Goal: Communication & Community: Share content

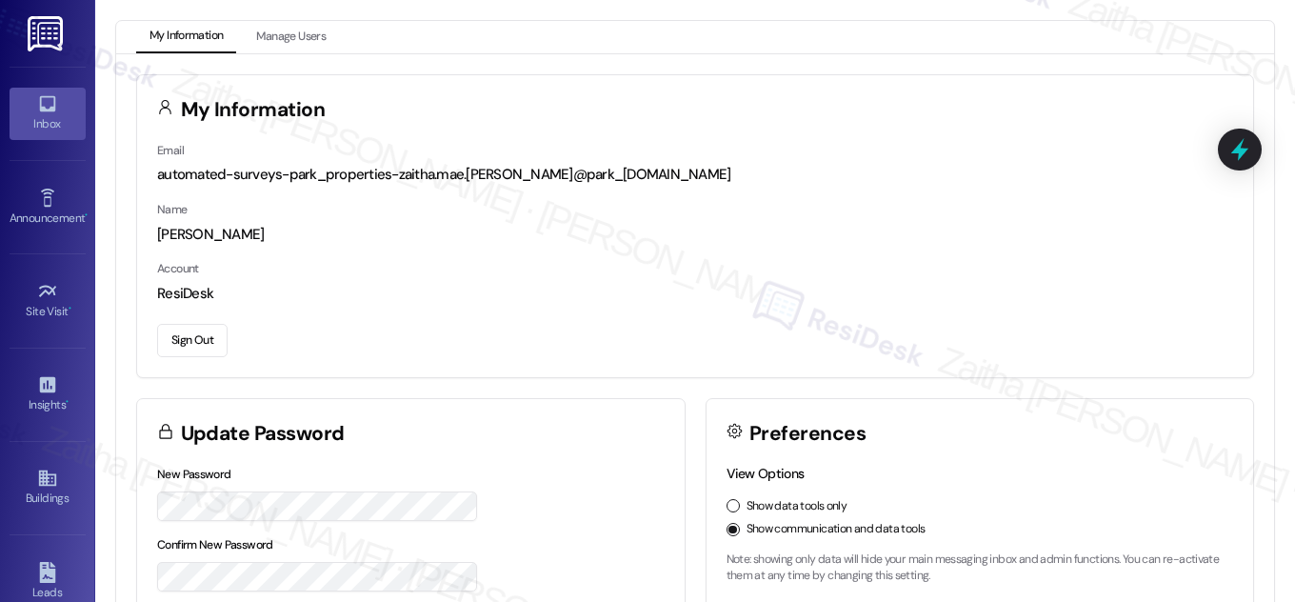
click at [51, 129] on div "Inbox" at bounding box center [47, 123] width 95 height 19
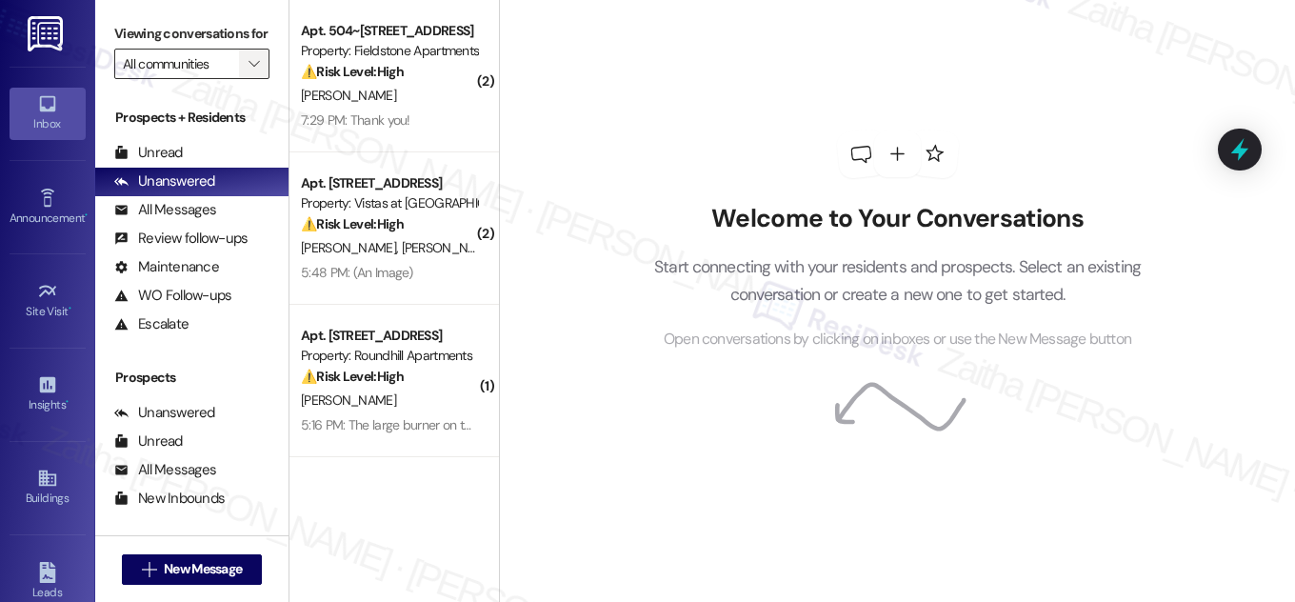
click at [239, 79] on button "" at bounding box center [254, 64] width 30 height 30
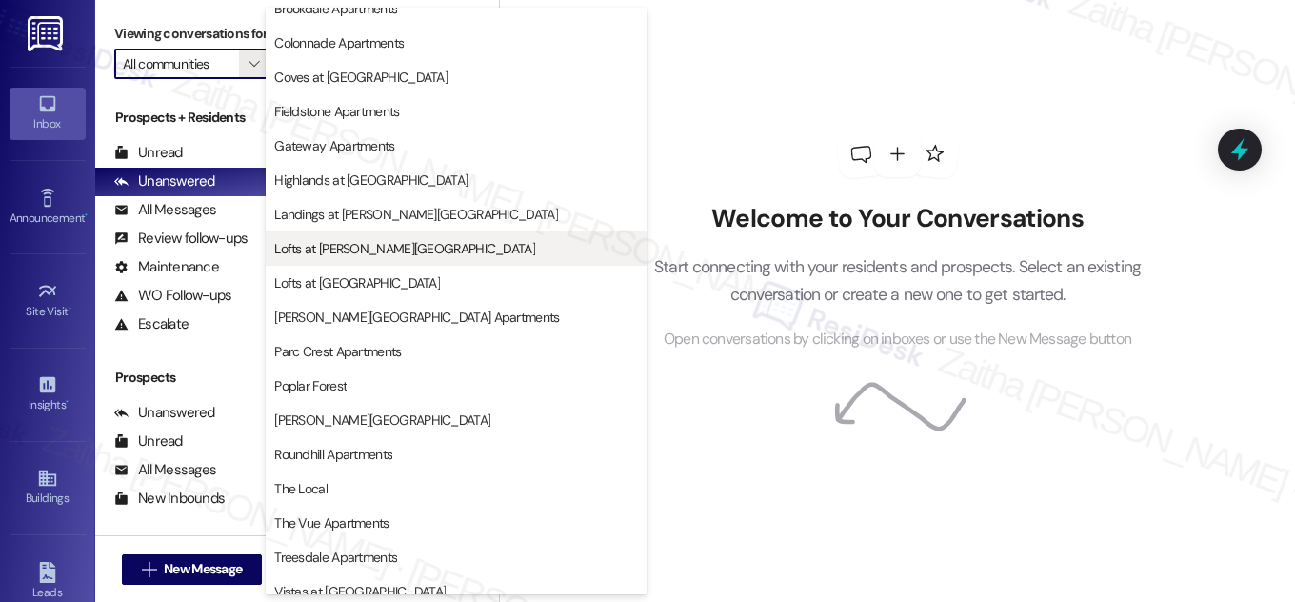
scroll to position [172, 0]
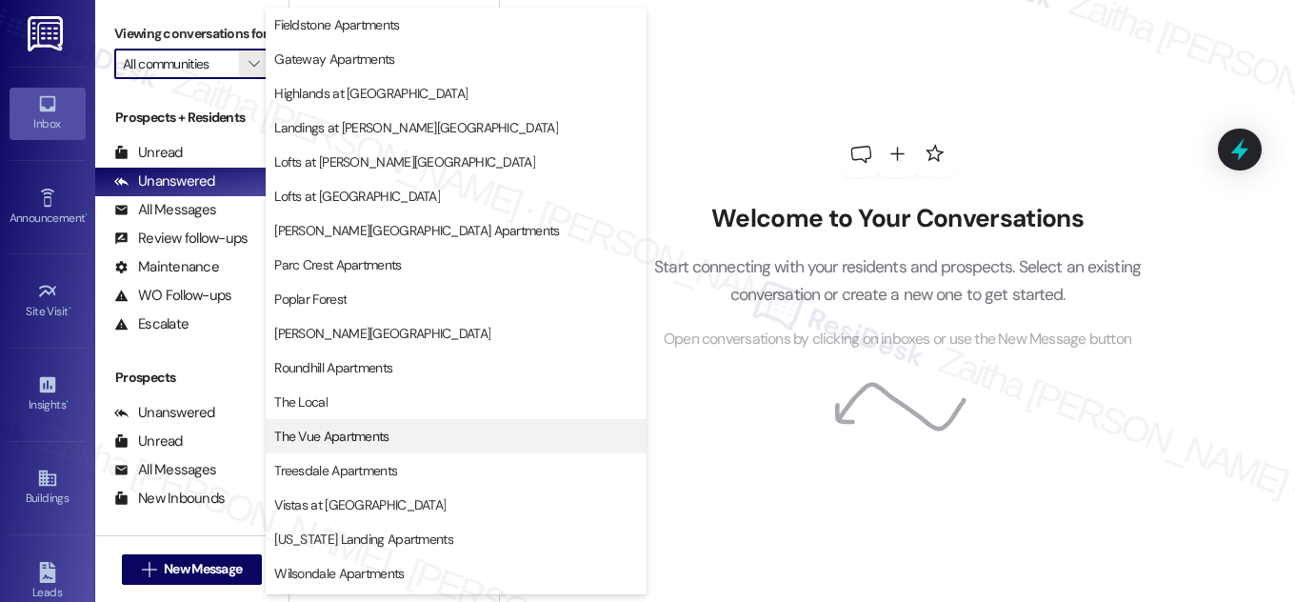
click at [425, 430] on span "The Vue Apartments" at bounding box center [456, 436] width 364 height 19
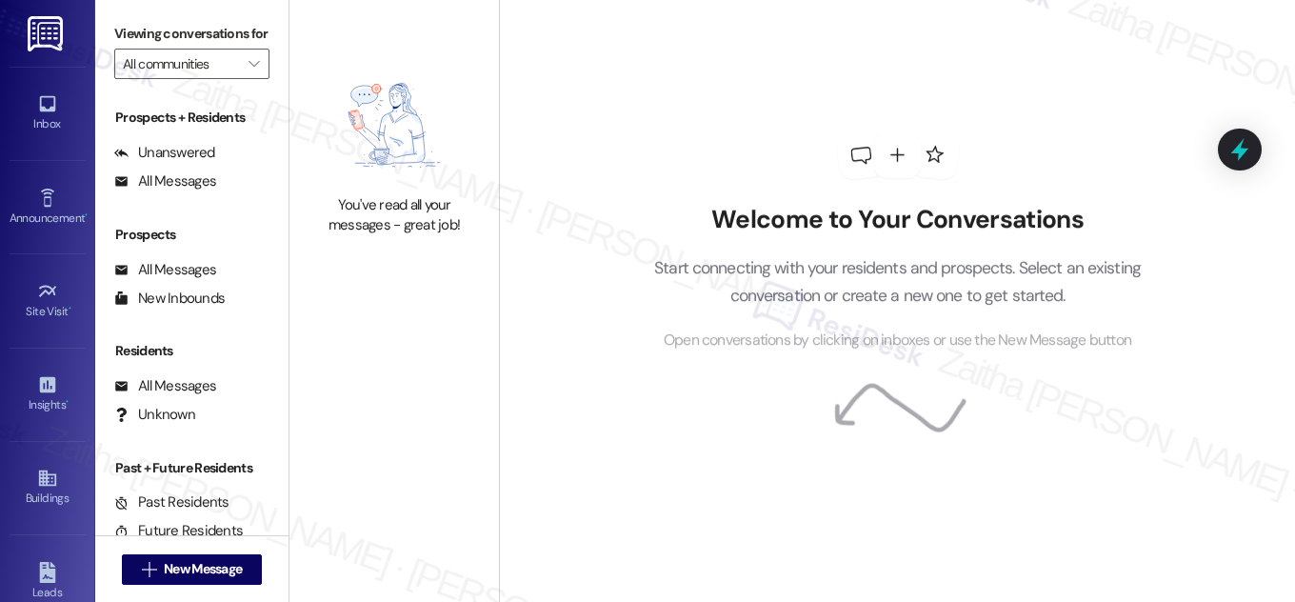
type input "The Vue Apartments"
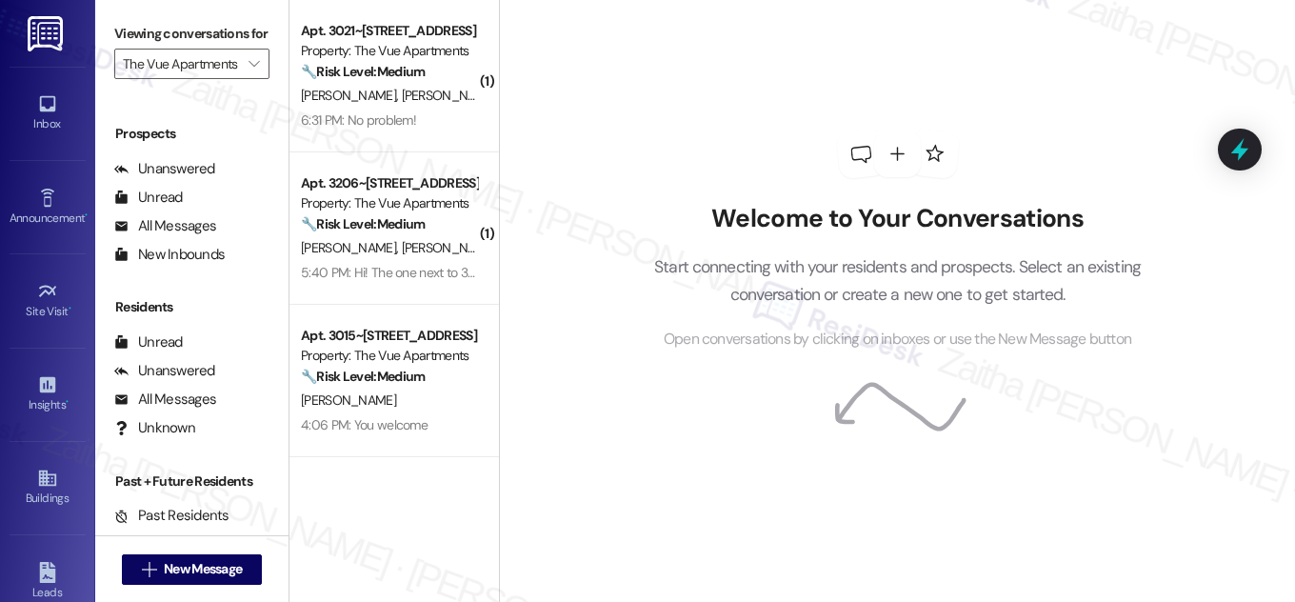
scroll to position [251, 0]
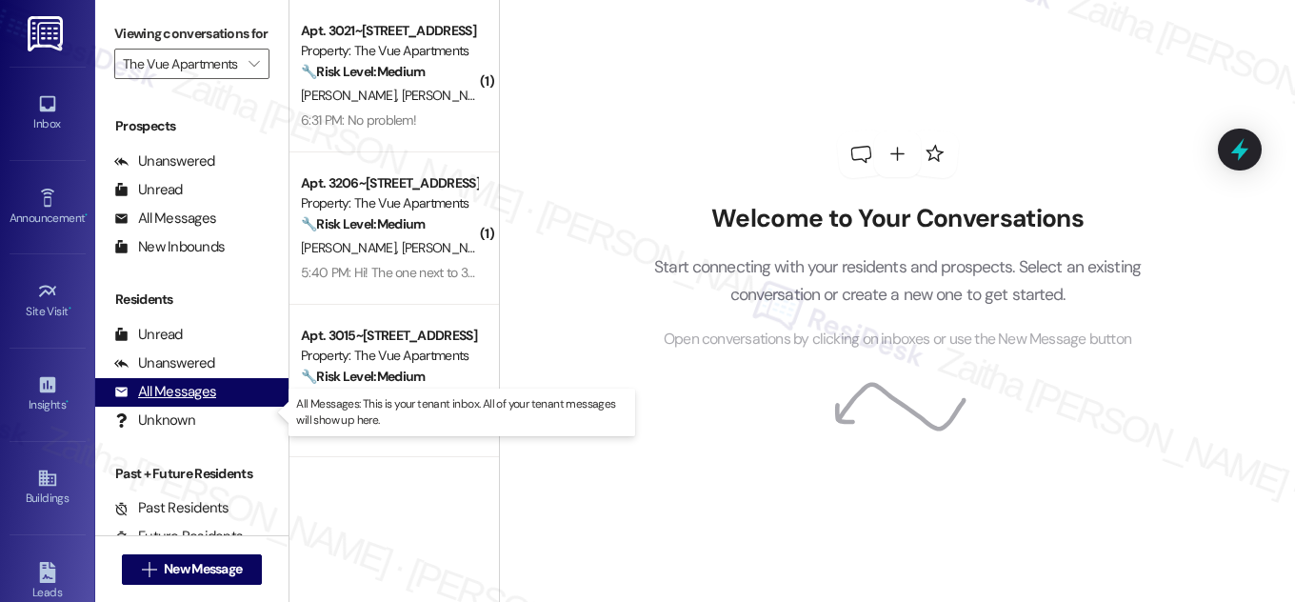
click at [183, 402] on div "All Messages" at bounding box center [165, 392] width 102 height 20
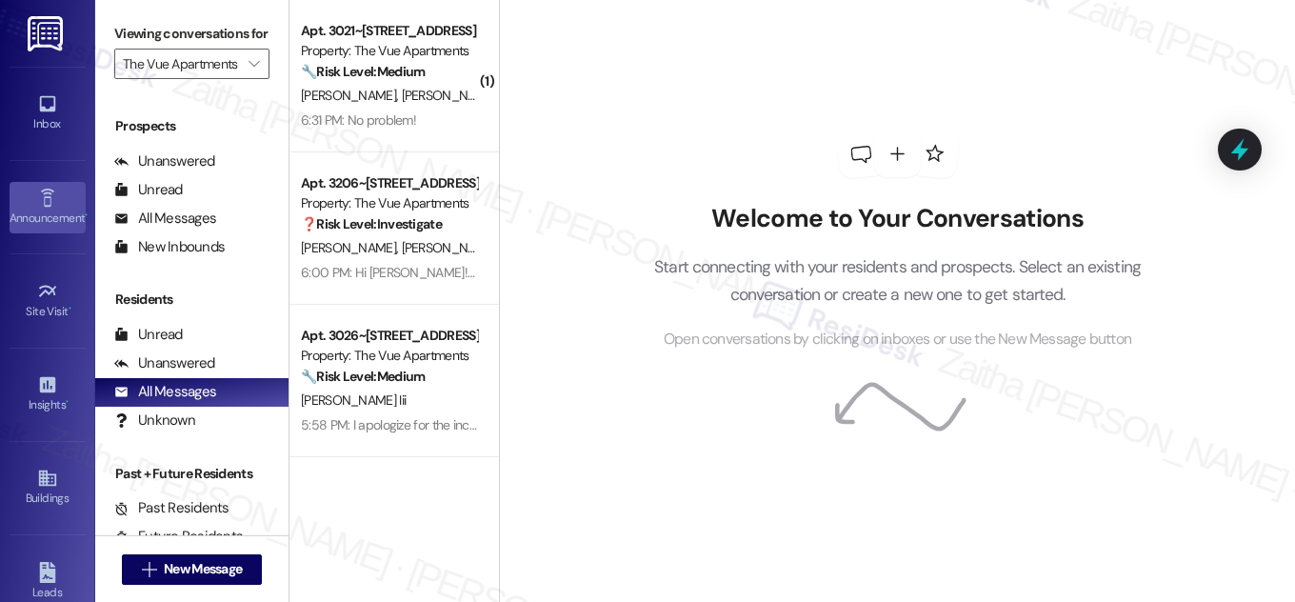
click at [55, 198] on link "Announcement •" at bounding box center [48, 207] width 76 height 51
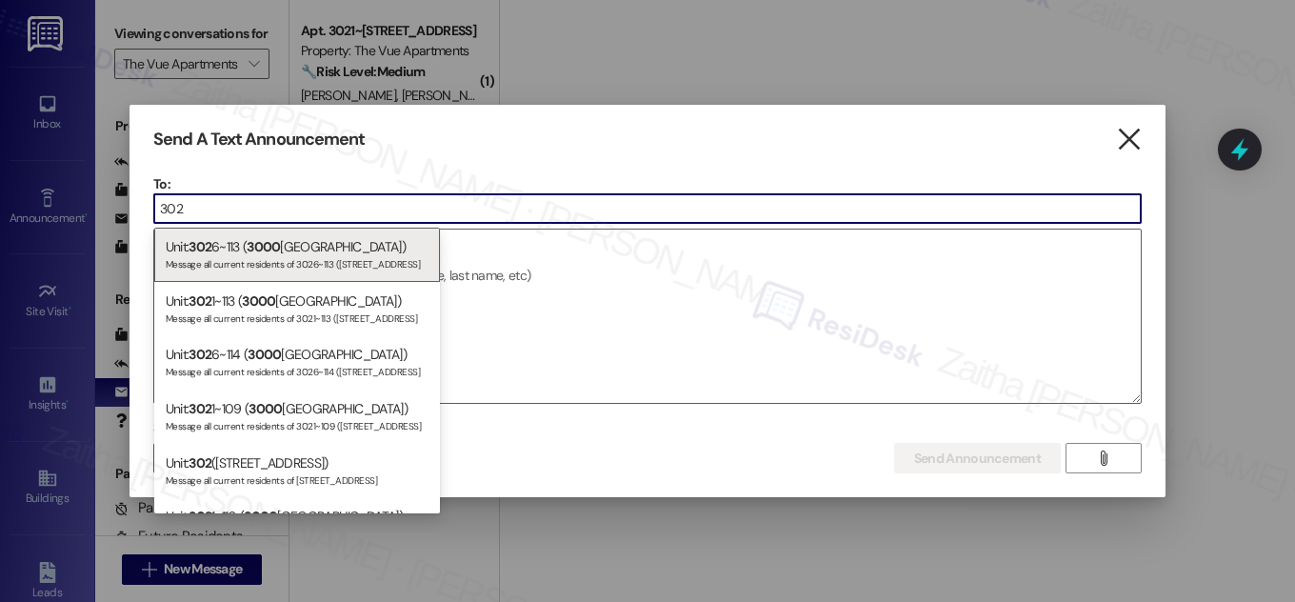
type input "302"
click at [1127, 144] on icon "" at bounding box center [1129, 140] width 26 height 20
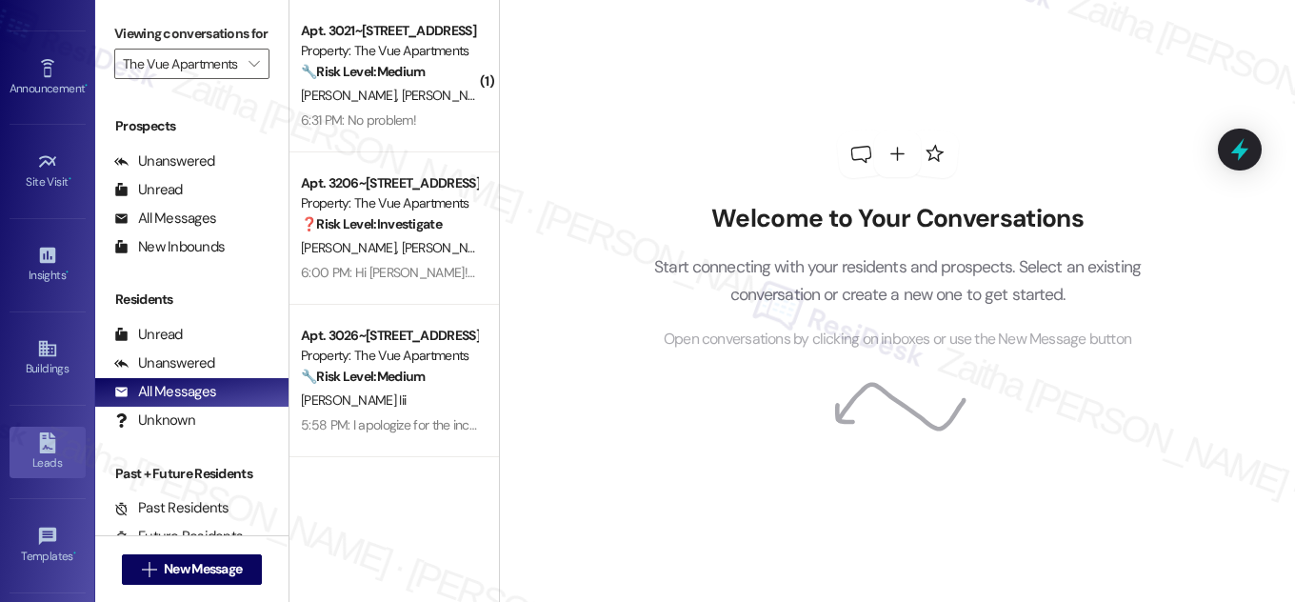
scroll to position [127, 0]
click at [26, 370] on div "Buildings" at bounding box center [47, 371] width 95 height 19
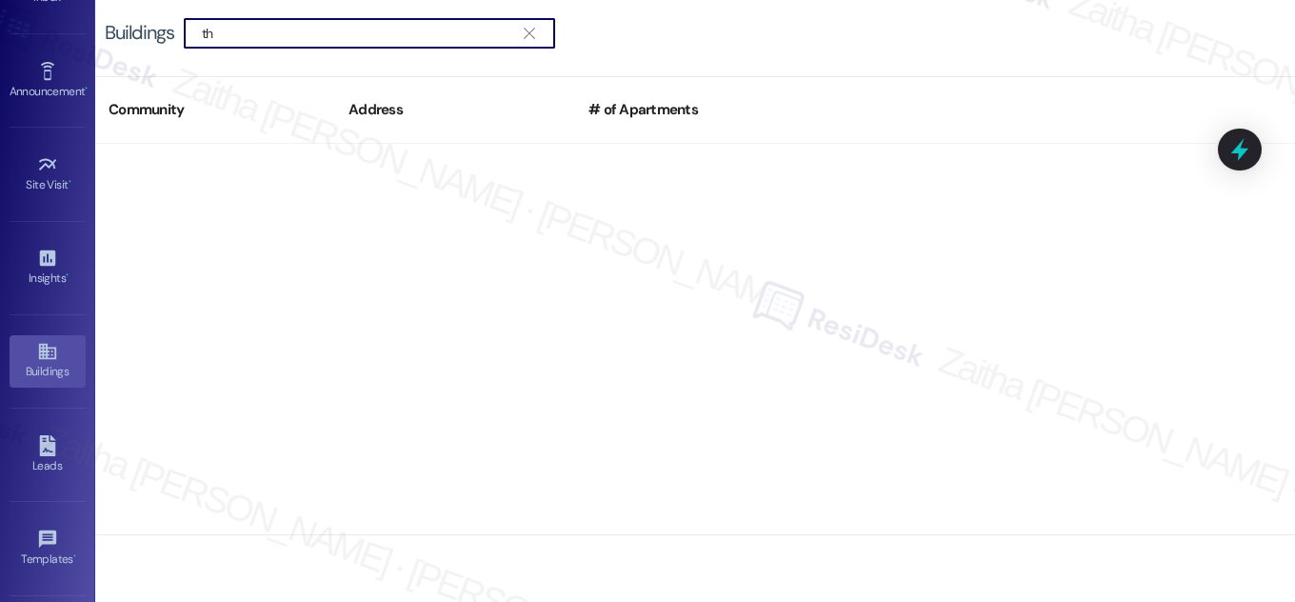
type input "t"
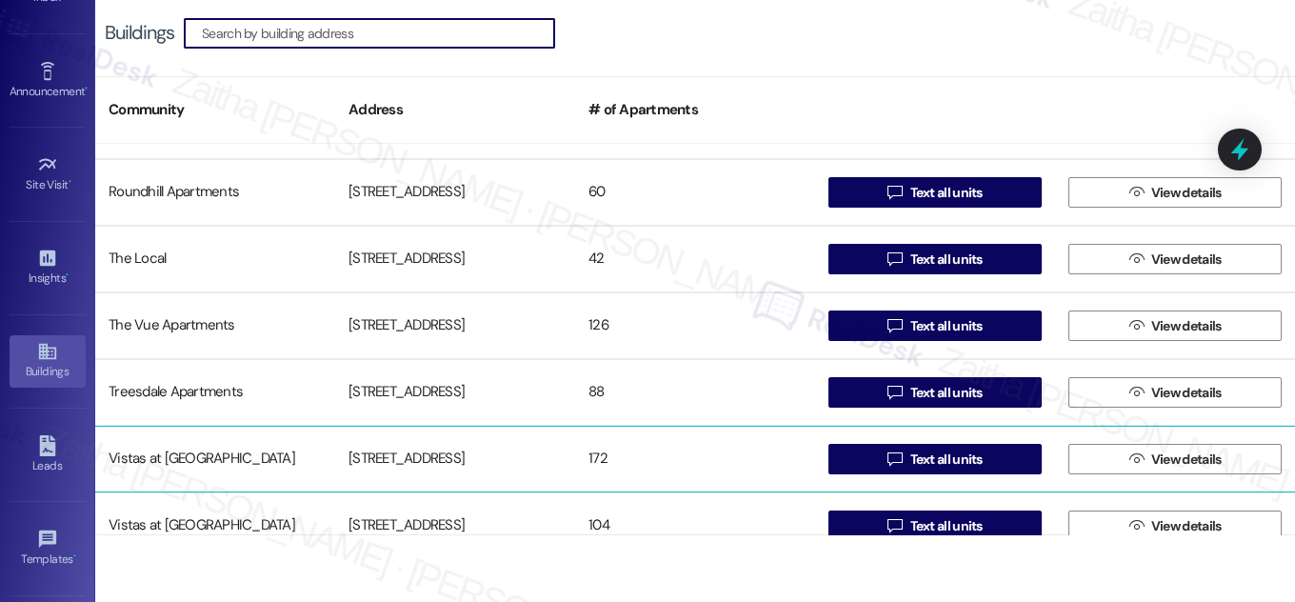
scroll to position [1288, 0]
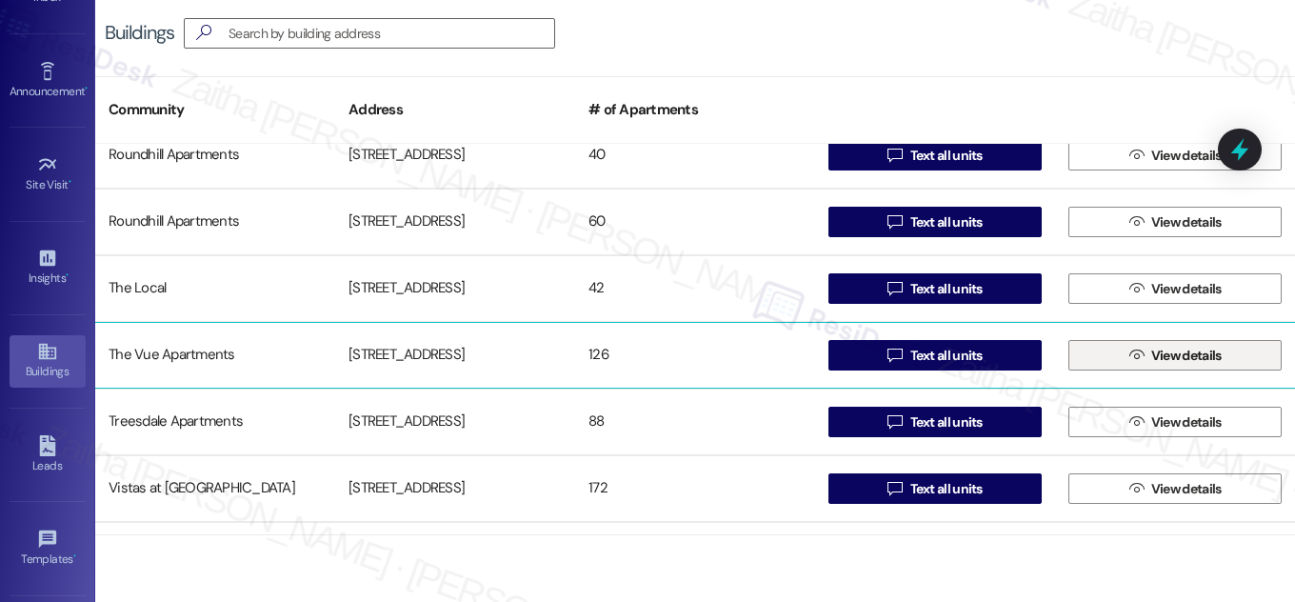
click at [1178, 357] on span "View details" at bounding box center [1186, 356] width 70 height 20
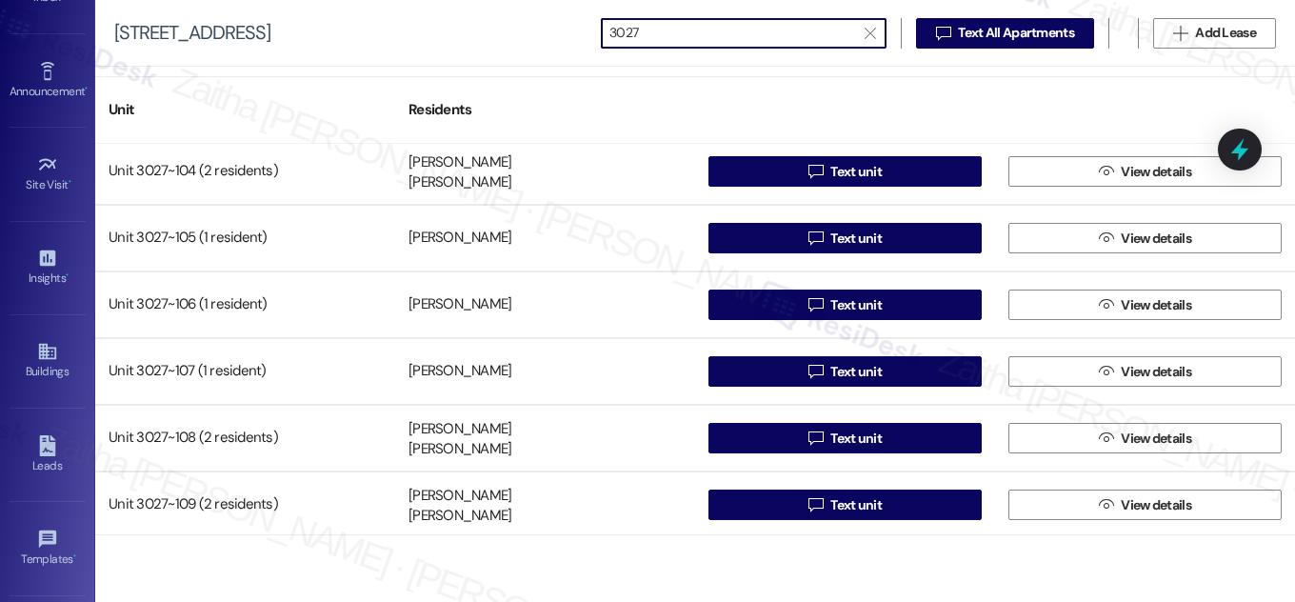
scroll to position [157, 0]
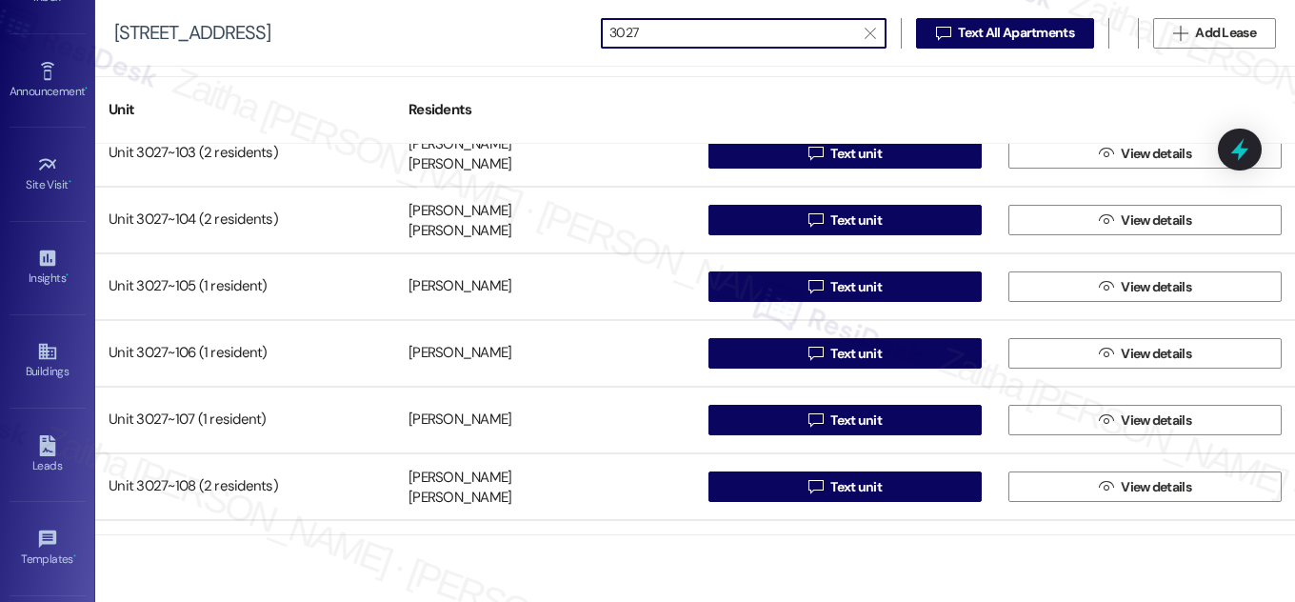
type input "3027"
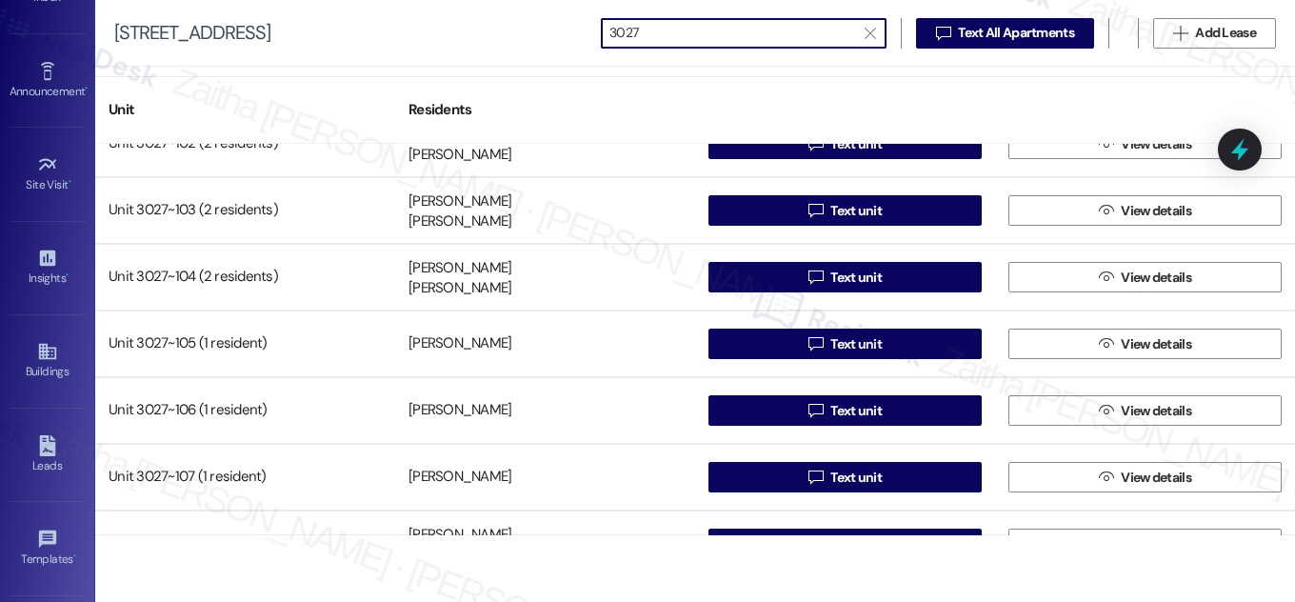
scroll to position [0, 0]
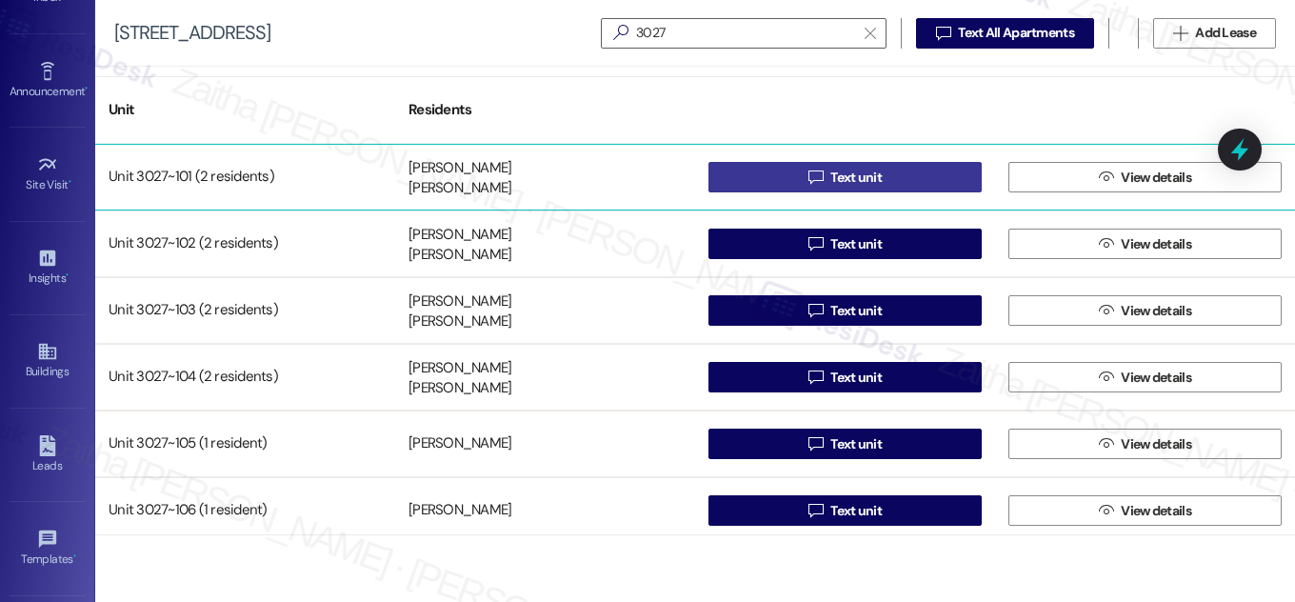
click at [890, 170] on button " Text unit" at bounding box center [845, 177] width 273 height 30
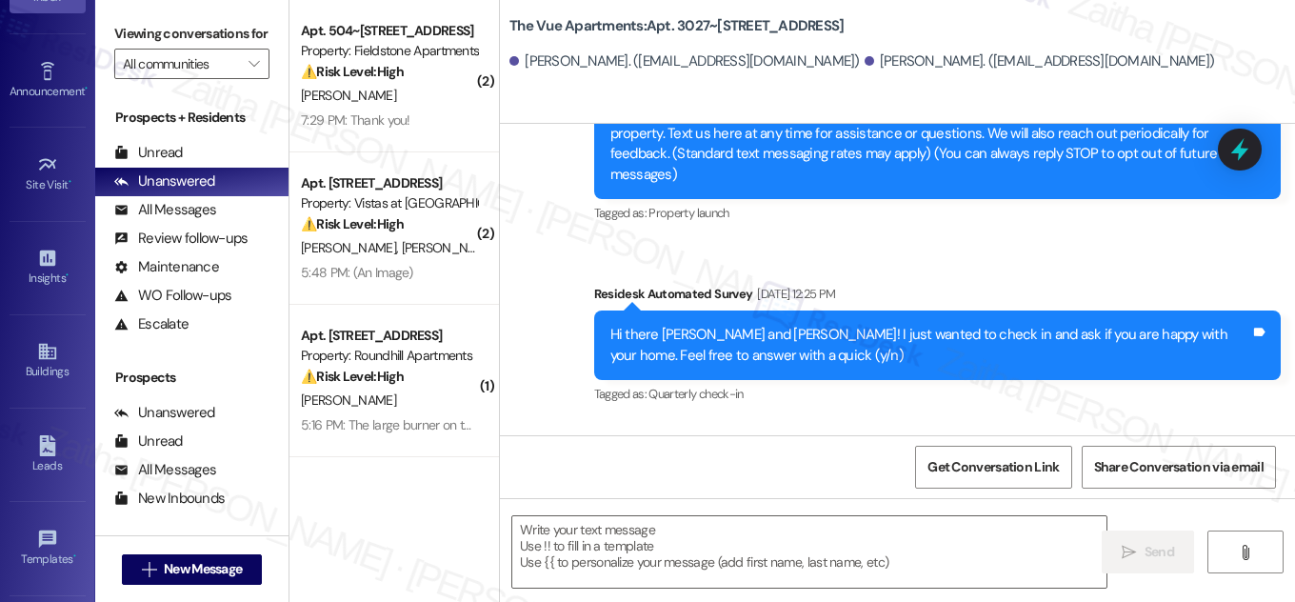
type textarea "Fetching suggested responses. Please feel free to read through the conversation…"
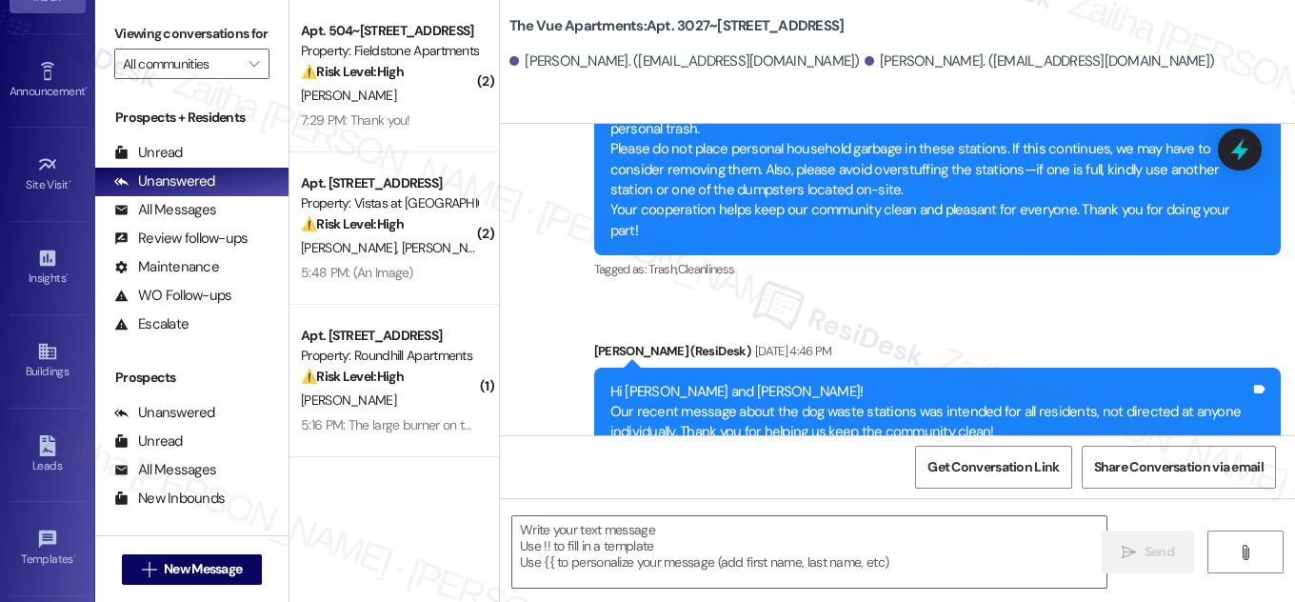
scroll to position [1688, 0]
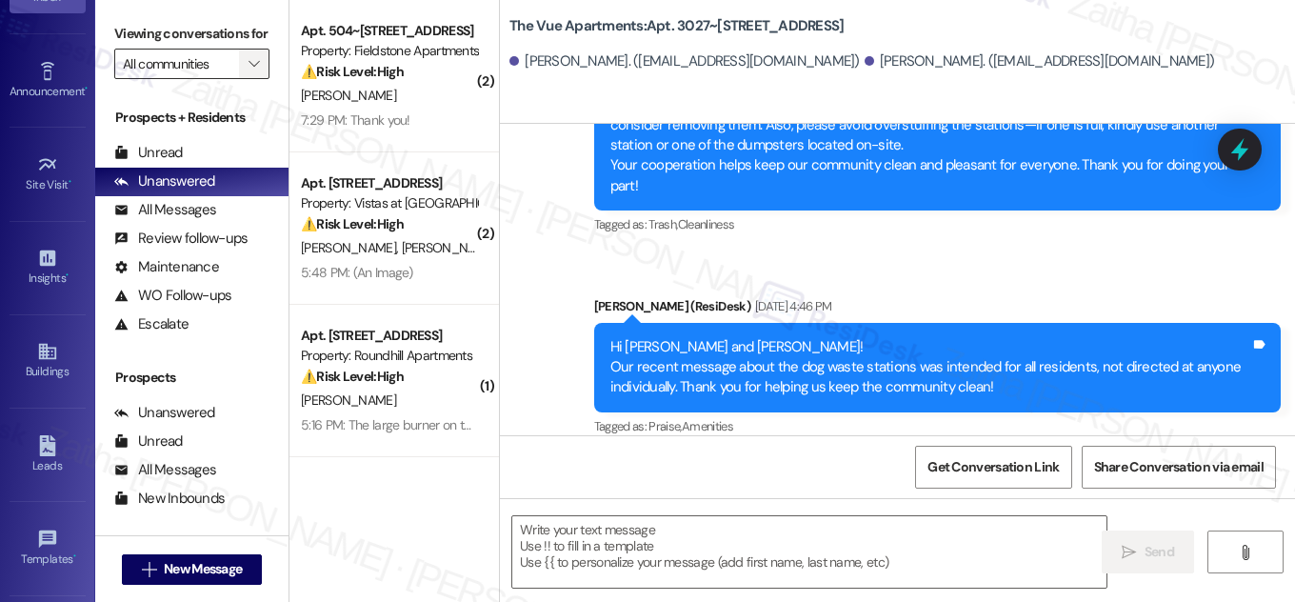
click at [245, 79] on span "" at bounding box center [254, 64] width 18 height 30
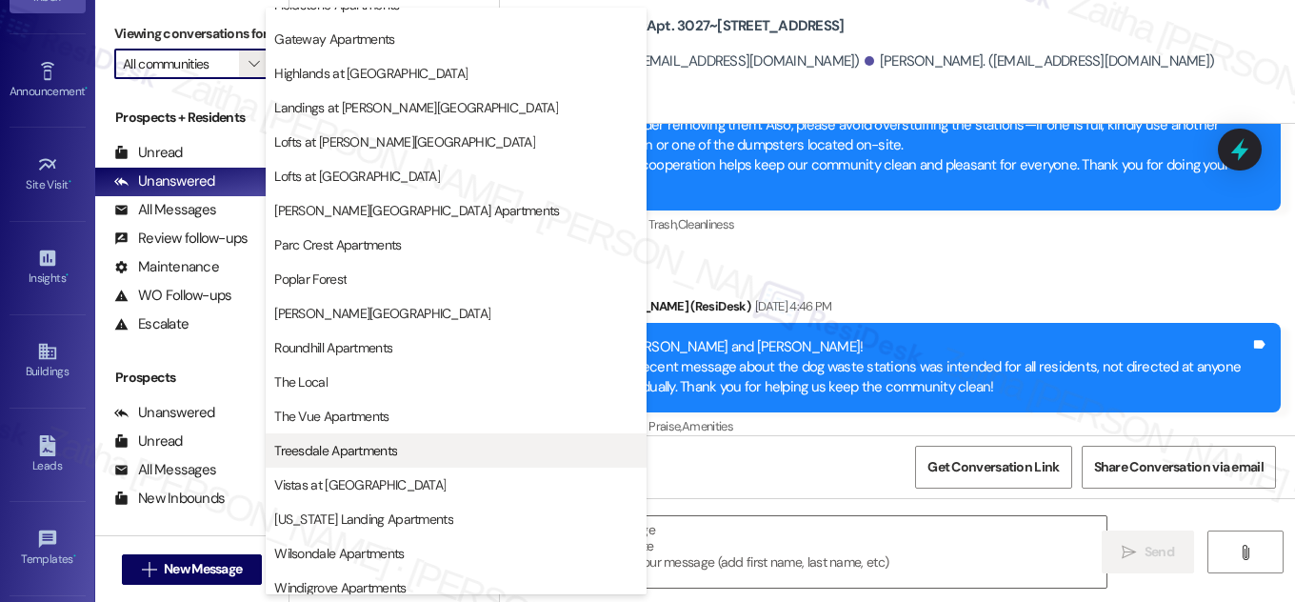
scroll to position [203, 0]
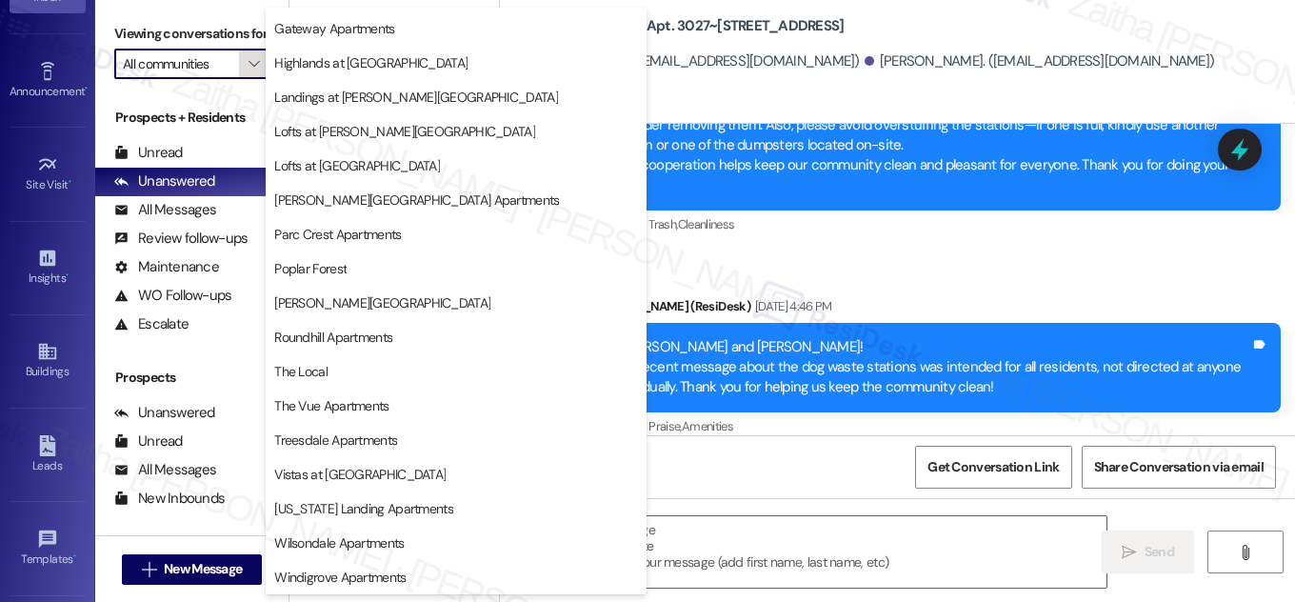
click at [252, 71] on icon "" at bounding box center [254, 63] width 10 height 15
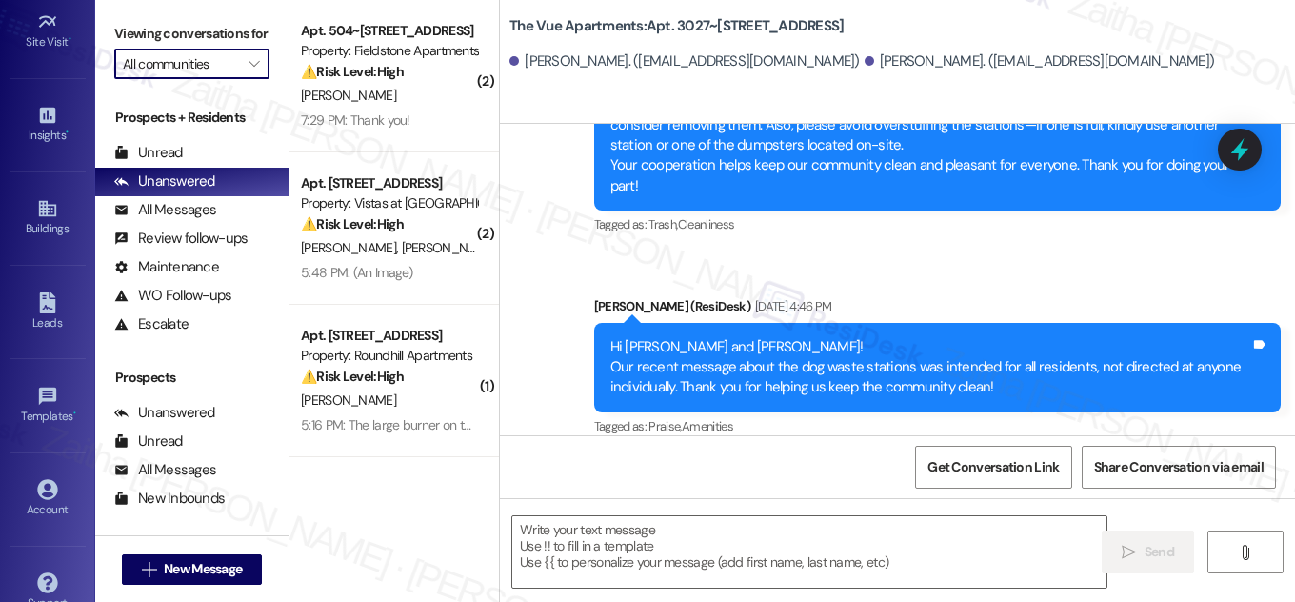
scroll to position [299, 0]
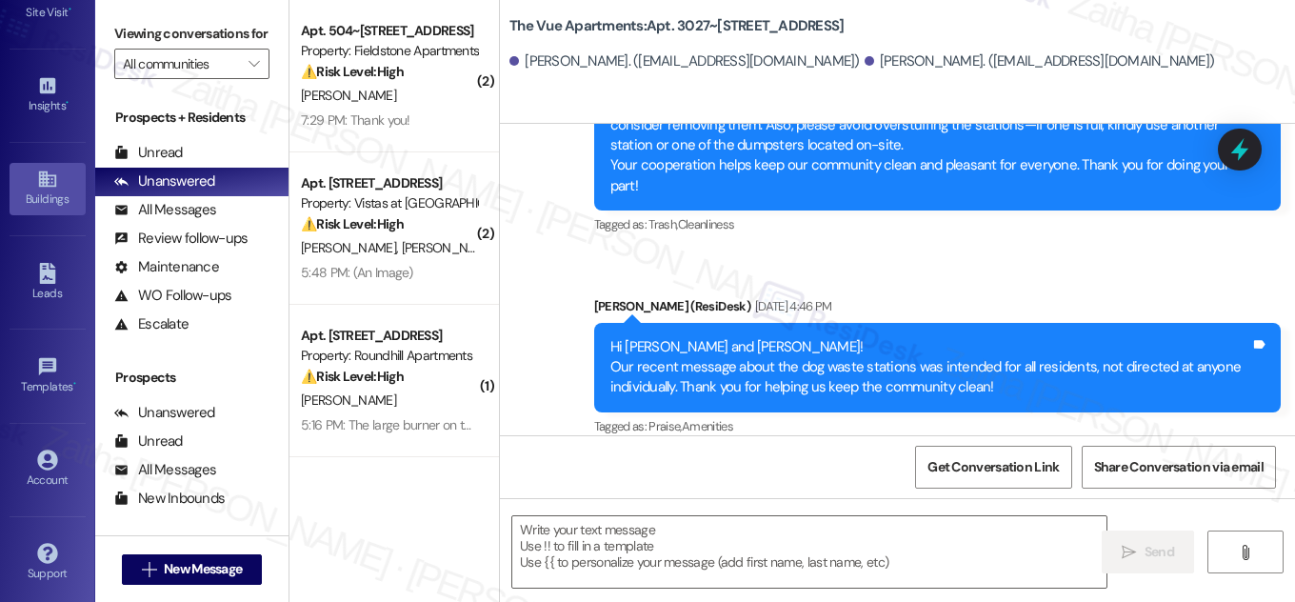
click at [32, 204] on div "Buildings" at bounding box center [47, 199] width 95 height 19
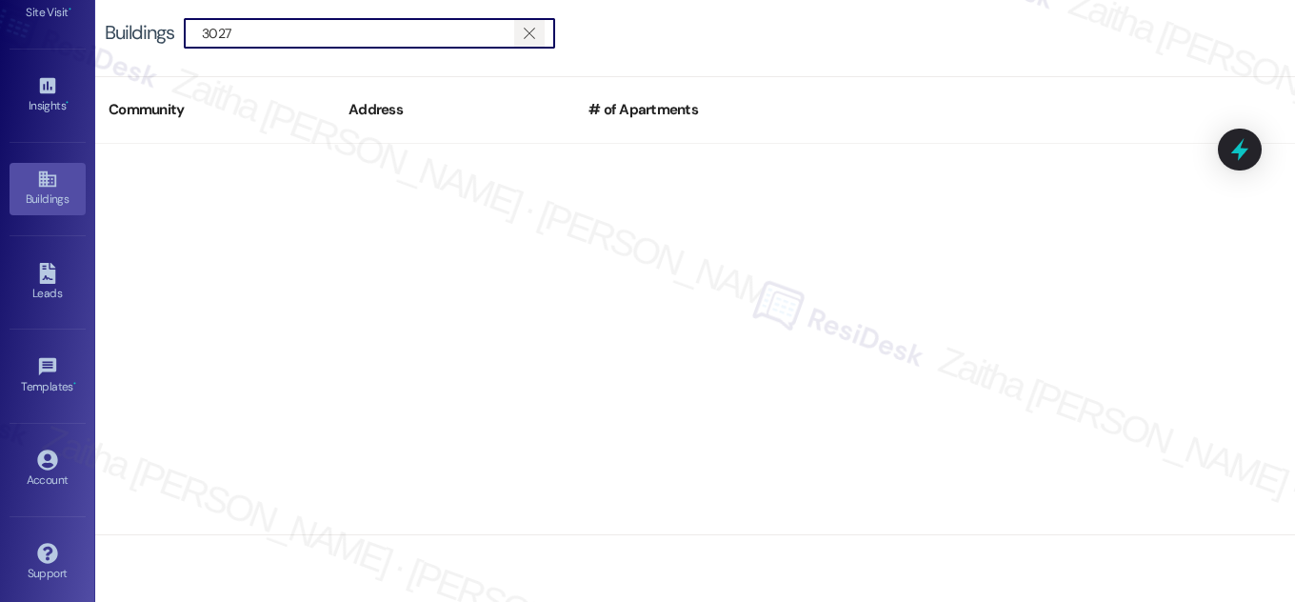
type input "3027"
click at [537, 31] on span "" at bounding box center [529, 33] width 18 height 29
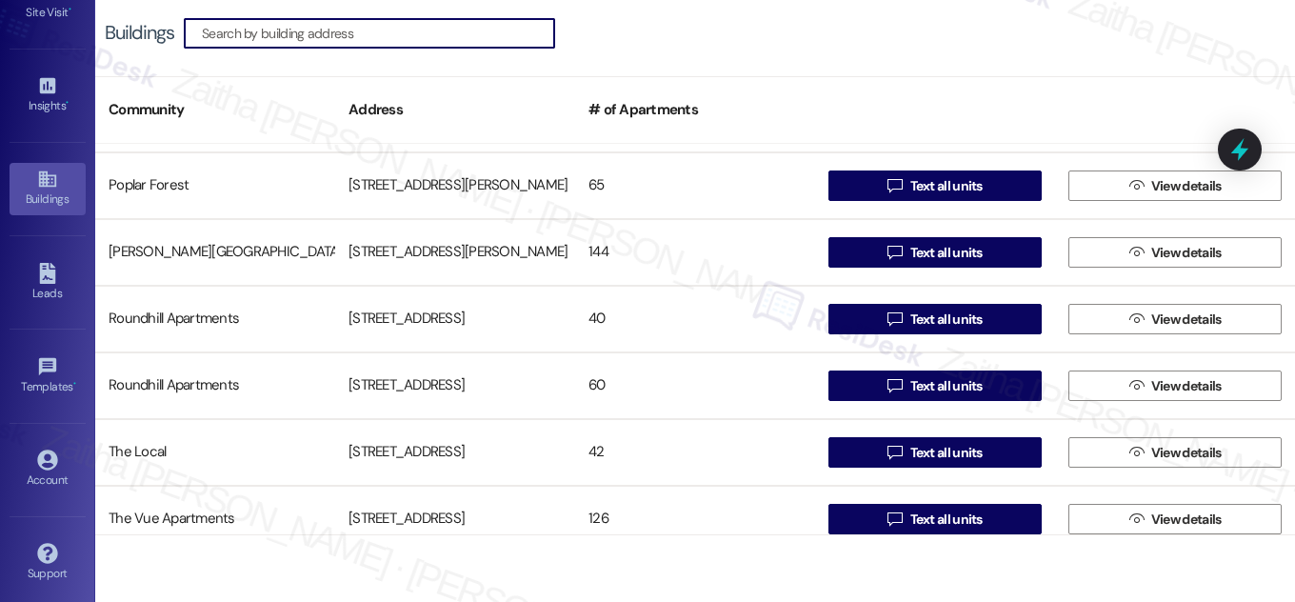
scroll to position [1211, 0]
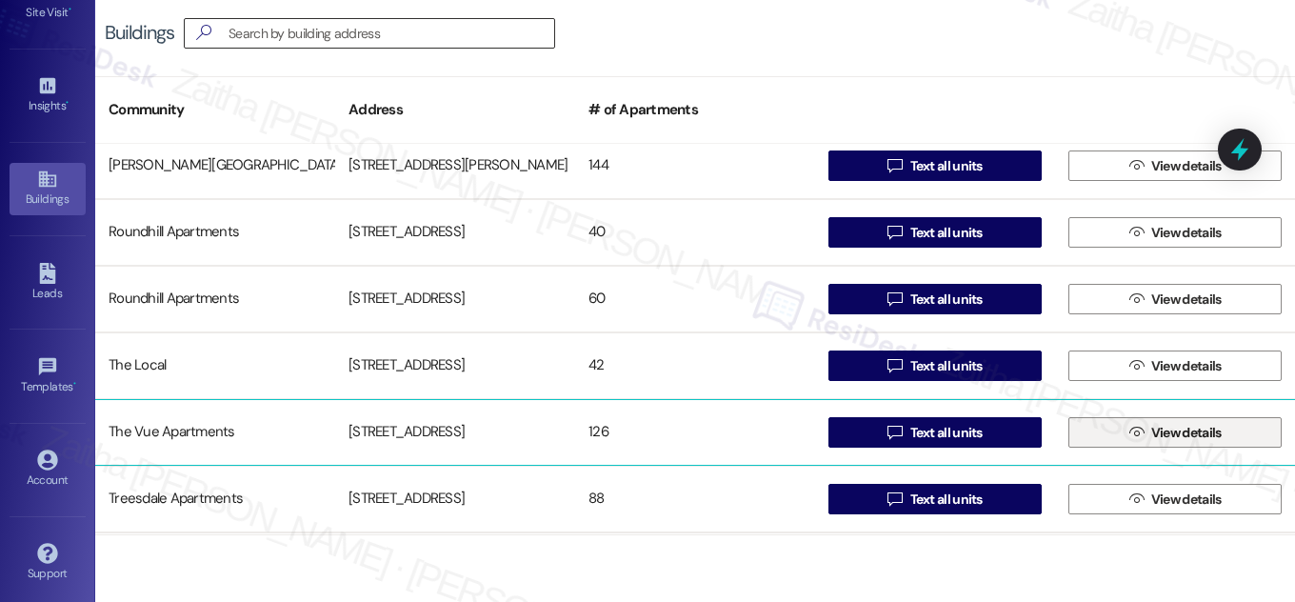
click at [1177, 429] on span "View details" at bounding box center [1186, 433] width 70 height 20
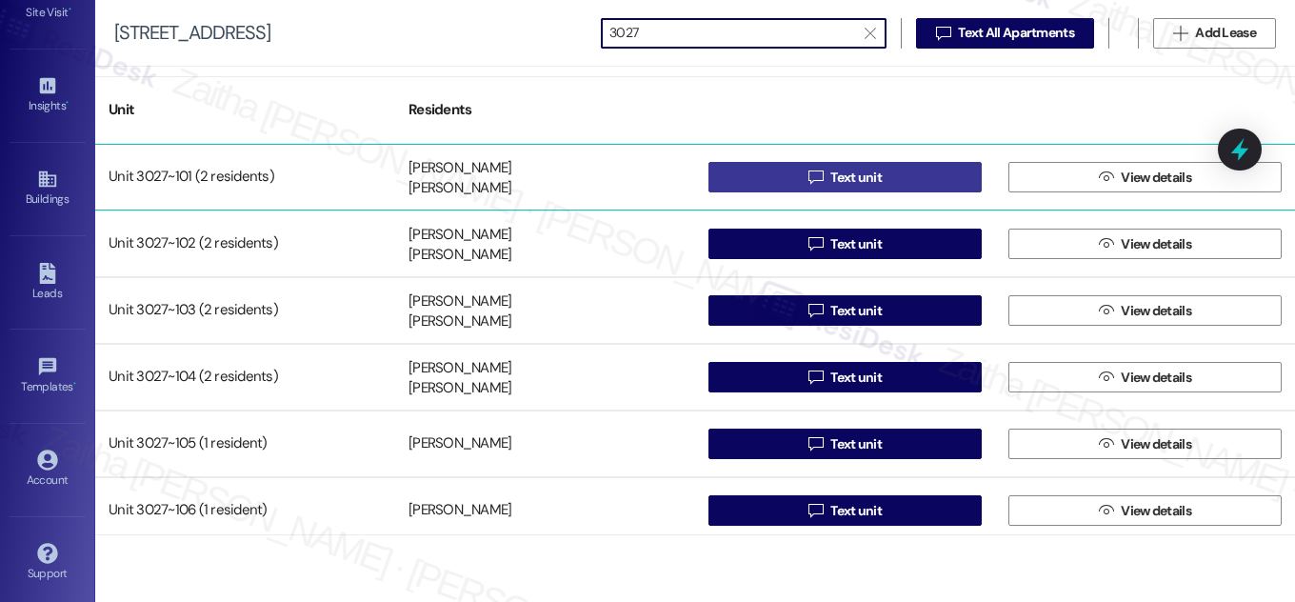
type input "3027"
click at [899, 178] on button " Text unit" at bounding box center [845, 177] width 273 height 30
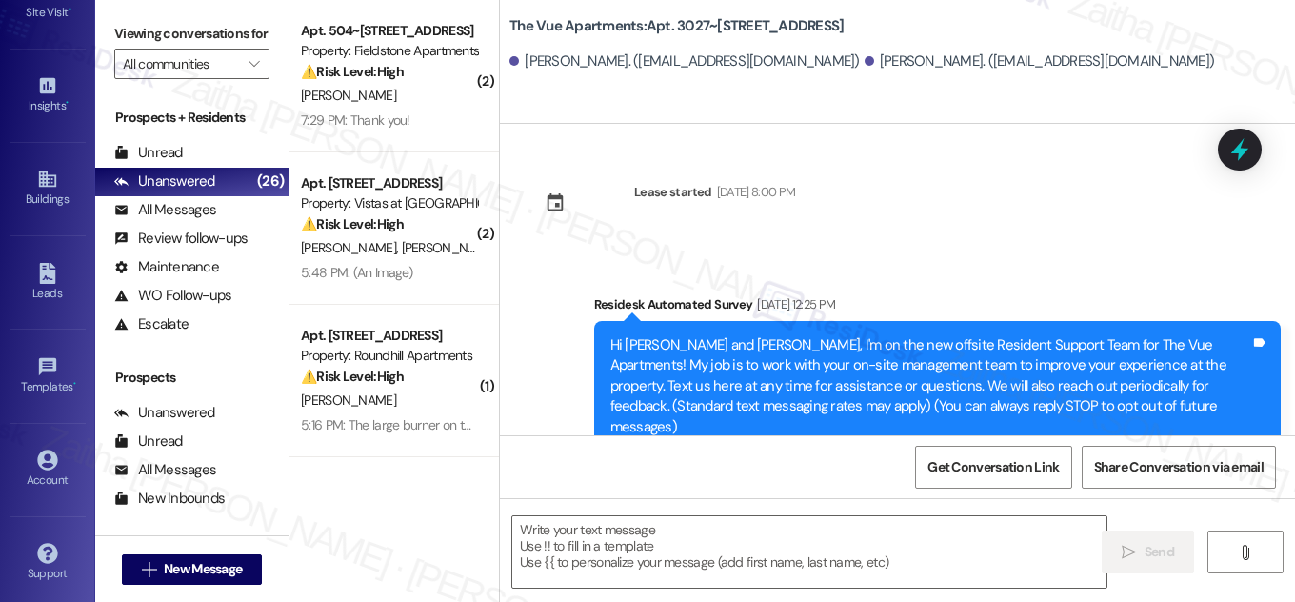
scroll to position [380, 0]
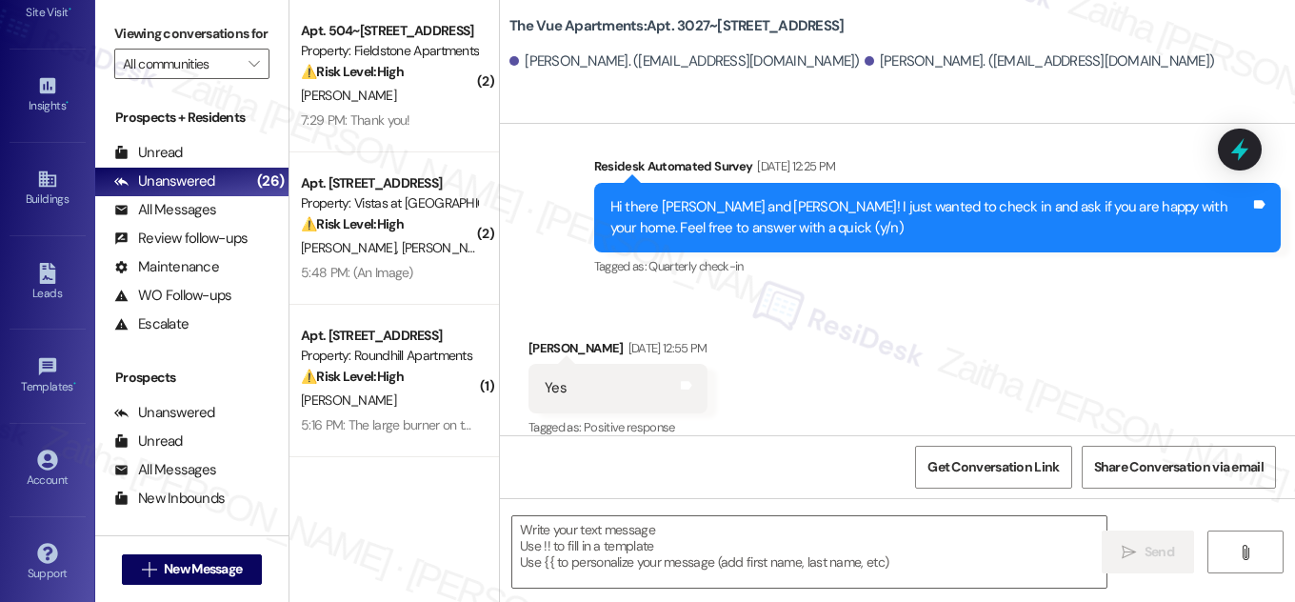
type textarea "Fetching suggested responses. Please feel free to read through the conversation…"
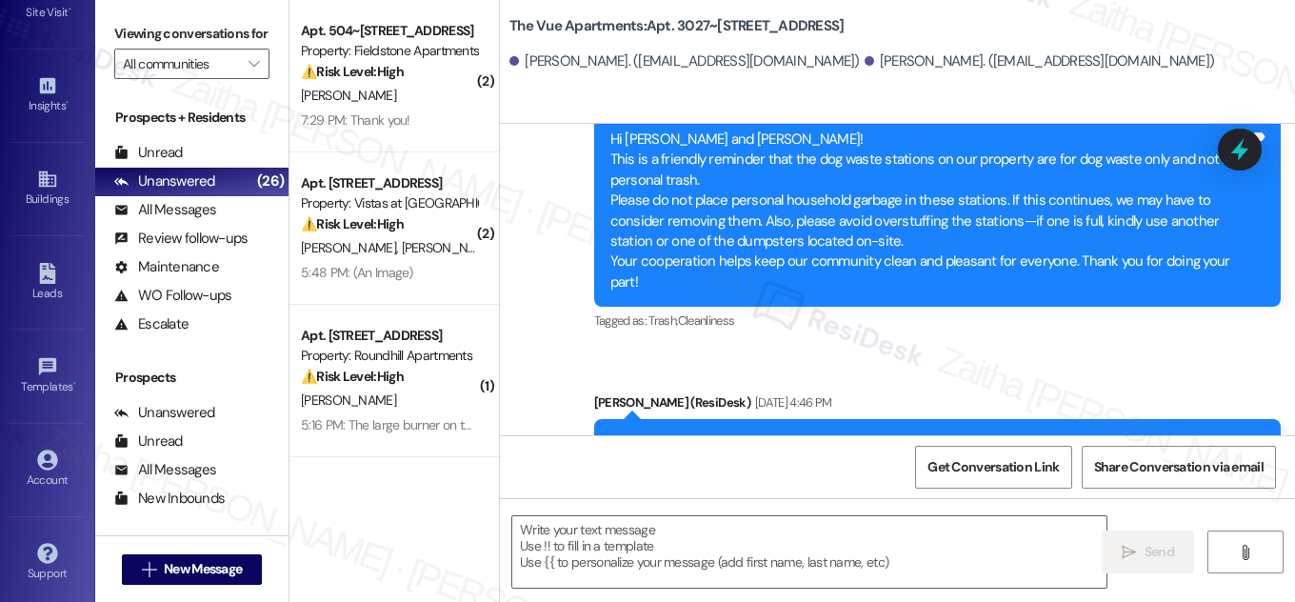
scroll to position [1688, 0]
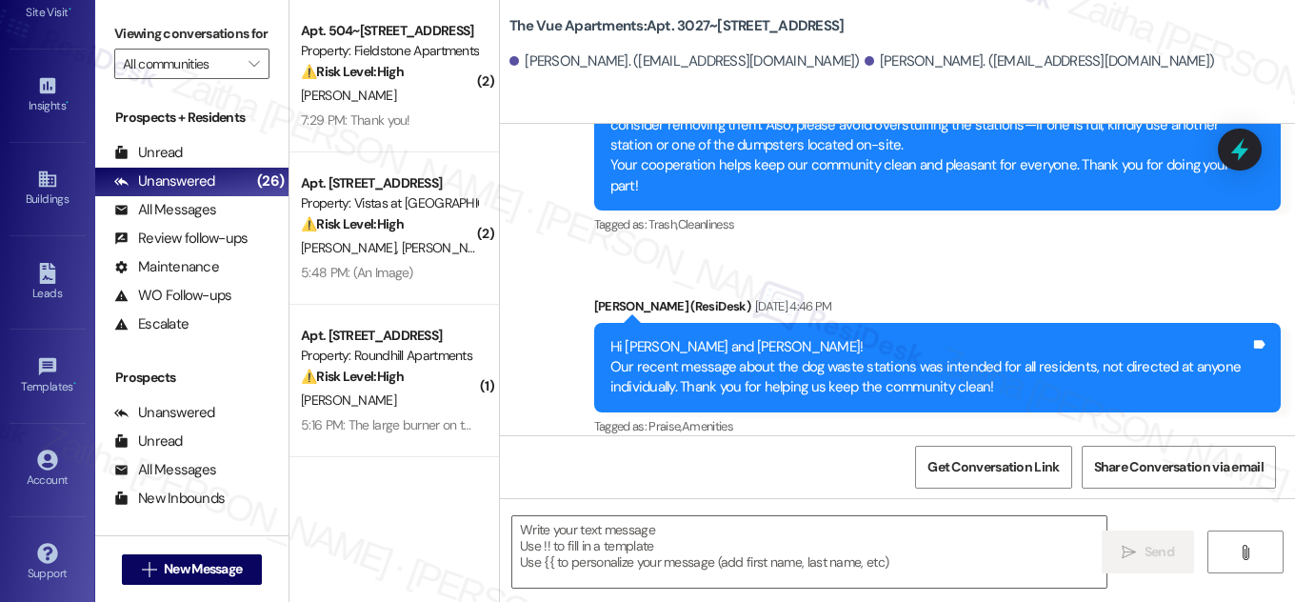
drag, startPoint x: 645, startPoint y: 25, endPoint x: 859, endPoint y: 25, distance: 214.3
click at [859, 25] on div "The Vue Apartments: Apt. 3027~101, 3000 Vue Avenue" at bounding box center [699, 26] width 381 height 24
copy b "Apt. 3027~101, 3000 Vue Avenue"
click at [1156, 77] on div "Taylor Dollins. (tmdollins82@gmail.com) Amanda Helfrich. (amandahelfrich97@gmai…" at bounding box center [902, 62] width 786 height 38
click at [573, 548] on textarea at bounding box center [809, 551] width 594 height 71
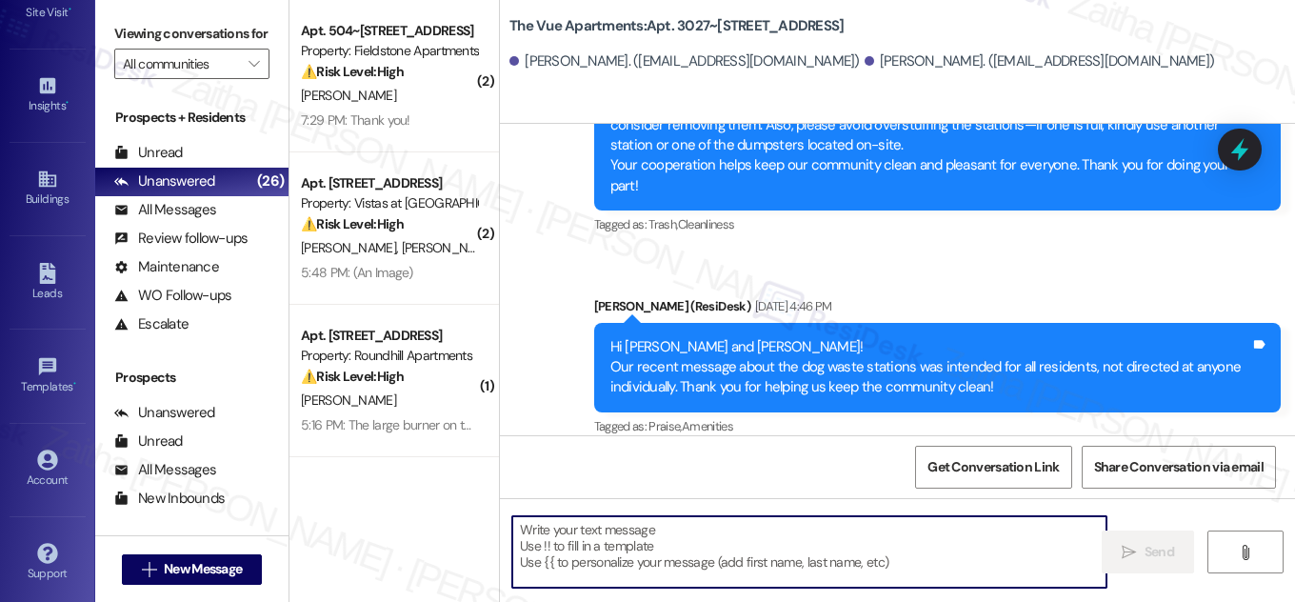
paste textarea "Apt. 3027~101, 3000 Vue Avenue"
type textarea "Apt. 3027~101, 3000 Vue Avenue"
click at [655, 553] on textarea "To enrich screen reader interactions, please activate Accessibility in Grammarl…" at bounding box center [809, 551] width 594 height 71
paste textarea "Hi {{first_name}}, Quarterly inspections will take place [DATE][DATE], starting…"
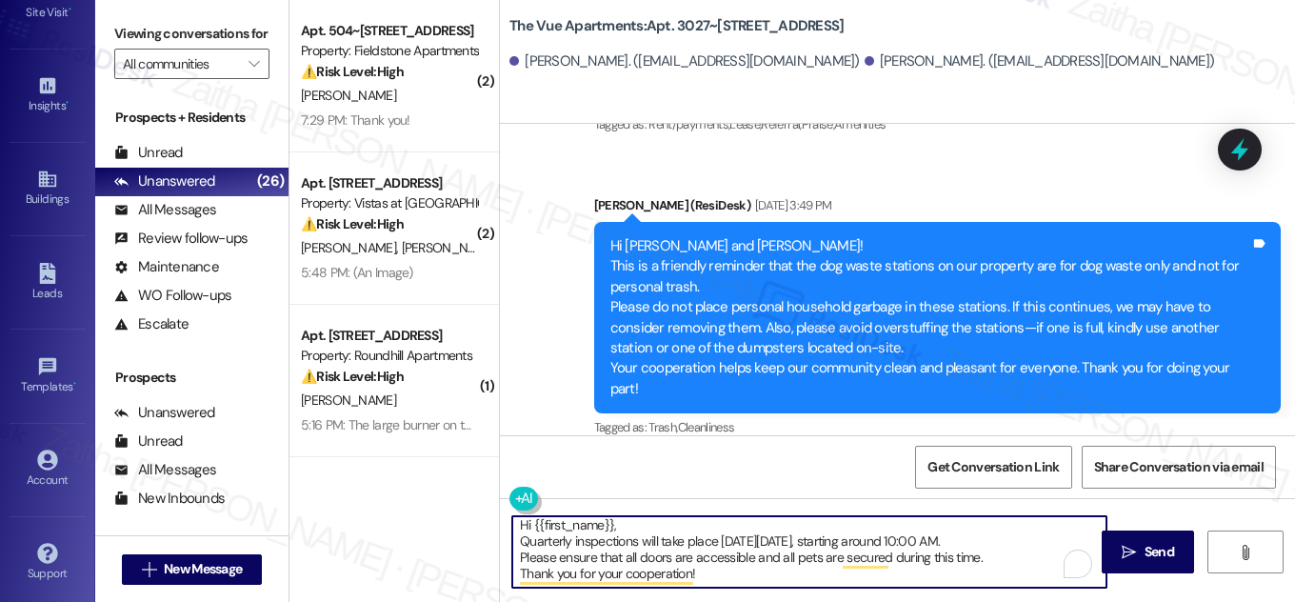
scroll to position [1515, 0]
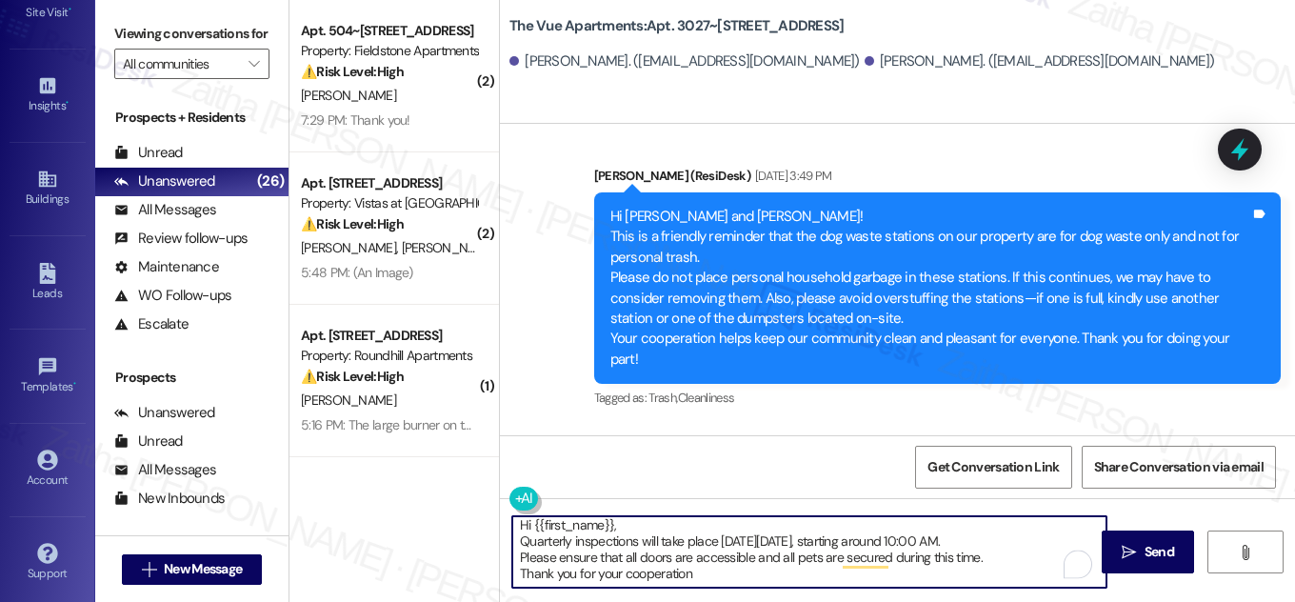
type textarea "Hi {{first_name}}, Quarterly inspections will take place [DATE][DATE], starting…"
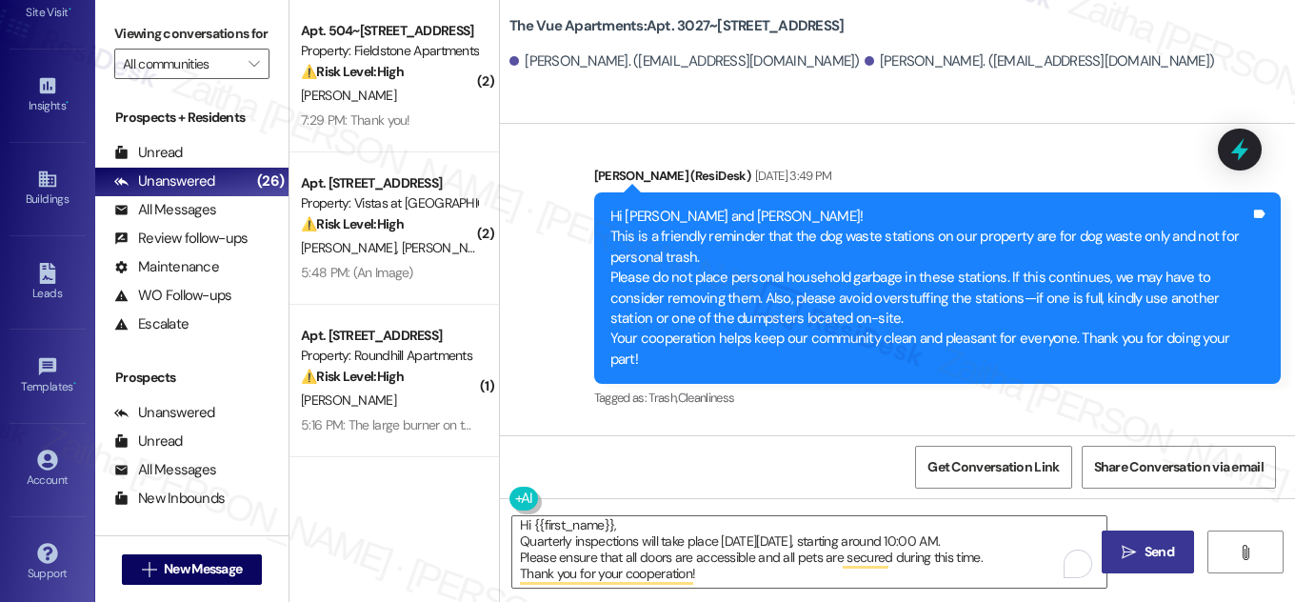
click at [1145, 544] on span "Send" at bounding box center [1160, 552] width 30 height 20
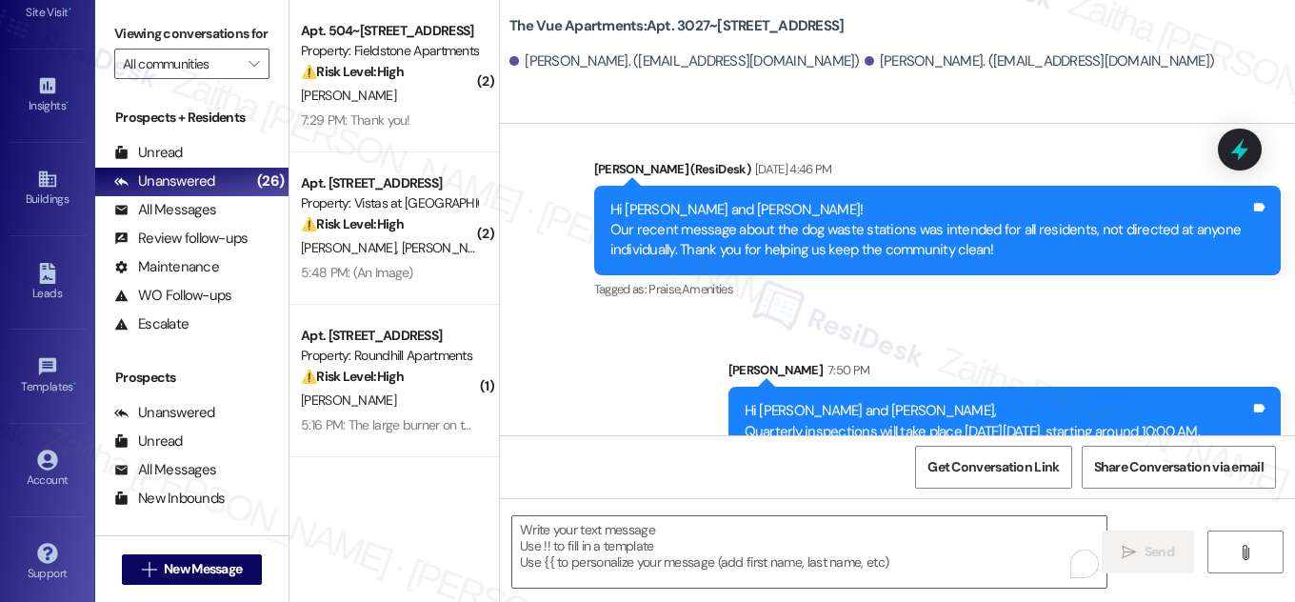
scroll to position [1882, 0]
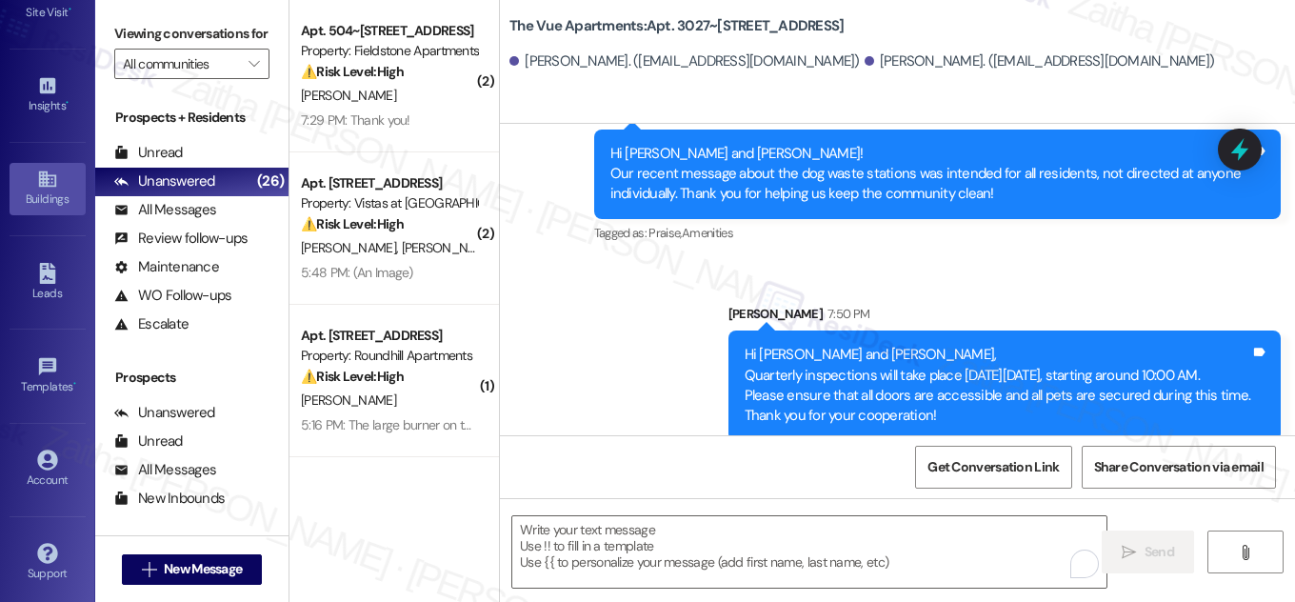
click at [55, 198] on div "Buildings" at bounding box center [47, 199] width 95 height 19
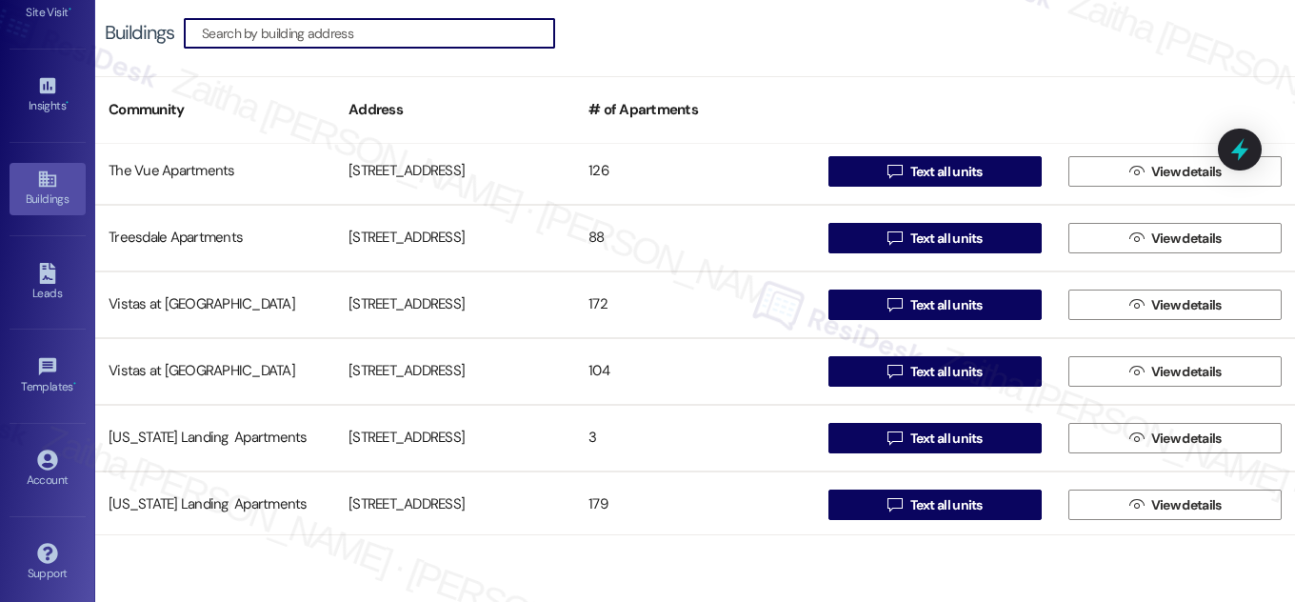
scroll to position [1462, 0]
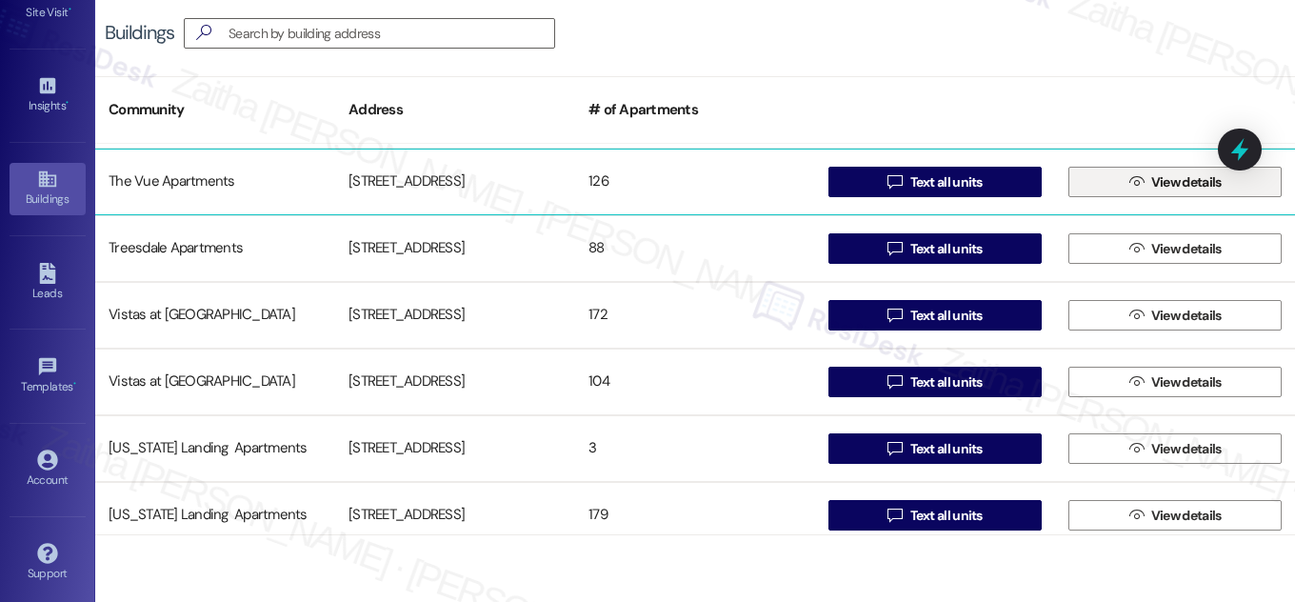
click at [1161, 181] on span "View details" at bounding box center [1186, 182] width 70 height 20
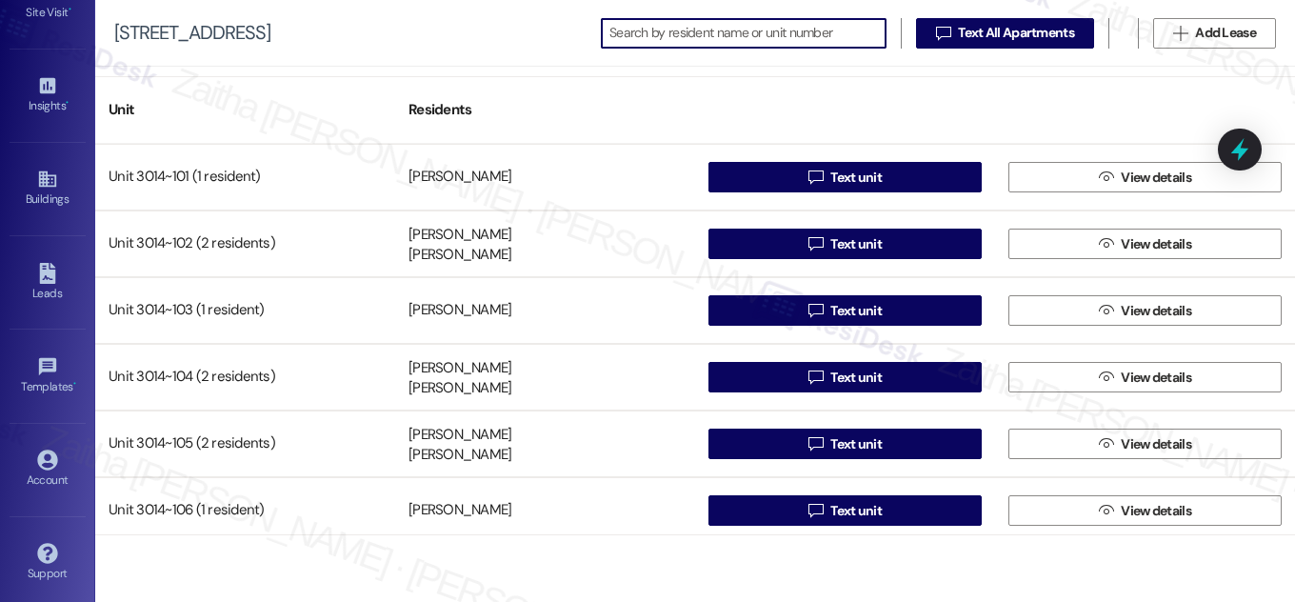
click at [681, 29] on input at bounding box center [747, 33] width 276 height 27
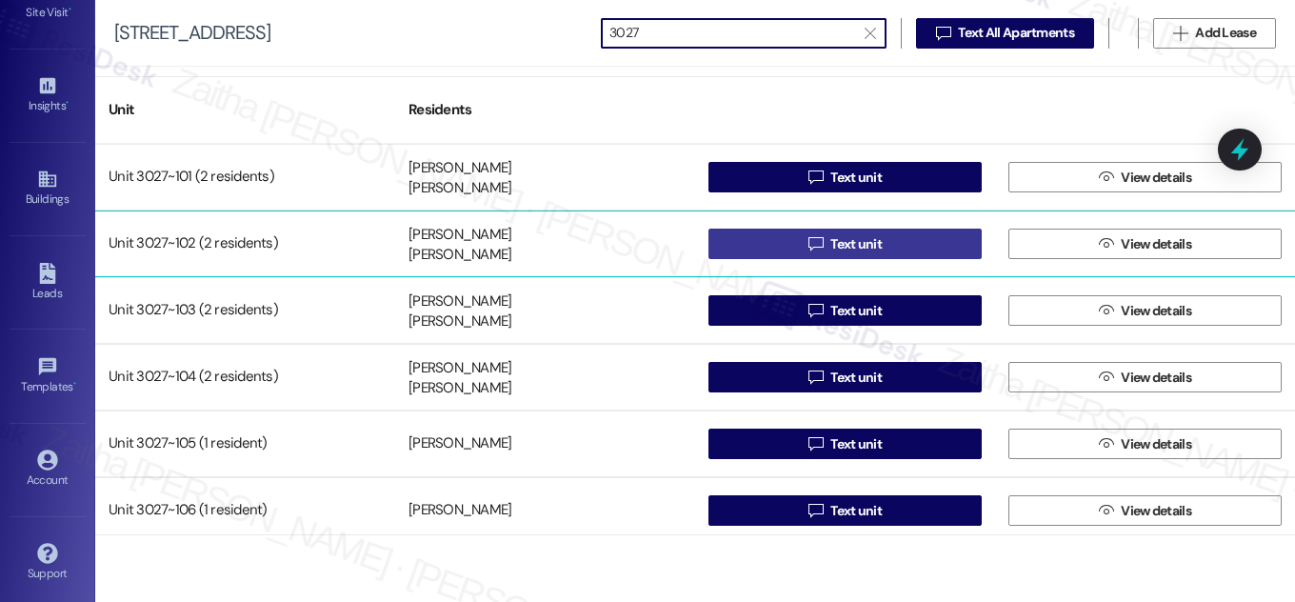
type input "3027"
click at [871, 243] on span "Text unit" at bounding box center [855, 244] width 51 height 20
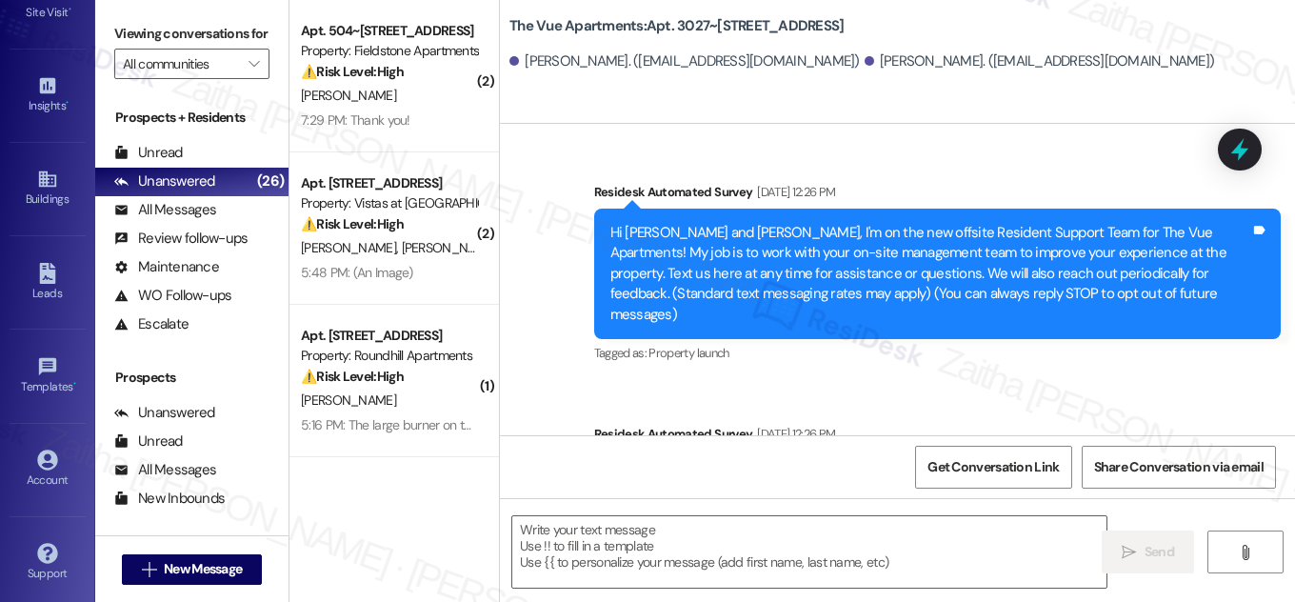
type textarea "Fetching suggested responses. Please feel free to read through the conversation…"
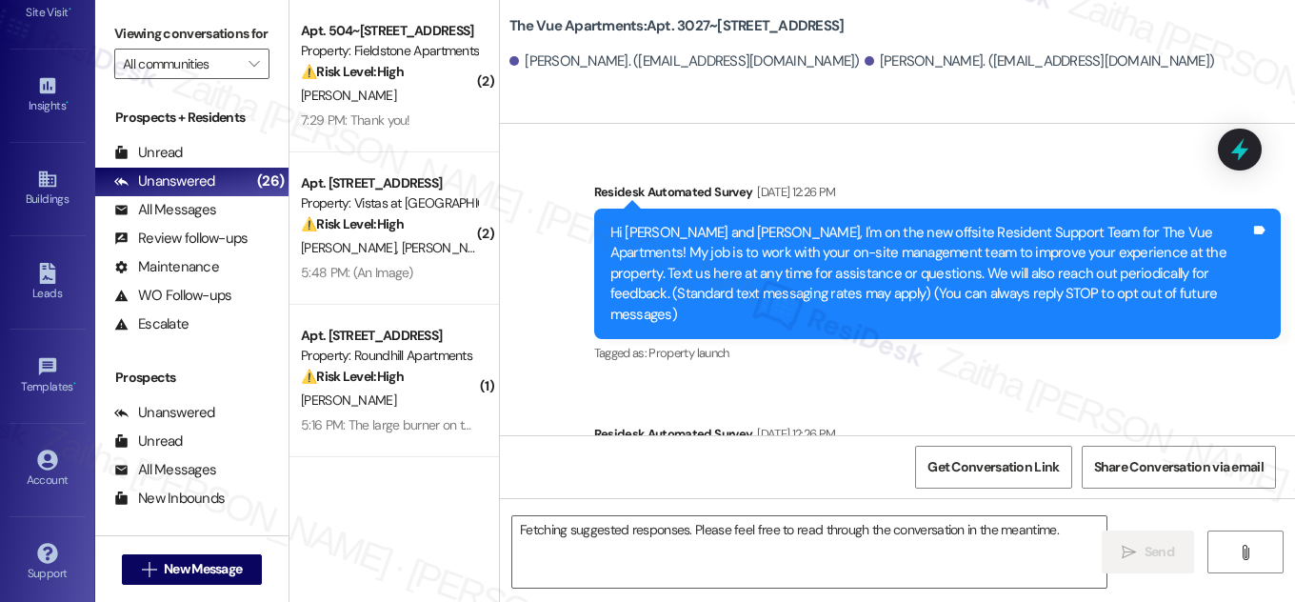
scroll to position [268, 0]
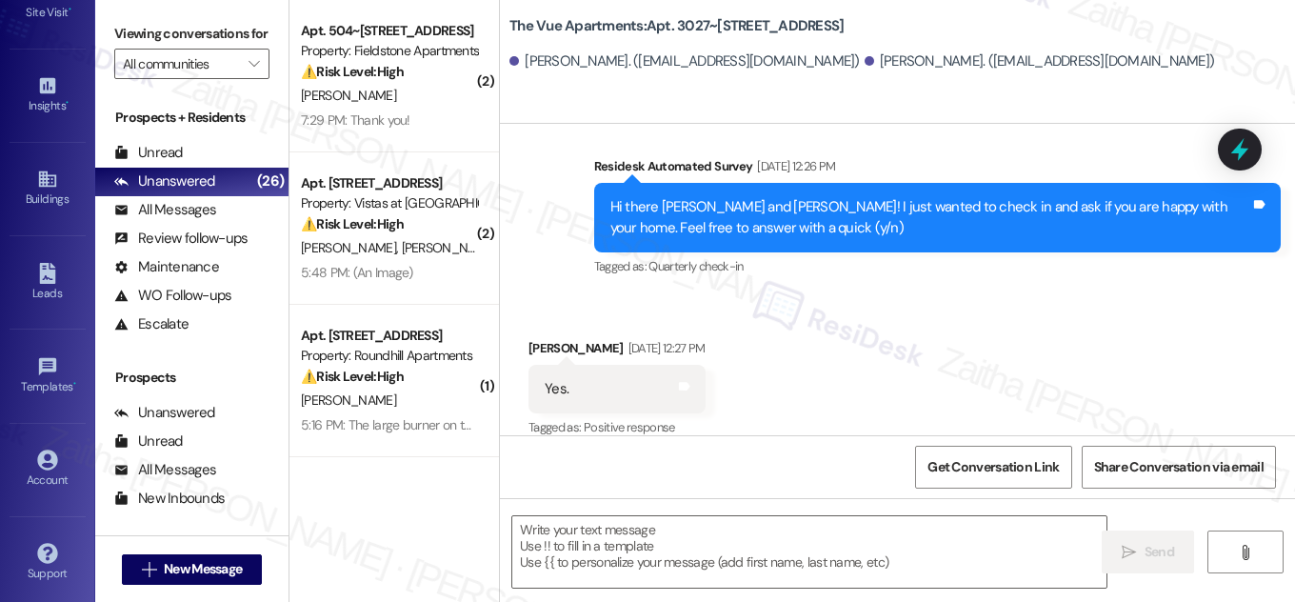
drag, startPoint x: 642, startPoint y: 23, endPoint x: 857, endPoint y: 31, distance: 215.4
click at [857, 31] on div "The Vue Apartments: Apt. 3027~102, 3000 Vue Avenue" at bounding box center [699, 26] width 381 height 24
copy b "Apt. 3027~102, 3000 Vue Avenue"
click at [622, 537] on textarea at bounding box center [809, 551] width 594 height 71
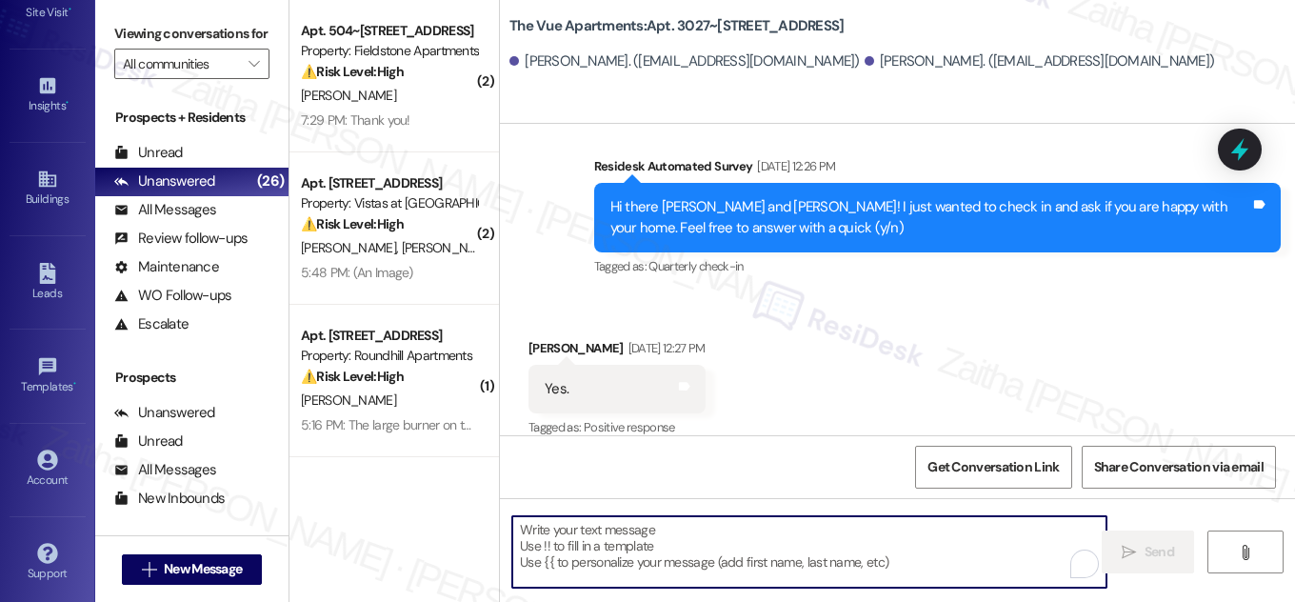
paste textarea "Hi {{first_name}}, Quarterly inspections will take place [DATE][DATE], starting…"
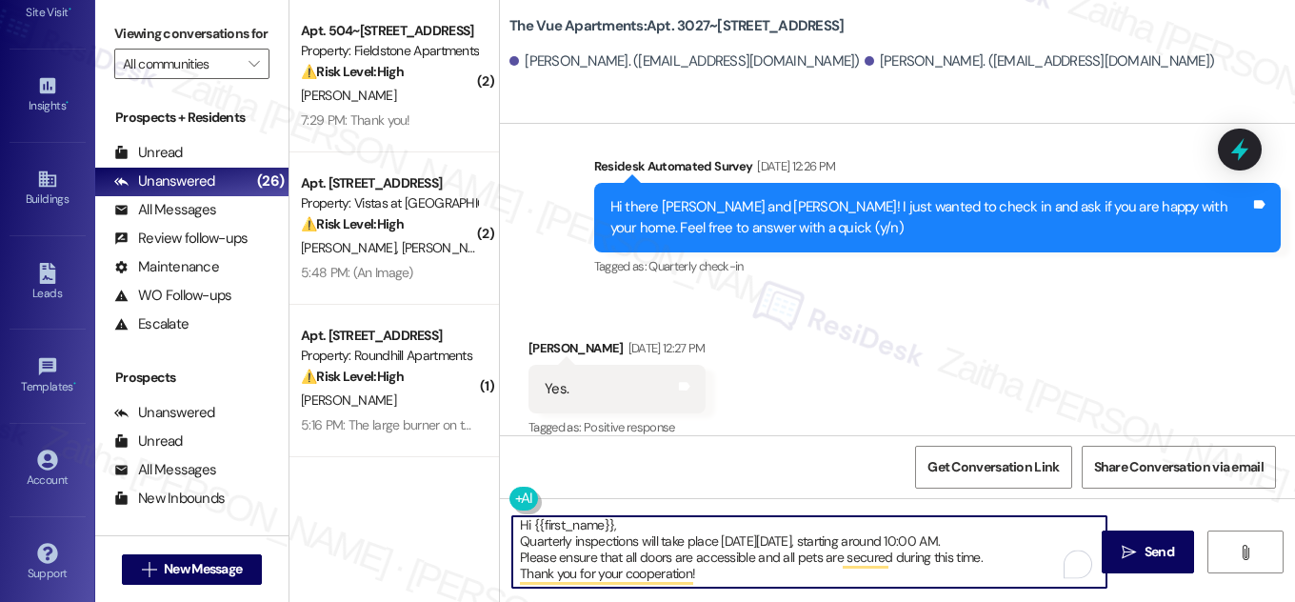
scroll to position [5, 0]
type textarea "Hi {{first_name}}, Quarterly inspections will take place [DATE][DATE], starting…"
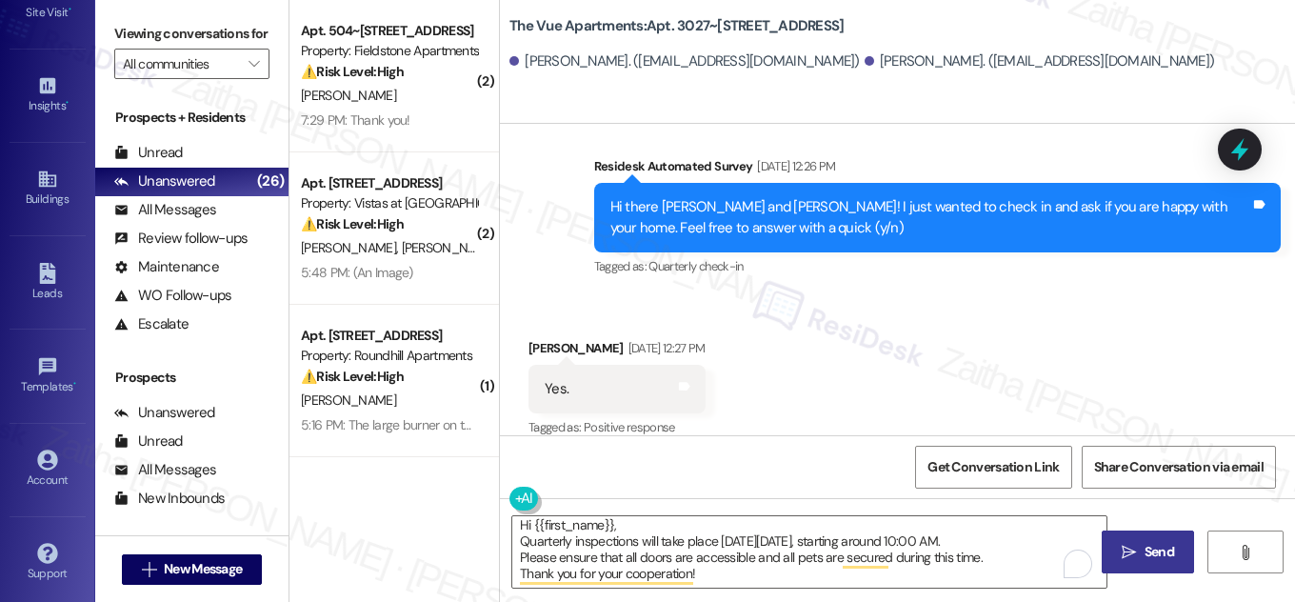
drag, startPoint x: 1168, startPoint y: 543, endPoint x: 1156, endPoint y: 538, distance: 12.4
click at [1168, 543] on span "Send" at bounding box center [1160, 552] width 30 height 20
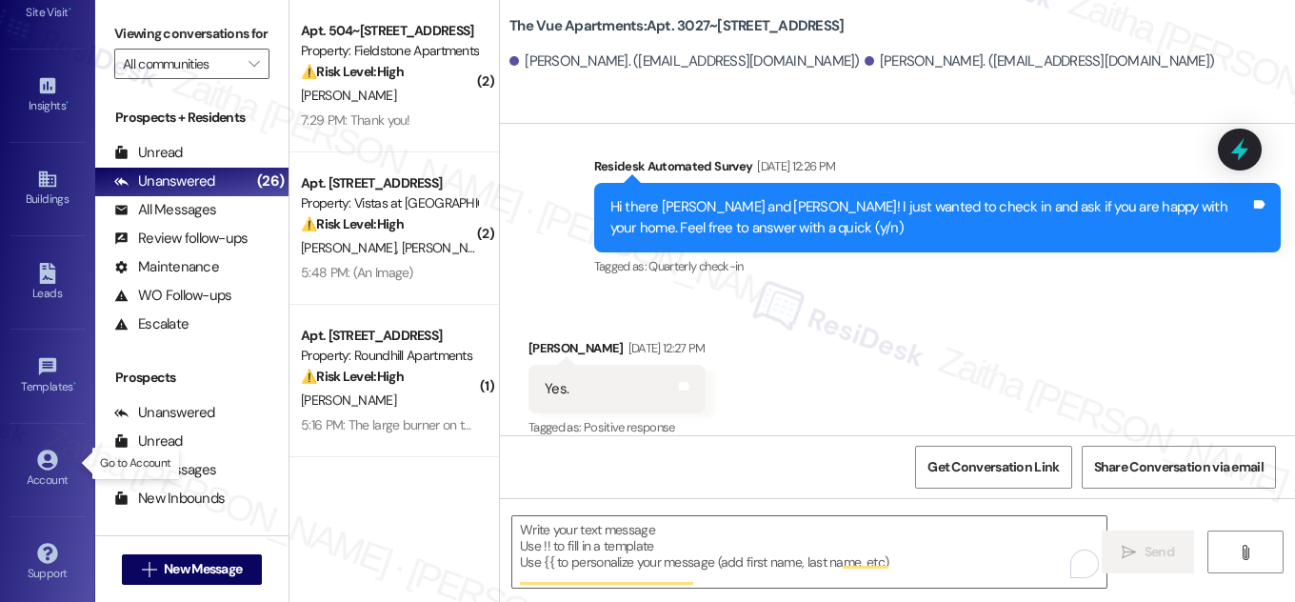
scroll to position [0, 0]
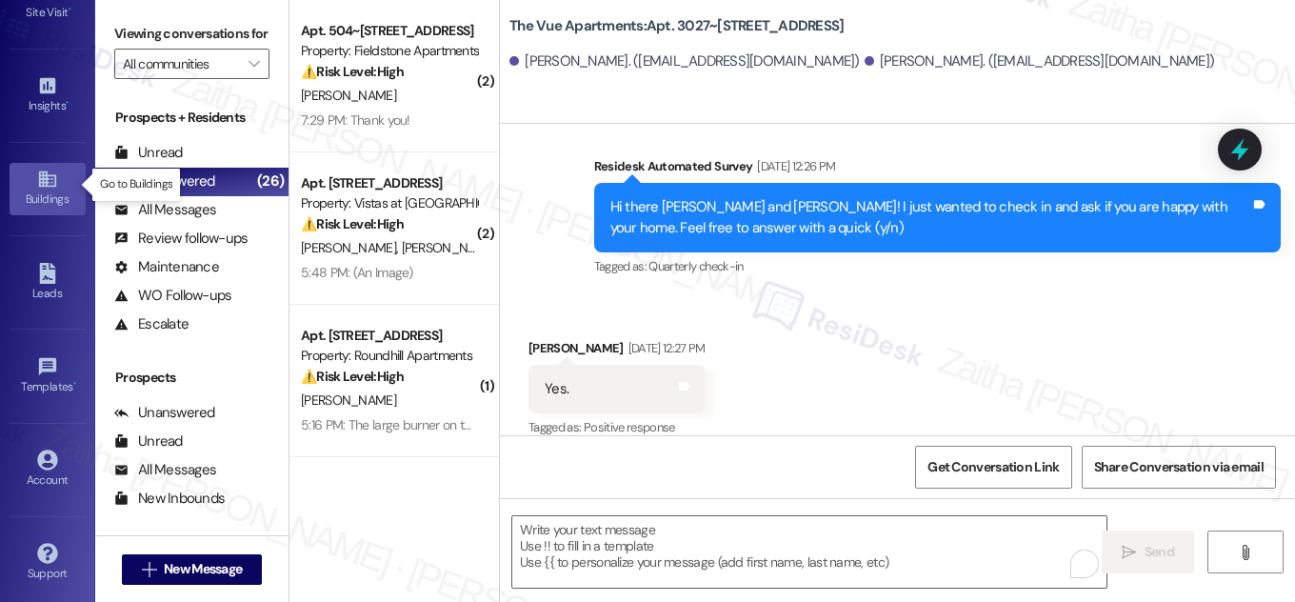
click at [43, 190] on div "Buildings" at bounding box center [47, 199] width 95 height 19
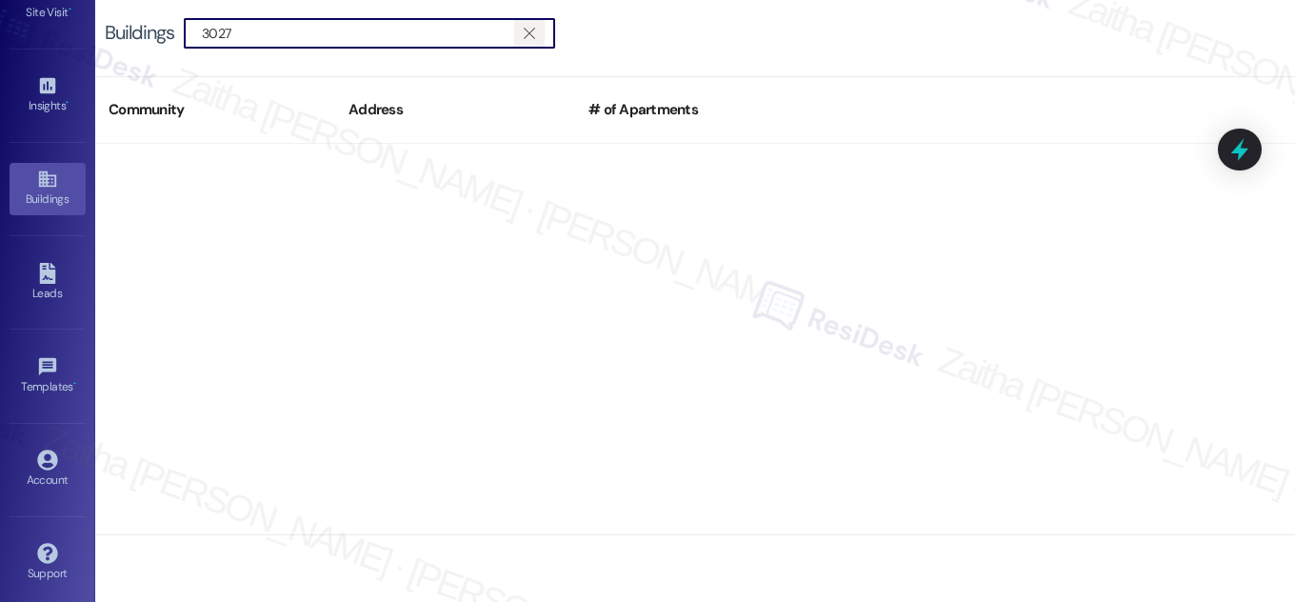
type input "3027"
click at [538, 32] on span "" at bounding box center [529, 33] width 18 height 29
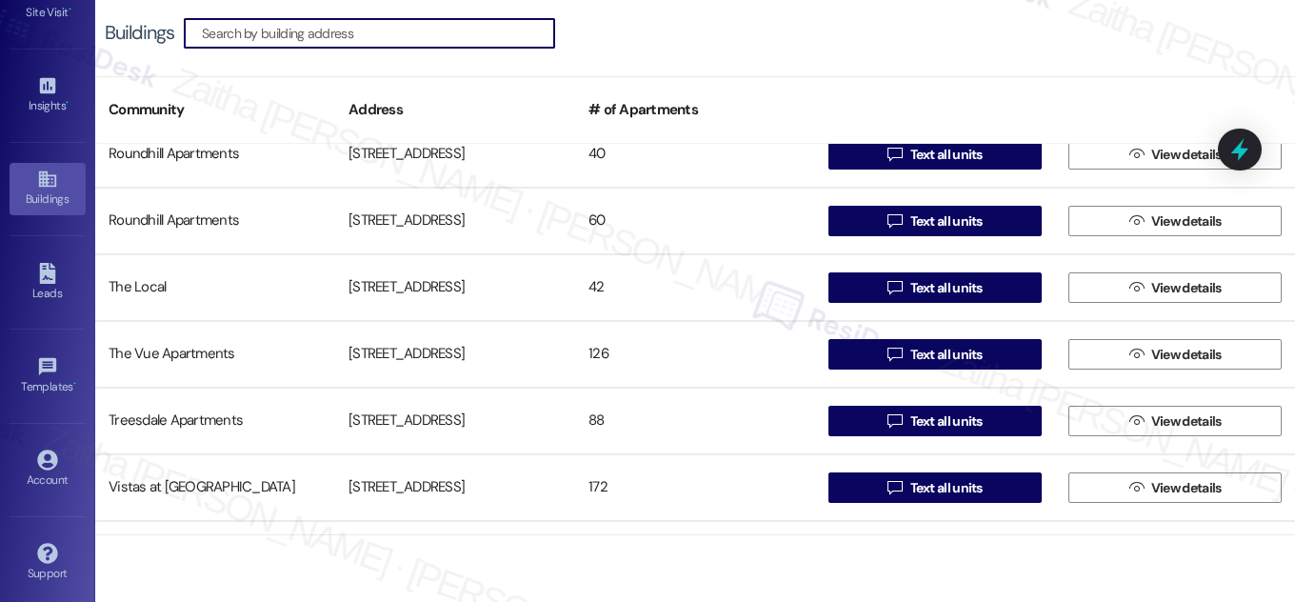
scroll to position [1298, 0]
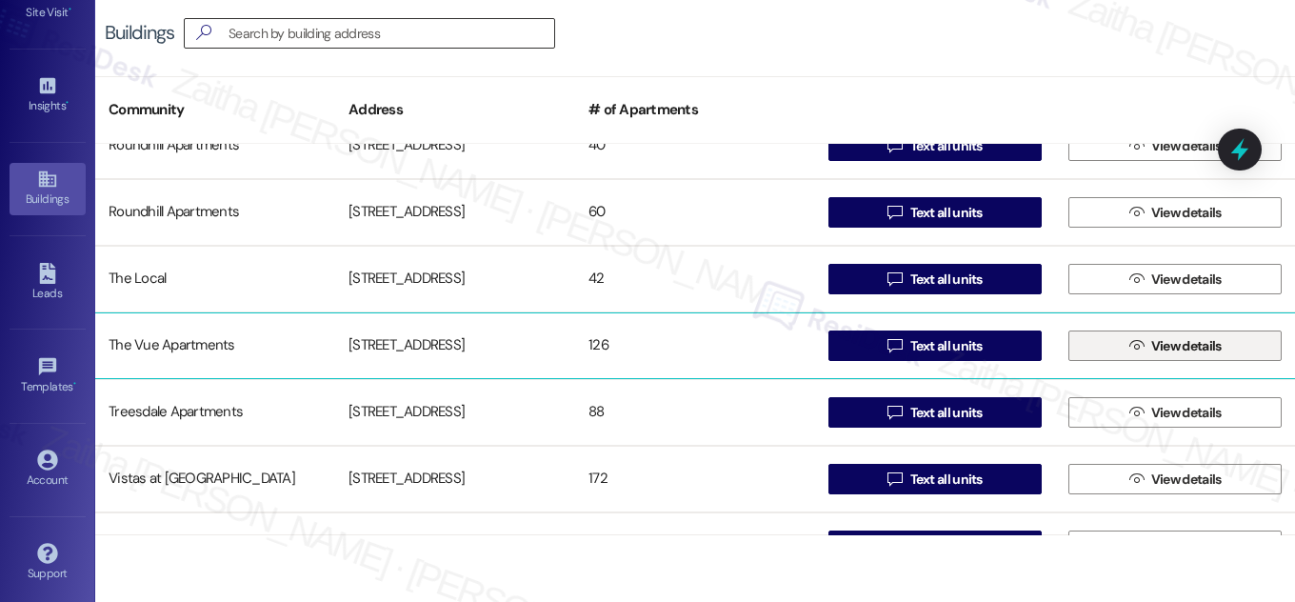
click at [1137, 349] on span " View details" at bounding box center [1176, 345] width 100 height 29
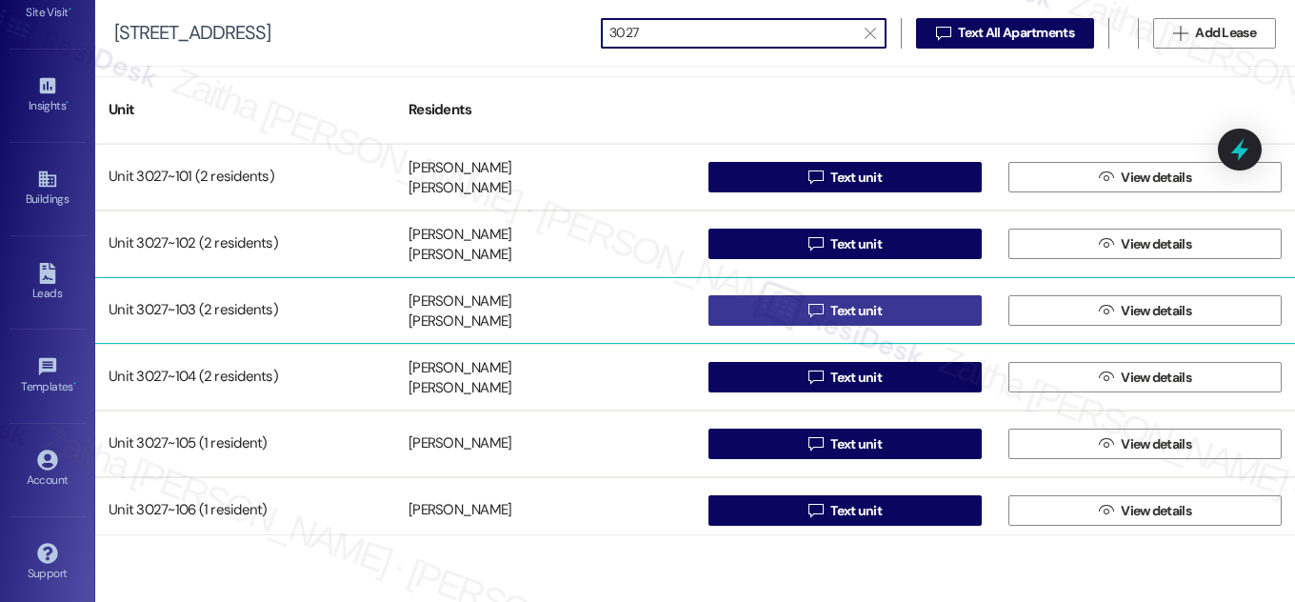
type input "3027"
click at [873, 311] on span "Text unit" at bounding box center [855, 311] width 51 height 20
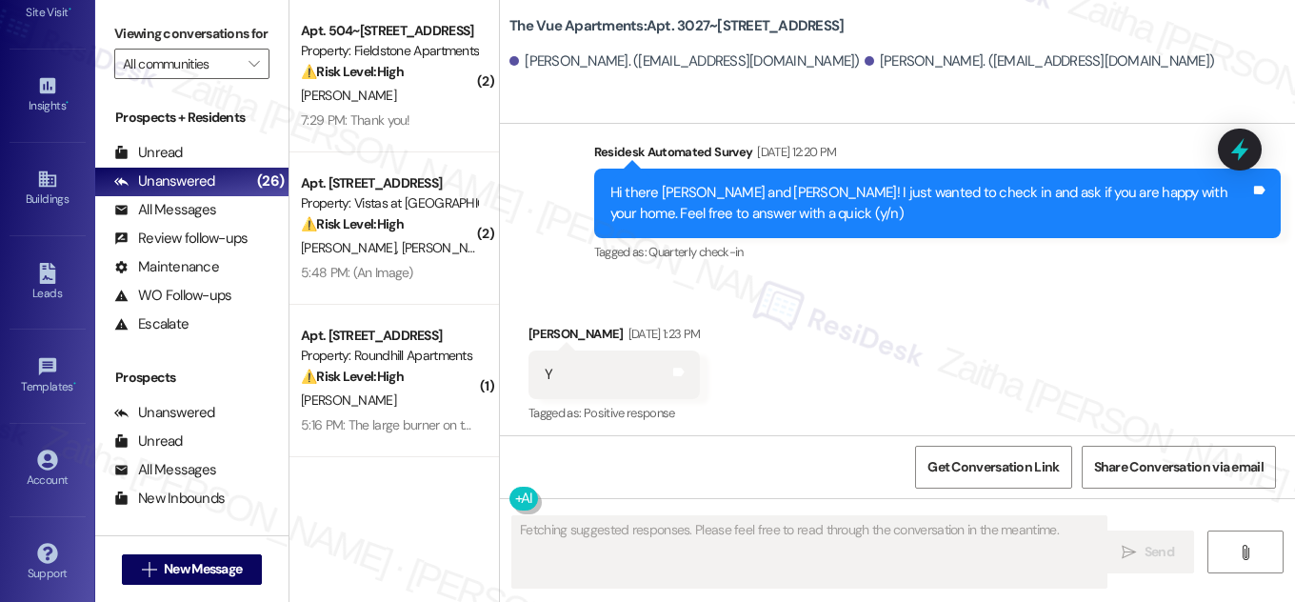
scroll to position [1293, 0]
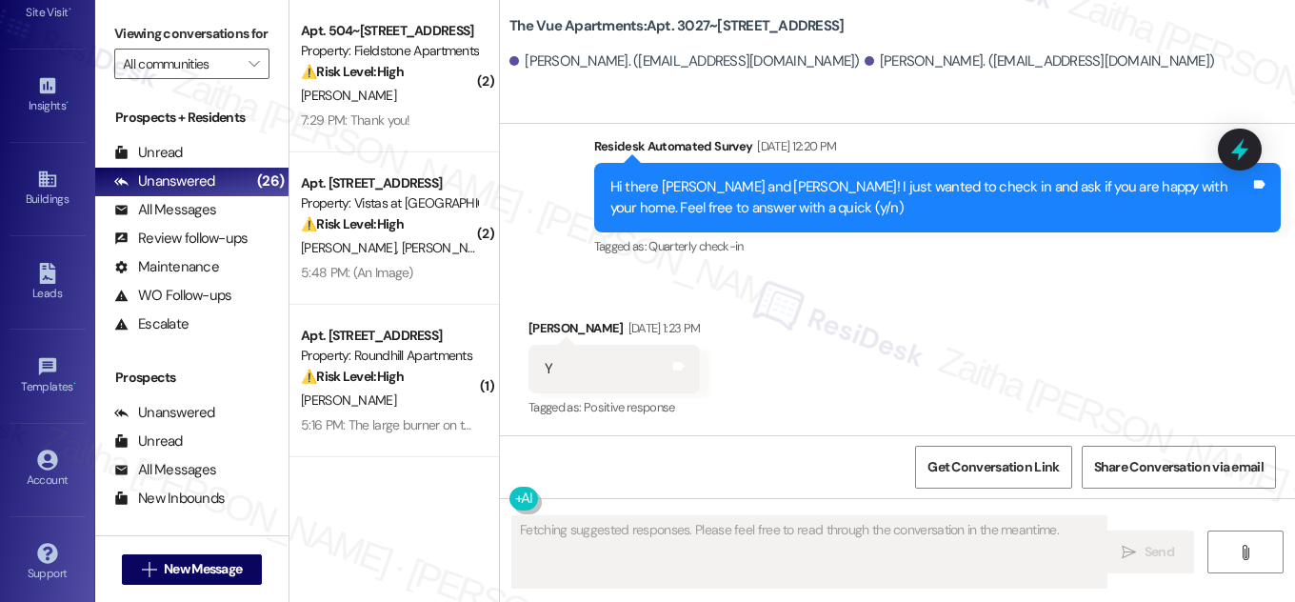
drag, startPoint x: 642, startPoint y: 23, endPoint x: 854, endPoint y: 25, distance: 212.4
click at [854, 25] on div "The Vue Apartments: Apt. 3027~103, 3000 Vue Avenue" at bounding box center [699, 26] width 381 height 24
copy b "Apt. 3027~103, 3000 Vue Avenue"
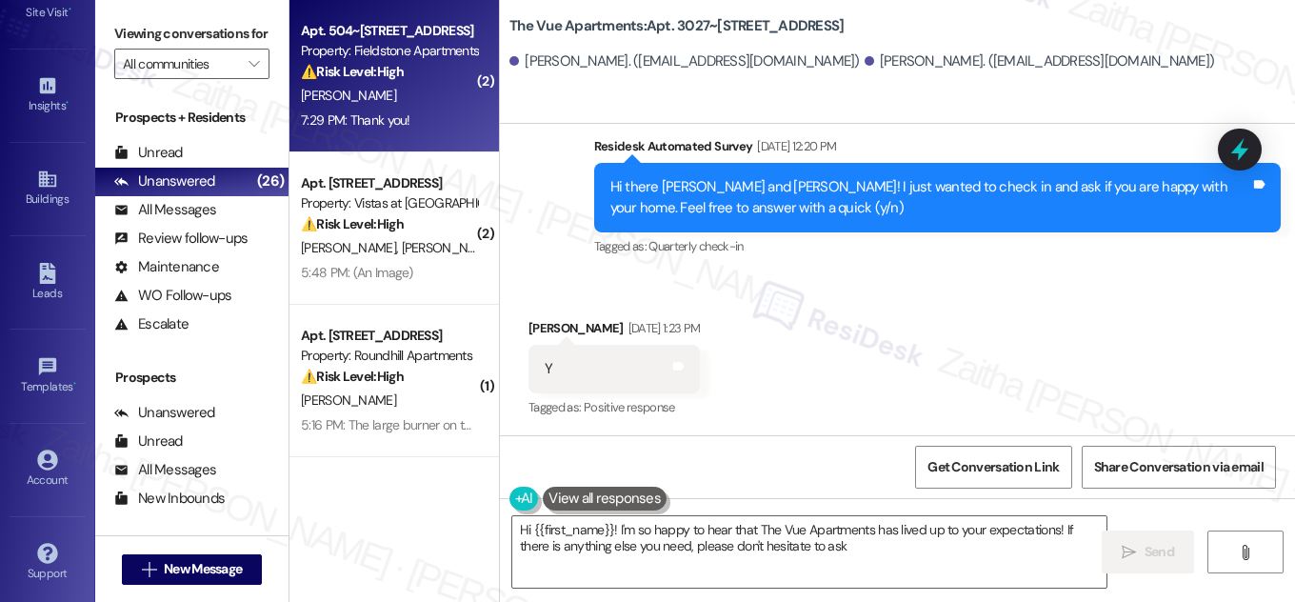
type textarea "Hi {{first_name}}! I'm so happy to hear that The Vue Apartments has lived up to…"
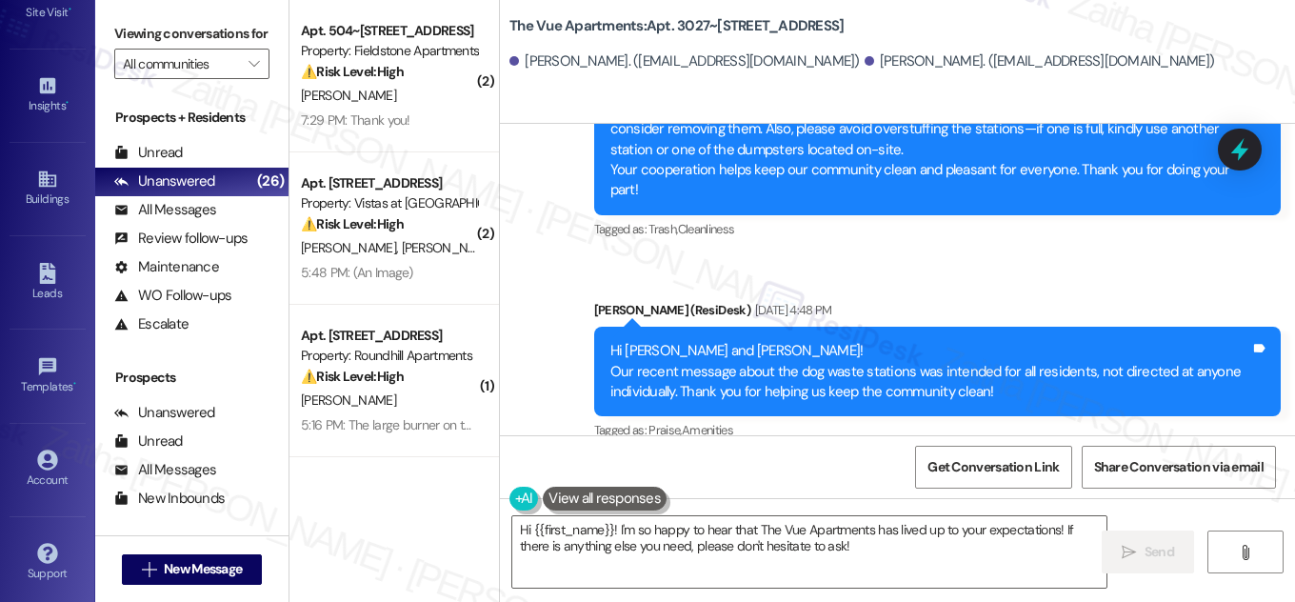
scroll to position [1981, 0]
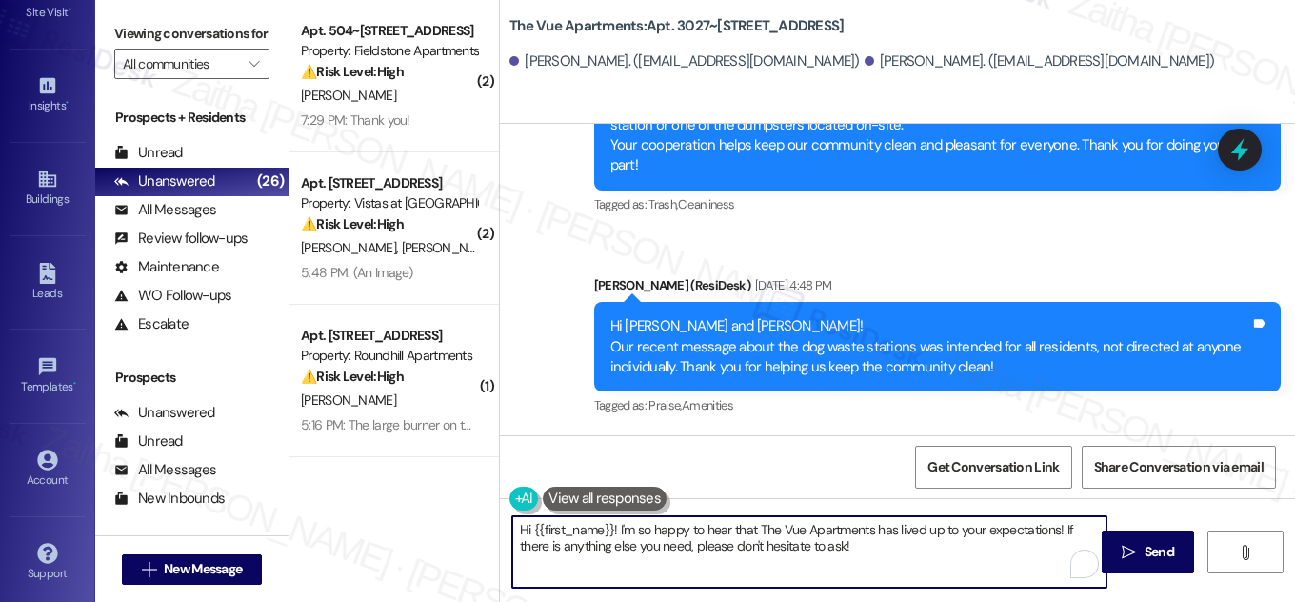
drag, startPoint x: 515, startPoint y: 528, endPoint x: 908, endPoint y: 549, distance: 393.9
click at [908, 549] on textarea "Hi {{first_name}}! I'm so happy to hear that The Vue Apartments has lived up to…" at bounding box center [809, 551] width 594 height 71
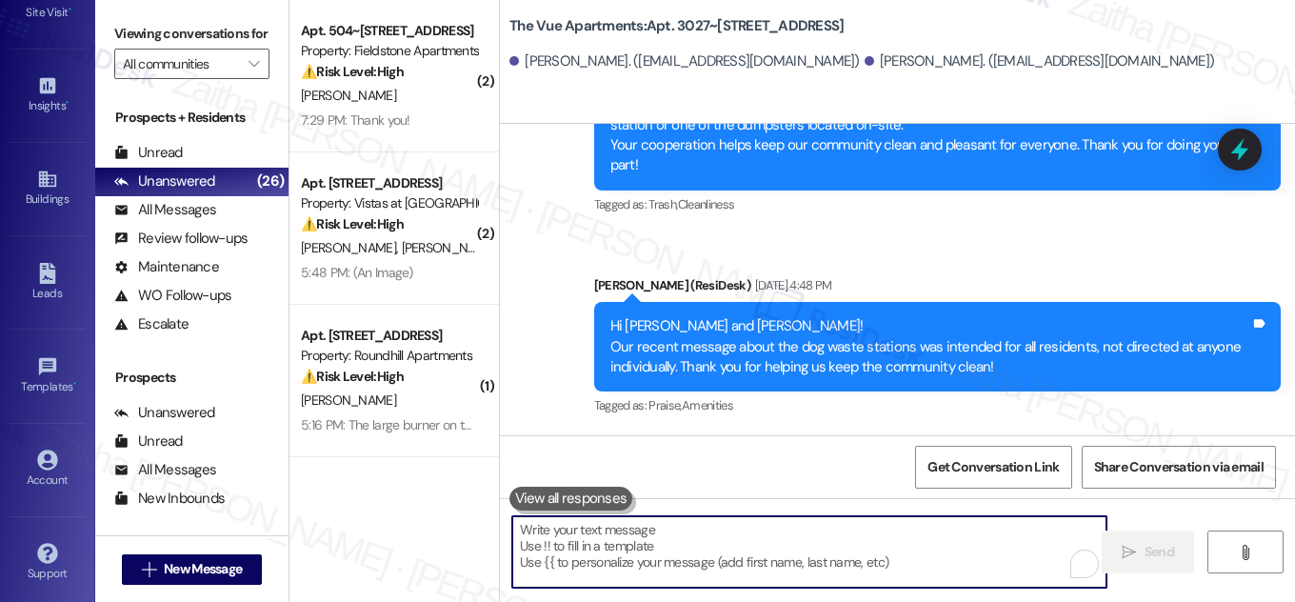
paste textarea "Hi {{first_name}}, Quarterly inspections will take place [DATE][DATE], starting…"
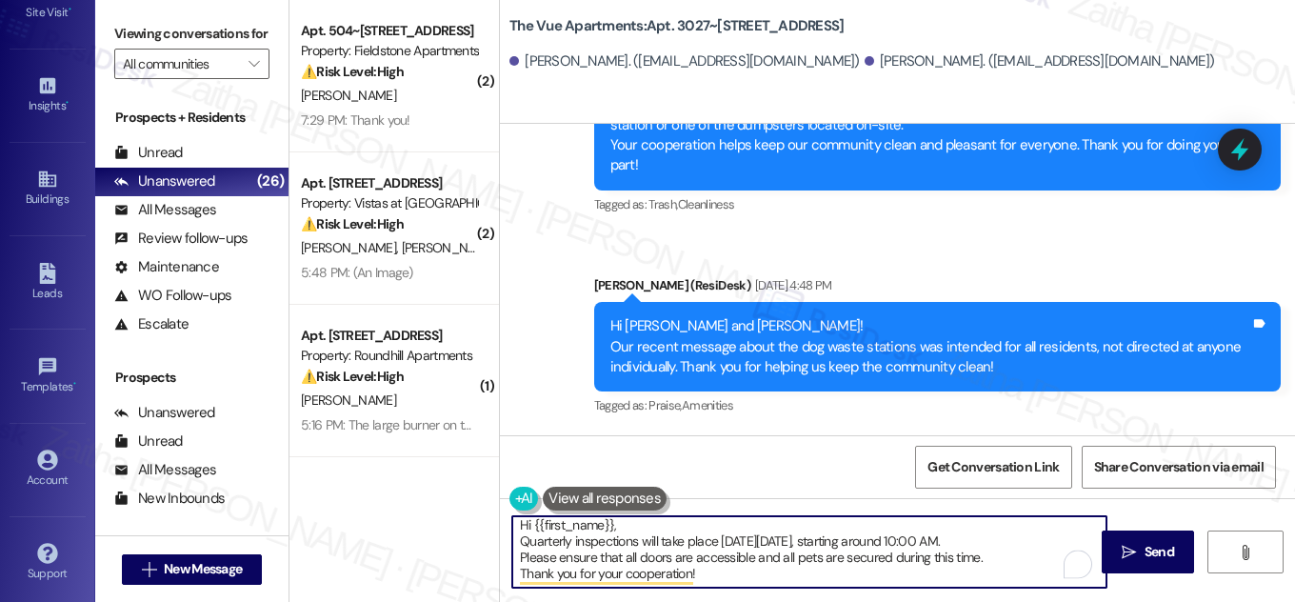
scroll to position [5, 0]
type textarea "Hi {{first_name}}, Quarterly inspections will take place [DATE][DATE], starting…"
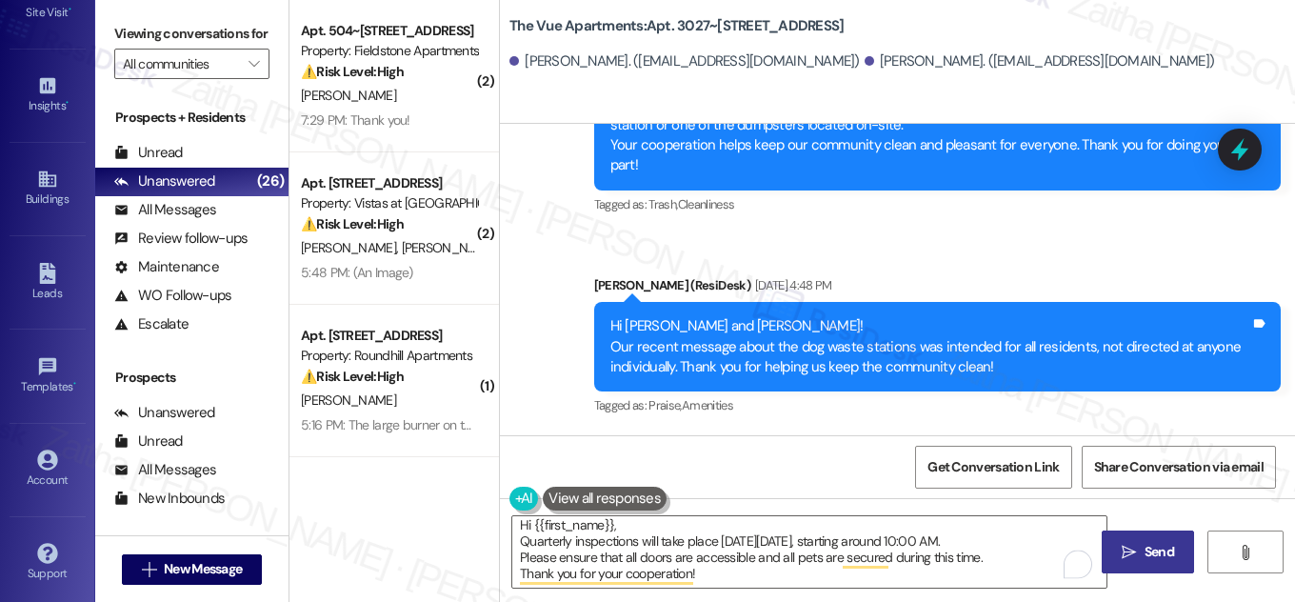
click at [1137, 544] on span " Send" at bounding box center [1148, 552] width 60 height 20
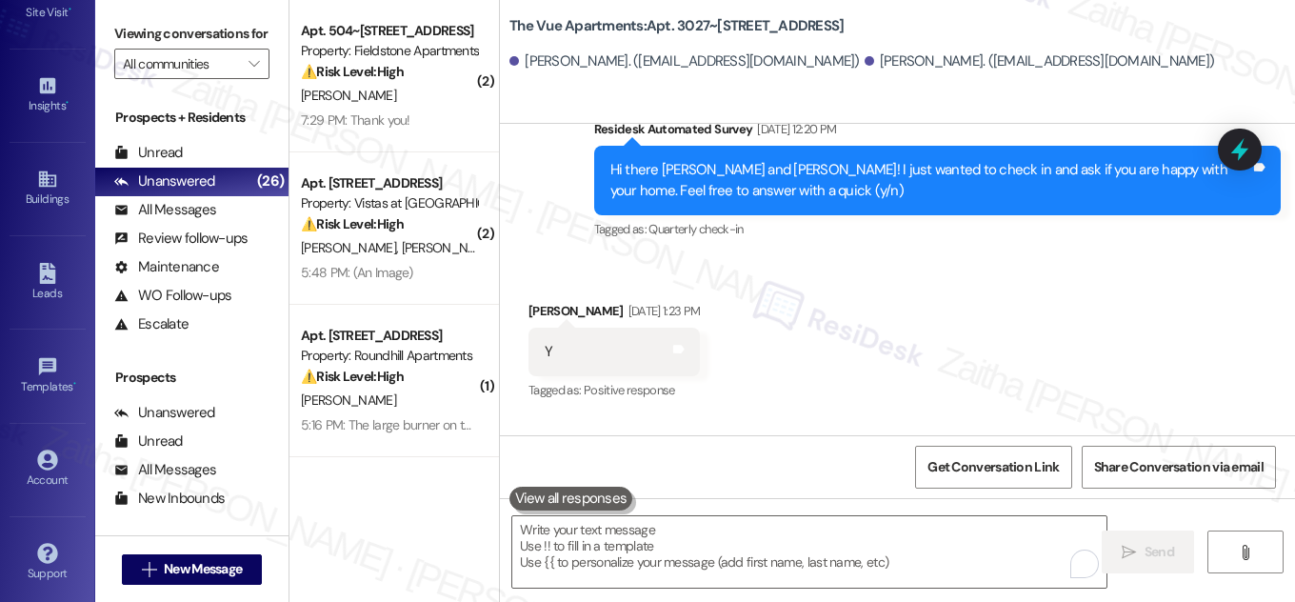
scroll to position [1293, 0]
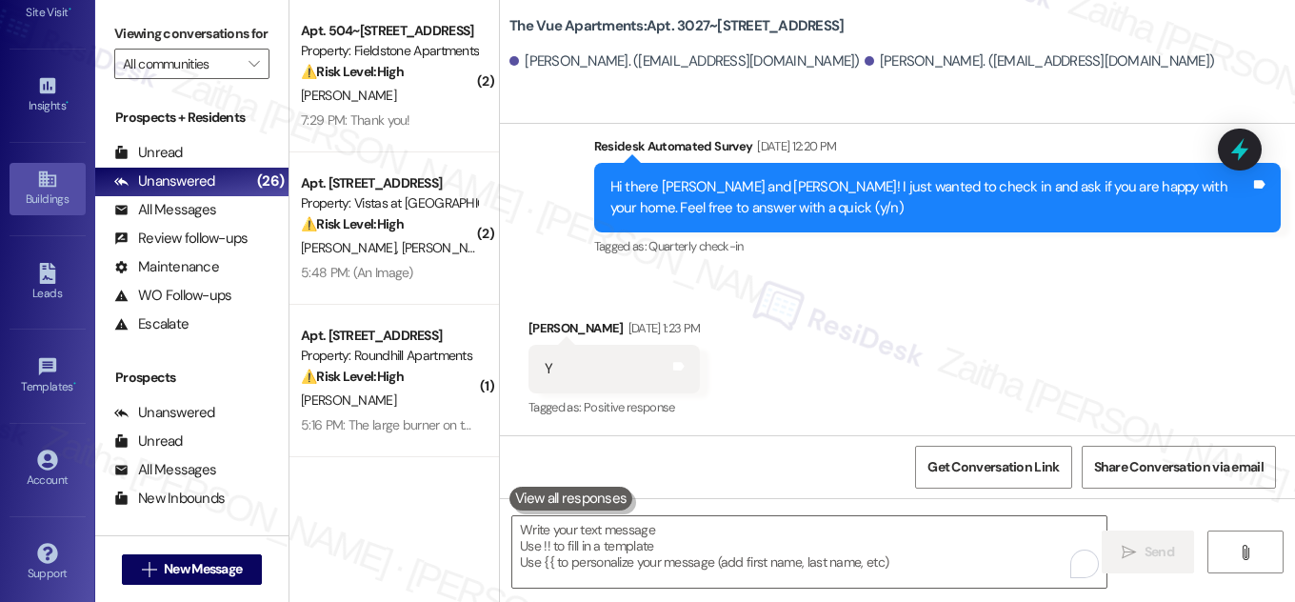
click at [28, 191] on div "Buildings" at bounding box center [47, 199] width 95 height 19
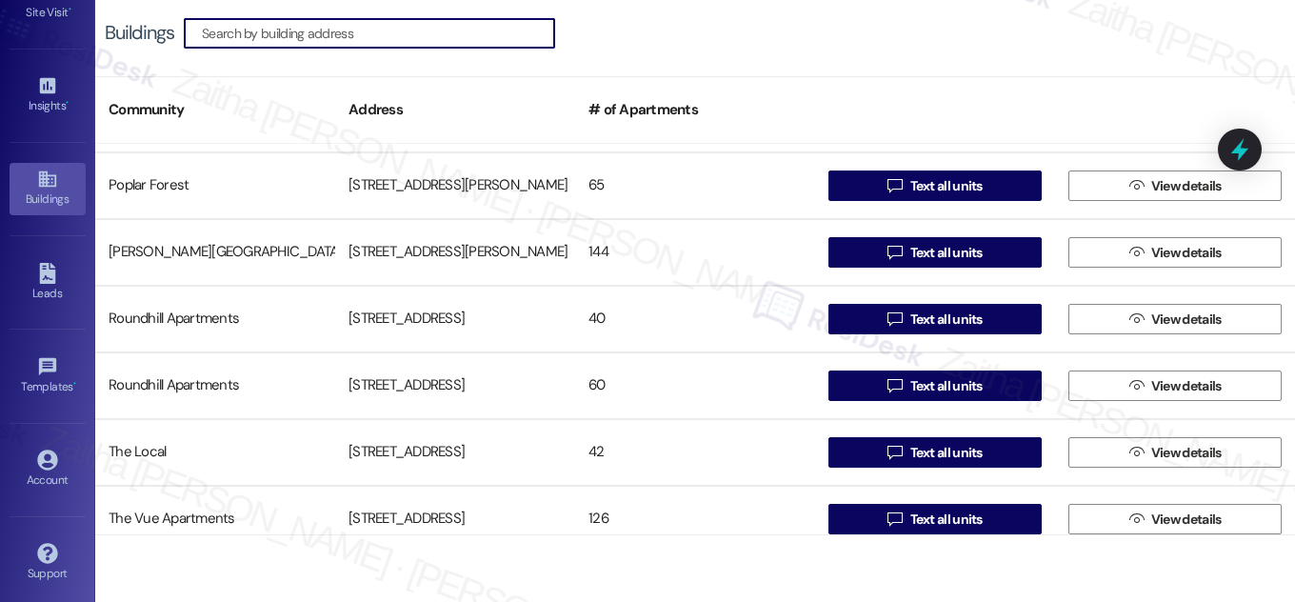
scroll to position [1298, 0]
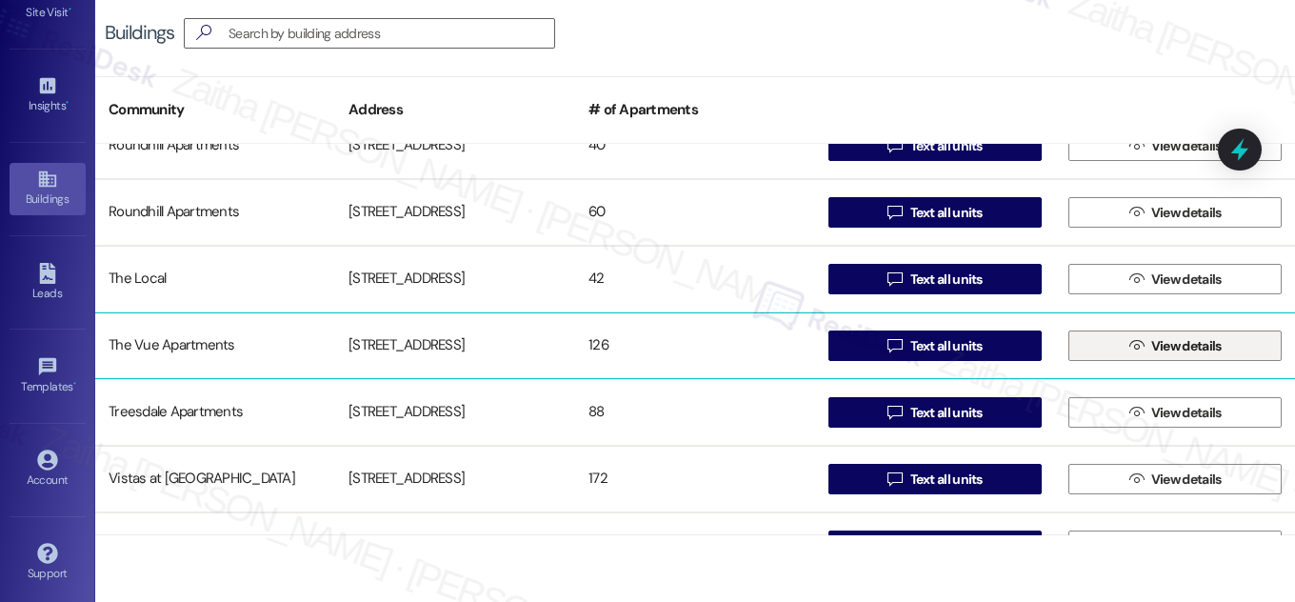
click at [1162, 341] on span "View details" at bounding box center [1186, 346] width 70 height 20
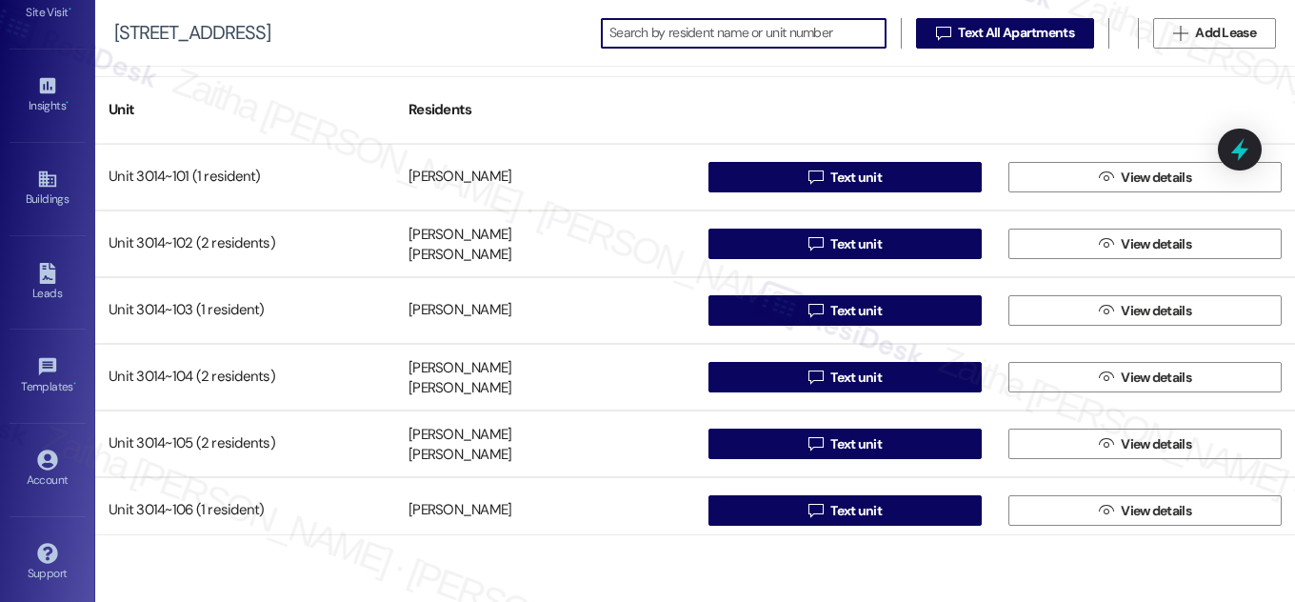
click at [642, 41] on input at bounding box center [747, 33] width 276 height 27
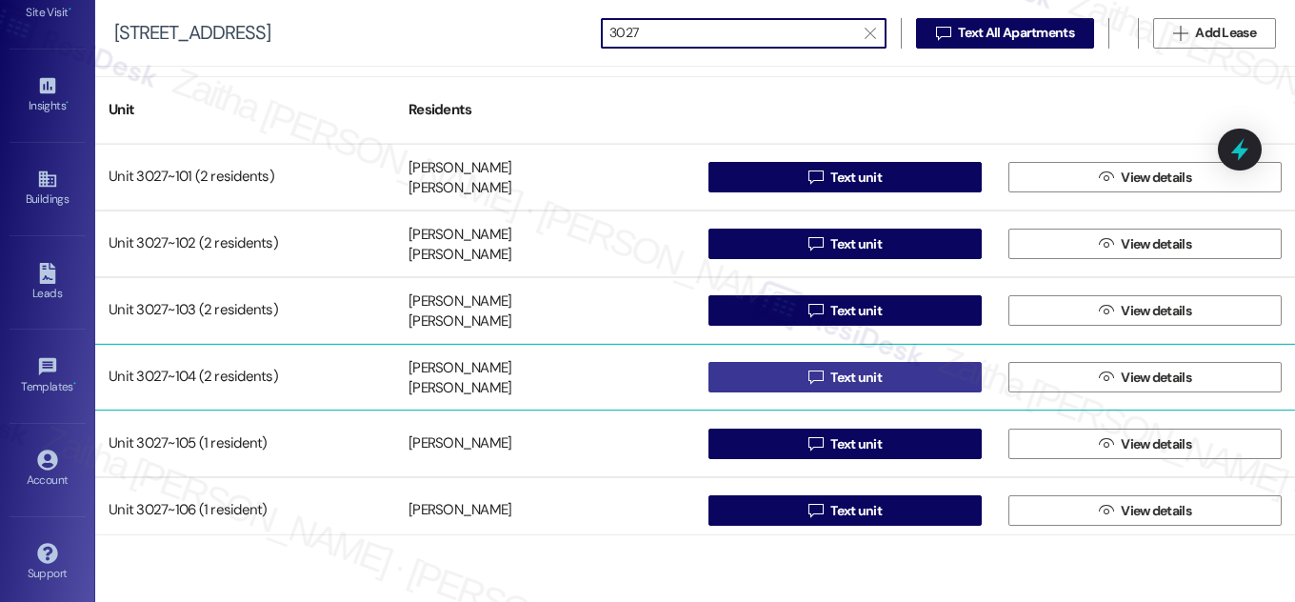
type input "3027"
click at [863, 375] on span "Text unit" at bounding box center [855, 378] width 51 height 20
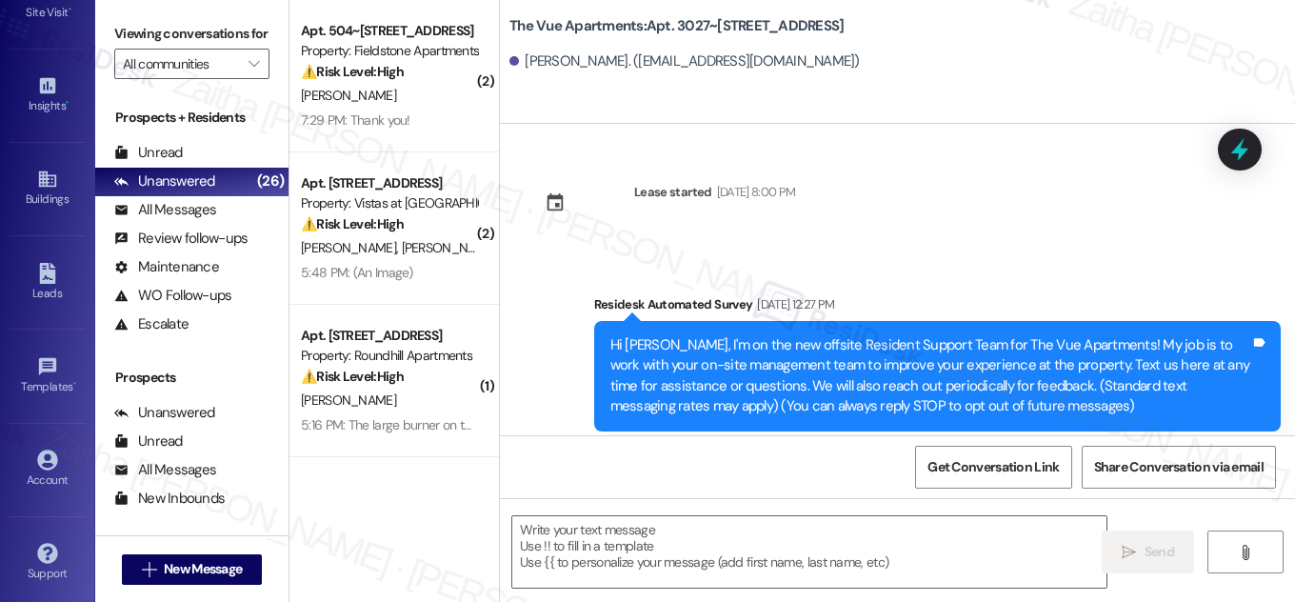
type textarea "Fetching suggested responses. Please feel free to read through the conversation…"
drag, startPoint x: 642, startPoint y: 22, endPoint x: 875, endPoint y: 30, distance: 233.4
click at [875, 30] on div "The Vue Apartments: Apt. 3027~104, 3000 Vue Avenue" at bounding box center [699, 26] width 381 height 24
copy b "Apt. 3027~104, 3000 Vue Avenue"
click at [543, 540] on textarea at bounding box center [809, 551] width 594 height 71
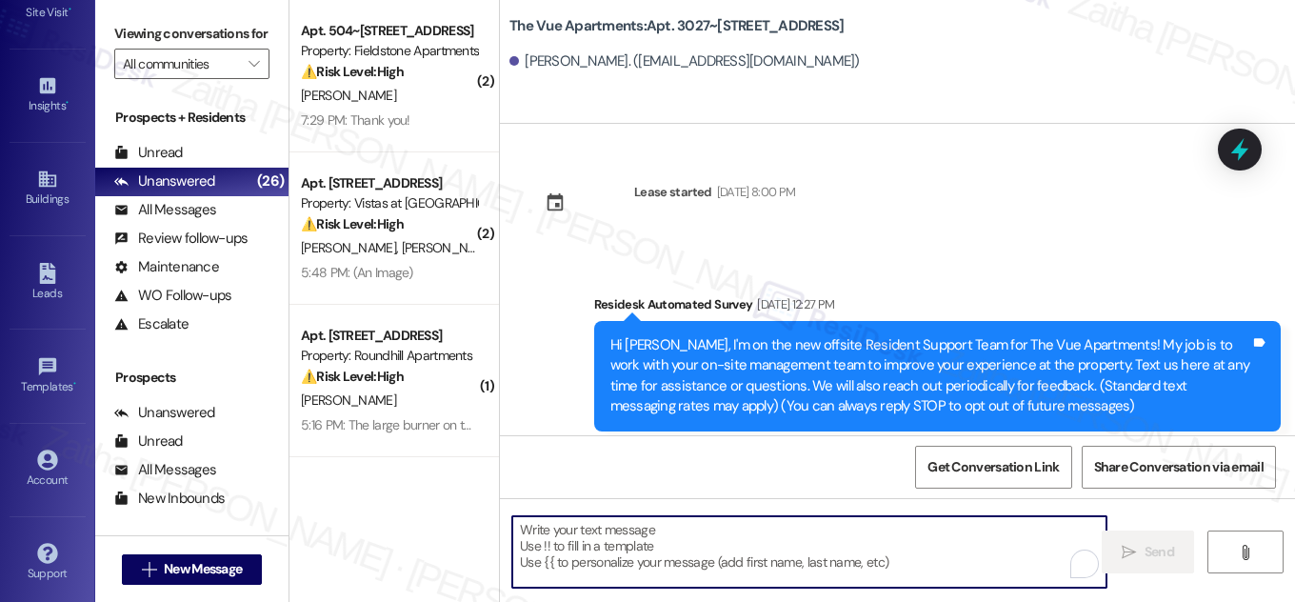
paste textarea "Hi {{first_name}}, Quarterly inspections will take place [DATE][DATE], starting…"
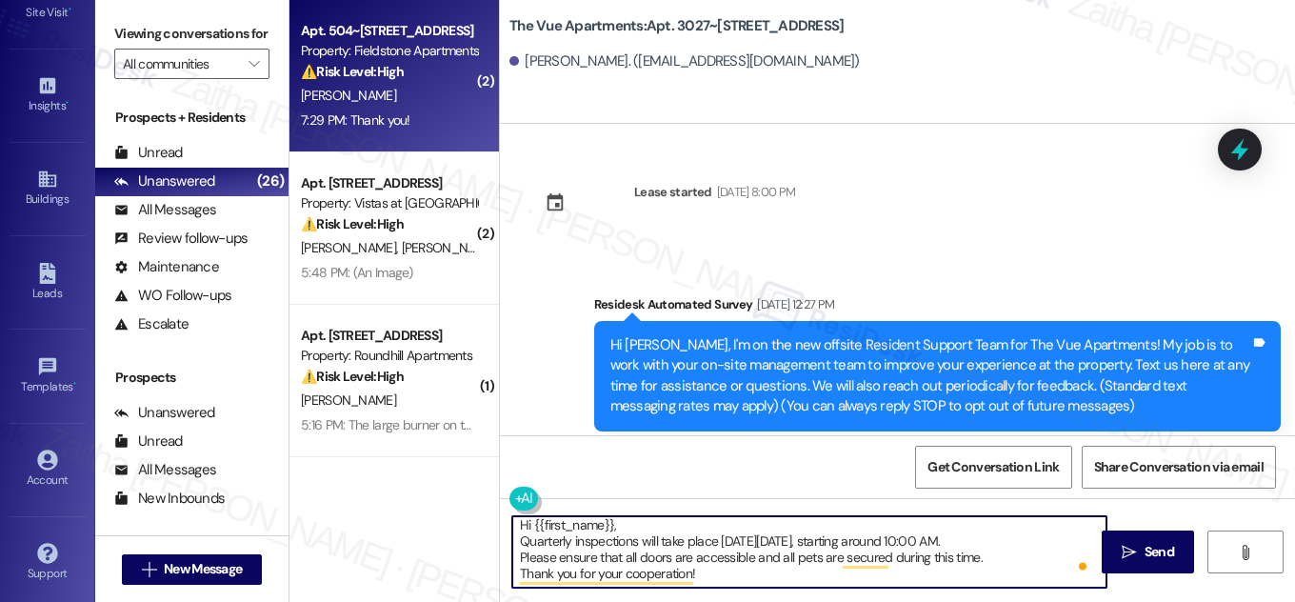
scroll to position [5, 0]
type textarea "Hi {{first_name}}, Quarterly inspections will take place [DATE][DATE], starting…"
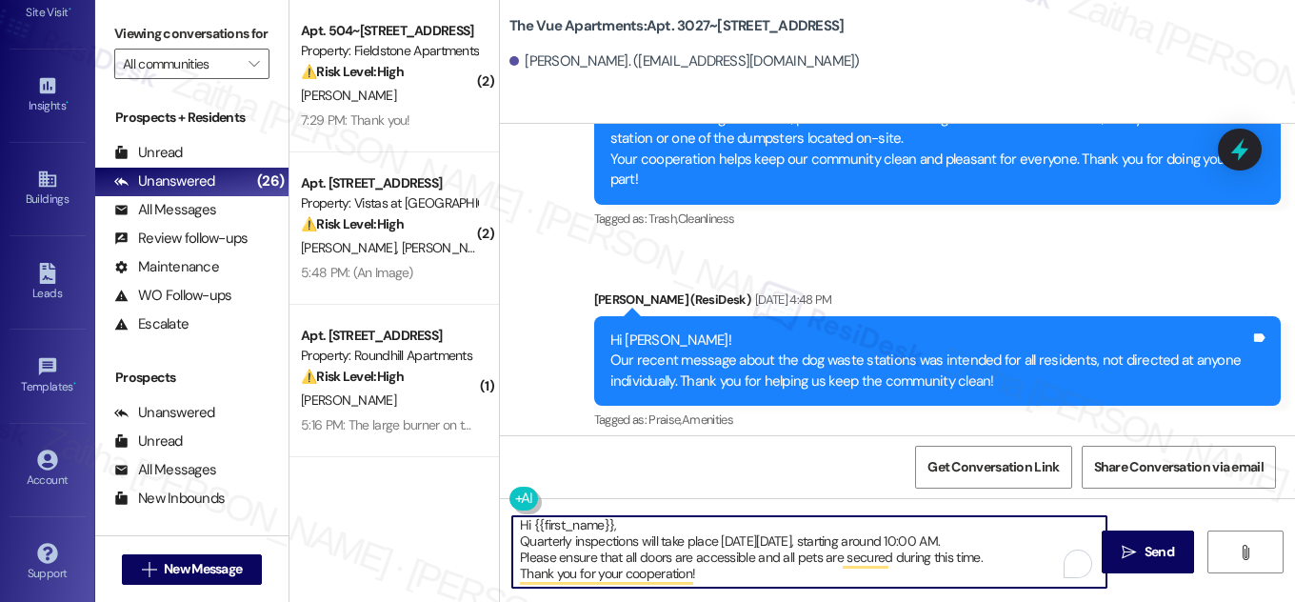
scroll to position [907, 0]
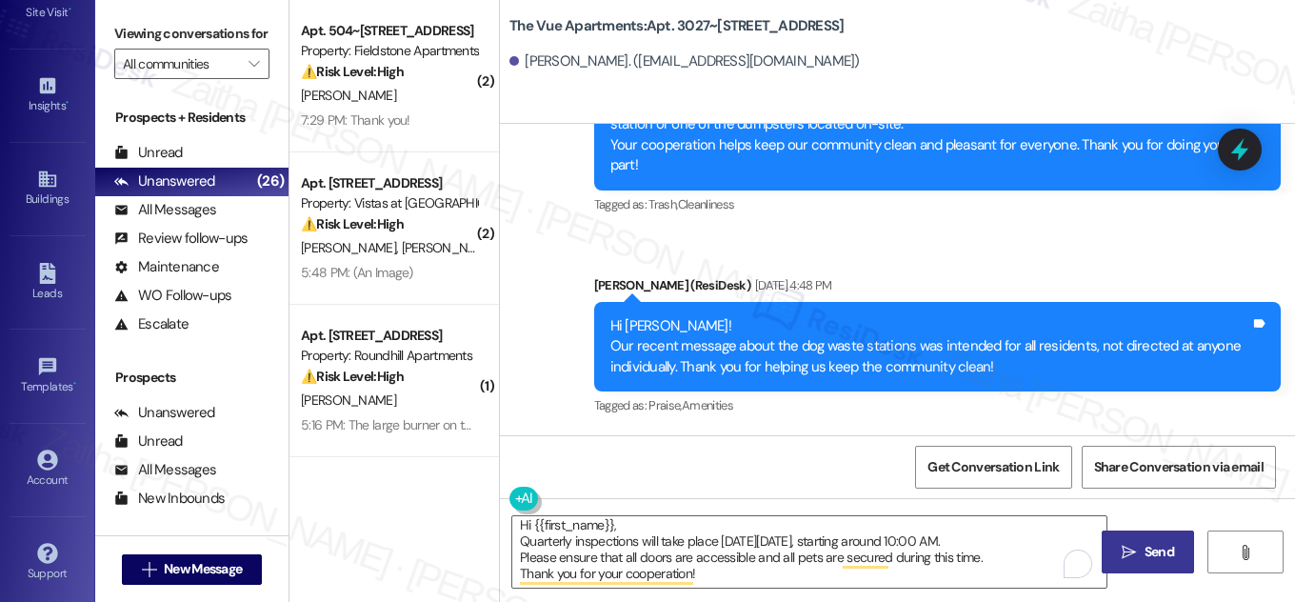
click at [1145, 551] on span "Send" at bounding box center [1160, 552] width 30 height 20
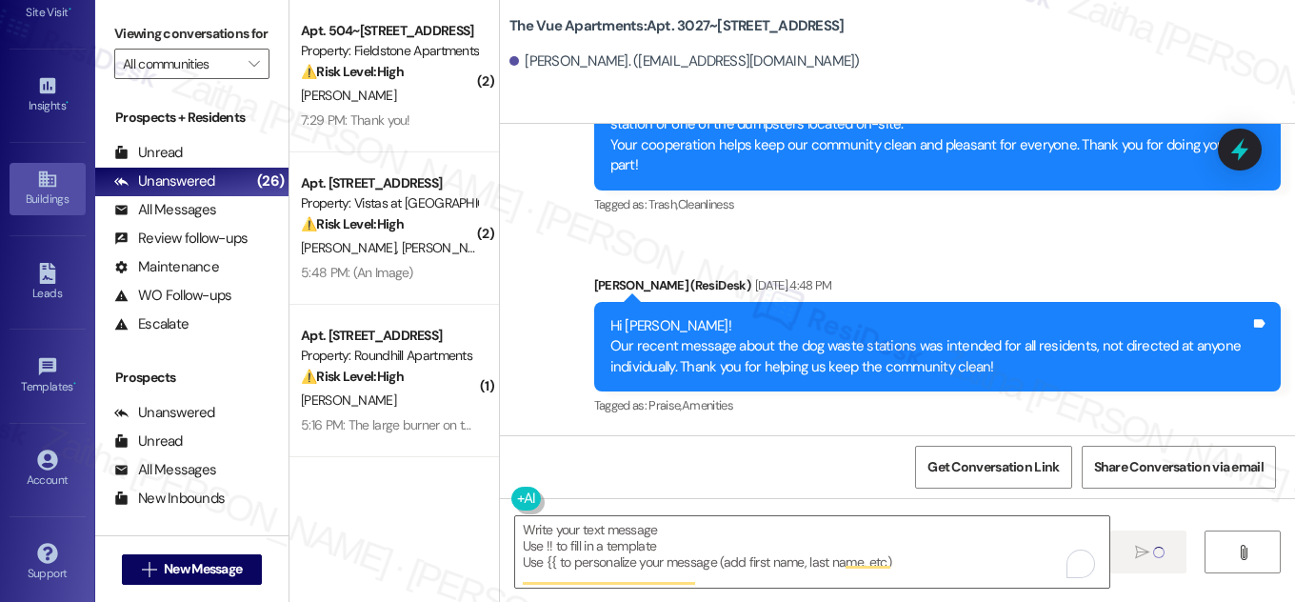
scroll to position [0, 0]
click at [30, 190] on div "Buildings" at bounding box center [47, 199] width 95 height 19
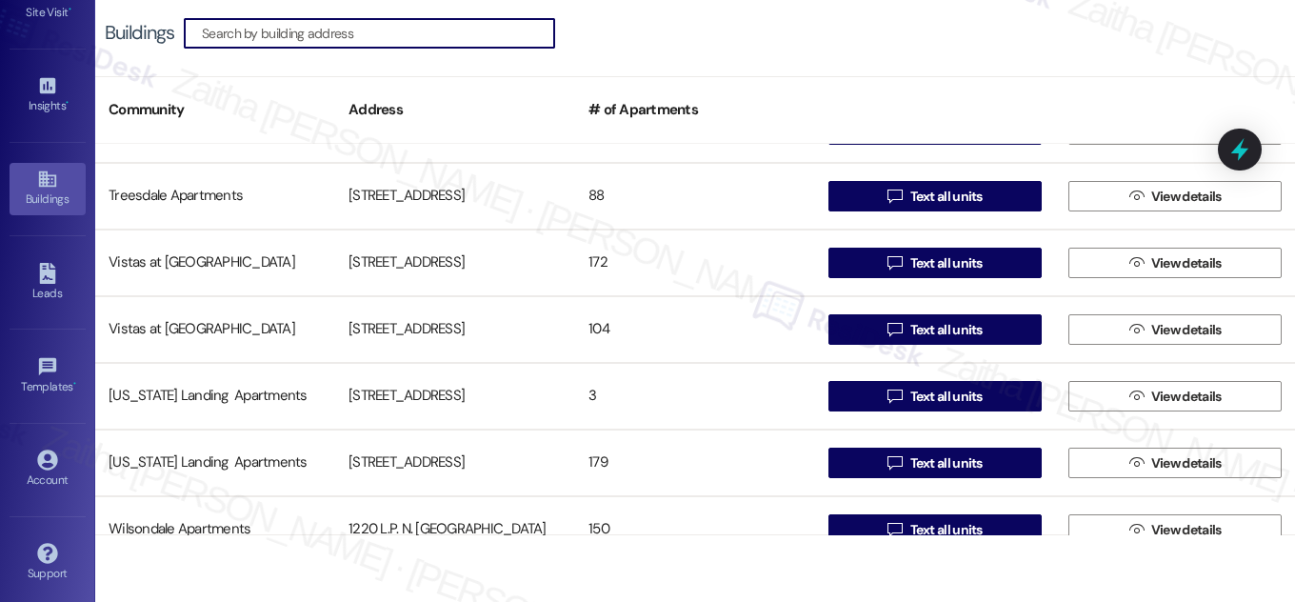
scroll to position [1471, 0]
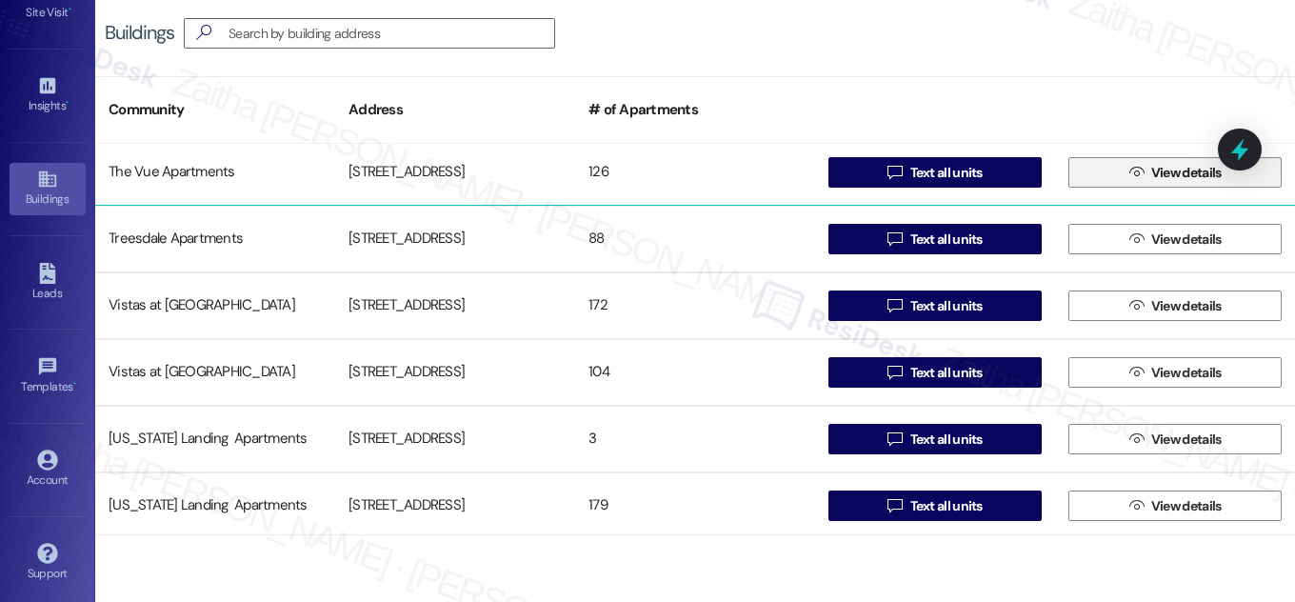
click at [1163, 178] on span "View details" at bounding box center [1186, 173] width 70 height 20
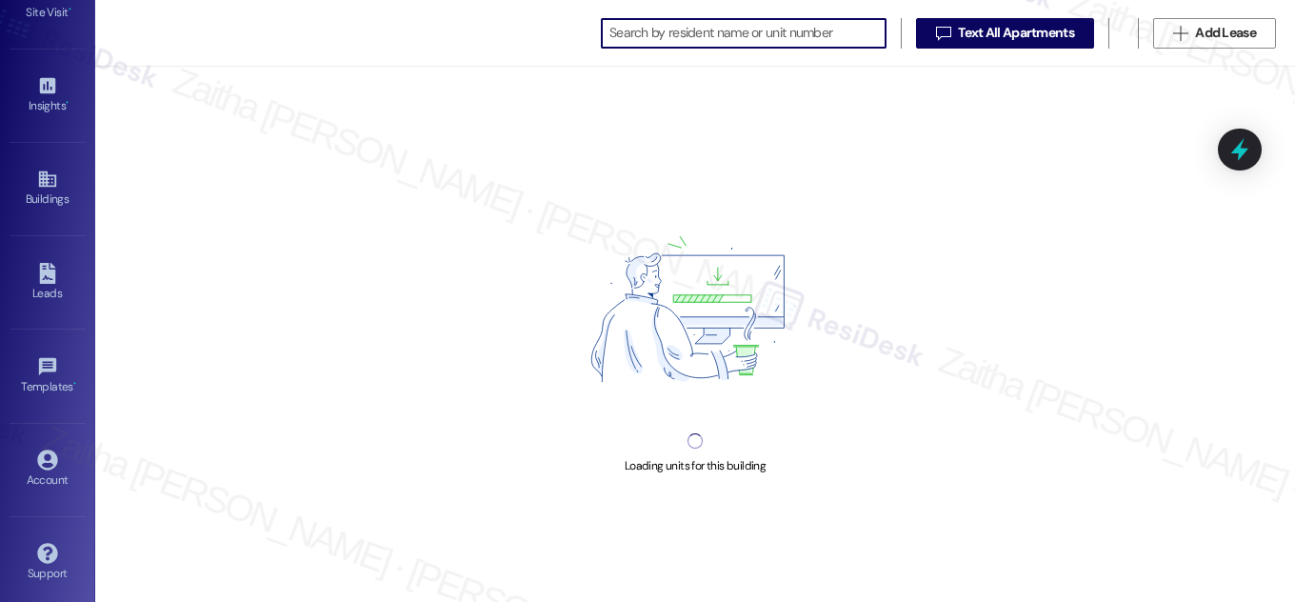
click at [744, 30] on input at bounding box center [747, 33] width 276 height 27
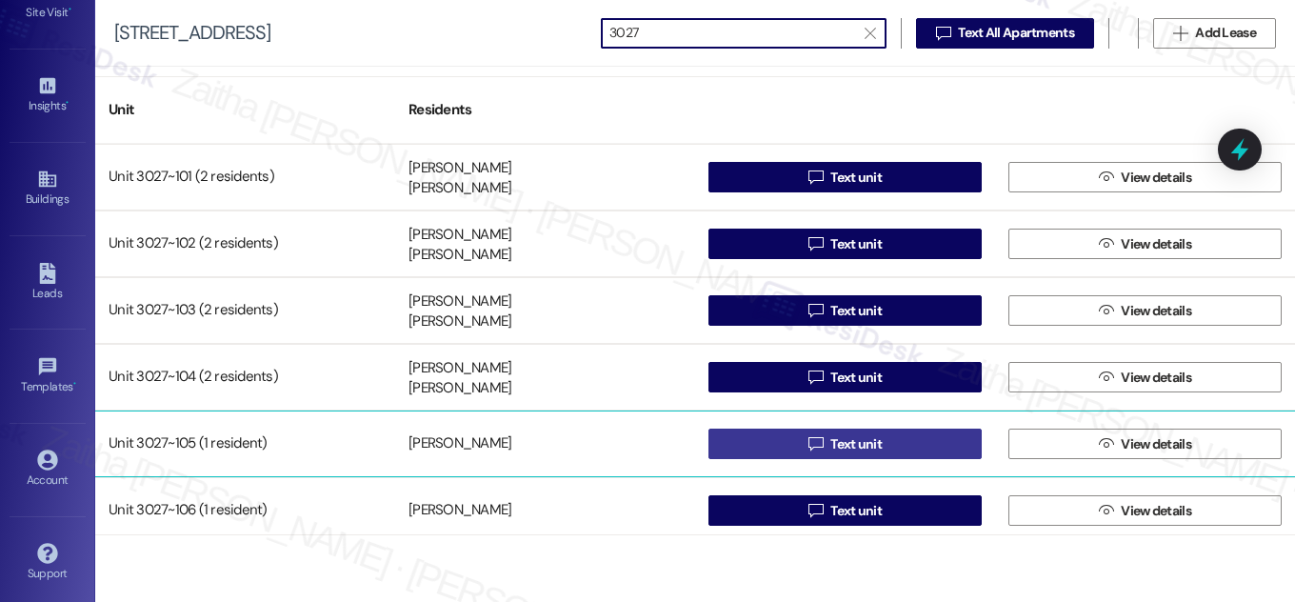
type input "3027"
click at [869, 447] on span "Text unit" at bounding box center [855, 444] width 51 height 20
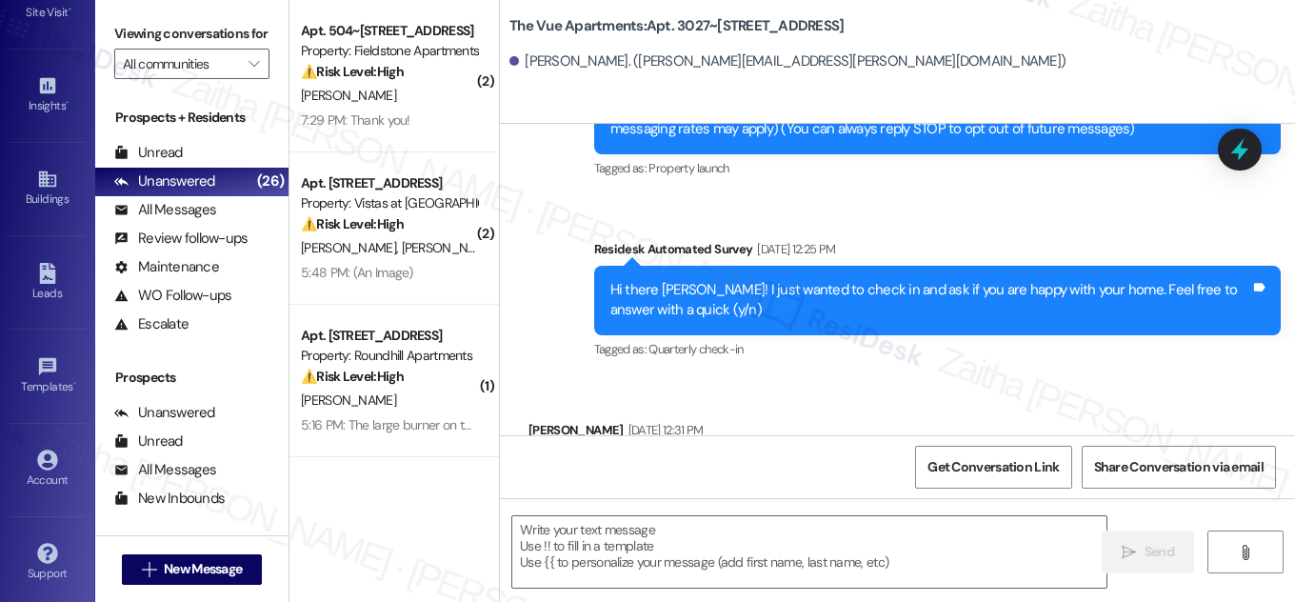
type textarea "Fetching suggested responses. Please feel free to read through the conversation…"
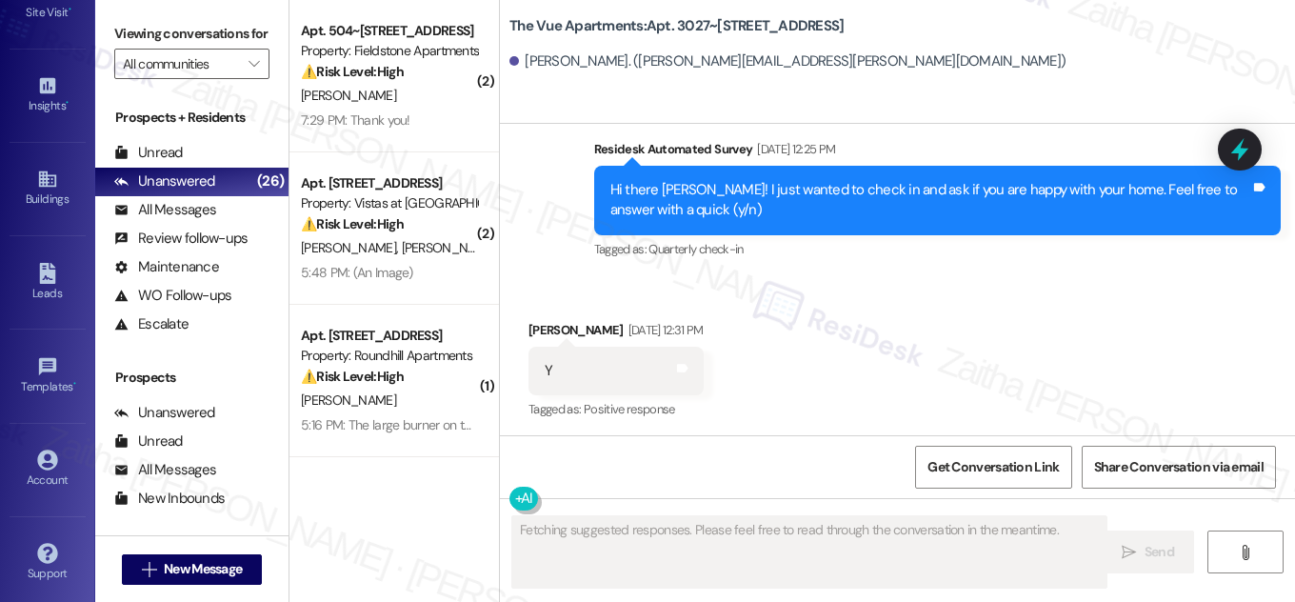
scroll to position [380, 0]
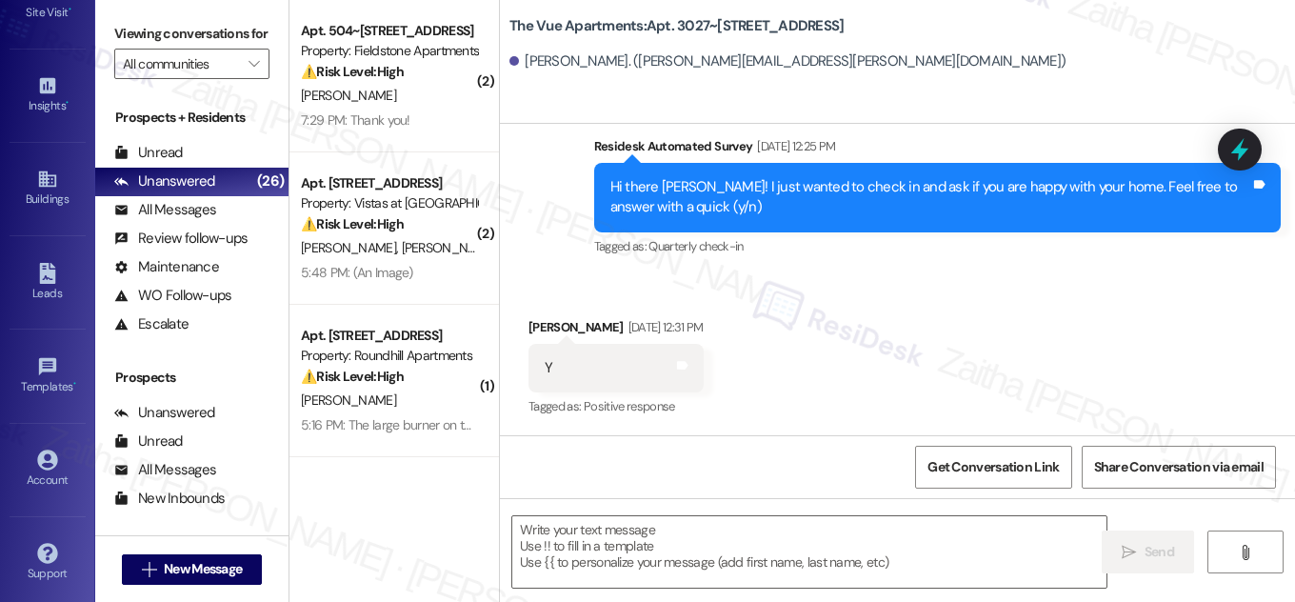
drag, startPoint x: 642, startPoint y: 30, endPoint x: 896, endPoint y: 30, distance: 254.3
click at [896, 30] on div "The Vue Apartments: Apt. 3027~105, 3000 Vue Avenue Tracy Senf. (tracy.senf@comc…" at bounding box center [902, 43] width 786 height 76
copy b "Apt. 3027~105, 3000 Vue Avenue"
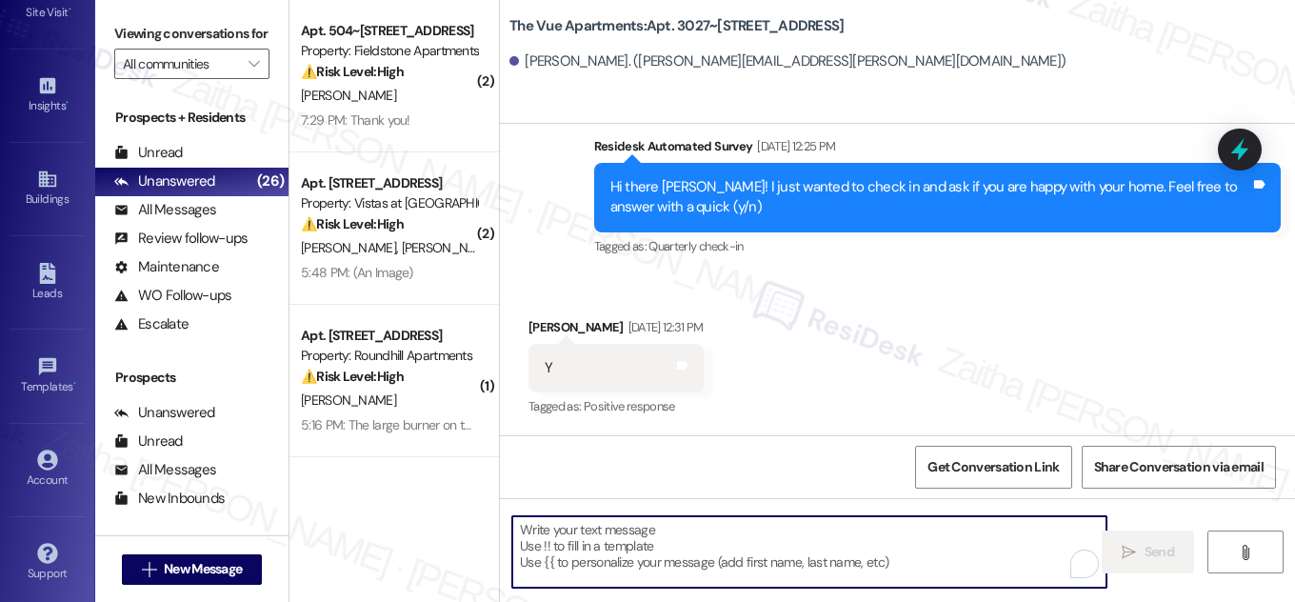
click at [648, 537] on textarea "To enrich screen reader interactions, please activate Accessibility in Grammarl…" at bounding box center [809, 551] width 594 height 71
paste textarea "Hi {{first_name}}, Quarterly inspections will take place [DATE][DATE], starting…"
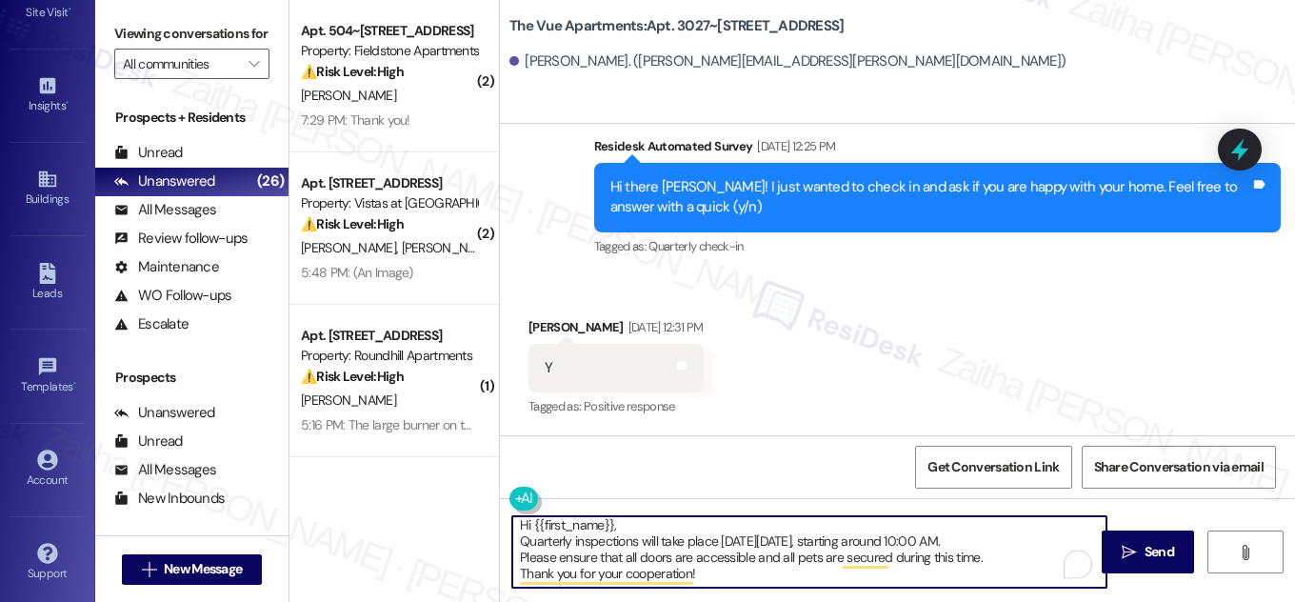
scroll to position [0, 0]
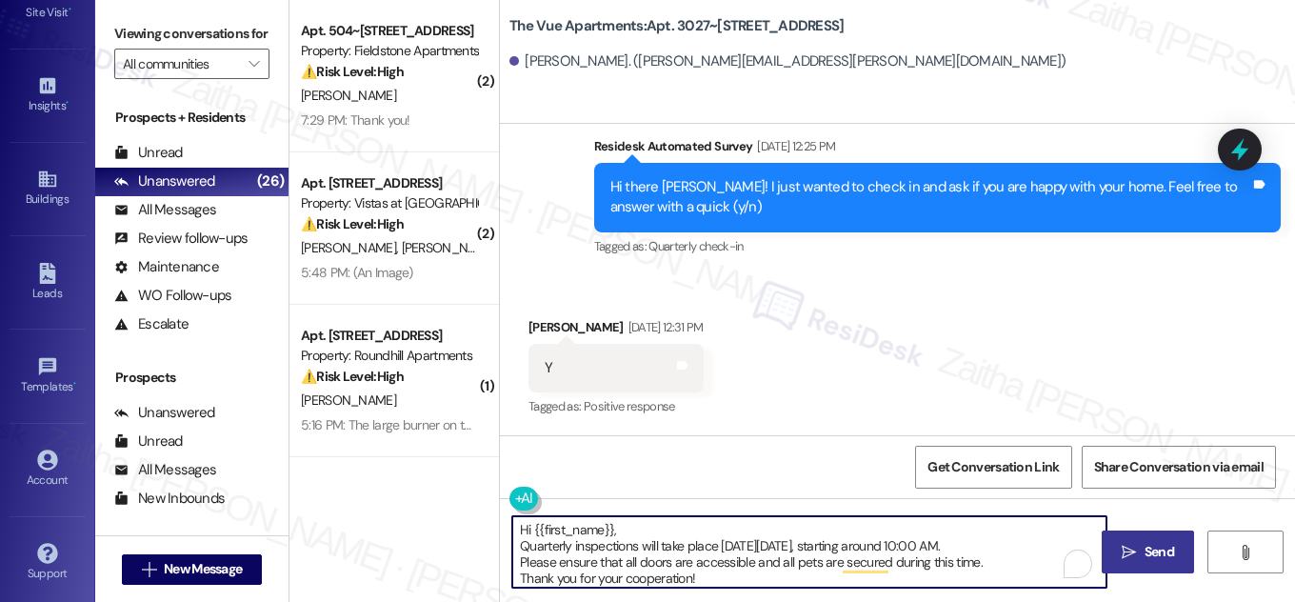
type textarea "Hi {{first_name}}, Quarterly inspections will take place [DATE][DATE], starting…"
click at [1145, 544] on span "Send" at bounding box center [1160, 552] width 30 height 20
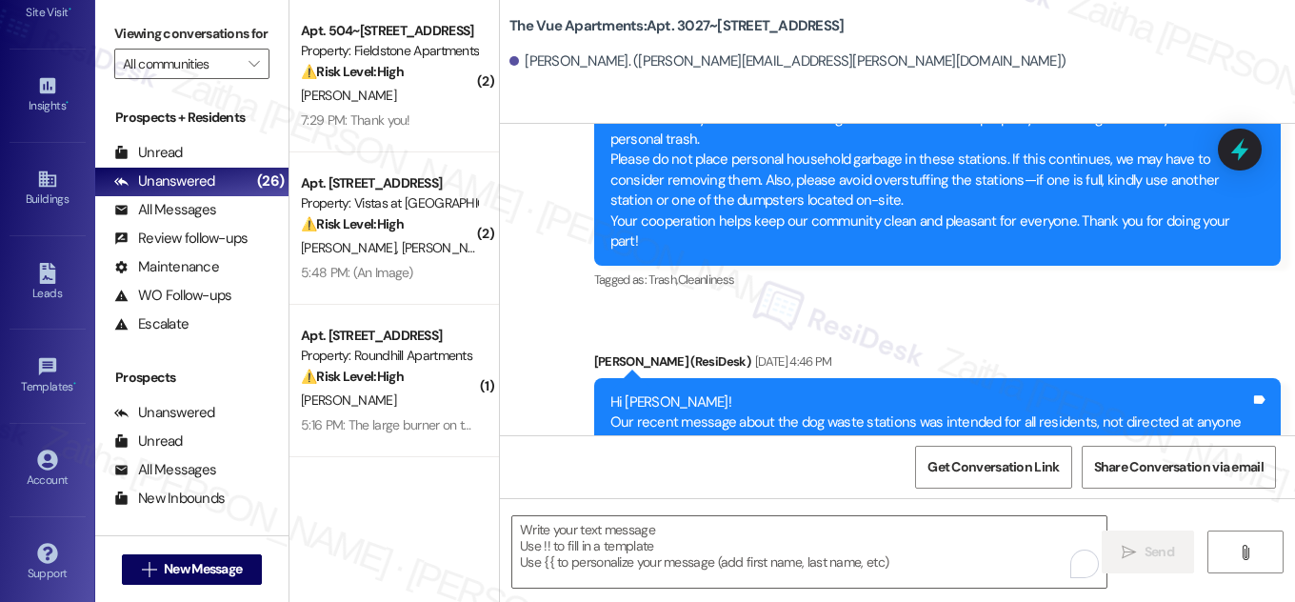
scroll to position [1882, 0]
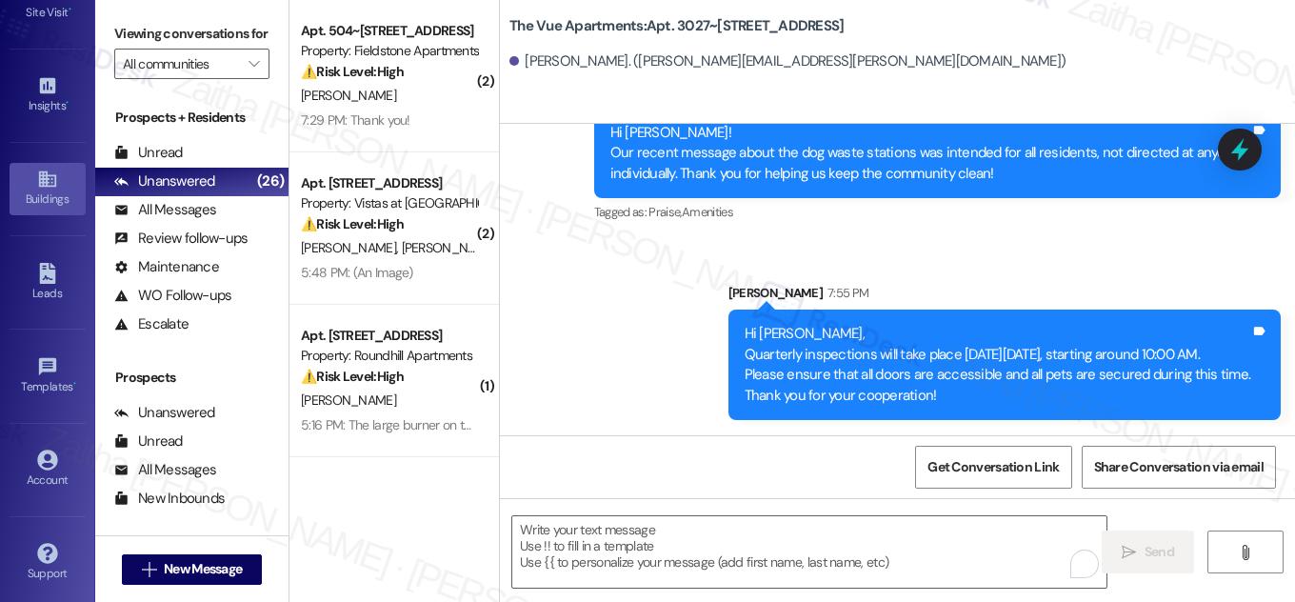
click at [52, 192] on div "Buildings" at bounding box center [47, 199] width 95 height 19
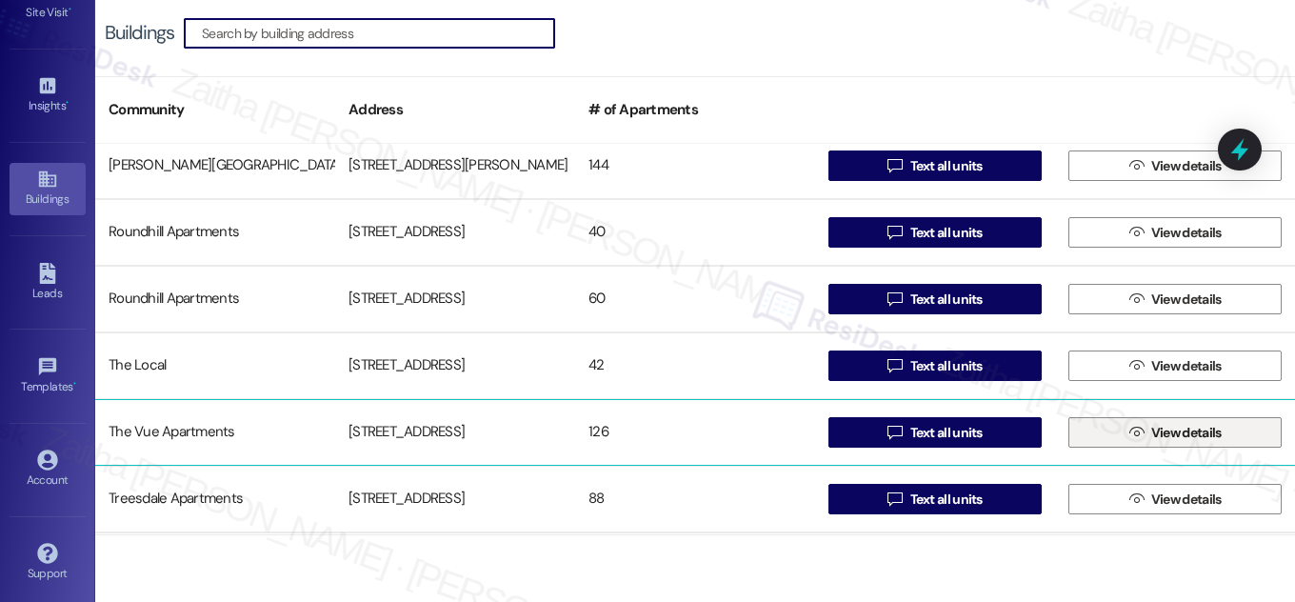
click at [1148, 440] on span "View details" at bounding box center [1187, 433] width 78 height 20
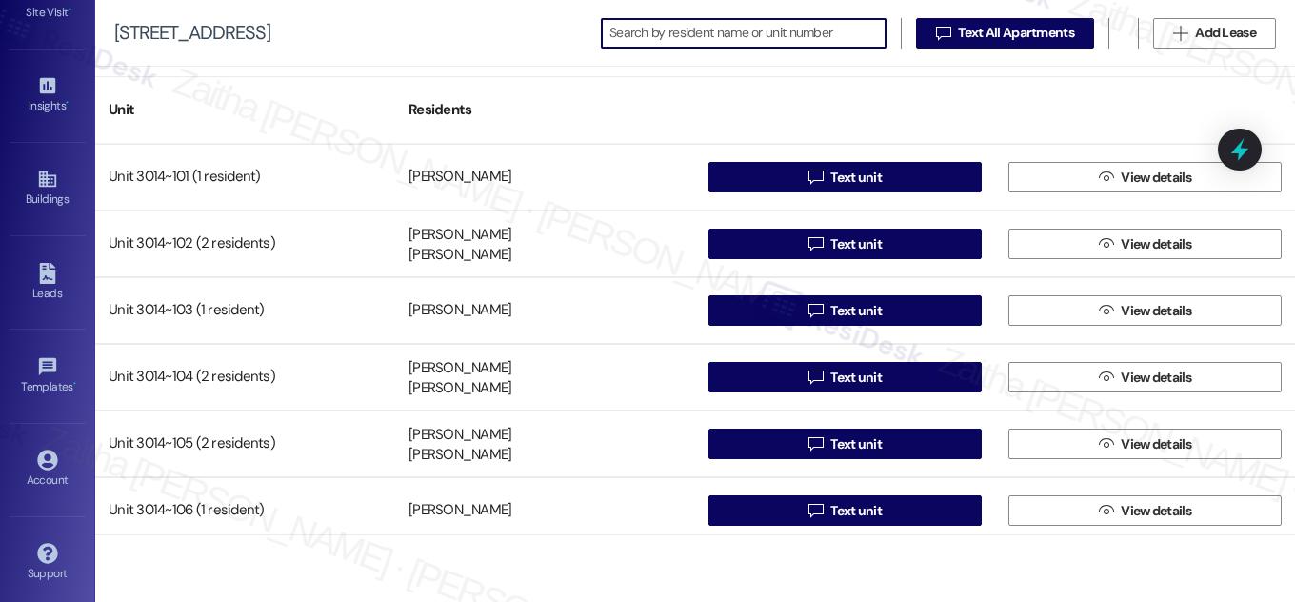
click at [660, 30] on input at bounding box center [747, 33] width 276 height 27
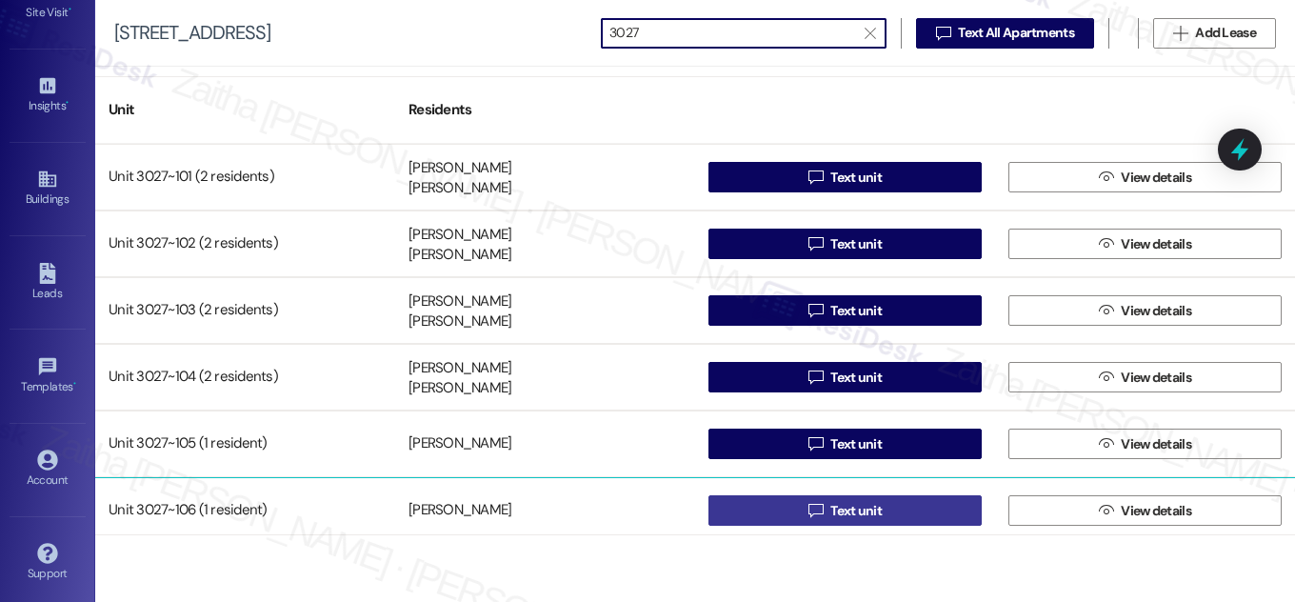
type input "3027"
click at [887, 509] on button " Text unit" at bounding box center [845, 510] width 273 height 30
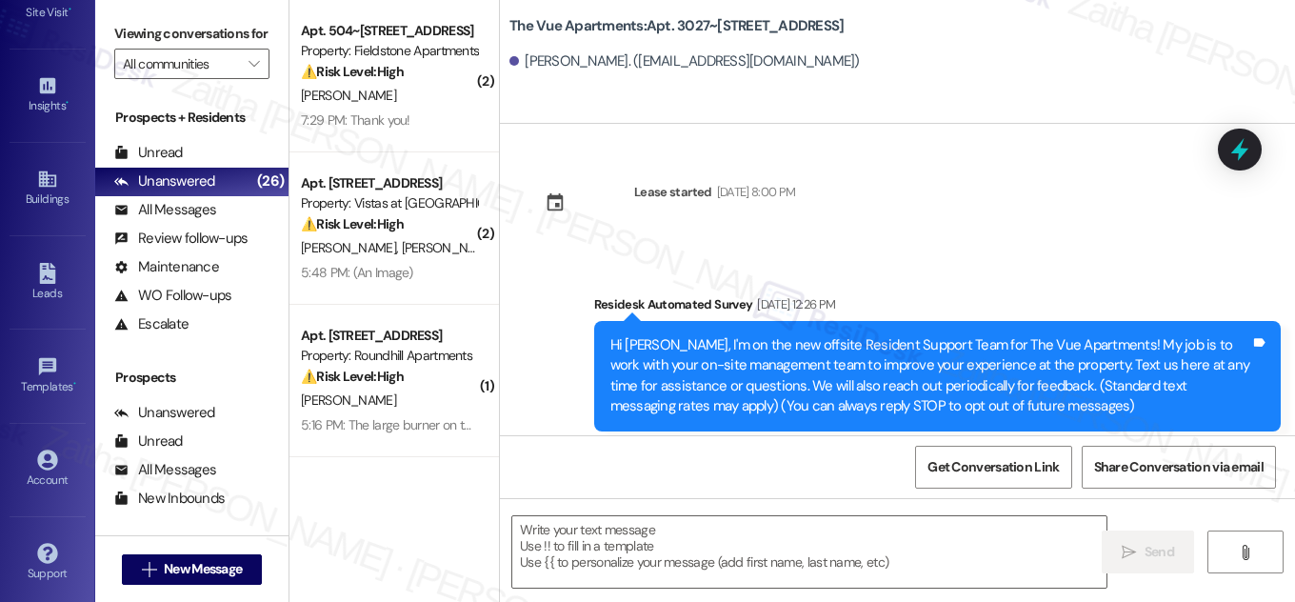
type textarea "Fetching suggested responses. Please feel free to read through the conversation…"
drag, startPoint x: 685, startPoint y: 30, endPoint x: 859, endPoint y: 30, distance: 174.3
click at [859, 30] on div "The Vue Apartments: Apt. 3027~106, 3000 Vue Avenue" at bounding box center [699, 26] width 381 height 24
copy b "Apt. 3027~106, 3000 Vue Avenue"
click at [667, 523] on textarea at bounding box center [809, 551] width 594 height 71
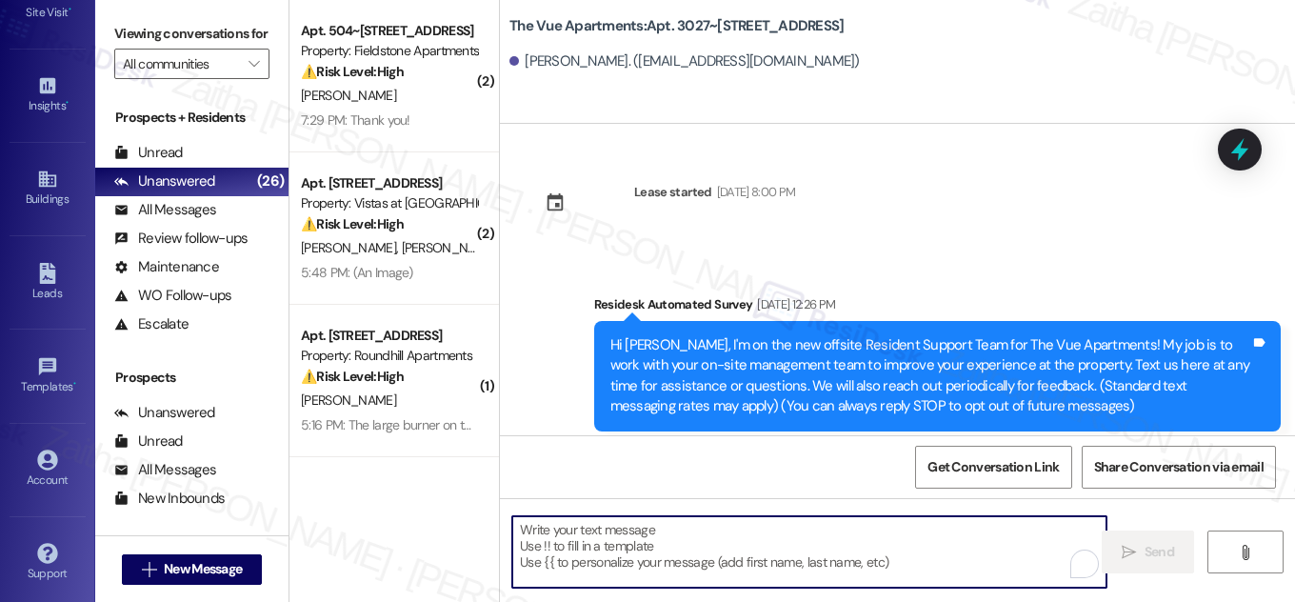
paste textarea "Hi {{first_name}}, Quarterly inspections will take place [DATE][DATE], starting…"
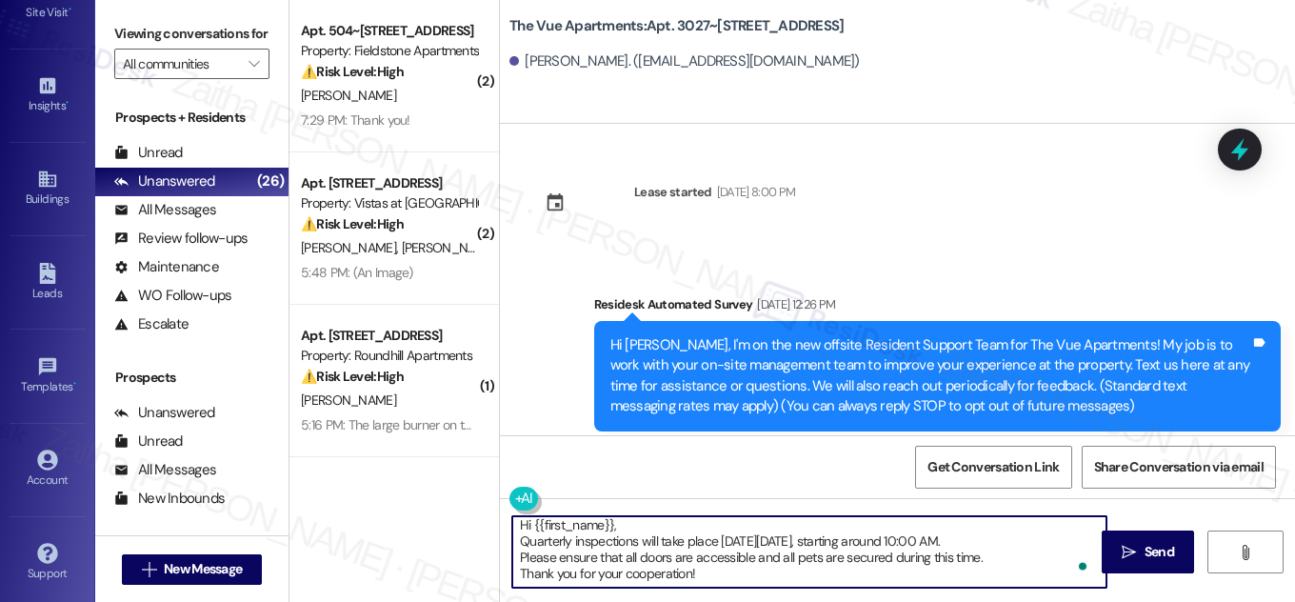
scroll to position [5, 0]
type textarea "Hi {{first_name}}, Quarterly inspections will take place [DATE][DATE], starting…"
click at [1148, 552] on span "Send" at bounding box center [1160, 552] width 30 height 20
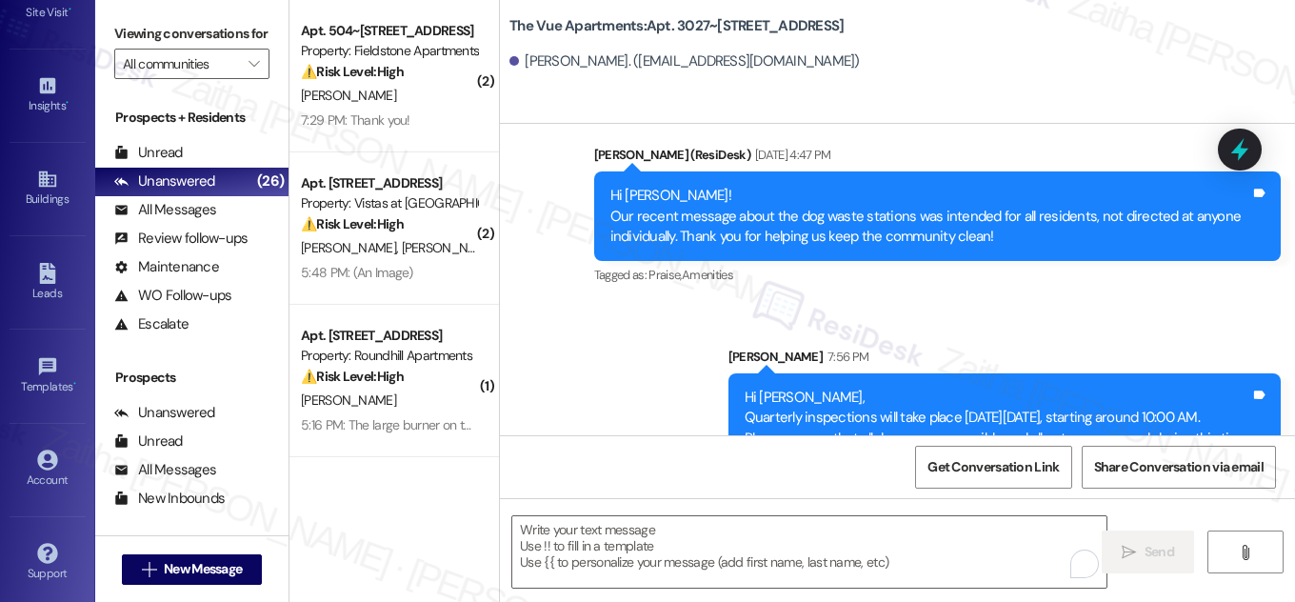
scroll to position [1295, 0]
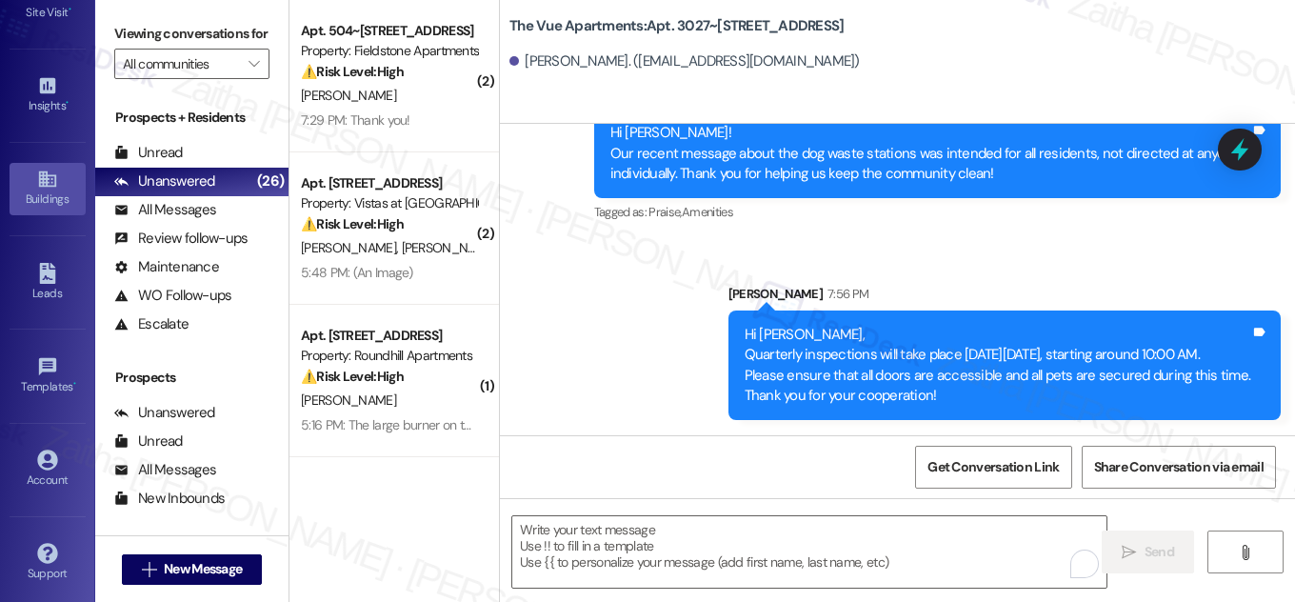
click at [38, 192] on div "Buildings" at bounding box center [47, 199] width 95 height 19
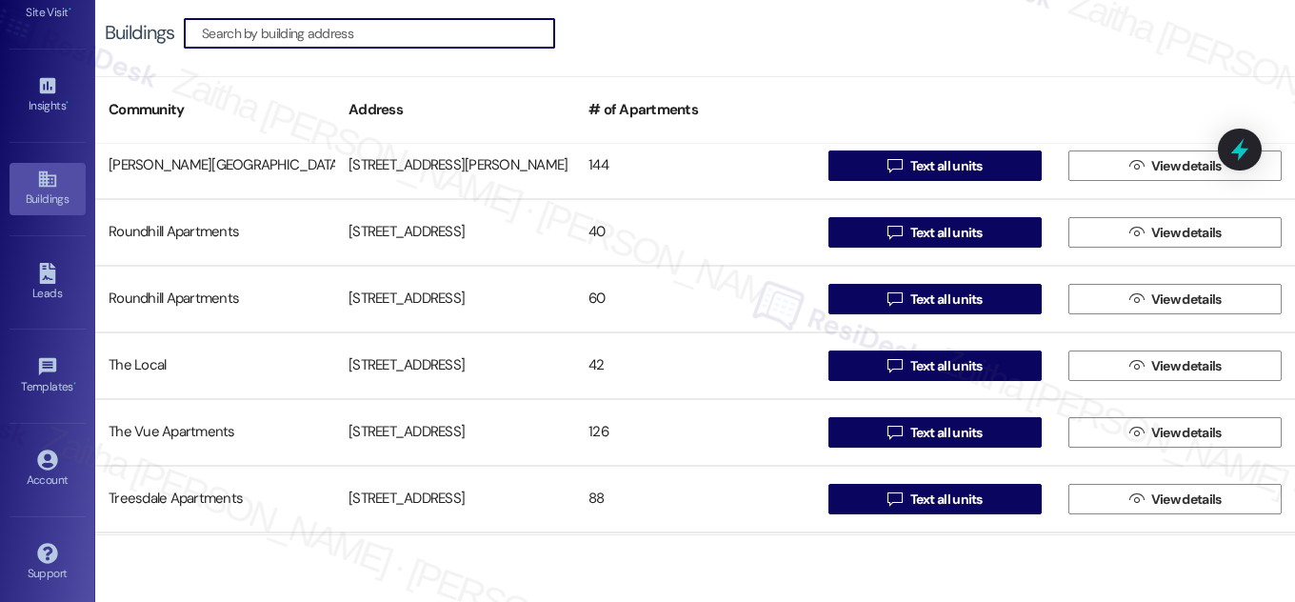
scroll to position [1298, 0]
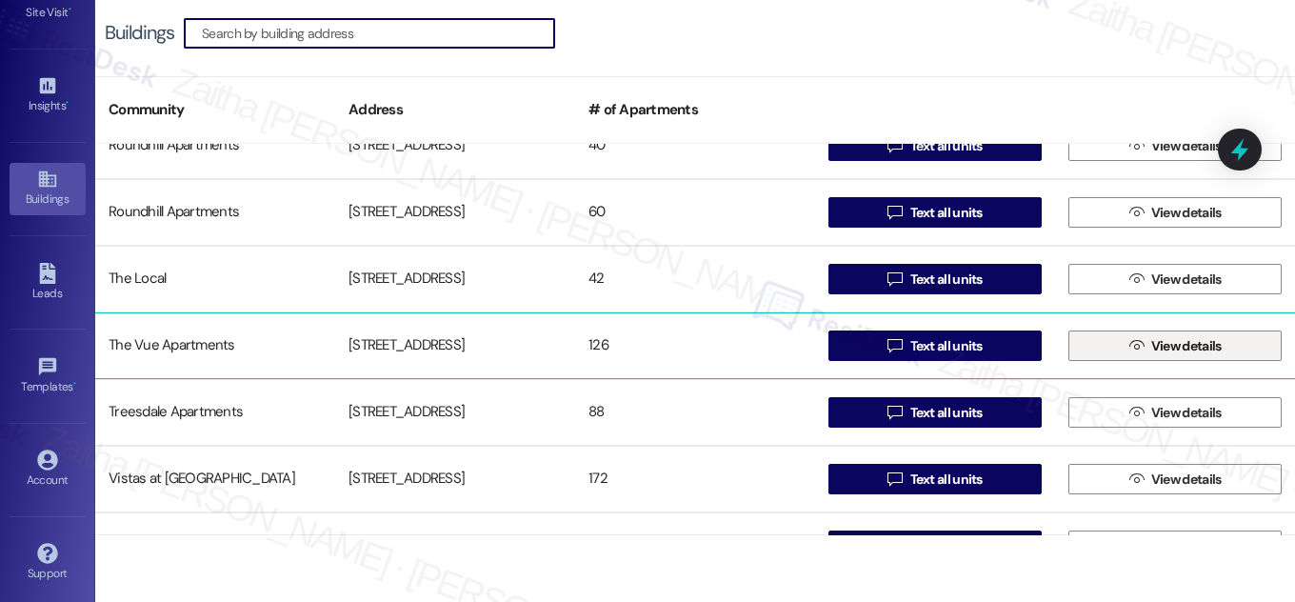
click at [1183, 351] on span "View details" at bounding box center [1186, 346] width 70 height 20
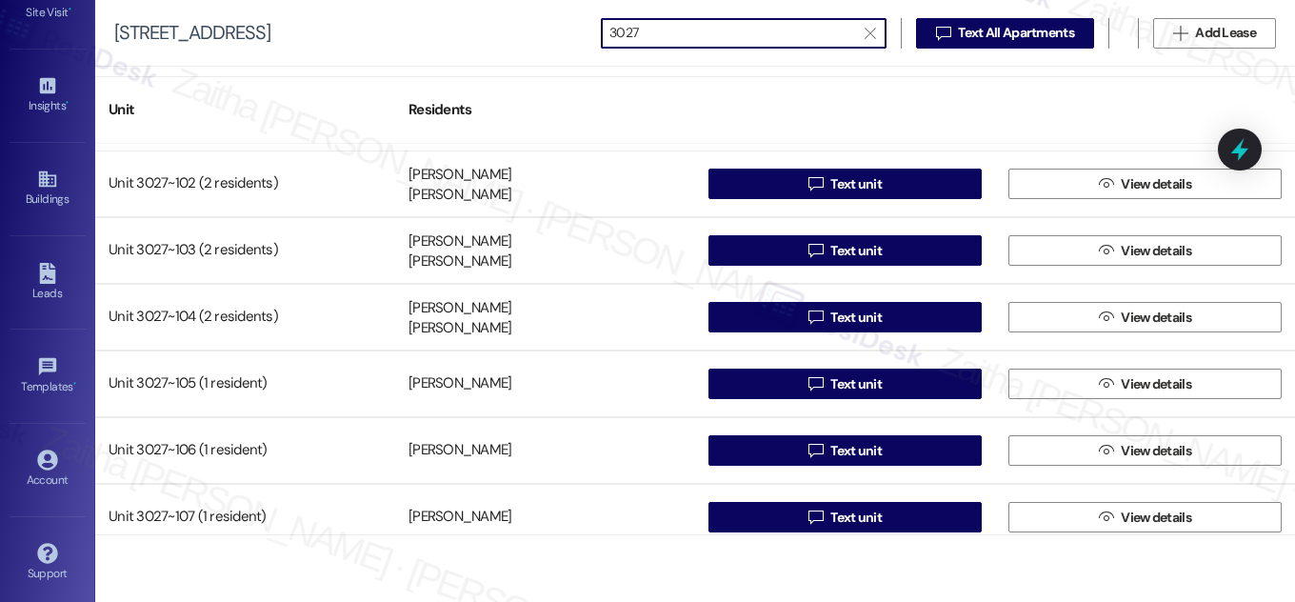
scroll to position [172, 0]
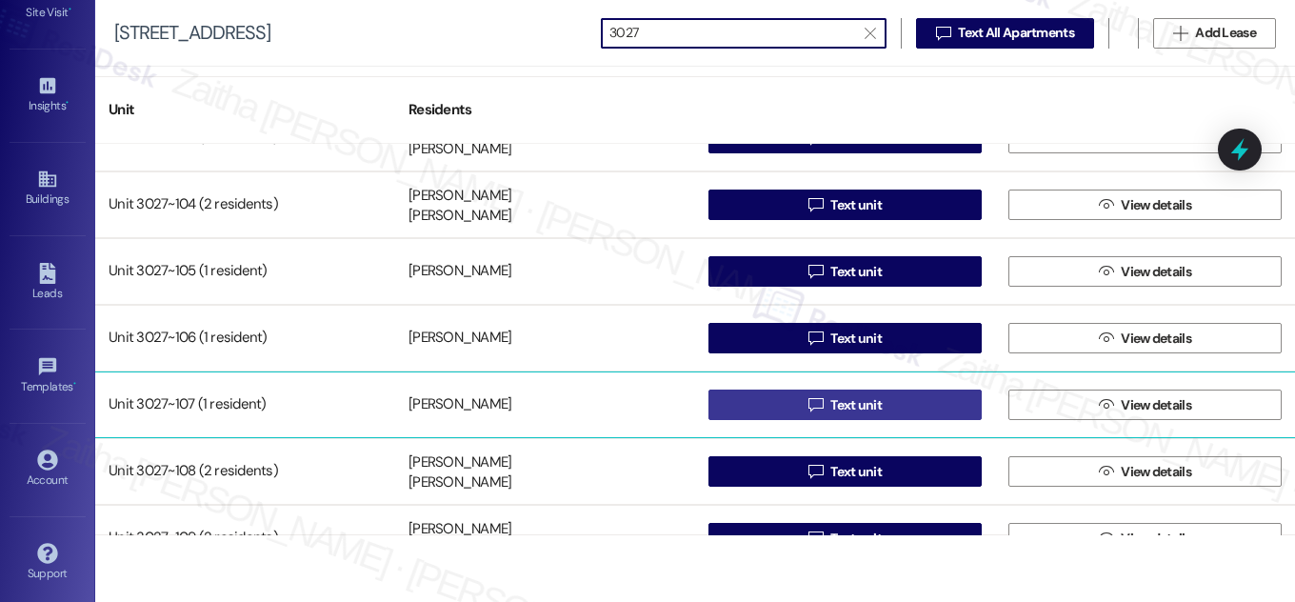
type input "3027"
click at [855, 408] on span "Text unit" at bounding box center [855, 405] width 51 height 20
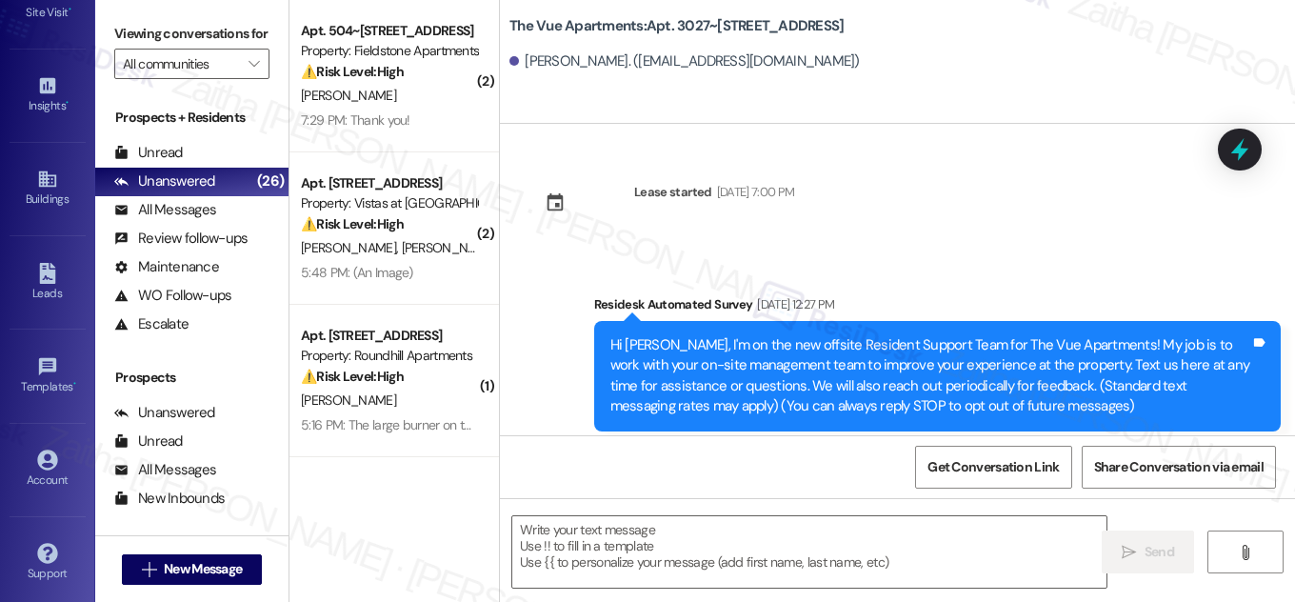
type textarea "Fetching suggested responses. Please feel free to read through the conversation…"
drag, startPoint x: 642, startPoint y: 21, endPoint x: 869, endPoint y: 27, distance: 227.7
click at [869, 27] on div "The Vue Apartments: Apt. 3027~107, 3000 Vue Avenue" at bounding box center [699, 26] width 381 height 24
copy b "Apt. 3027~[STREET_ADDRESS]"
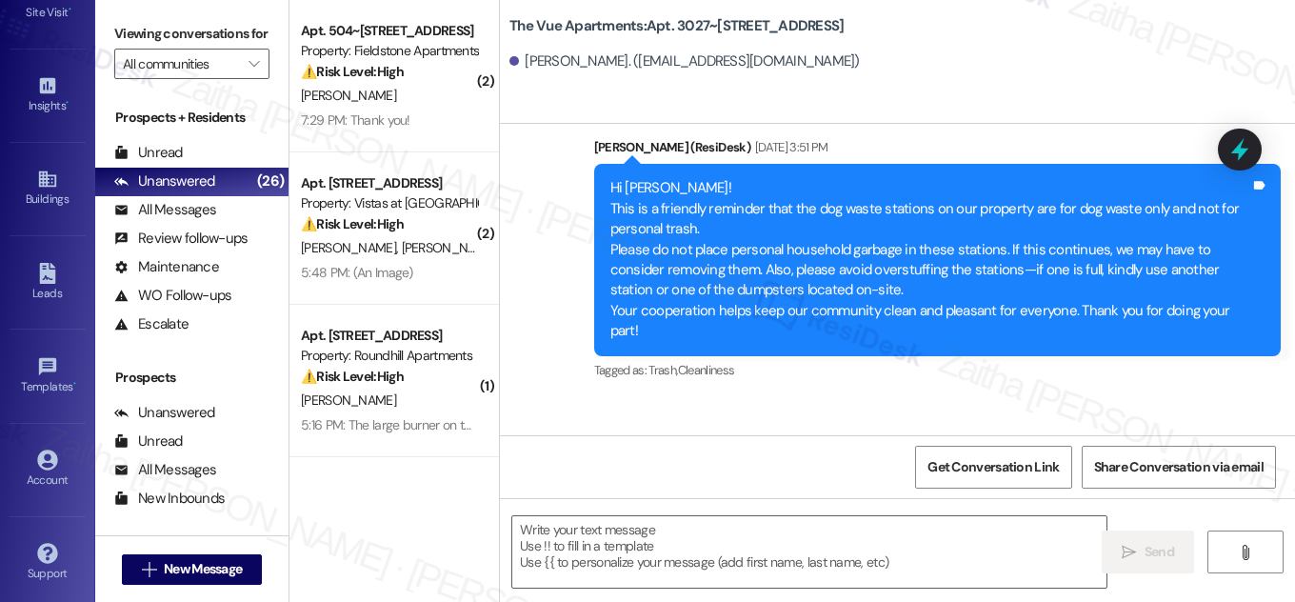
scroll to position [920, 0]
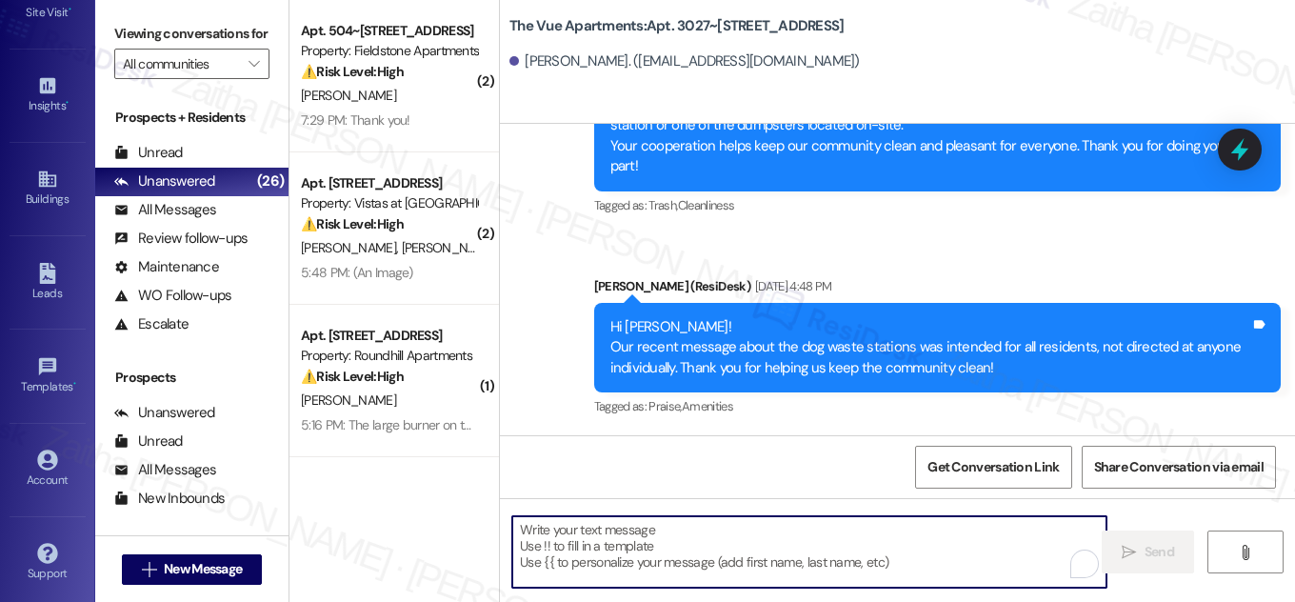
click at [609, 542] on textarea "To enrich screen reader interactions, please activate Accessibility in Grammarl…" at bounding box center [809, 551] width 594 height 71
paste textarea "Hi {{first_name}}, Quarterly inspections will take place [DATE][DATE], starting…"
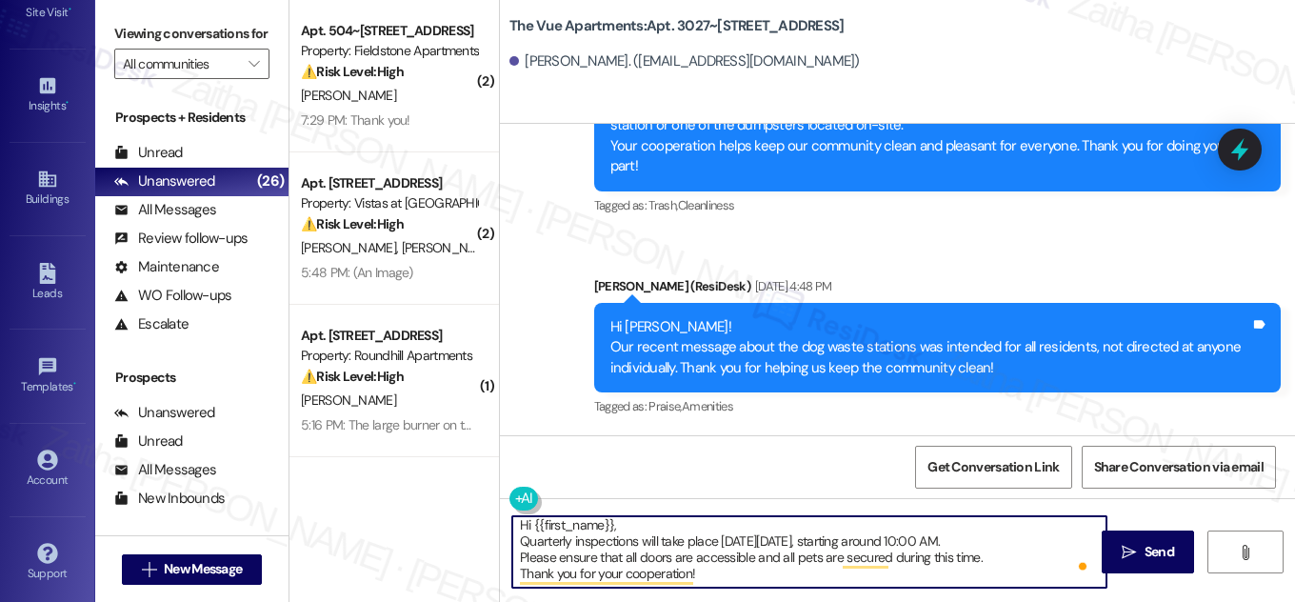
scroll to position [5, 0]
type textarea "Hi {{first_name}}, Quarterly inspections will take place [DATE][DATE], starting…"
click at [1168, 551] on span "Send" at bounding box center [1160, 552] width 30 height 20
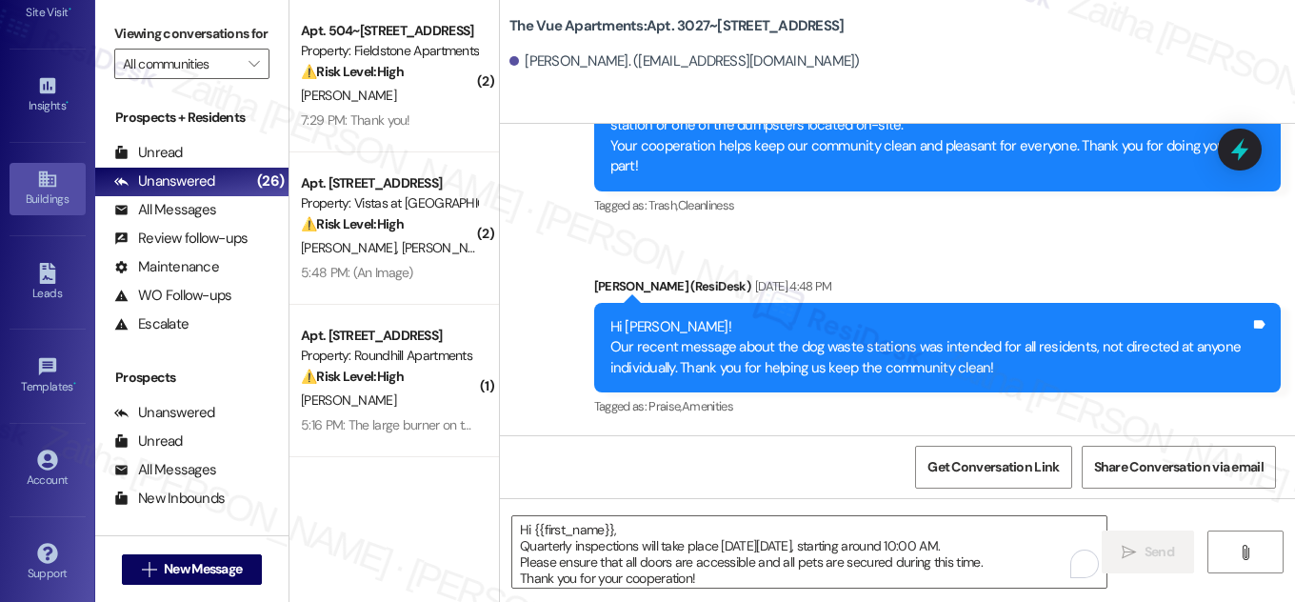
click at [28, 182] on link "Buildings" at bounding box center [48, 188] width 76 height 51
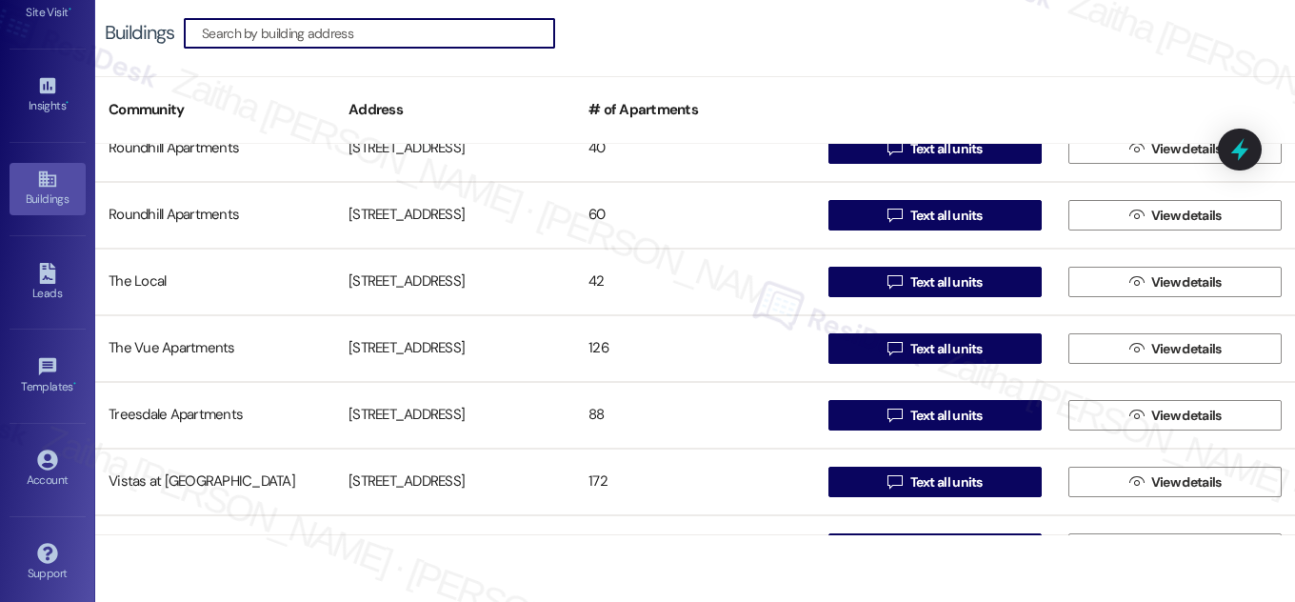
scroll to position [1298, 0]
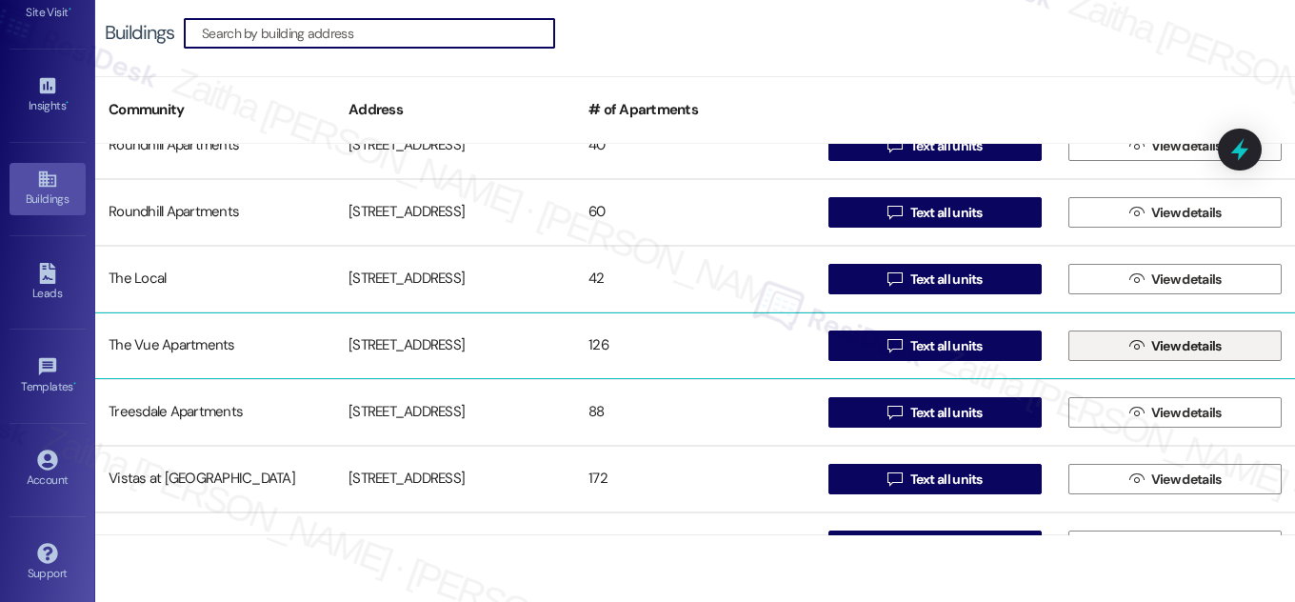
click at [1158, 343] on span "View details" at bounding box center [1186, 346] width 70 height 20
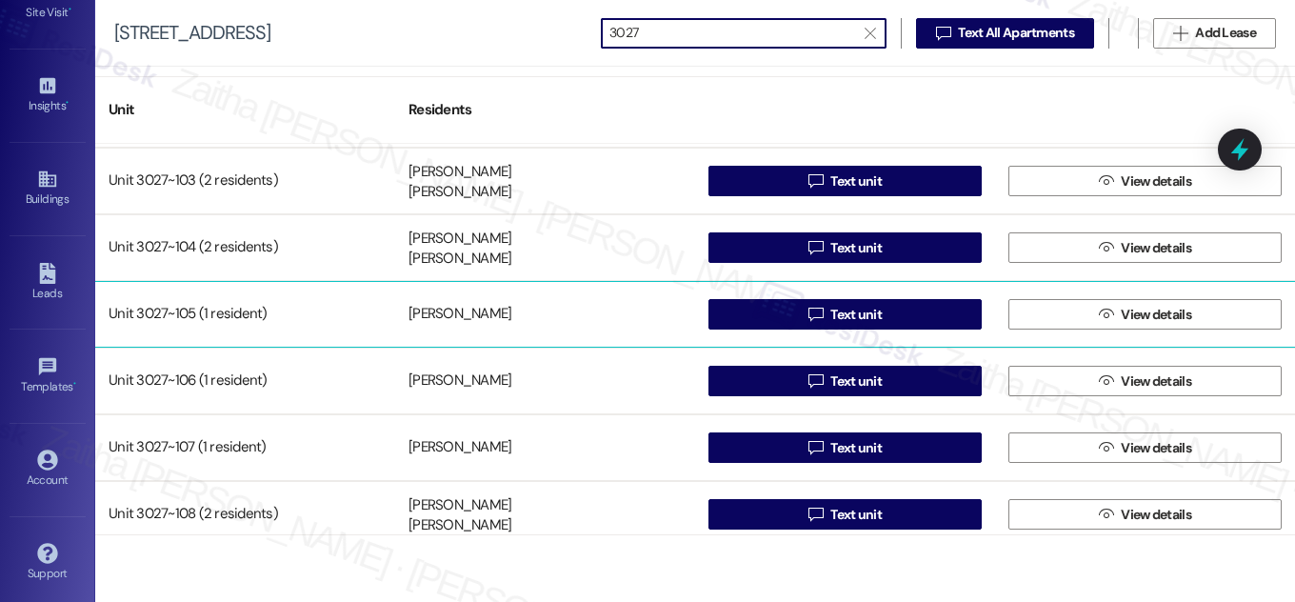
scroll to position [172, 0]
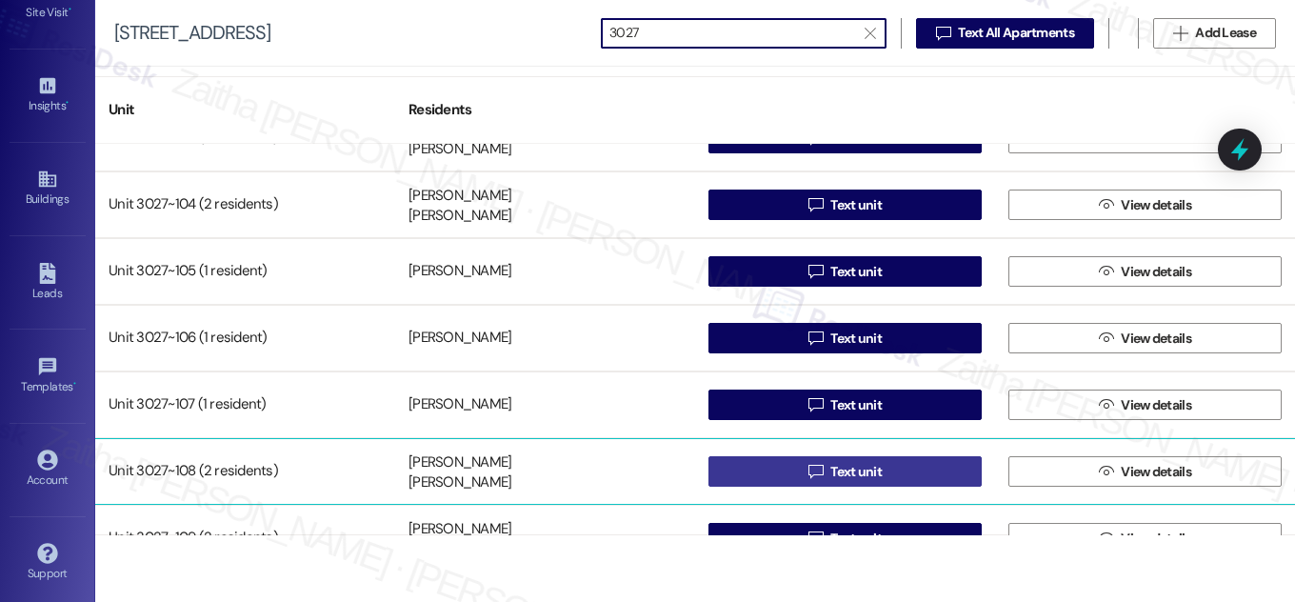
type input "3027"
click at [808, 472] on icon "" at bounding box center [815, 471] width 14 height 15
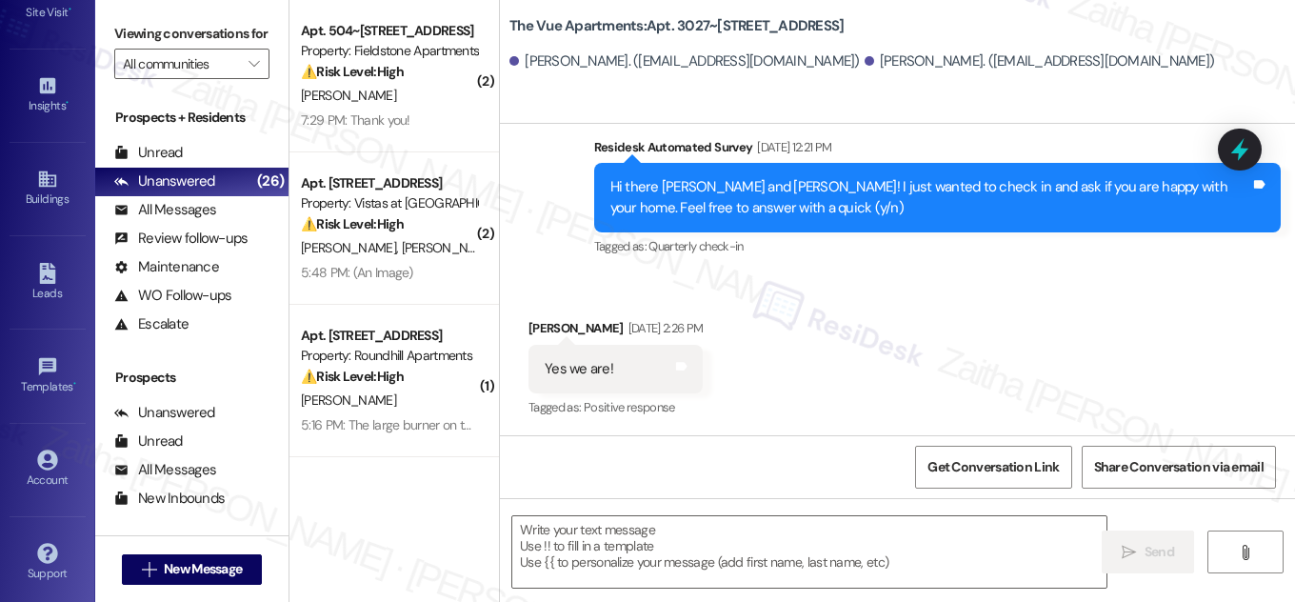
type textarea "Fetching suggested responses. Please feel free to read through the conversation…"
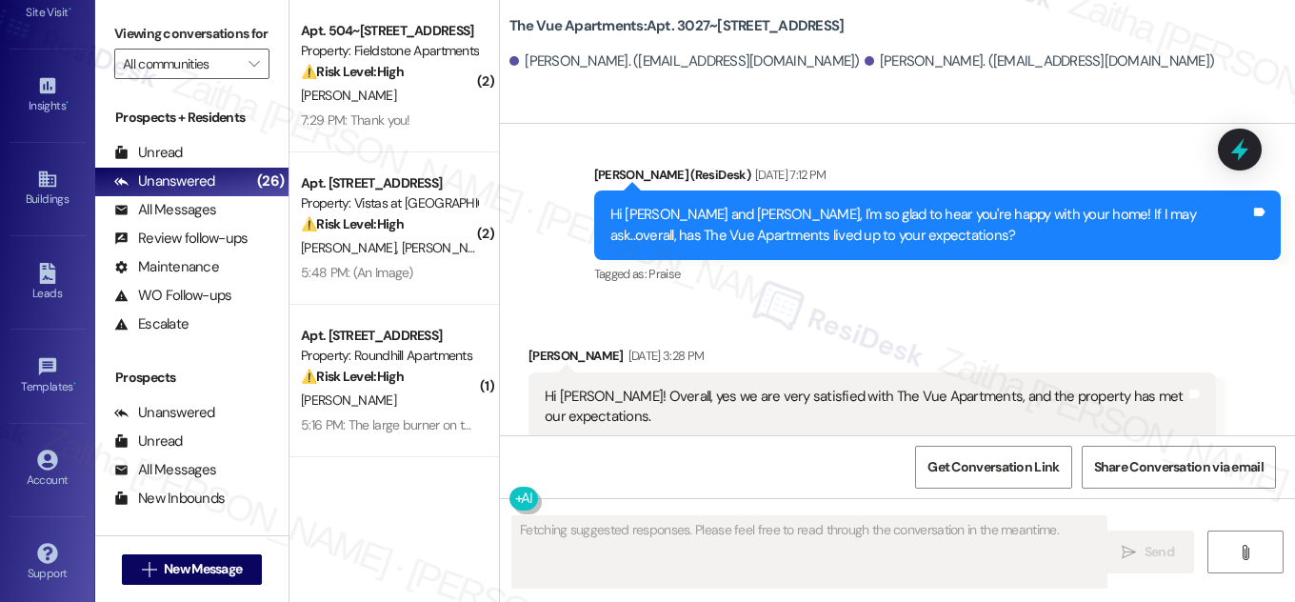
scroll to position [923, 0]
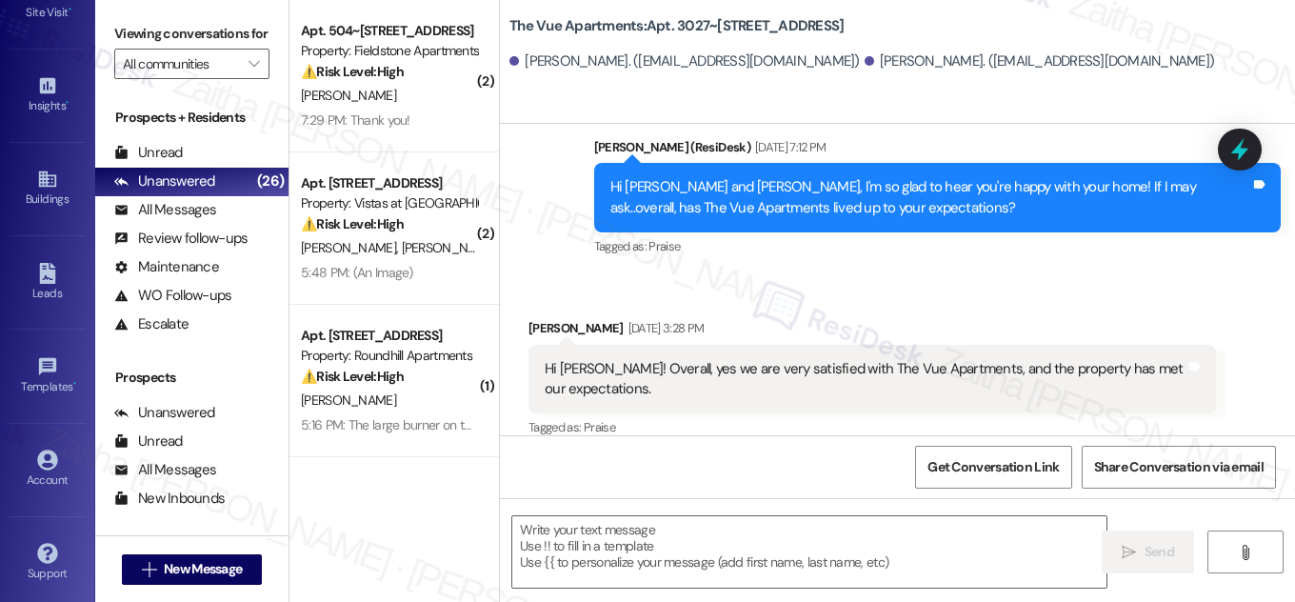
drag, startPoint x: 643, startPoint y: 17, endPoint x: 874, endPoint y: 22, distance: 231.5
click at [874, 22] on div "The Vue Apartments: Apt. 3027~[STREET_ADDRESS]" at bounding box center [699, 26] width 381 height 24
copy b "Apt. 3027~[STREET_ADDRESS]"
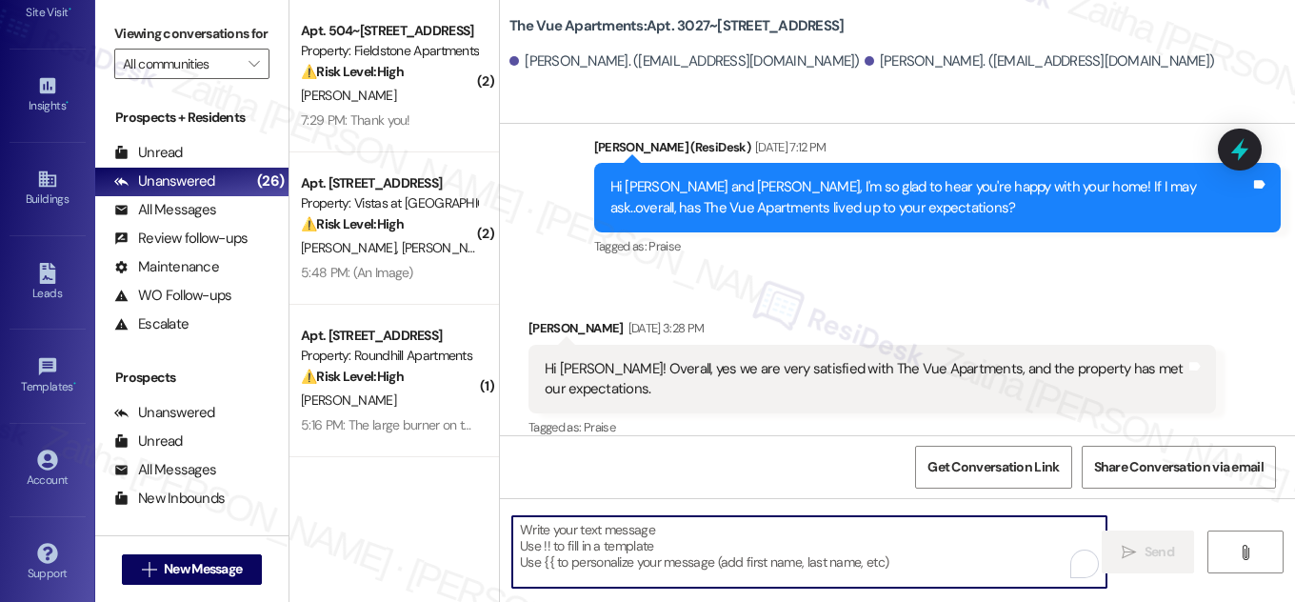
click at [617, 550] on textarea "To enrich screen reader interactions, please activate Accessibility in Grammarl…" at bounding box center [809, 551] width 594 height 71
paste textarea "Hi {{first_name}}, Quarterly inspections will take place [DATE][DATE], starting…"
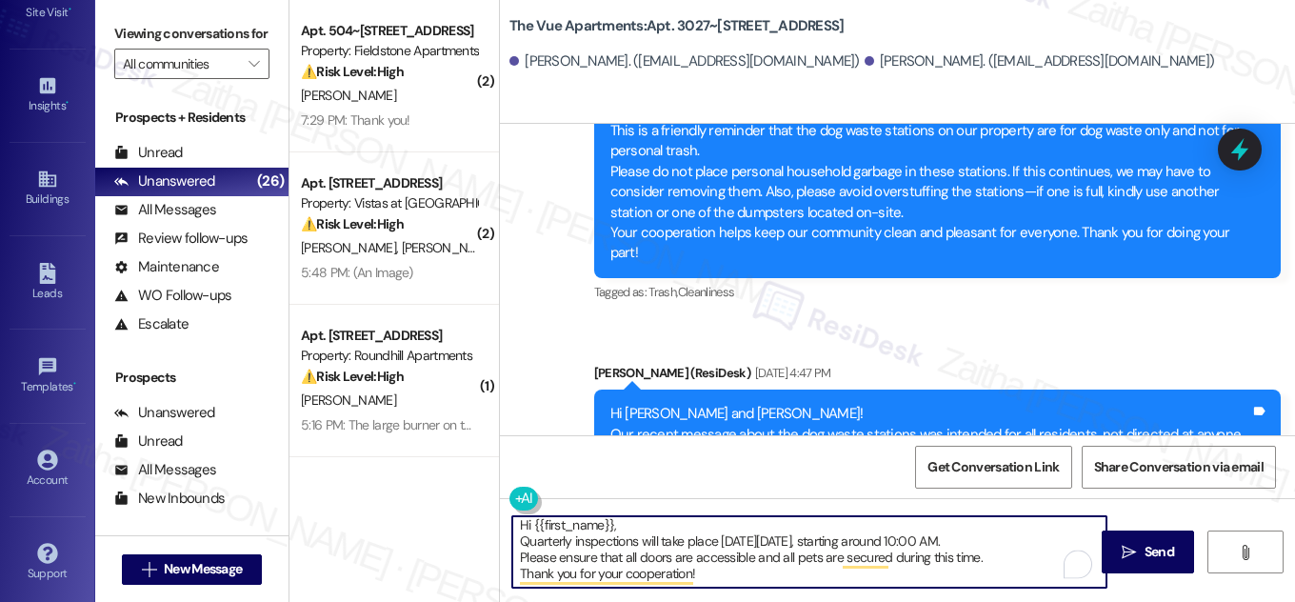
scroll to position [1607, 0]
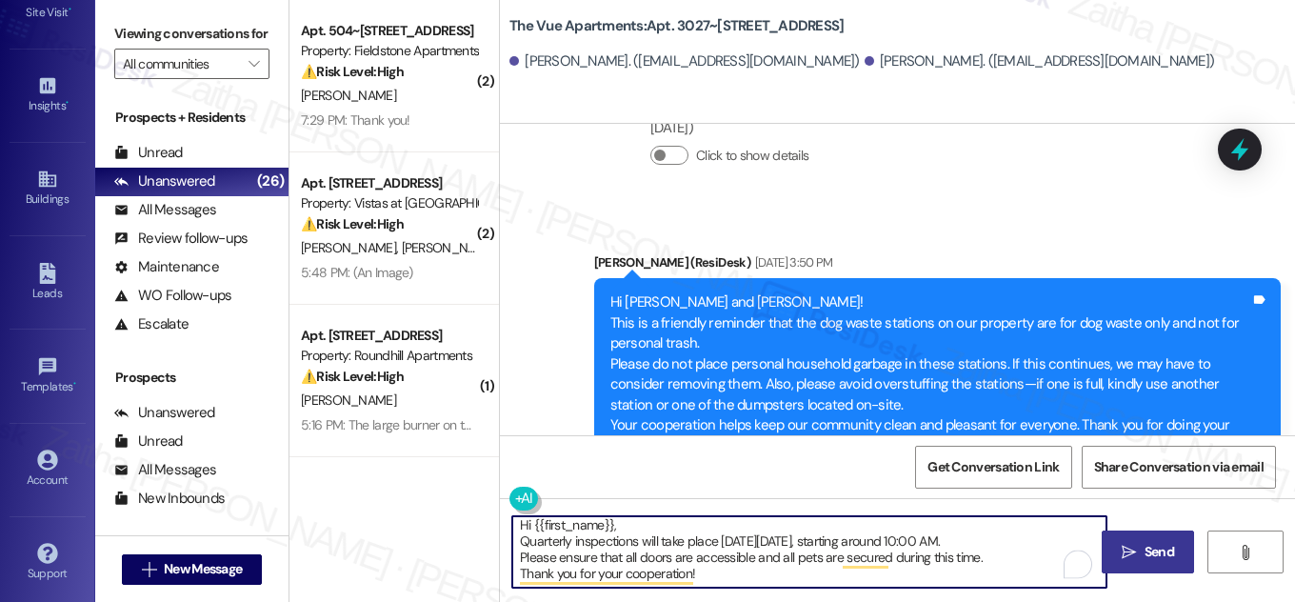
type textarea "Hi {{first_name}}, Quarterly inspections will take place [DATE][DATE], starting…"
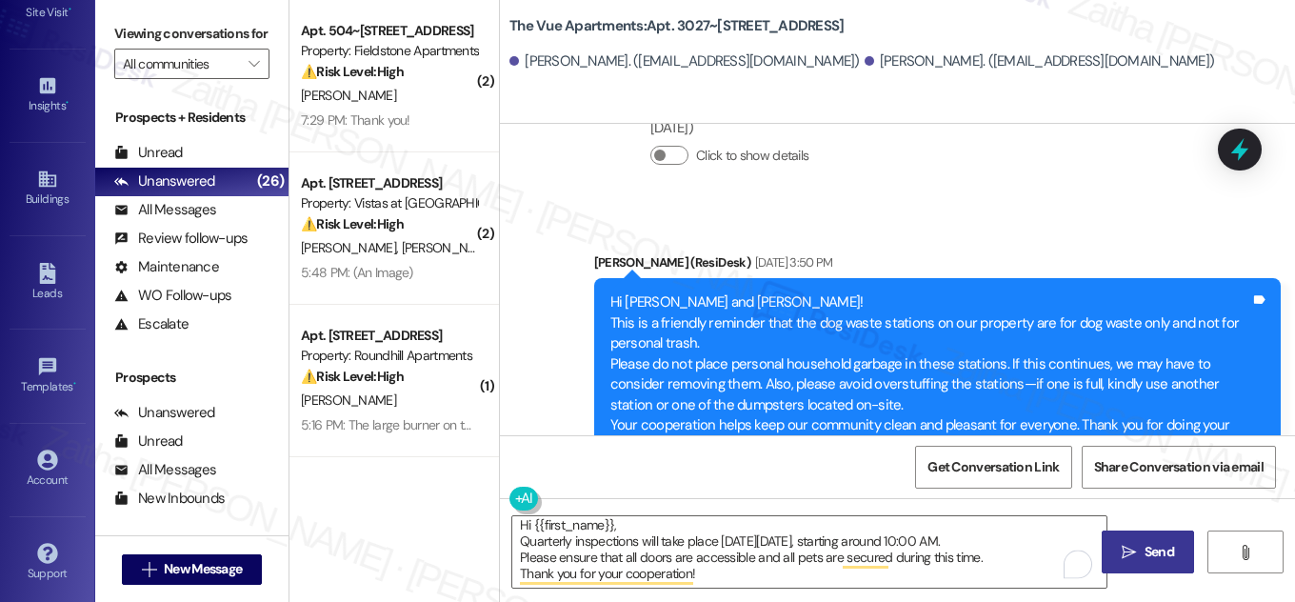
click at [1141, 551] on span "Send" at bounding box center [1159, 552] width 37 height 20
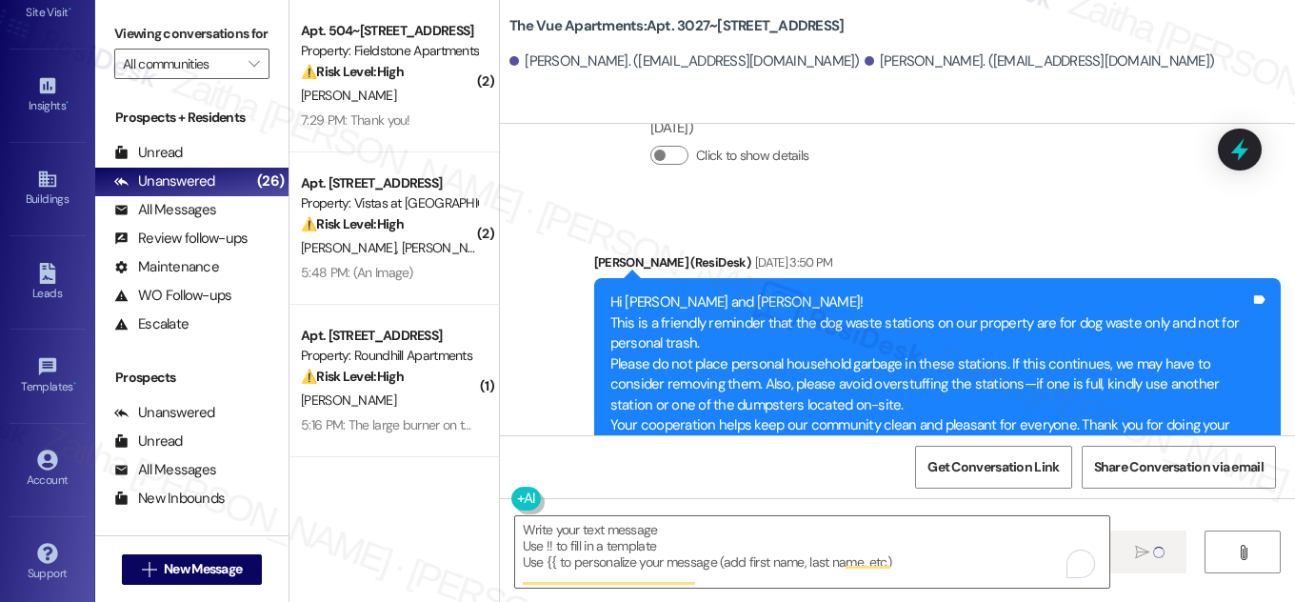
scroll to position [0, 0]
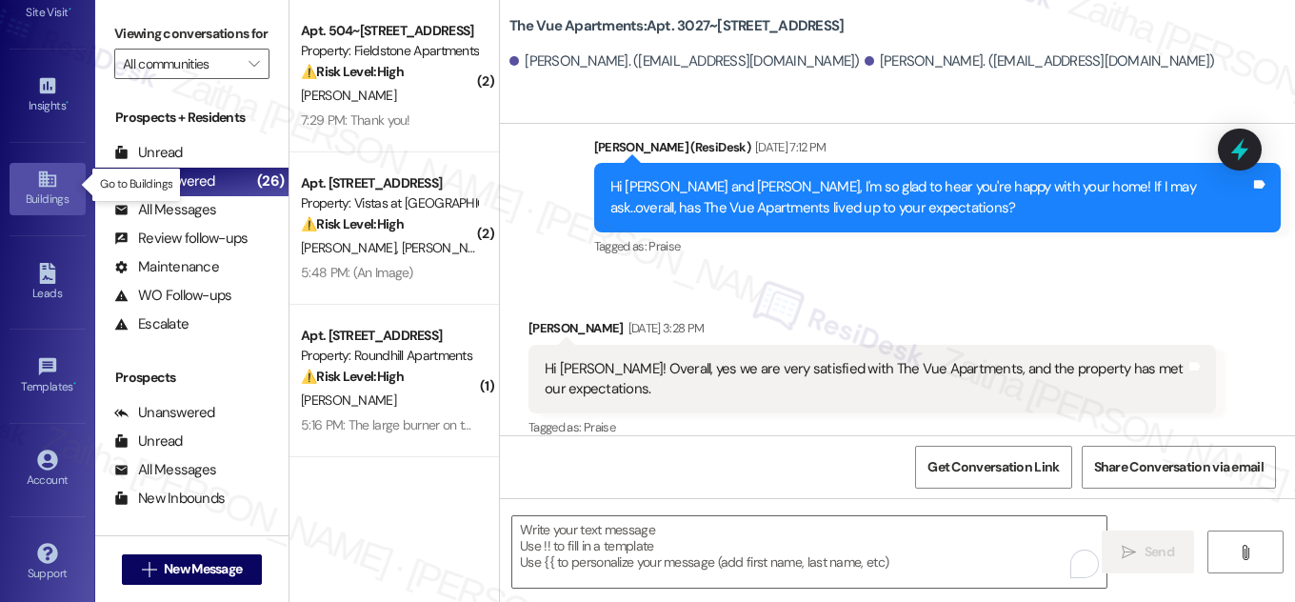
click at [29, 191] on div "Buildings" at bounding box center [47, 199] width 95 height 19
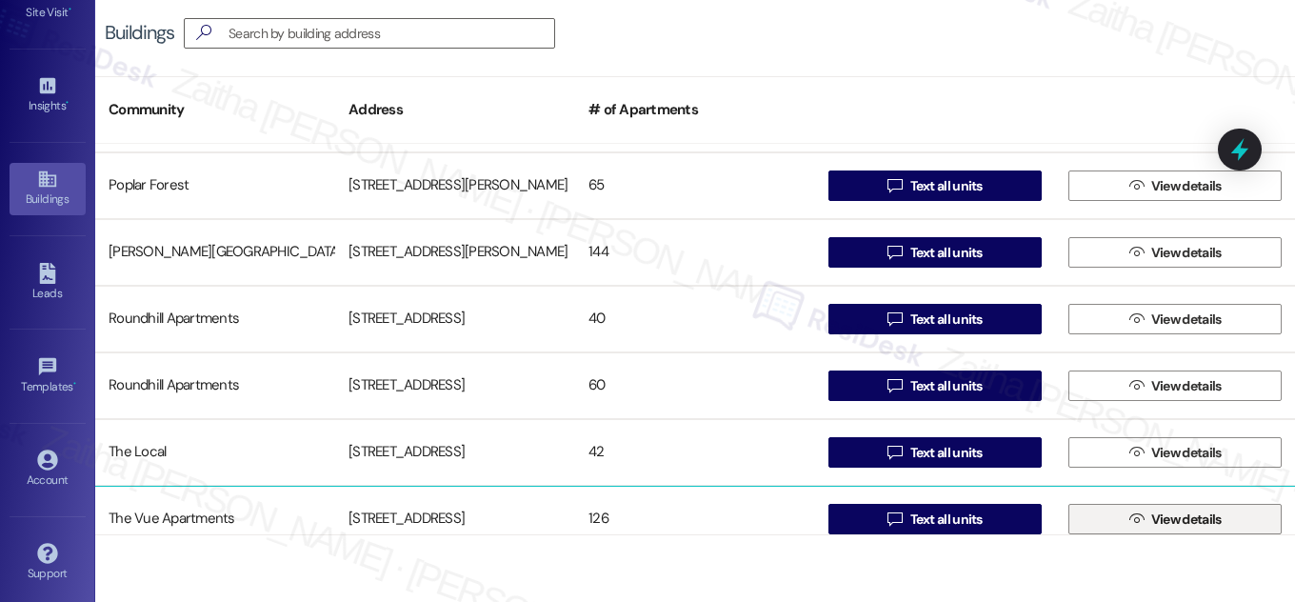
click at [1166, 520] on span "View details" at bounding box center [1186, 519] width 70 height 20
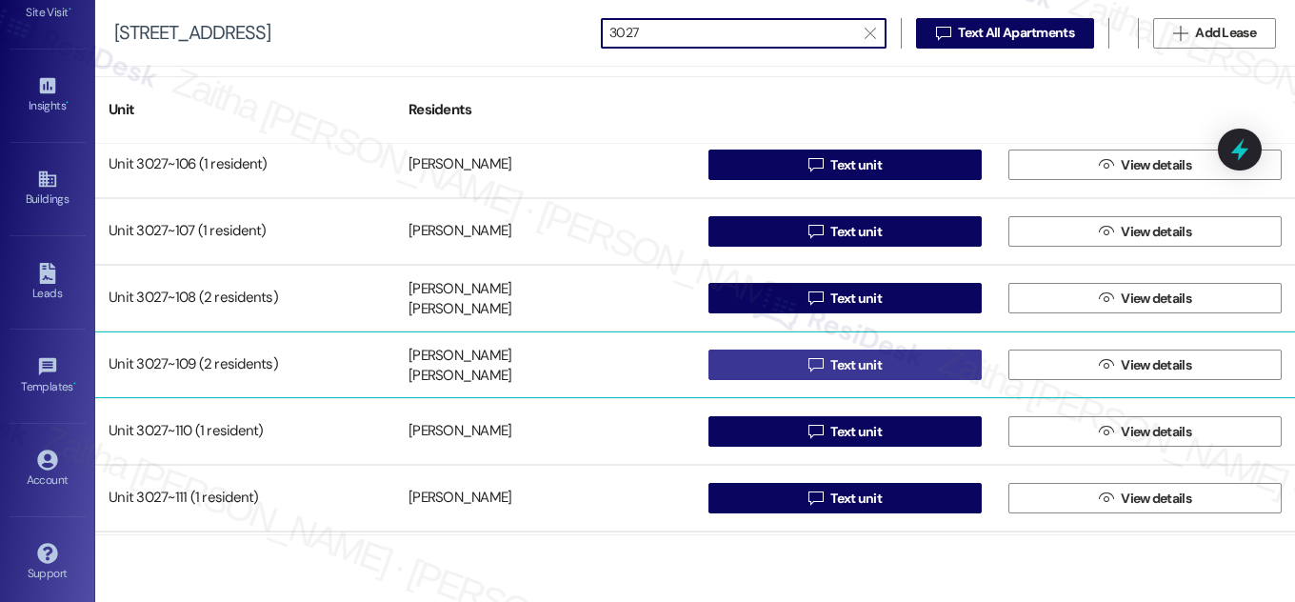
type input "3027"
click at [849, 371] on span "Text unit" at bounding box center [855, 365] width 51 height 20
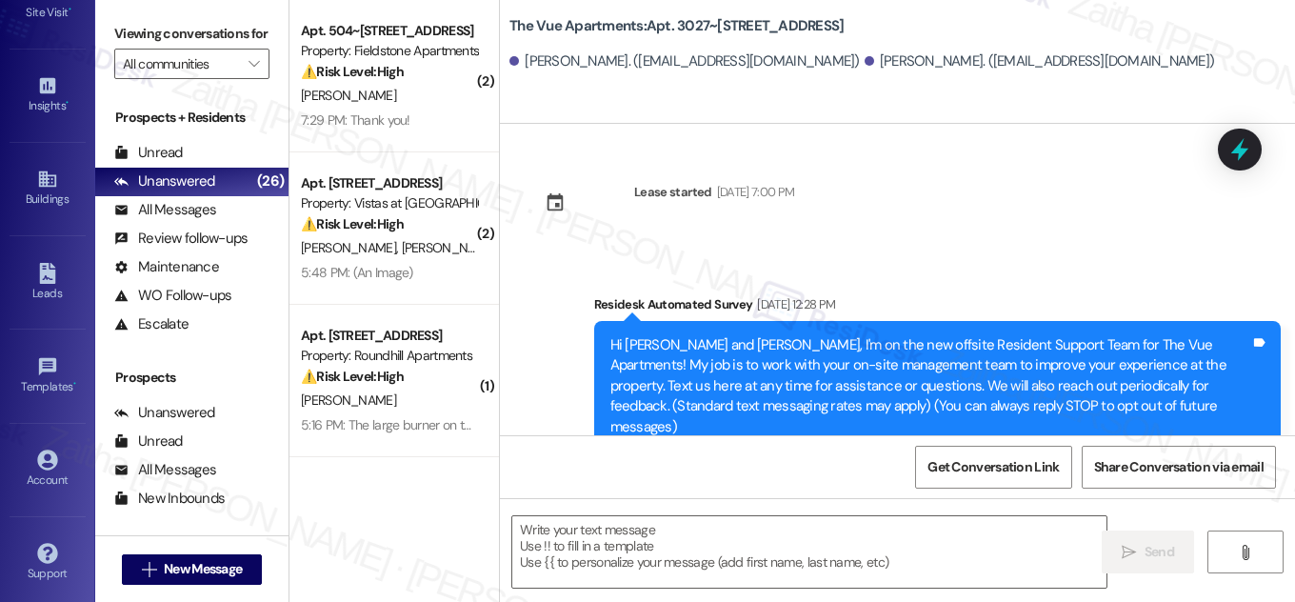
type textarea "Fetching suggested responses. Please feel free to read through the conversation…"
drag, startPoint x: 640, startPoint y: 27, endPoint x: 885, endPoint y: 27, distance: 244.7
click at [885, 27] on div "The Vue Apartments: Apt. 3027~[STREET_ADDRESS]" at bounding box center [699, 26] width 381 height 24
copy b "Apt. 3027~[STREET_ADDRESS]"
click at [657, 535] on textarea at bounding box center [809, 551] width 594 height 71
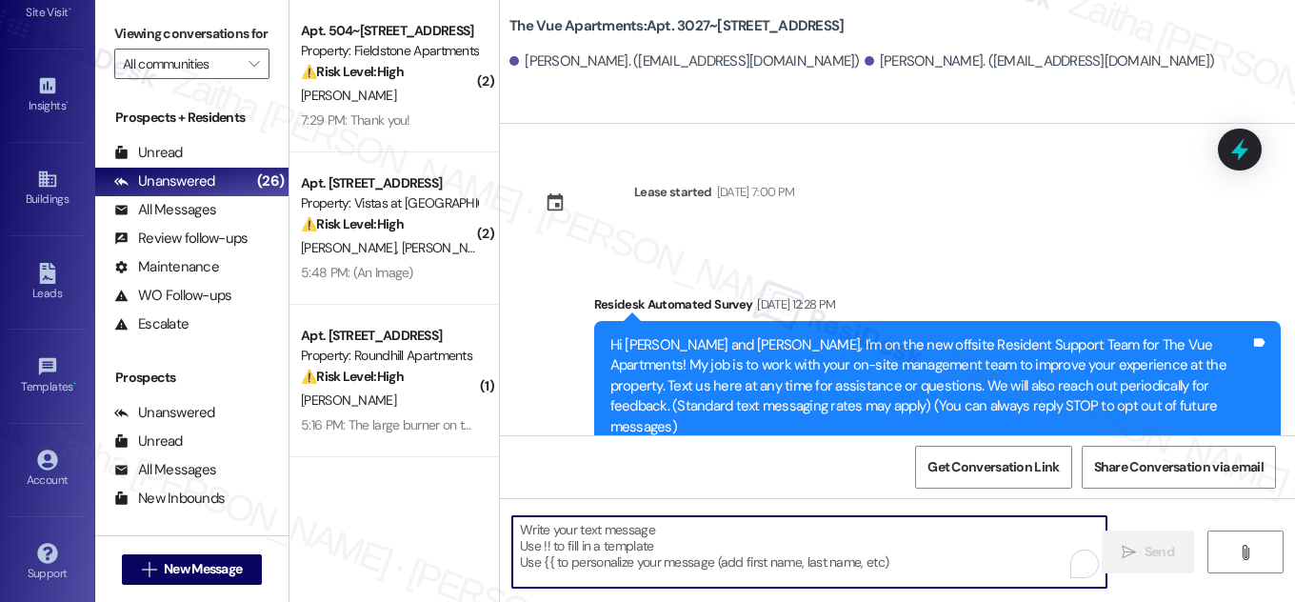
paste textarea "Hi {{first_name}}, Quarterly inspections will take place [DATE][DATE], starting…"
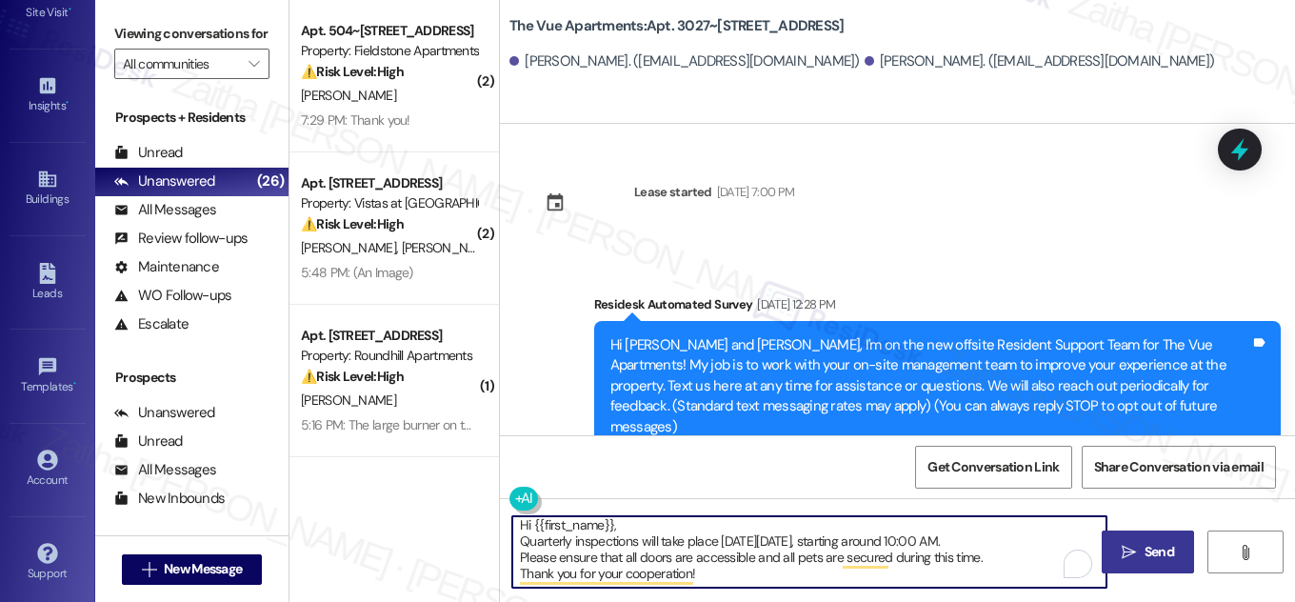
type textarea "Hi {{first_name}}, Quarterly inspections will take place [DATE][DATE], starting…"
click at [1142, 550] on span "Send" at bounding box center [1159, 552] width 37 height 20
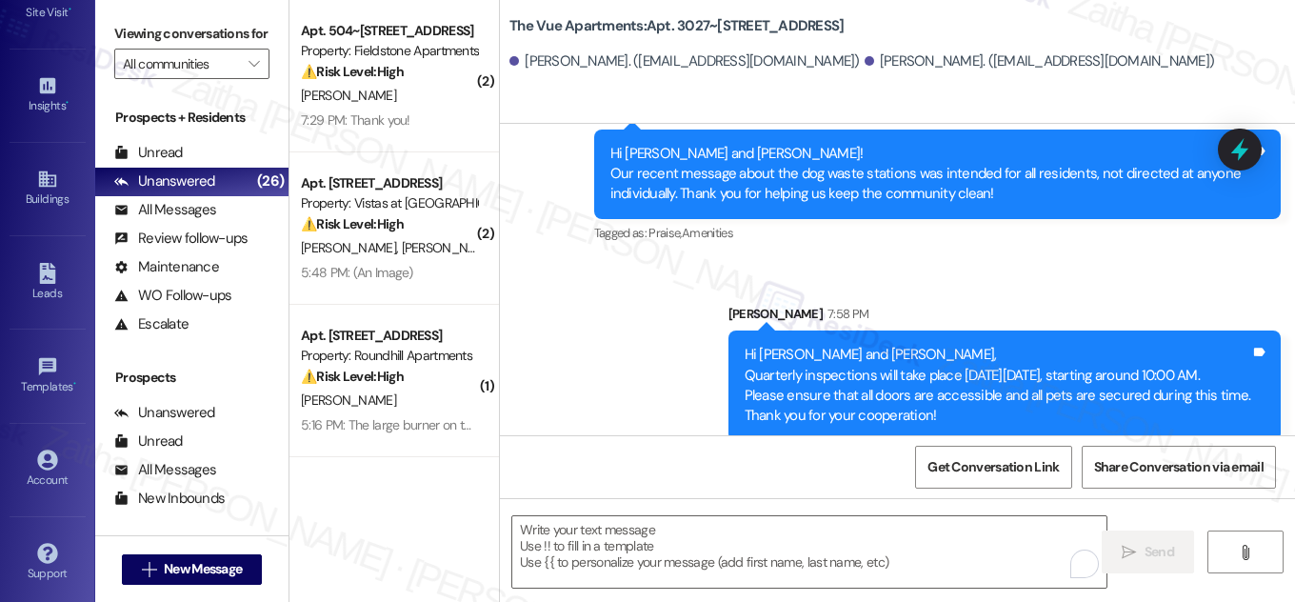
click at [28, 210] on div "Buildings Go to Buildings" at bounding box center [48, 188] width 76 height 93
click at [48, 174] on icon at bounding box center [46, 179] width 17 height 16
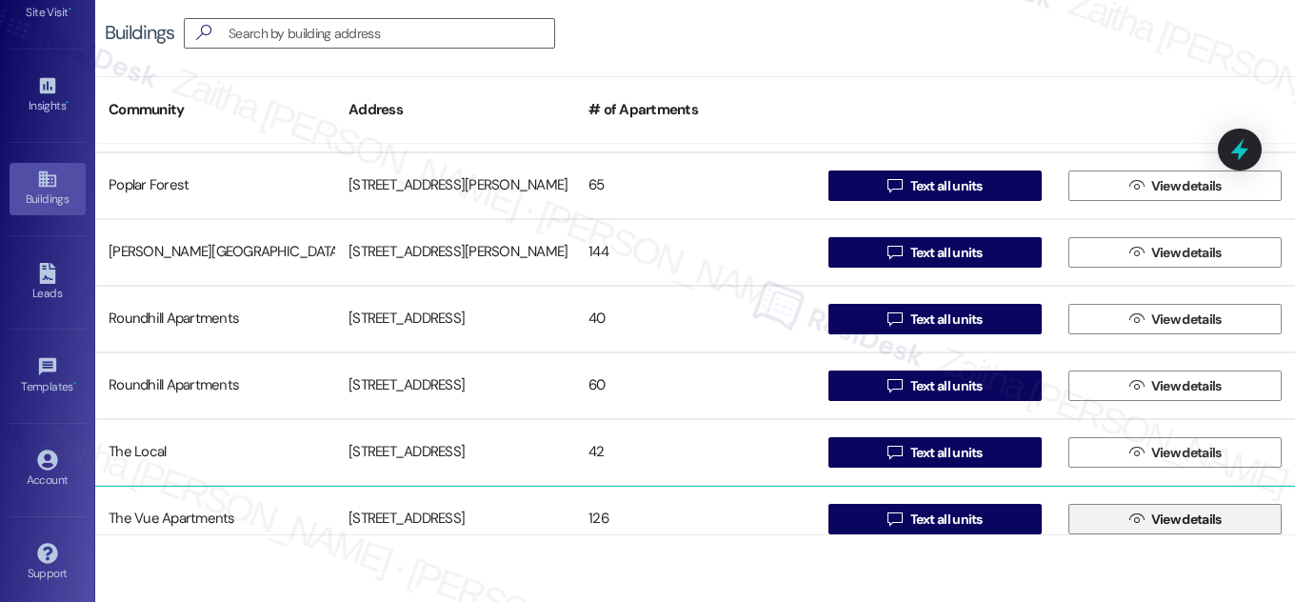
click at [1151, 509] on span "View details" at bounding box center [1186, 519] width 70 height 20
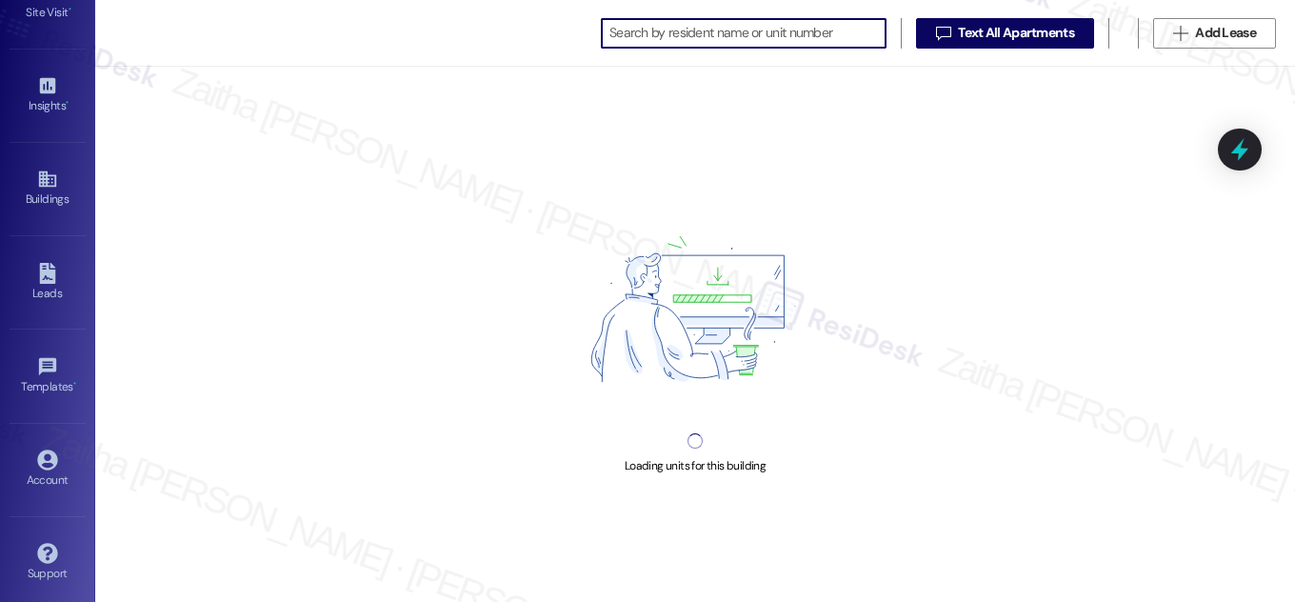
scroll to position [0, 4]
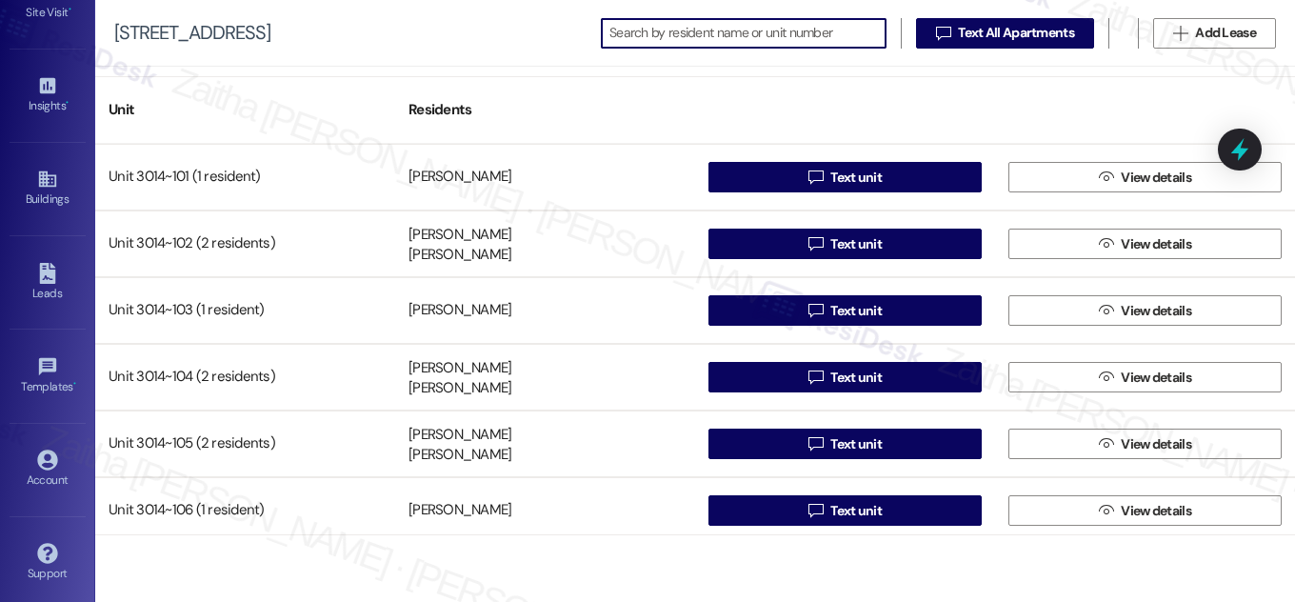
click at [712, 32] on input at bounding box center [747, 33] width 276 height 27
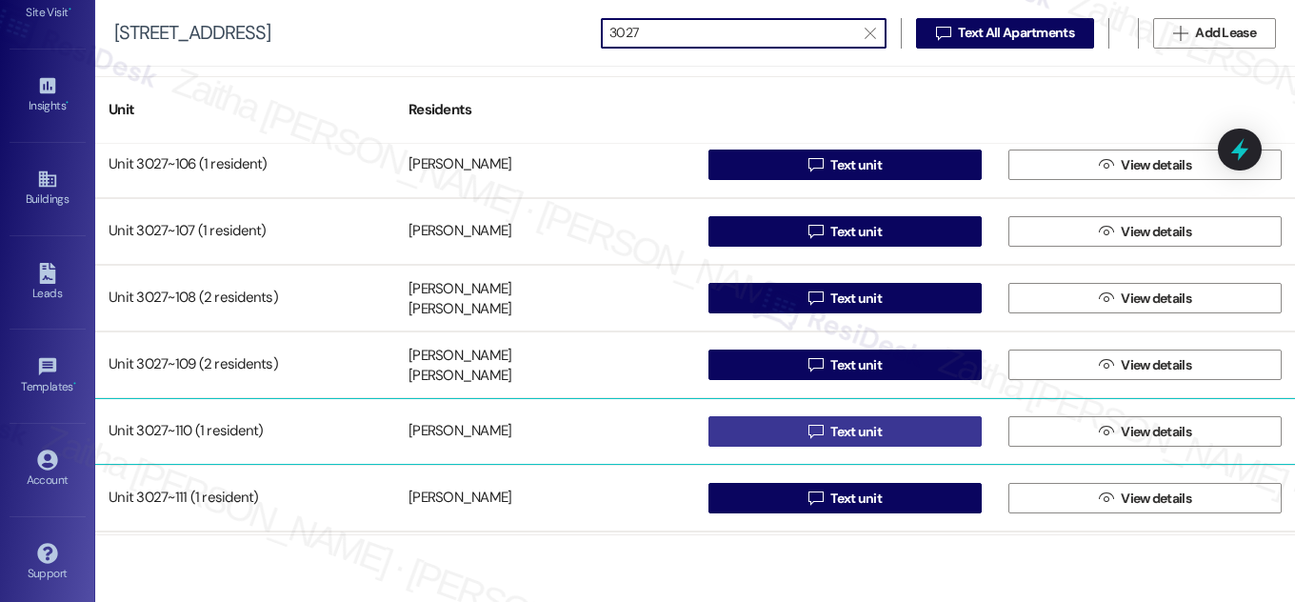
type input "3027"
click at [853, 431] on span "Text unit" at bounding box center [855, 432] width 51 height 20
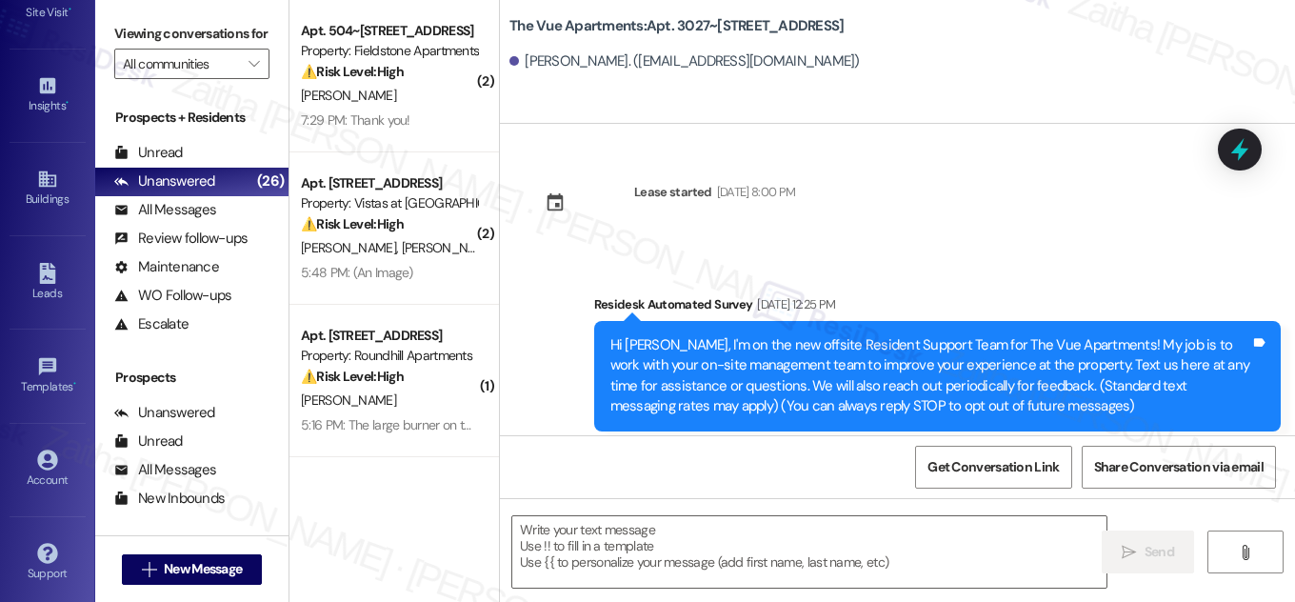
type textarea "Fetching suggested responses. Please feel free to read through the conversation…"
drag, startPoint x: 645, startPoint y: 20, endPoint x: 860, endPoint y: 22, distance: 215.2
click at [860, 22] on div "The Vue Apartments: Apt. 3027~[STREET_ADDRESS]" at bounding box center [699, 26] width 381 height 24
copy b "Apt. 3027~[STREET_ADDRESS]"
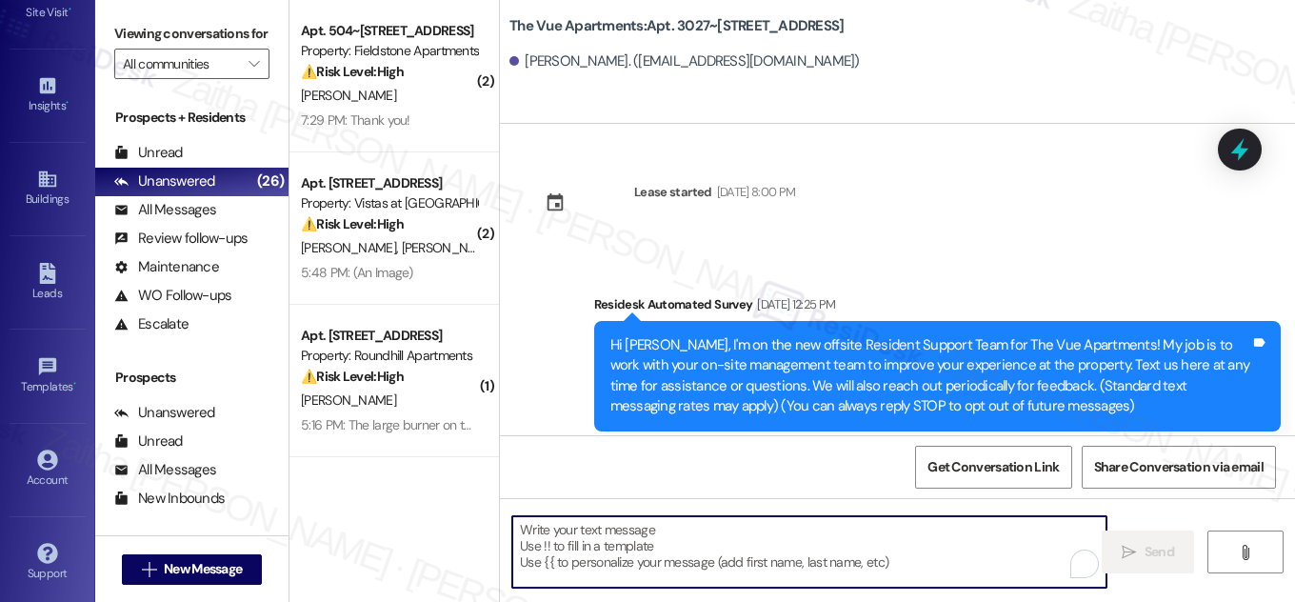
click at [643, 549] on textarea "To enrich screen reader interactions, please activate Accessibility in Grammarl…" at bounding box center [809, 551] width 594 height 71
paste textarea "Hi {{first_name}}, Quarterly inspections will take place [DATE][DATE], starting…"
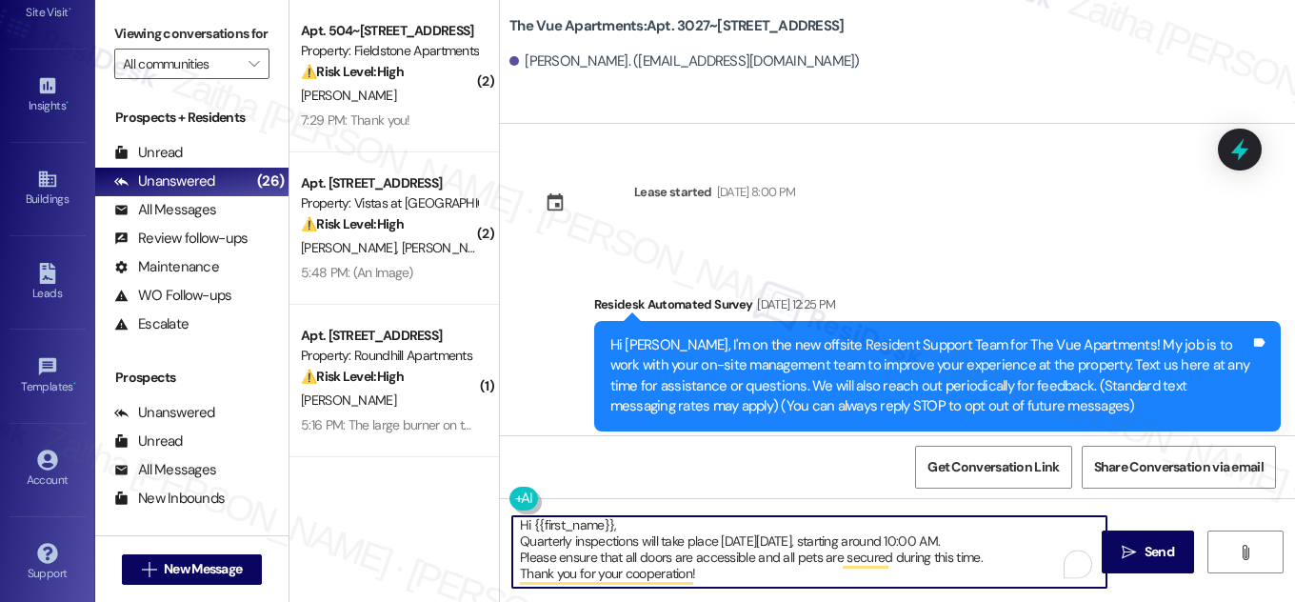
scroll to position [5, 0]
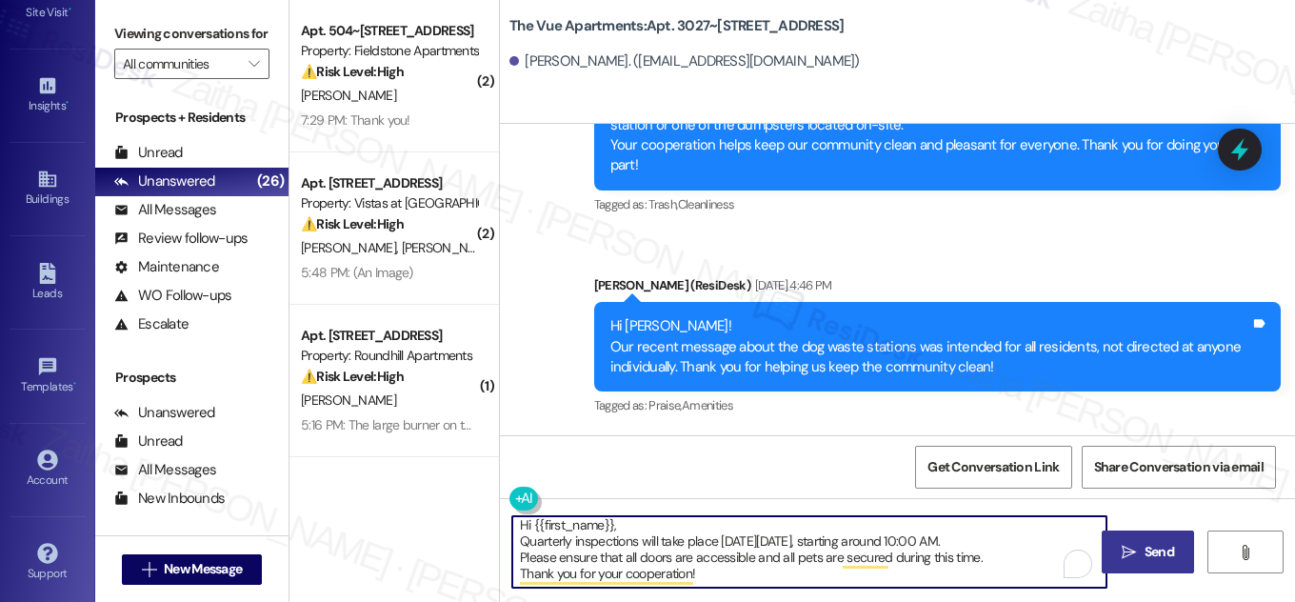
type textarea "Hi {{first_name}}, Quarterly inspections will take place [DATE][DATE], starting…"
click at [1166, 546] on span "Send" at bounding box center [1160, 552] width 30 height 20
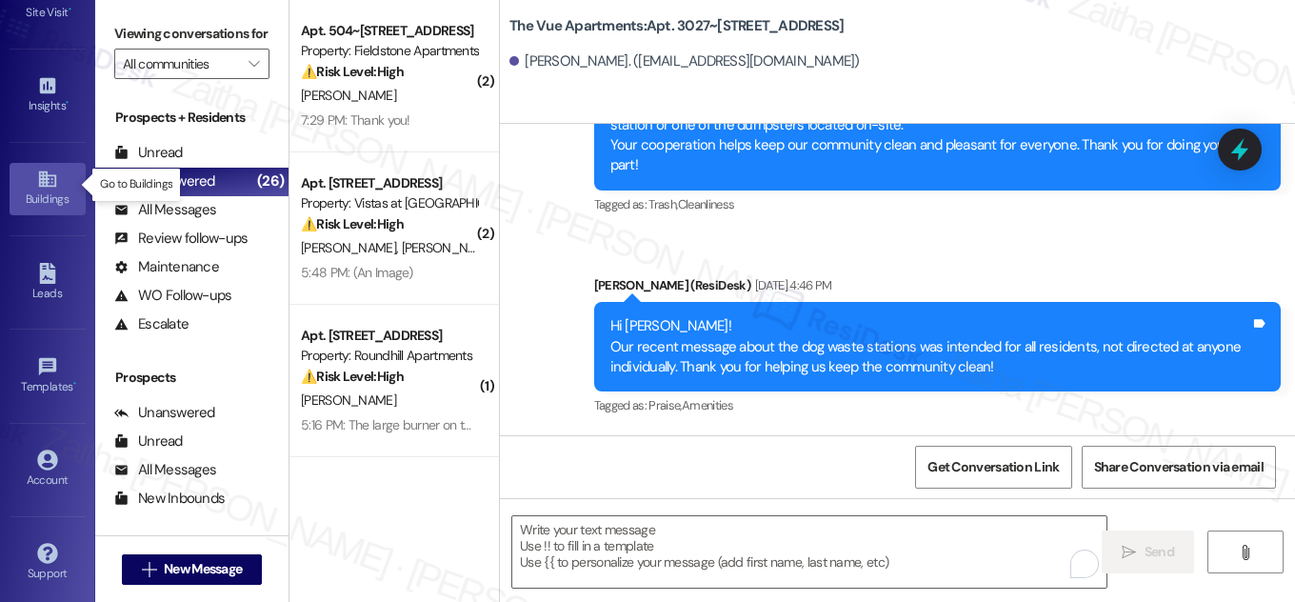
click at [37, 190] on div "Buildings" at bounding box center [47, 199] width 95 height 19
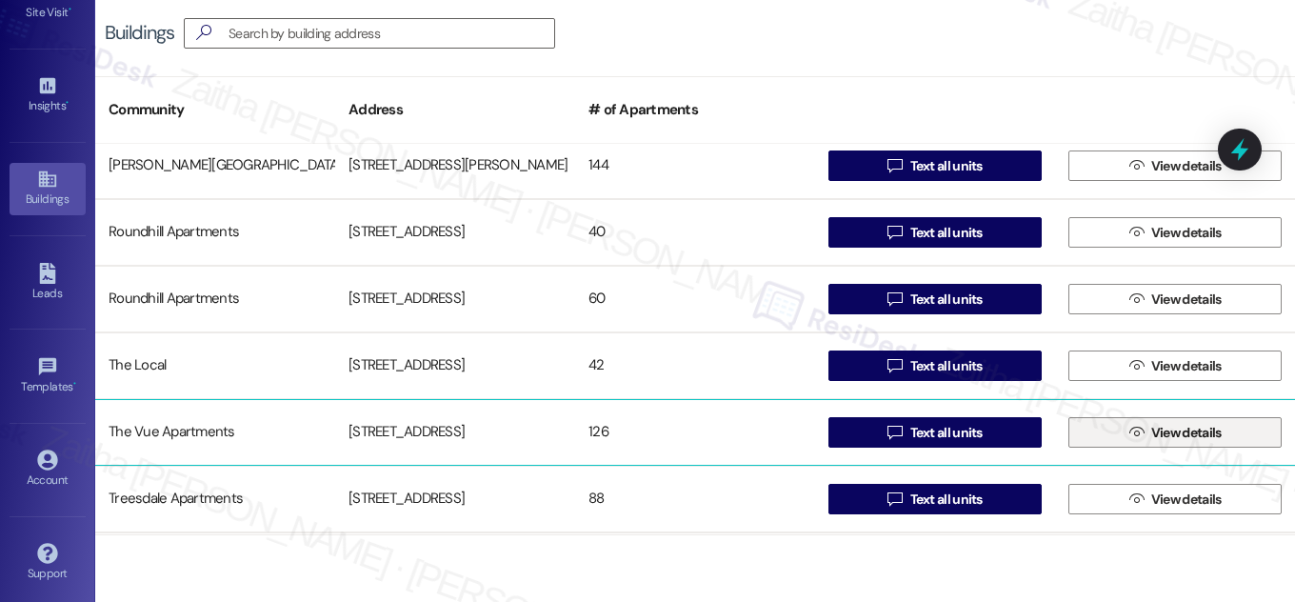
click at [1133, 440] on span " View details" at bounding box center [1176, 432] width 100 height 29
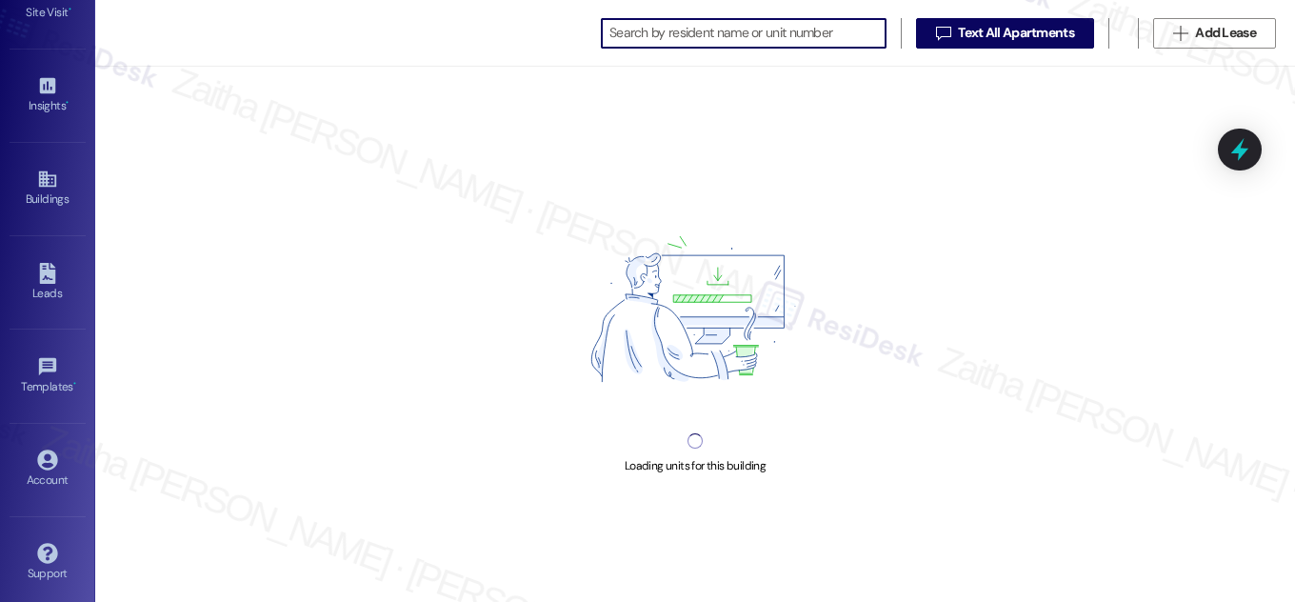
click at [718, 30] on input at bounding box center [747, 33] width 276 height 27
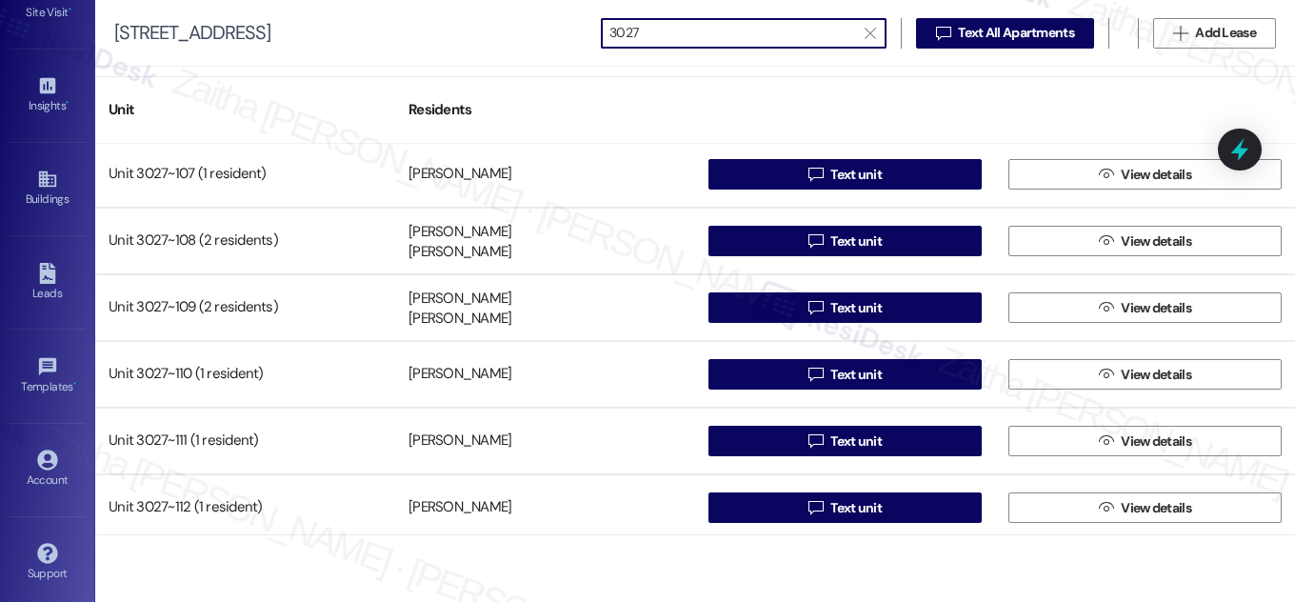
scroll to position [432, 0]
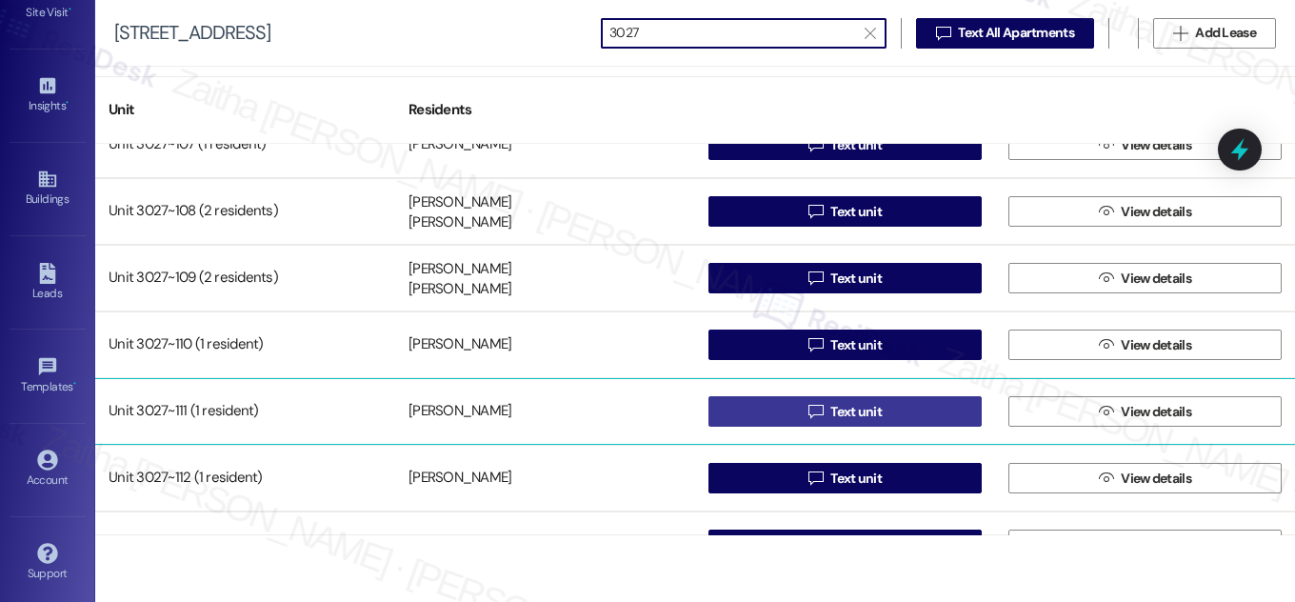
type input "3027"
click at [870, 418] on span "Text unit" at bounding box center [855, 412] width 51 height 20
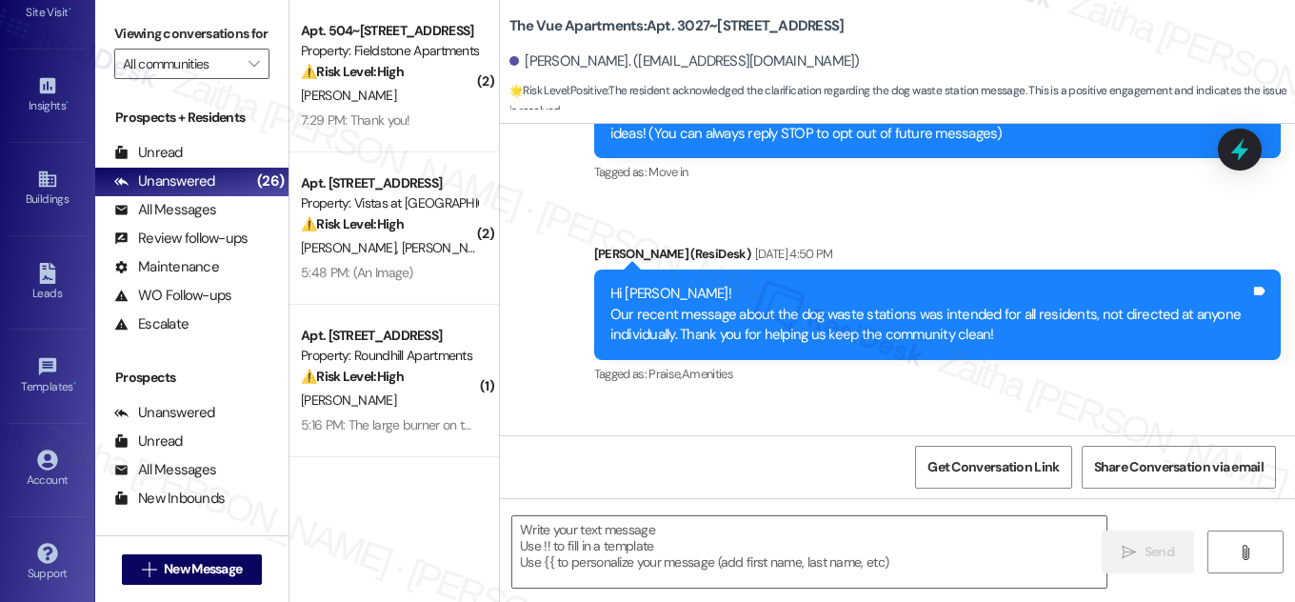
type textarea "Fetching suggested responses. Please feel free to read through the conversation…"
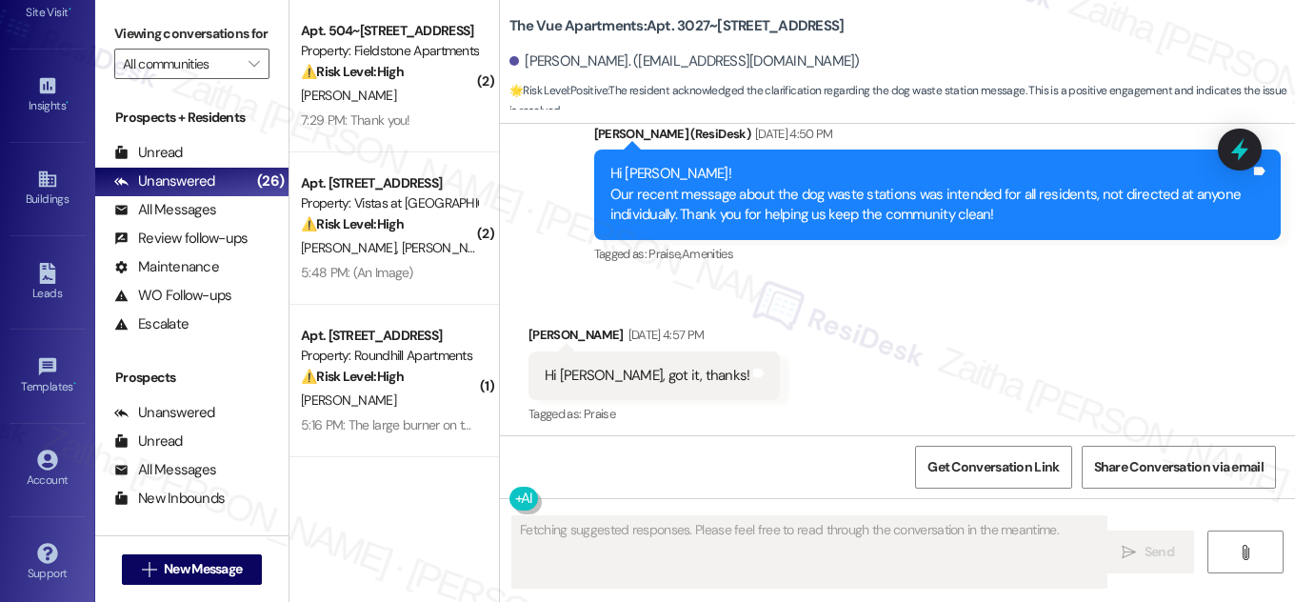
scroll to position [380, 0]
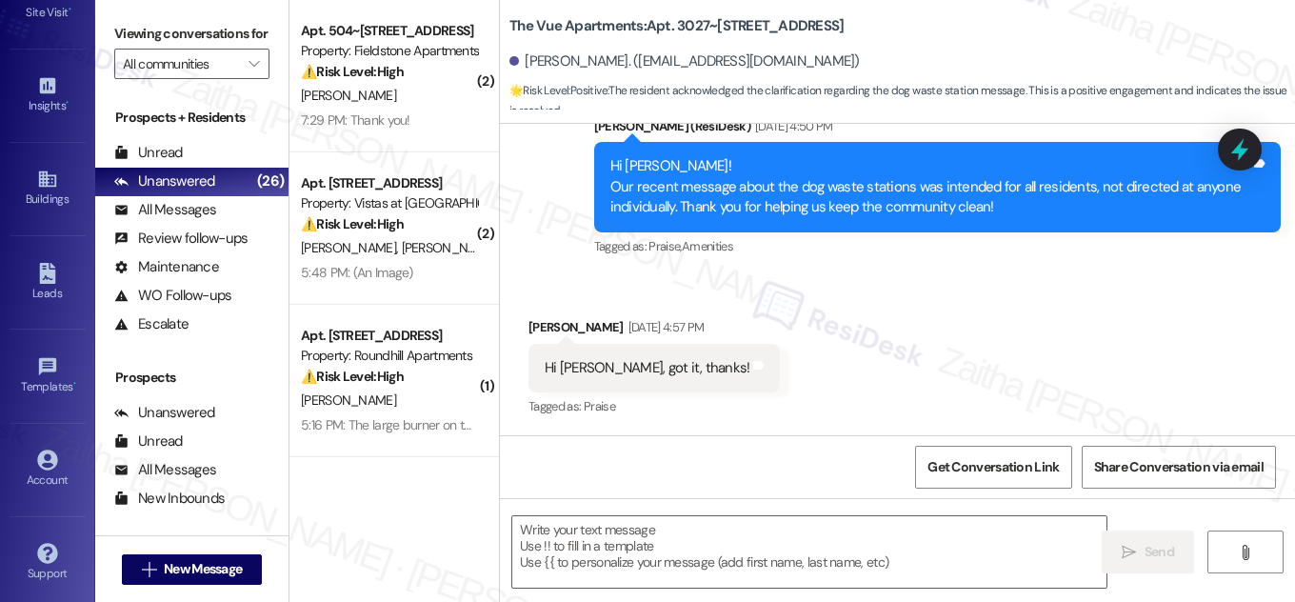
drag, startPoint x: 646, startPoint y: 17, endPoint x: 845, endPoint y: 30, distance: 199.4
click at [845, 30] on div "The Vue Apartments: Apt. 3027~[STREET_ADDRESS]" at bounding box center [699, 26] width 381 height 24
copy b "Apt. 3027~[STREET_ADDRESS]"
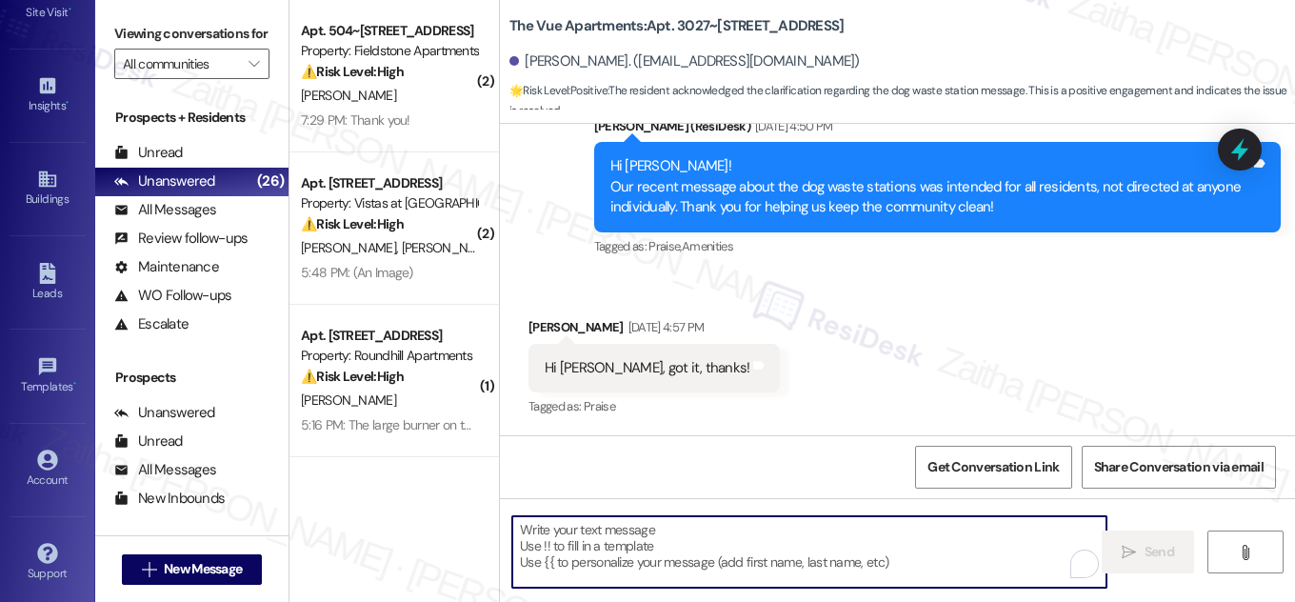
click at [622, 552] on textarea "To enrich screen reader interactions, please activate Accessibility in Grammarl…" at bounding box center [809, 551] width 594 height 71
paste textarea "Hi {{first_name}}, Quarterly inspections will take place [DATE][DATE], starting…"
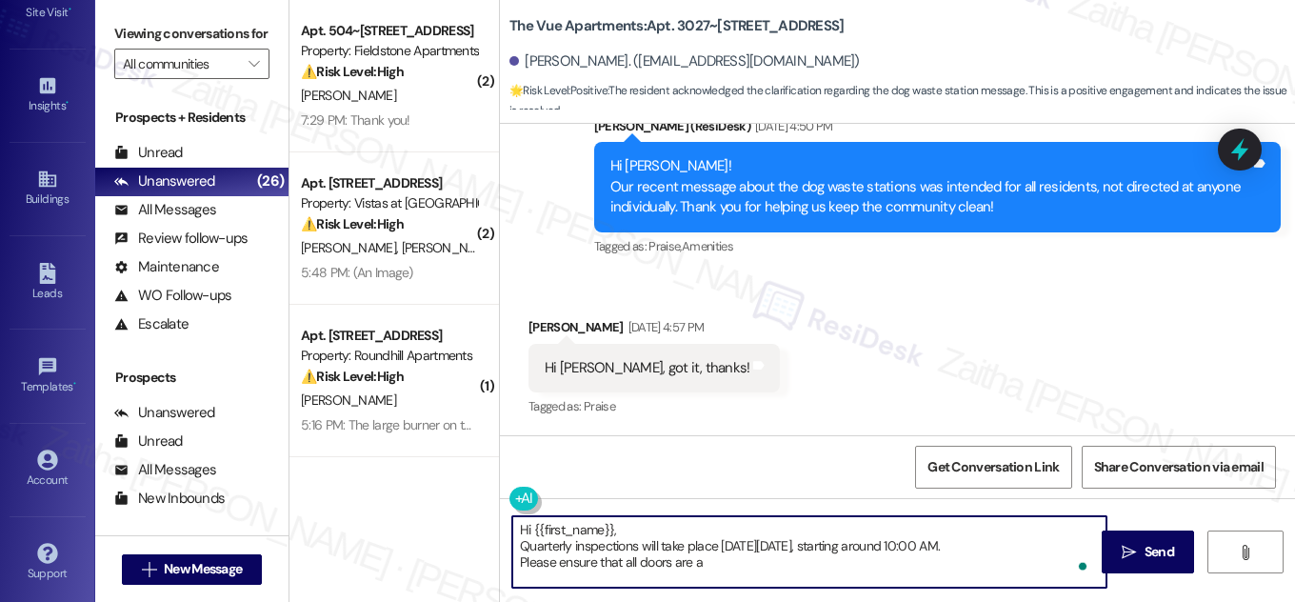
type textarea "Hi {{first_name}}, Quarterly inspections will take place [DATE][DATE], starting…"
drag, startPoint x: 510, startPoint y: 530, endPoint x: 713, endPoint y: 566, distance: 205.9
click at [712, 566] on textarea "Hi {{first_name}}, Quarterly inspections will take place [DATE][DATE], starting…" at bounding box center [809, 551] width 594 height 71
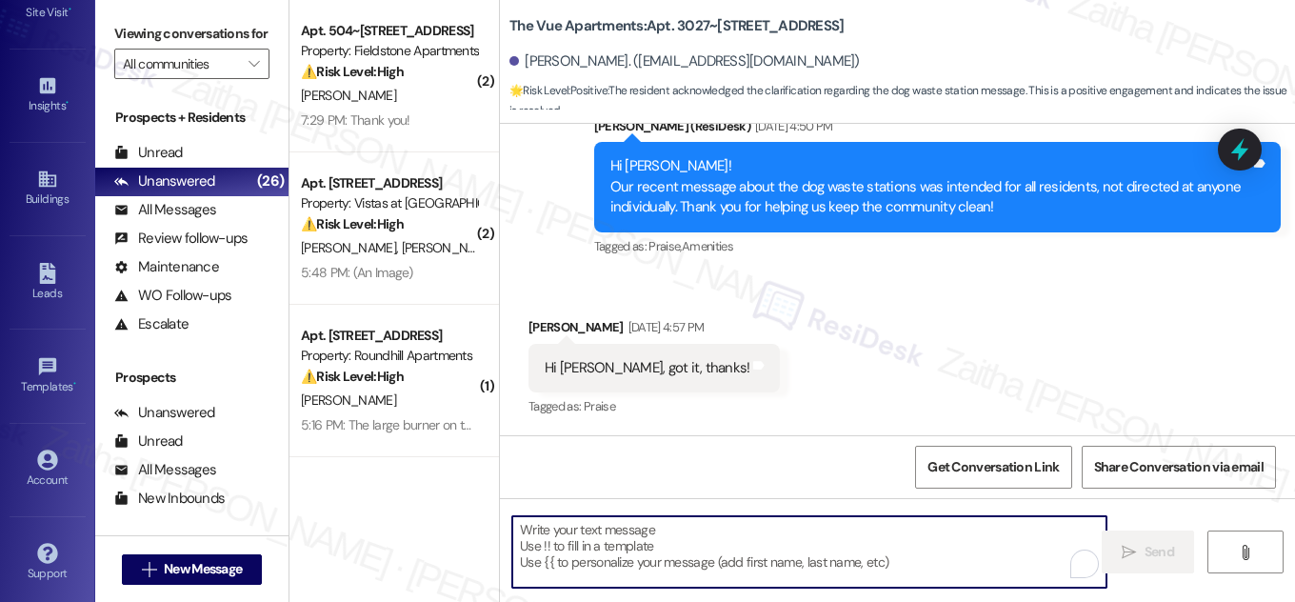
paste textarea "Hi {{first_name}}, Quarterly inspections will take place [DATE][DATE], starting…"
type textarea "Hi {{first_name}}, Quarterly inspections will take place [DATE][DATE], starting…"
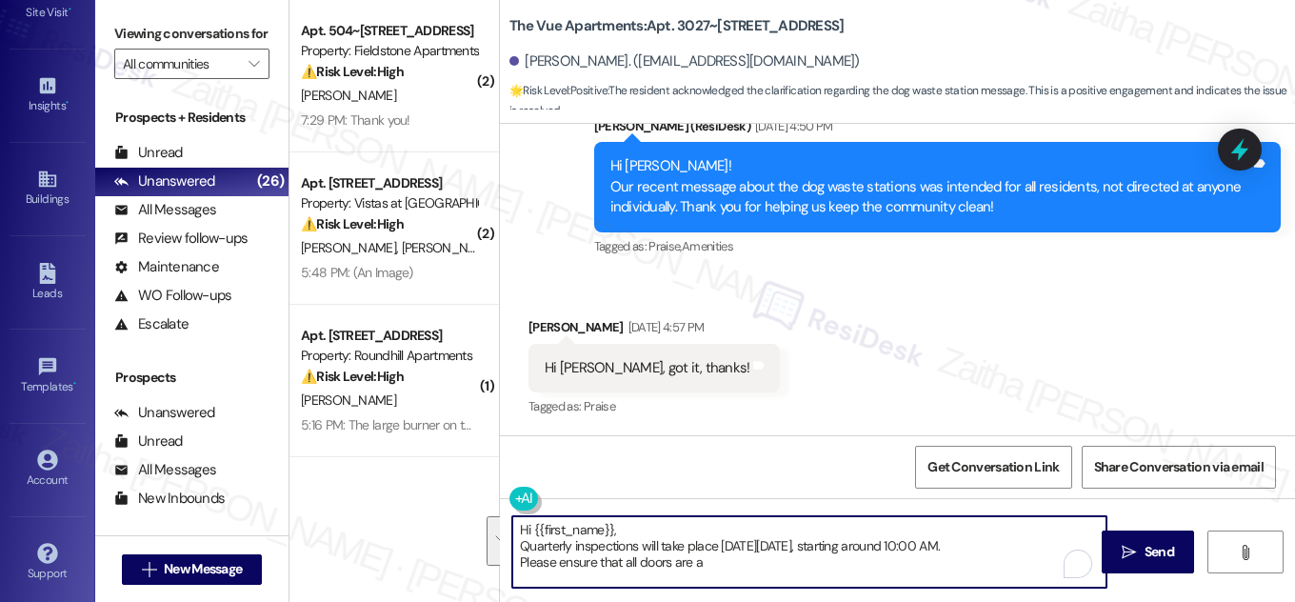
drag, startPoint x: 514, startPoint y: 531, endPoint x: 751, endPoint y: 563, distance: 239.2
click at [750, 565] on textarea "Hi {{first_name}}, Quarterly inspections will take place [DATE][DATE], starting…" at bounding box center [809, 551] width 594 height 71
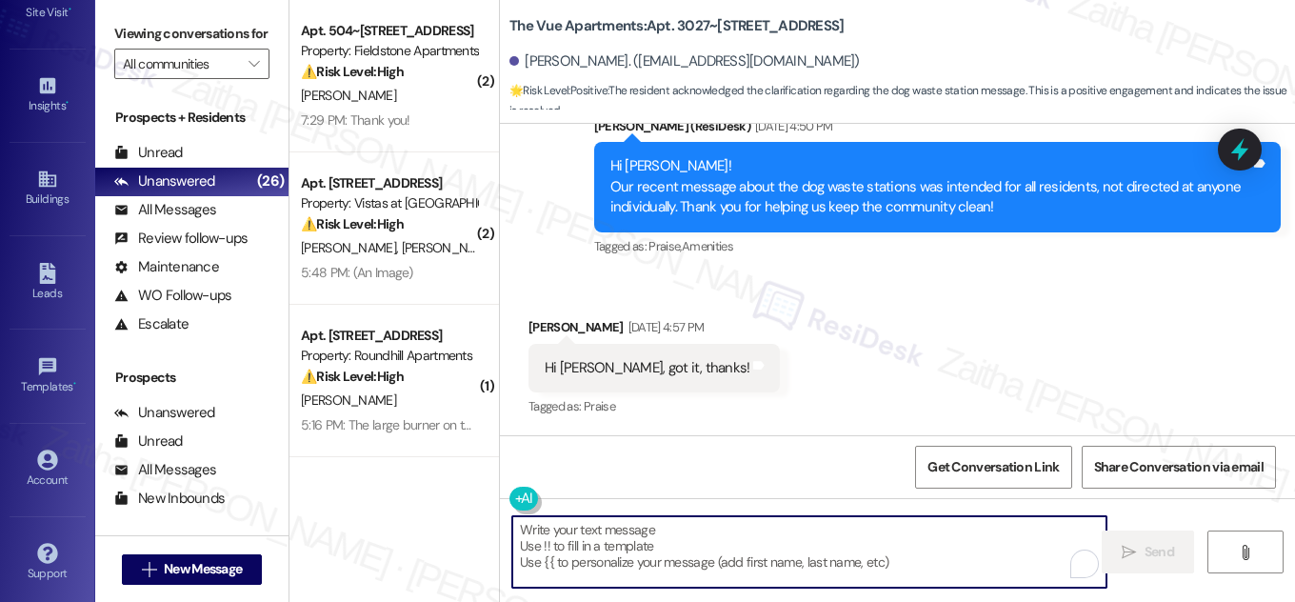
paste textarea "Hi {{first_name}}, Quarterly inspections will take place [DATE][DATE], starting…"
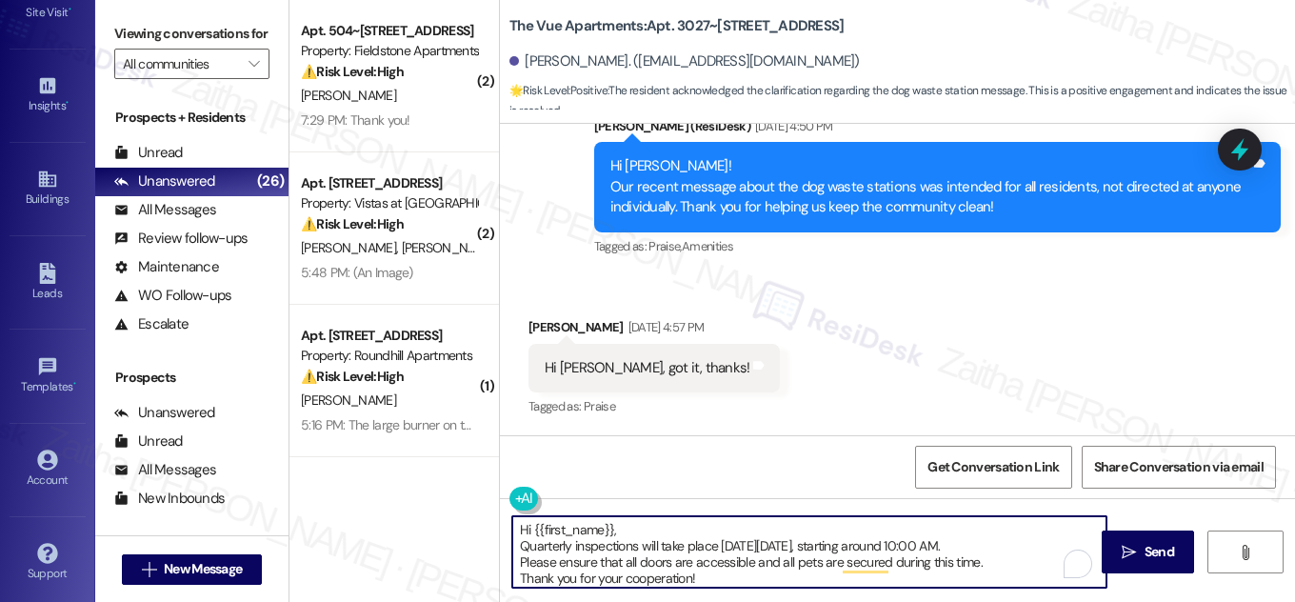
scroll to position [3, 0]
type textarea "Hi {{first_name}}, Quarterly inspections will take place [DATE][DATE], starting…"
click at [1164, 546] on span "Send" at bounding box center [1160, 552] width 30 height 20
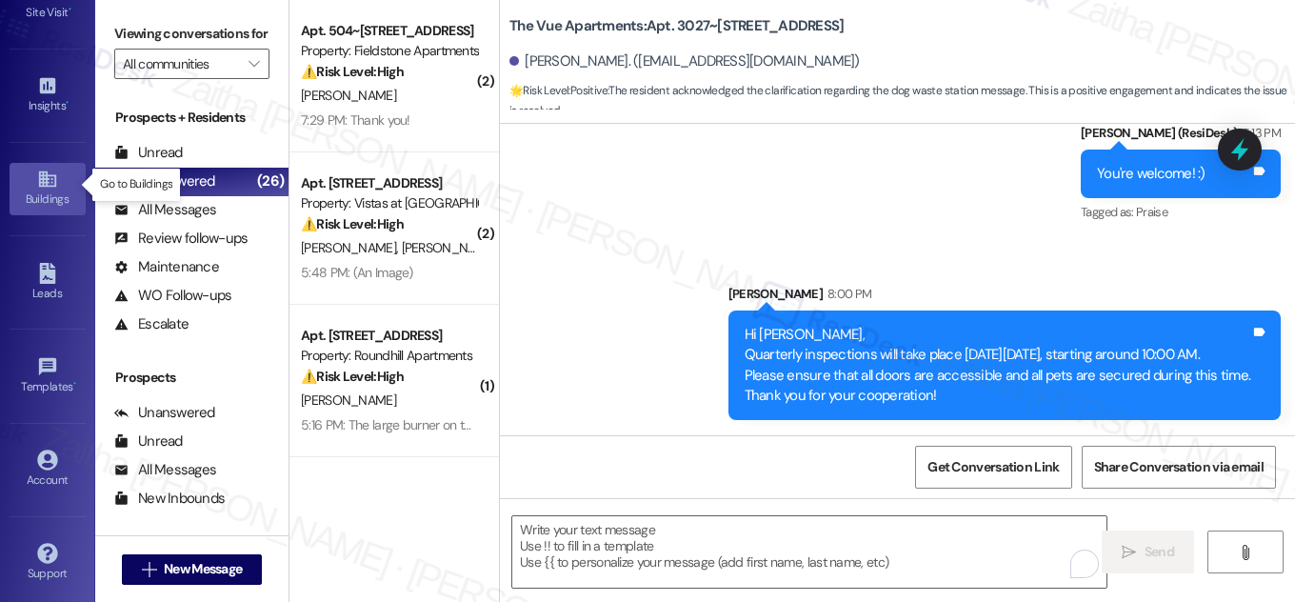
click at [52, 192] on div "Buildings" at bounding box center [47, 199] width 95 height 19
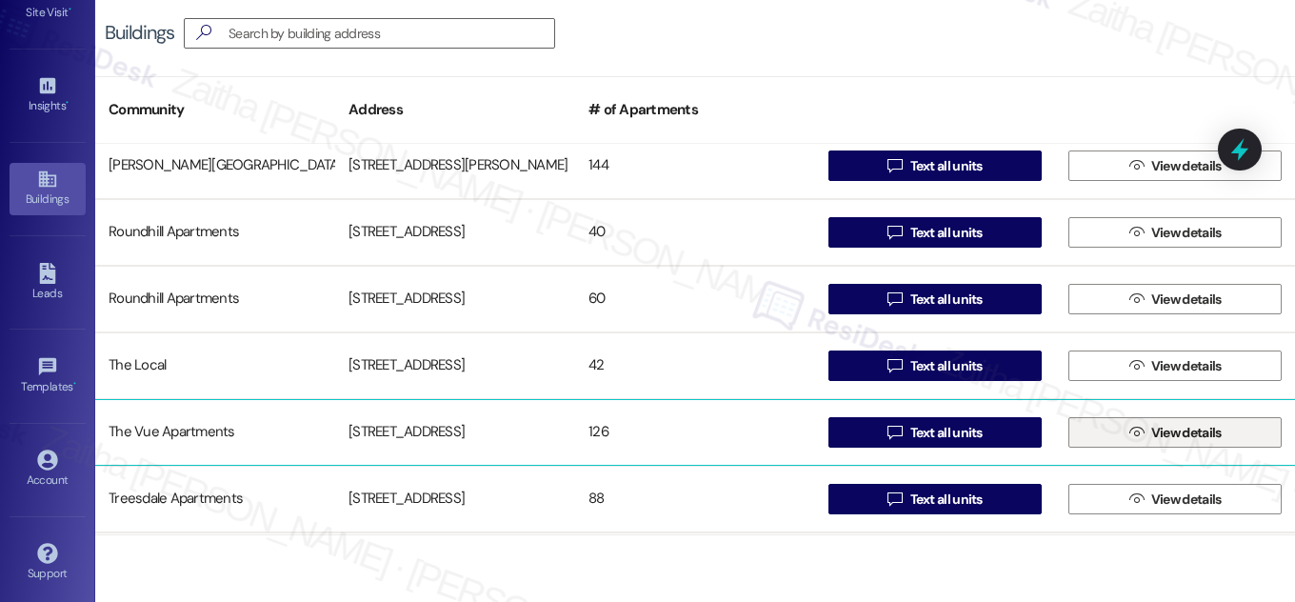
click at [1180, 429] on span "View details" at bounding box center [1186, 433] width 70 height 20
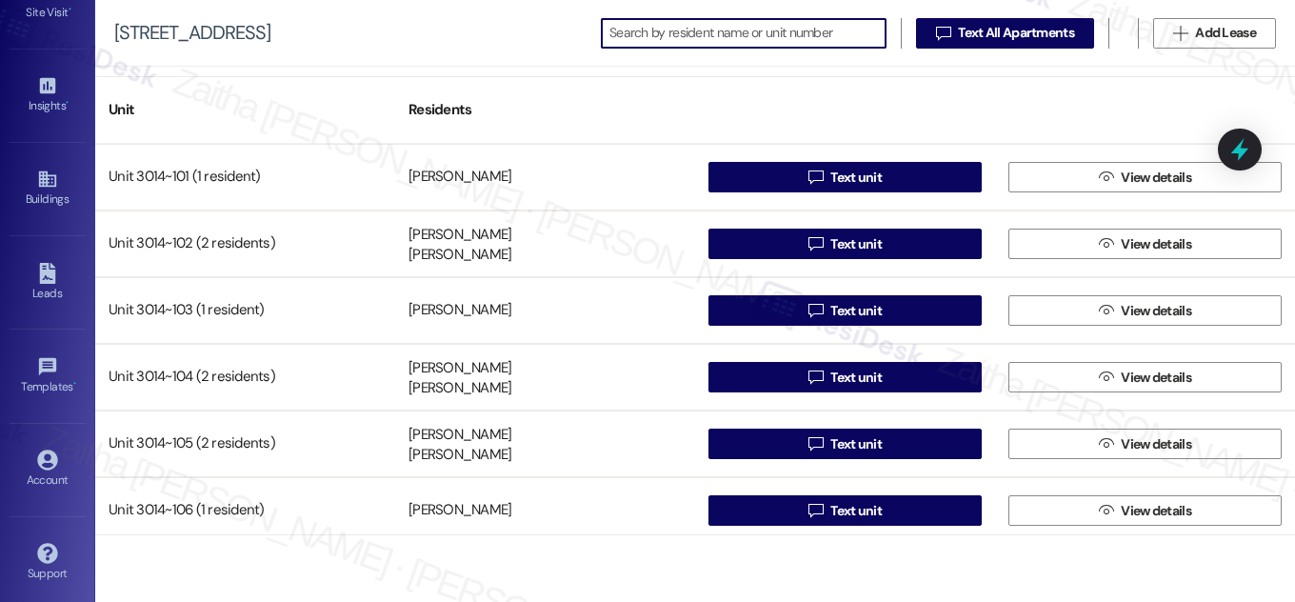
click at [743, 31] on input at bounding box center [747, 33] width 276 height 27
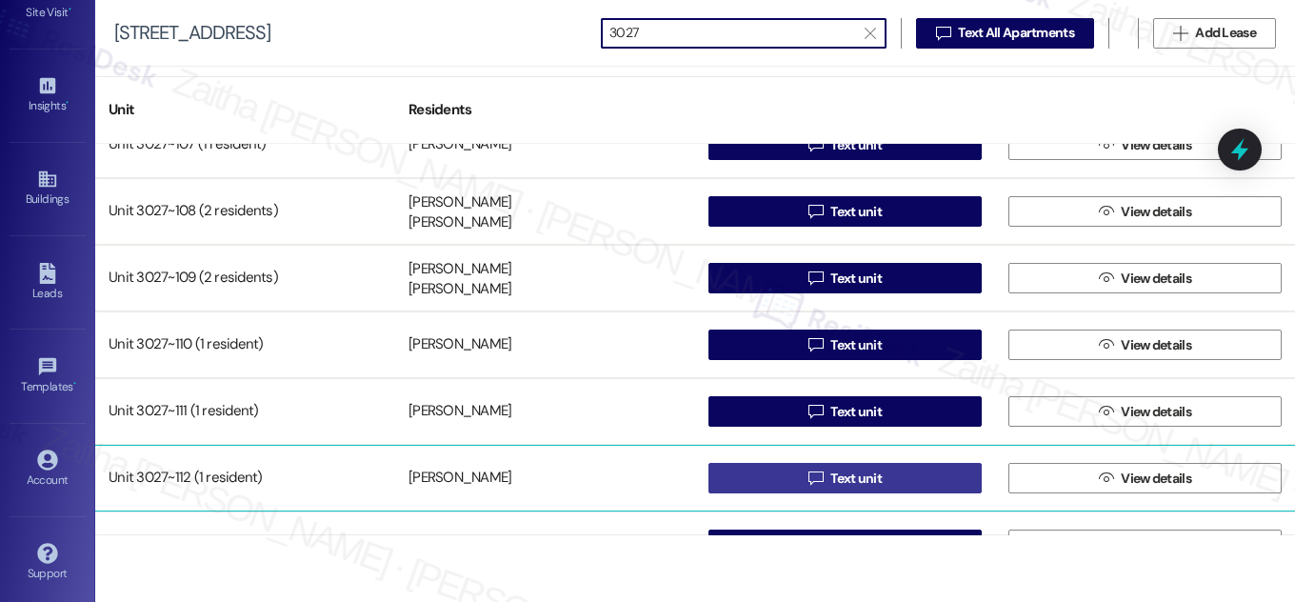
type input "3027"
click at [842, 479] on span "Text unit" at bounding box center [855, 479] width 51 height 20
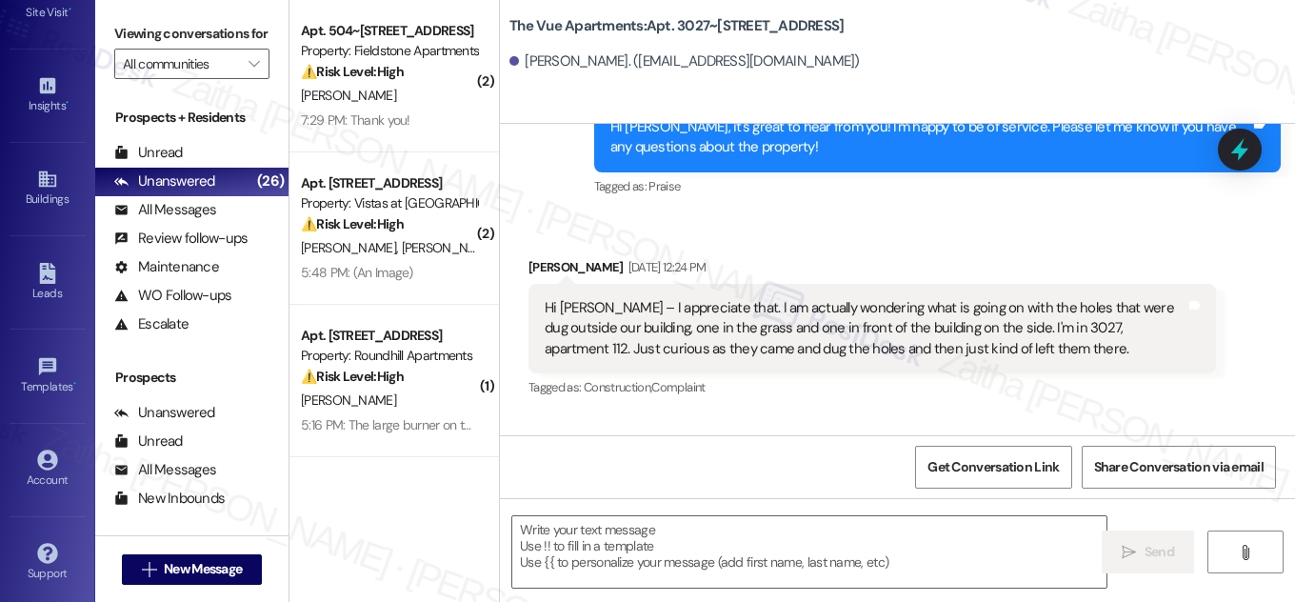
type textarea "Fetching suggested responses. Please feel free to read through the conversation…"
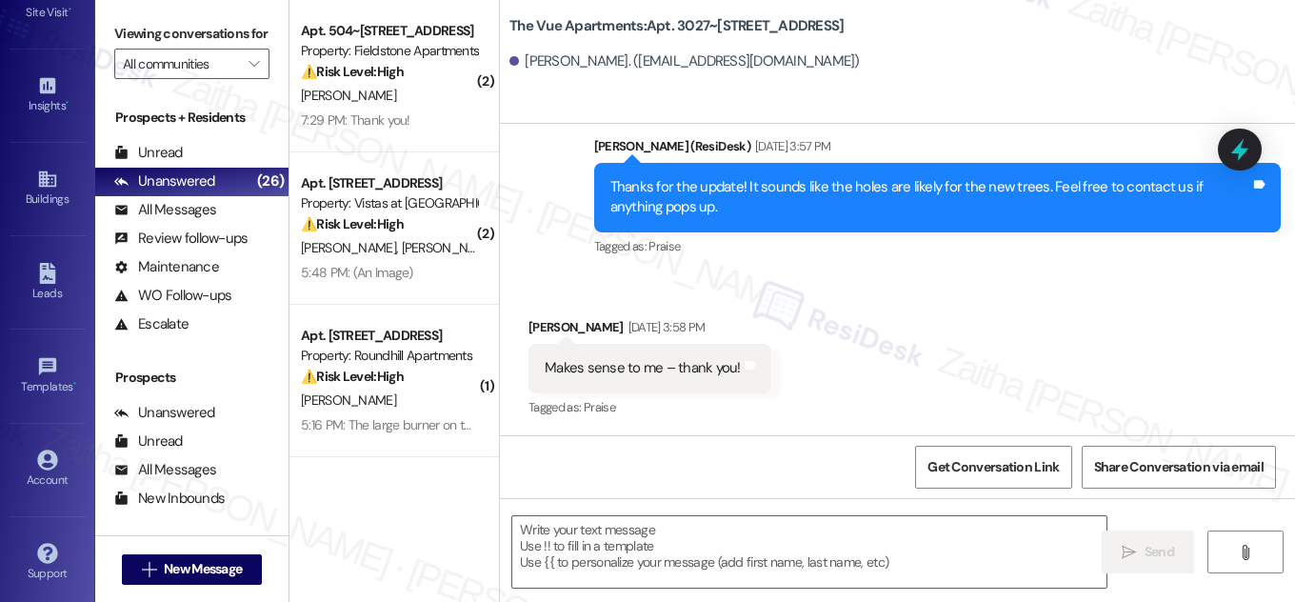
drag, startPoint x: 645, startPoint y: 23, endPoint x: 860, endPoint y: 25, distance: 215.2
click at [860, 25] on div "The Vue Apartments: Apt. 3027~[STREET_ADDRESS]" at bounding box center [699, 26] width 381 height 24
copy b "Apt. 3027~[STREET_ADDRESS]"
click at [584, 532] on textarea at bounding box center [809, 551] width 594 height 71
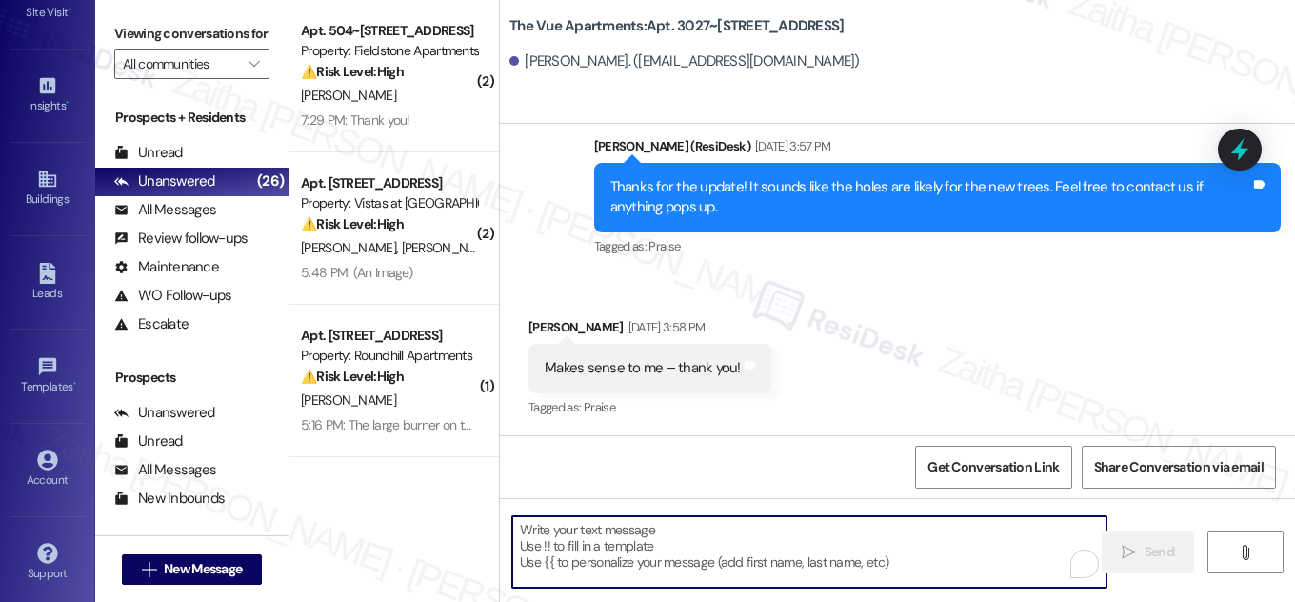
paste textarea "Hi {{first_name}}, Quarterly inspections will take place [DATE][DATE], starting…"
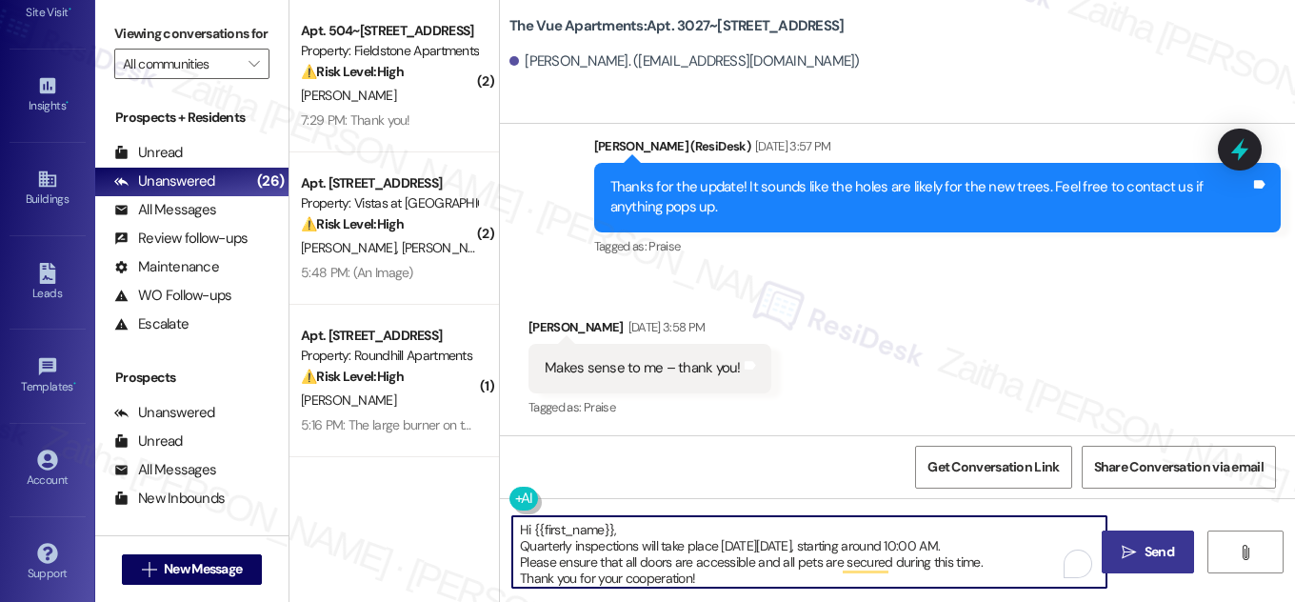
type textarea "Hi {{first_name}}, Quarterly inspections will take place [DATE][DATE], starting…"
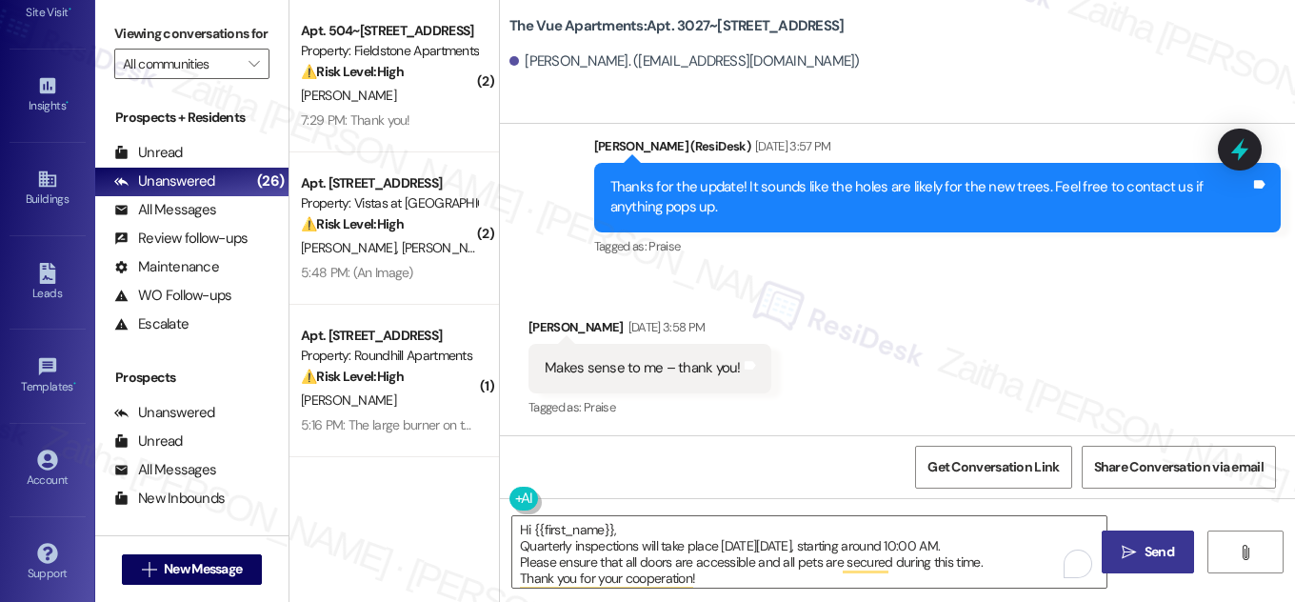
click at [1165, 542] on span "Send" at bounding box center [1160, 552] width 30 height 20
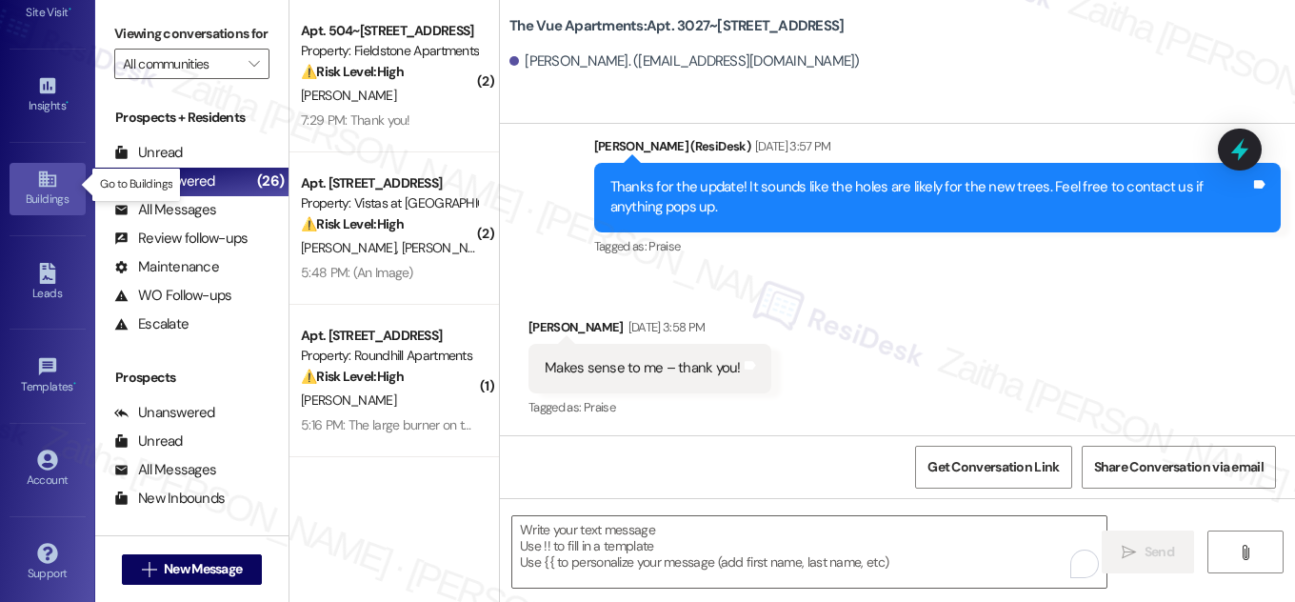
click at [41, 193] on div "Buildings" at bounding box center [47, 199] width 95 height 19
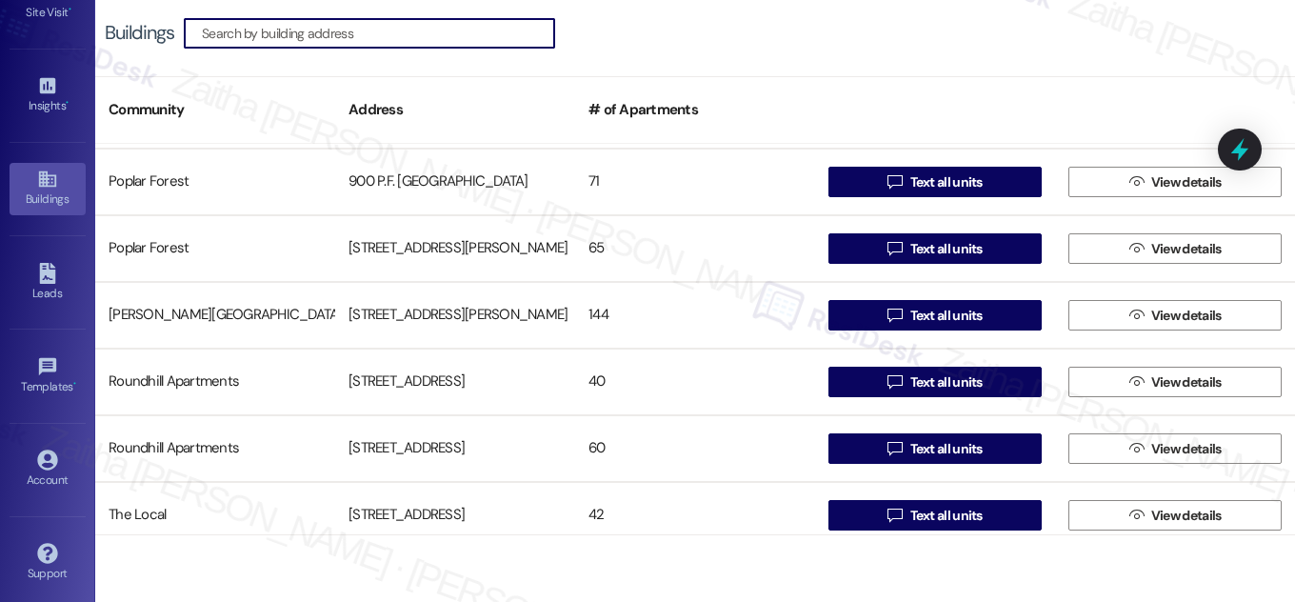
scroll to position [1125, 0]
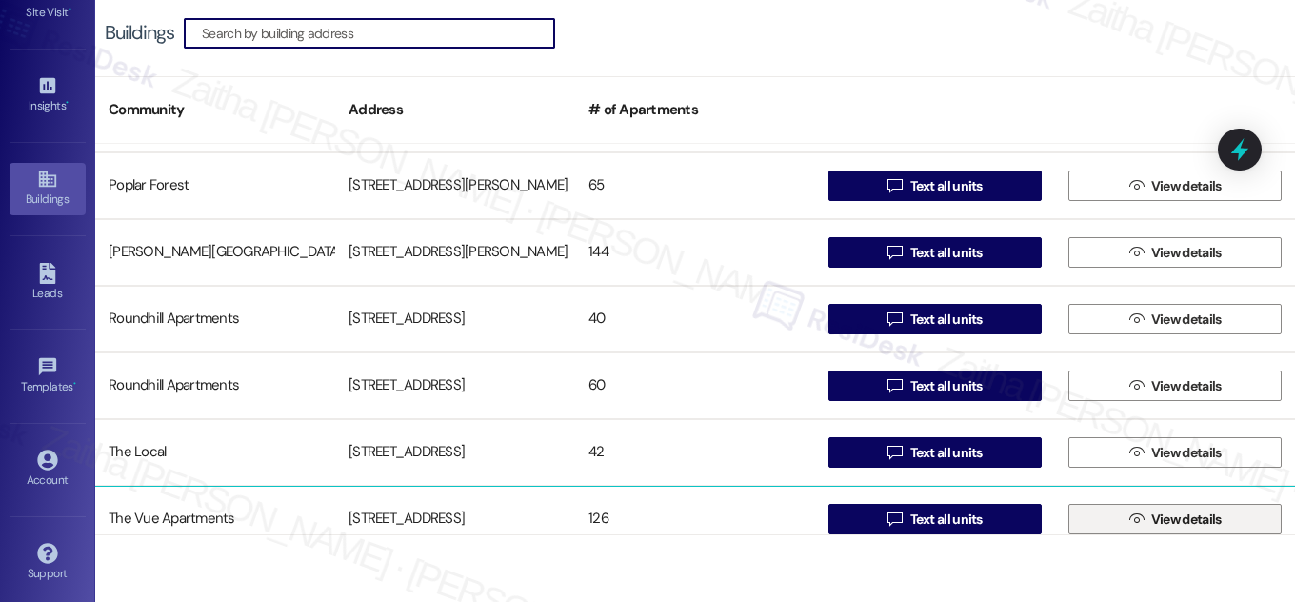
click at [1186, 517] on span "View details" at bounding box center [1186, 519] width 70 height 20
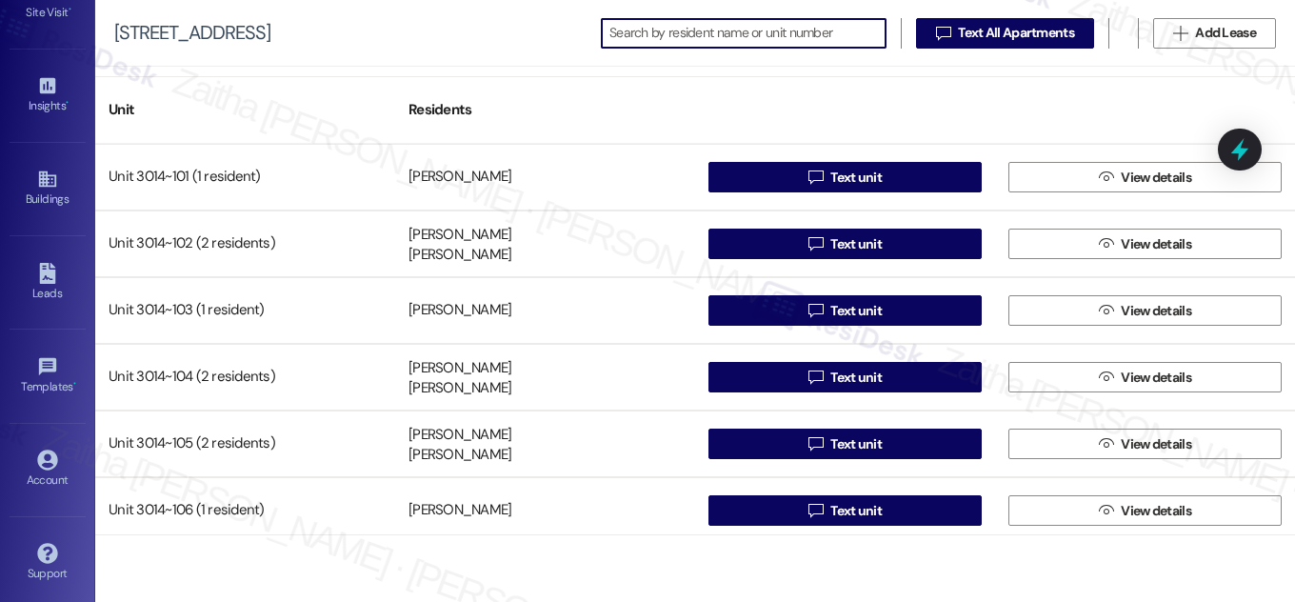
click at [691, 23] on input at bounding box center [747, 33] width 276 height 27
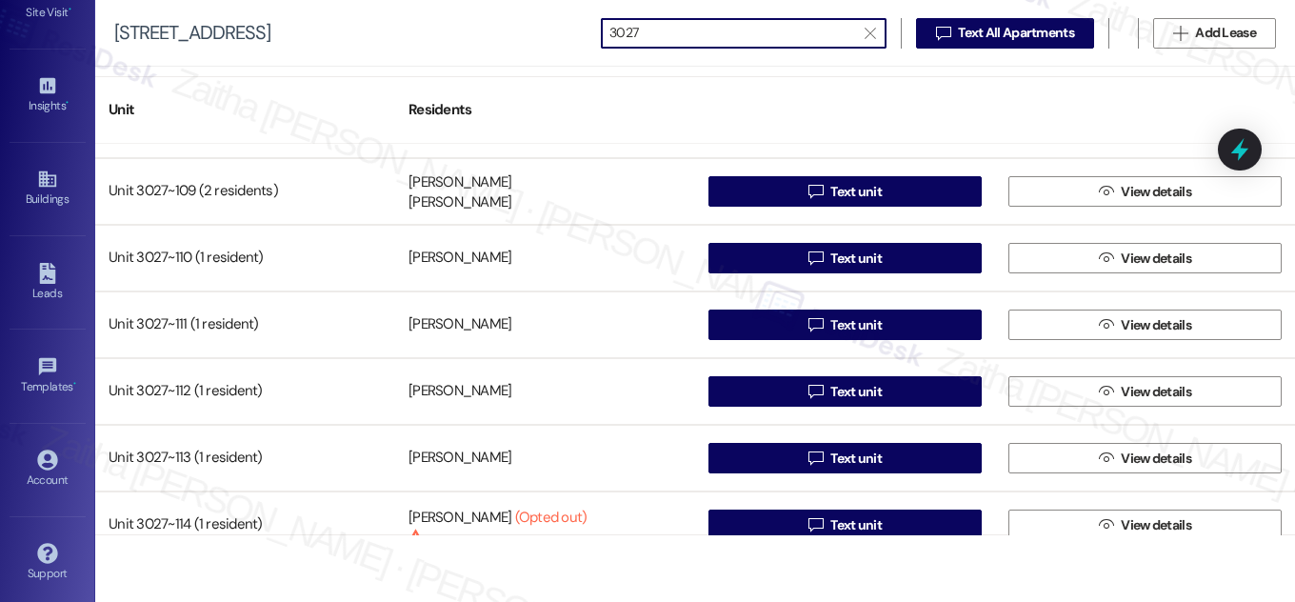
scroll to position [606, 0]
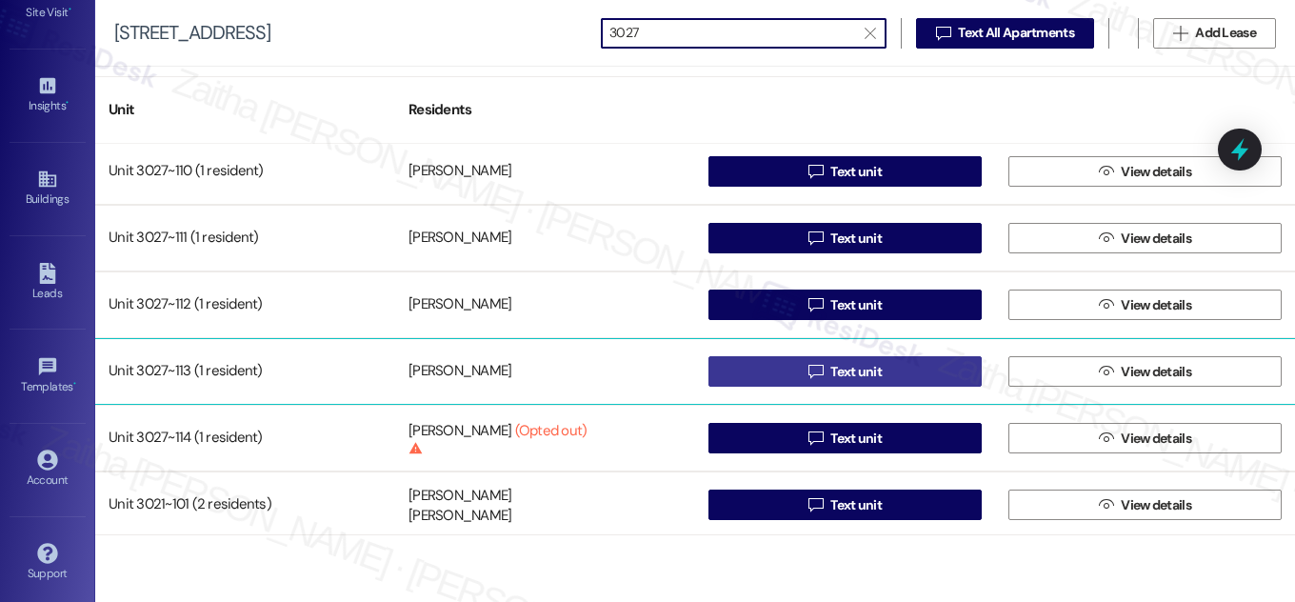
type input "3027"
click at [853, 364] on span "Text unit" at bounding box center [855, 372] width 51 height 20
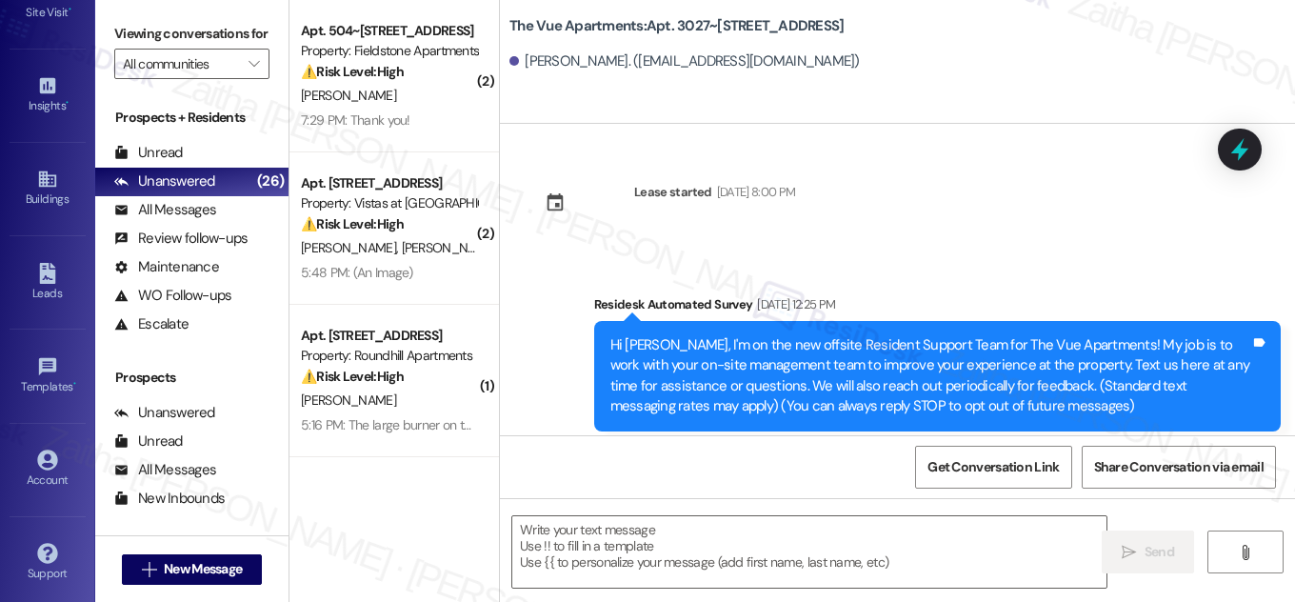
type textarea "Fetching suggested responses. Please feel free to read through the conversation…"
drag, startPoint x: 646, startPoint y: 19, endPoint x: 863, endPoint y: 22, distance: 217.1
click at [863, 22] on div "The Vue Apartments: Apt. 3027~[STREET_ADDRESS]" at bounding box center [699, 26] width 381 height 24
copy b "Apt. 3027~[STREET_ADDRESS]"
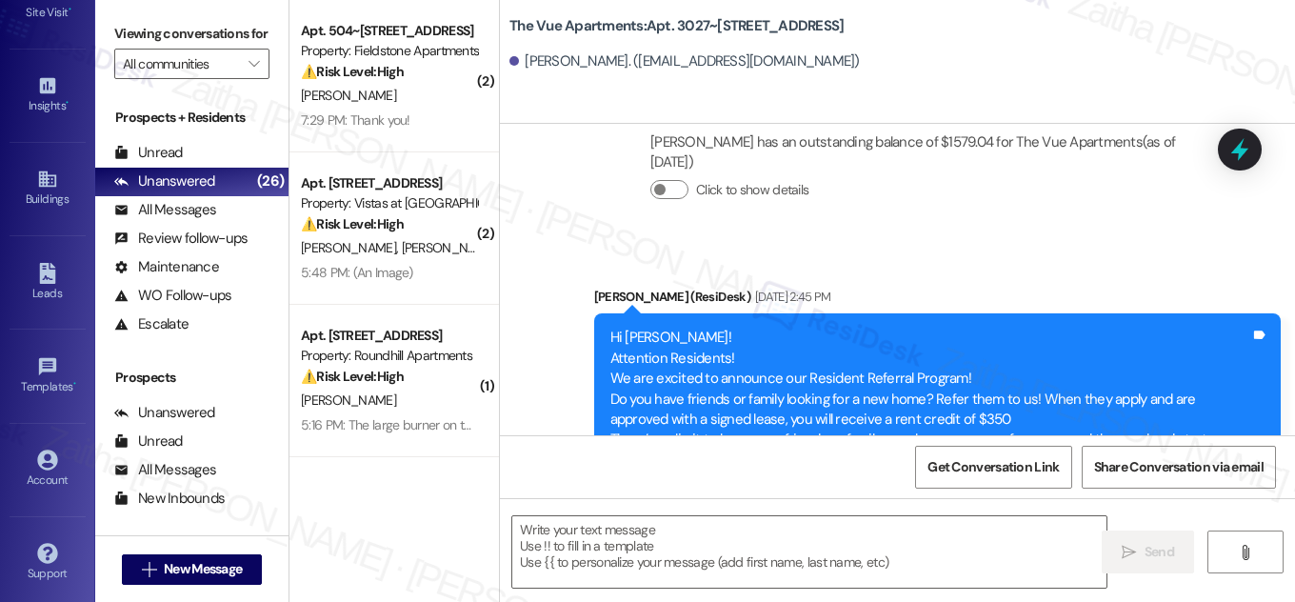
scroll to position [1285, 0]
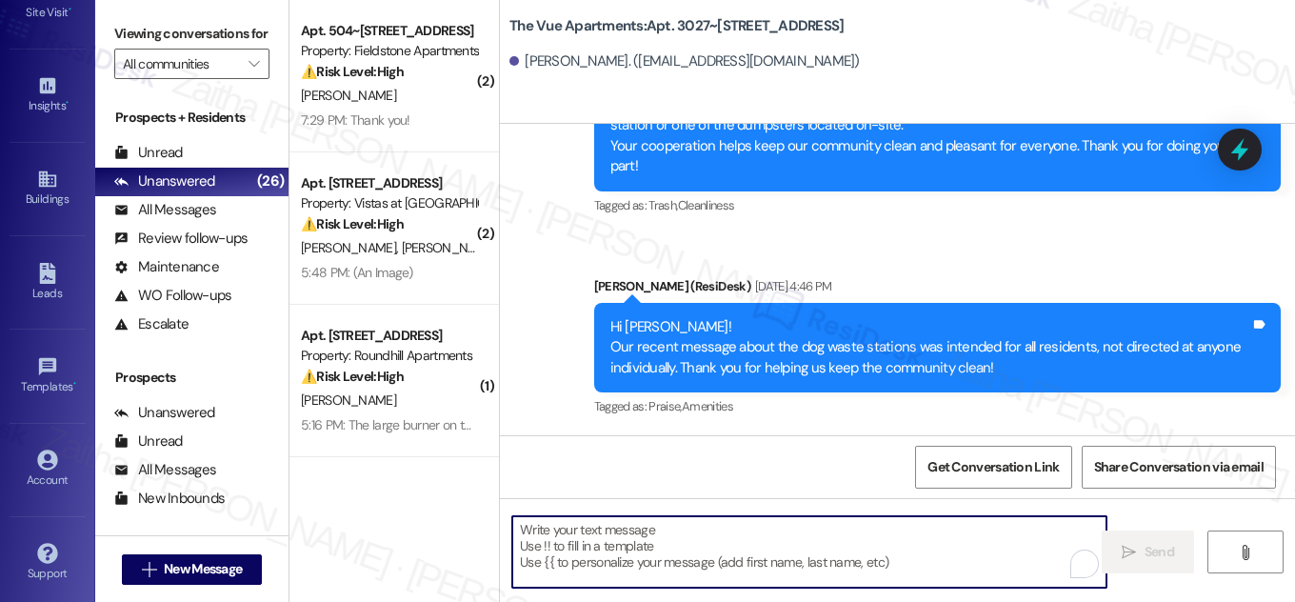
click at [608, 543] on textarea "To enrich screen reader interactions, please activate Accessibility in Grammarl…" at bounding box center [809, 551] width 594 height 71
paste textarea "Hi {{first_name}}, Quarterly inspections will take place [DATE][DATE], starting…"
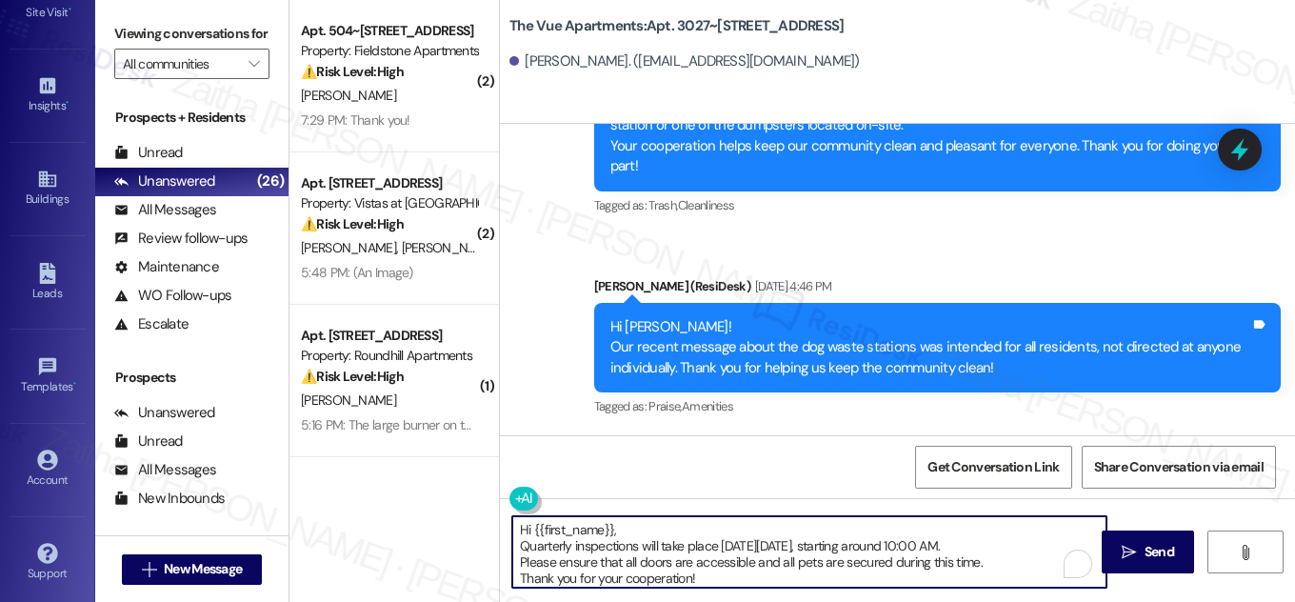
scroll to position [15, 0]
type textarea "Hi {{first_name}}, Quarterly inspections will take place [DATE][DATE], starting…"
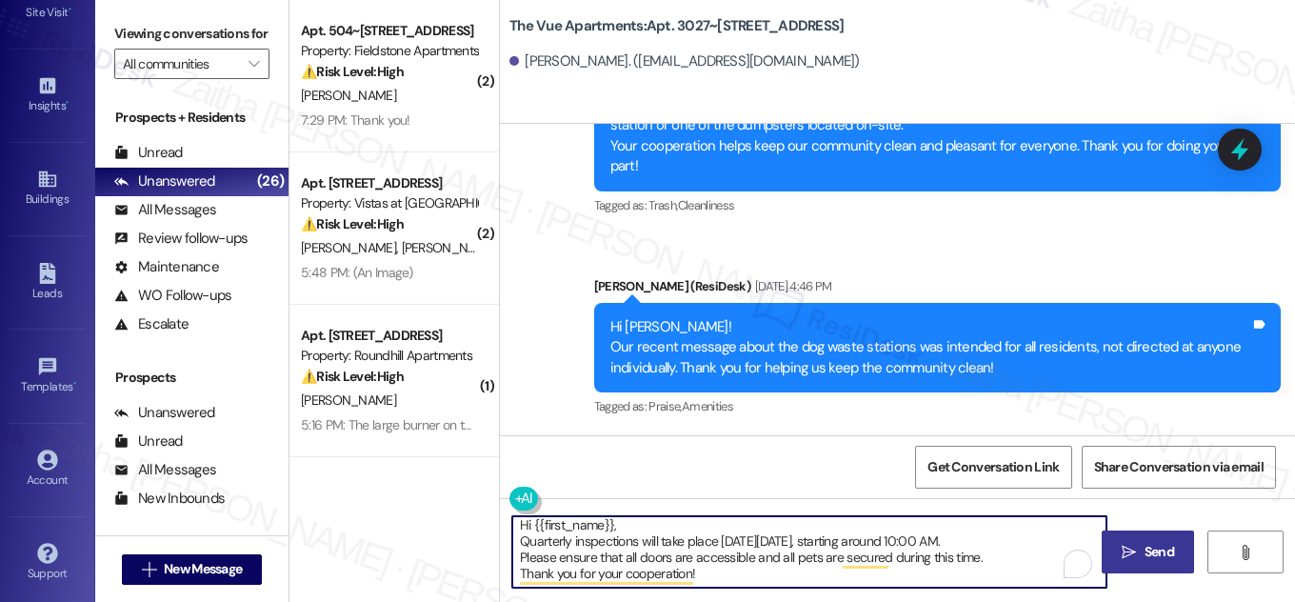
type textarea "Hi {{first_name}}, Quarterly inspections will take place [DATE][DATE], starting…"
click at [1135, 548] on icon "" at bounding box center [1129, 552] width 14 height 15
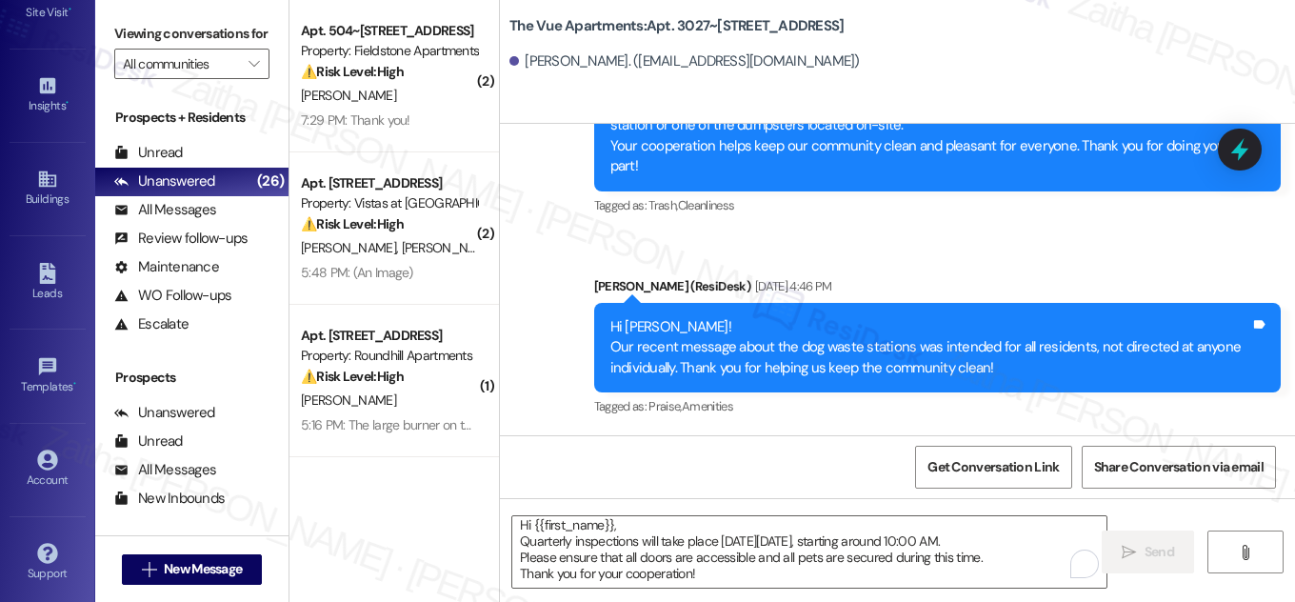
scroll to position [0, 0]
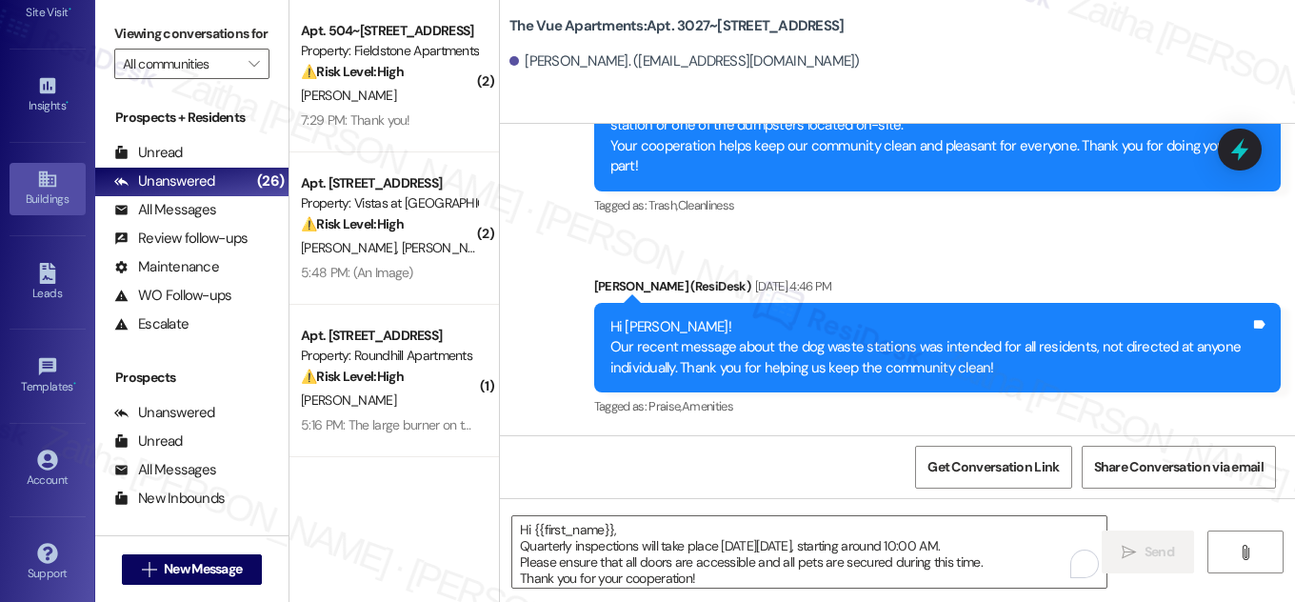
click at [30, 192] on div "Buildings" at bounding box center [47, 199] width 95 height 19
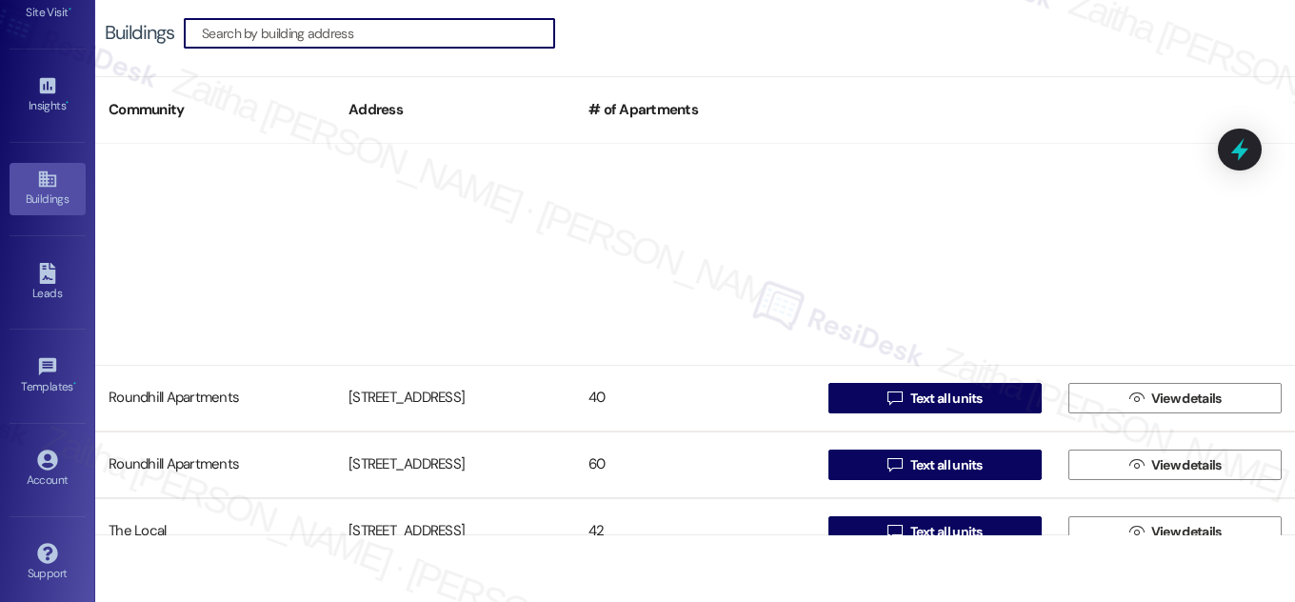
scroll to position [1385, 0]
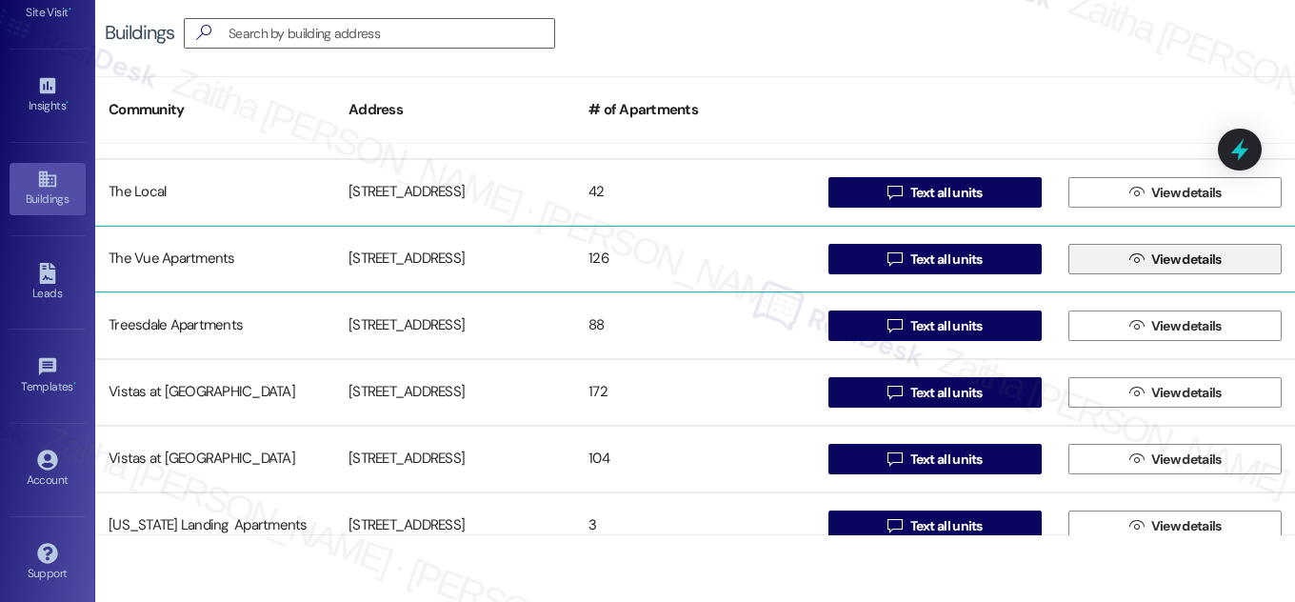
click at [1178, 250] on span "View details" at bounding box center [1186, 259] width 70 height 20
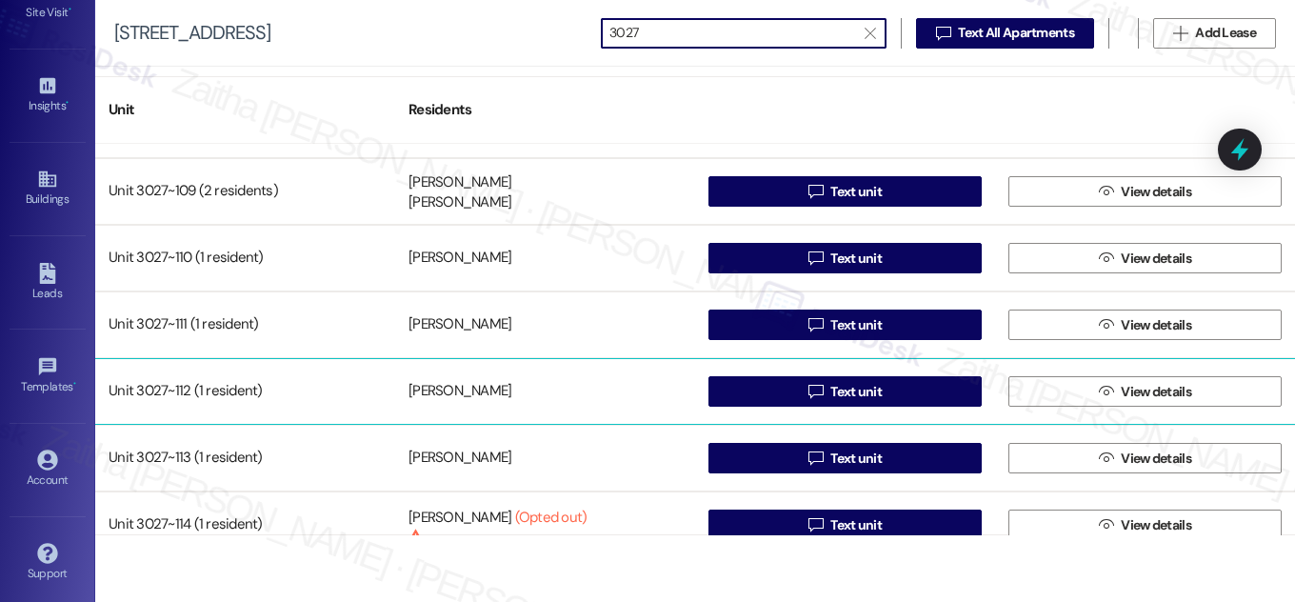
scroll to position [606, 0]
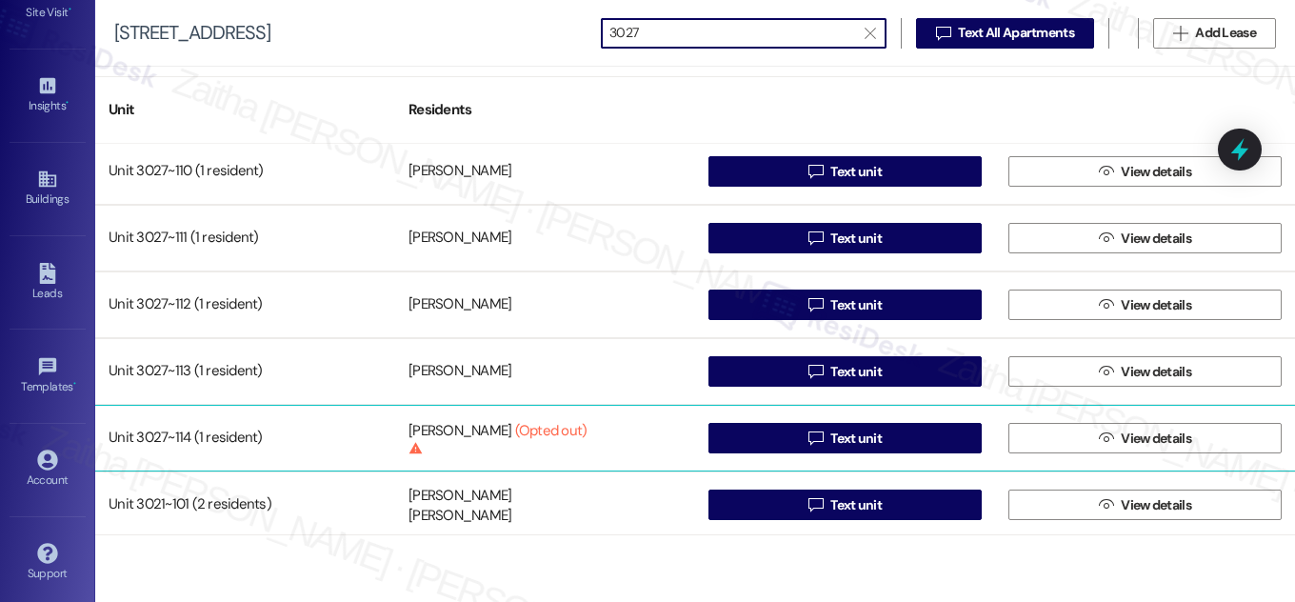
type input "3027"
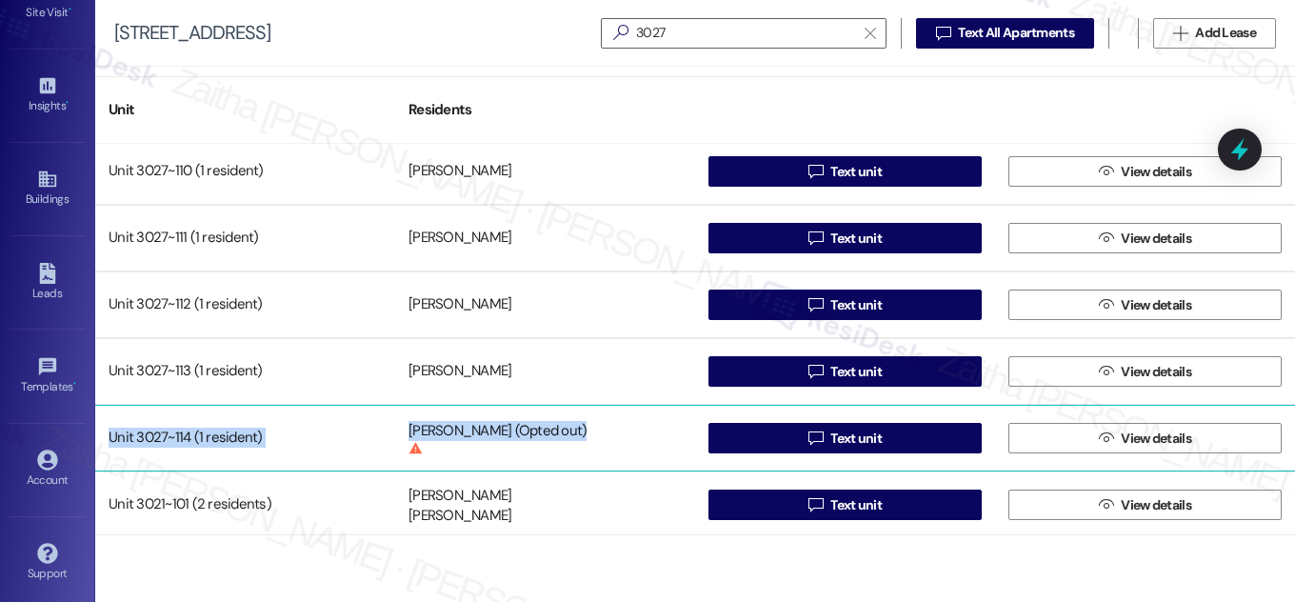
drag, startPoint x: 617, startPoint y: 429, endPoint x: 98, endPoint y: 435, distance: 519.0
click at [98, 435] on div "Unit 3027~114 (1 resident) Bonnie Aponte-Cohn (Opted out) This person has opted…" at bounding box center [695, 438] width 1200 height 67
copy div "Unit 3027~114 (1 resident) Bonnie Aponte-Cohn (Opted out)"
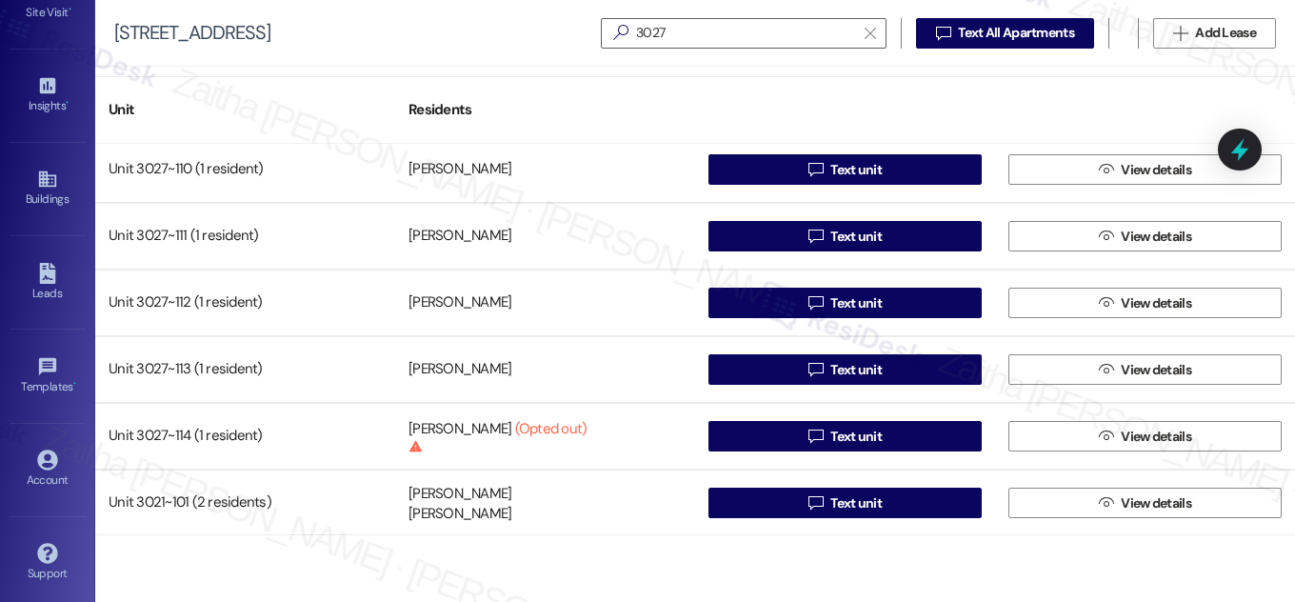
scroll to position [692, 0]
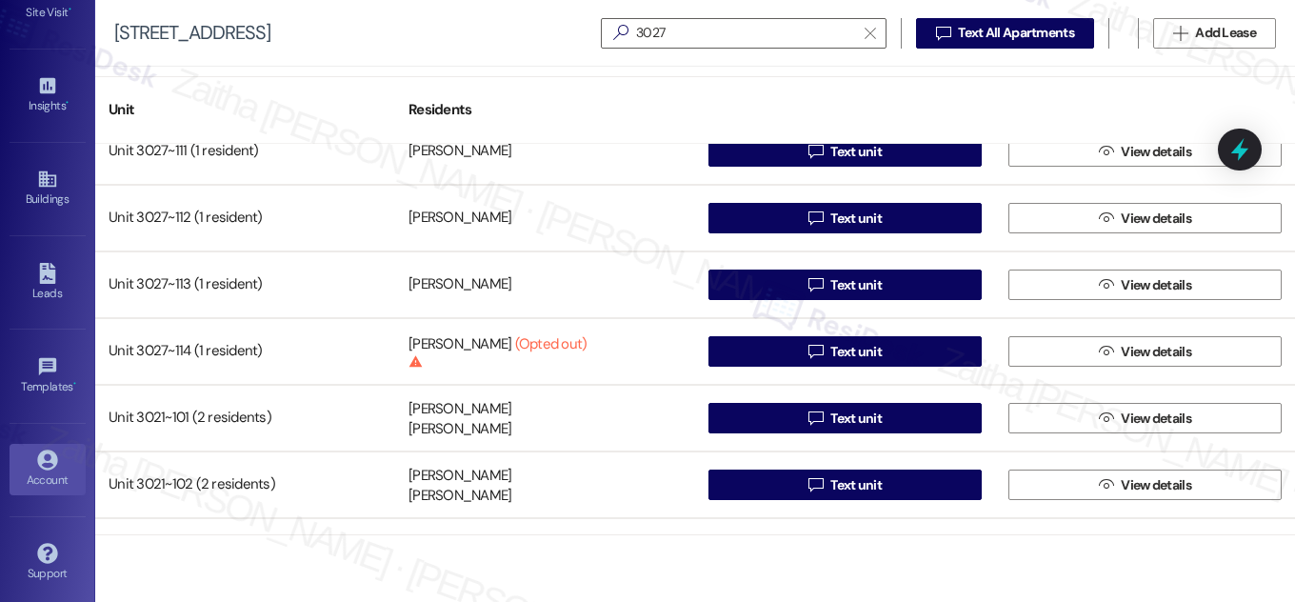
click at [53, 470] on div "Account" at bounding box center [47, 479] width 95 height 19
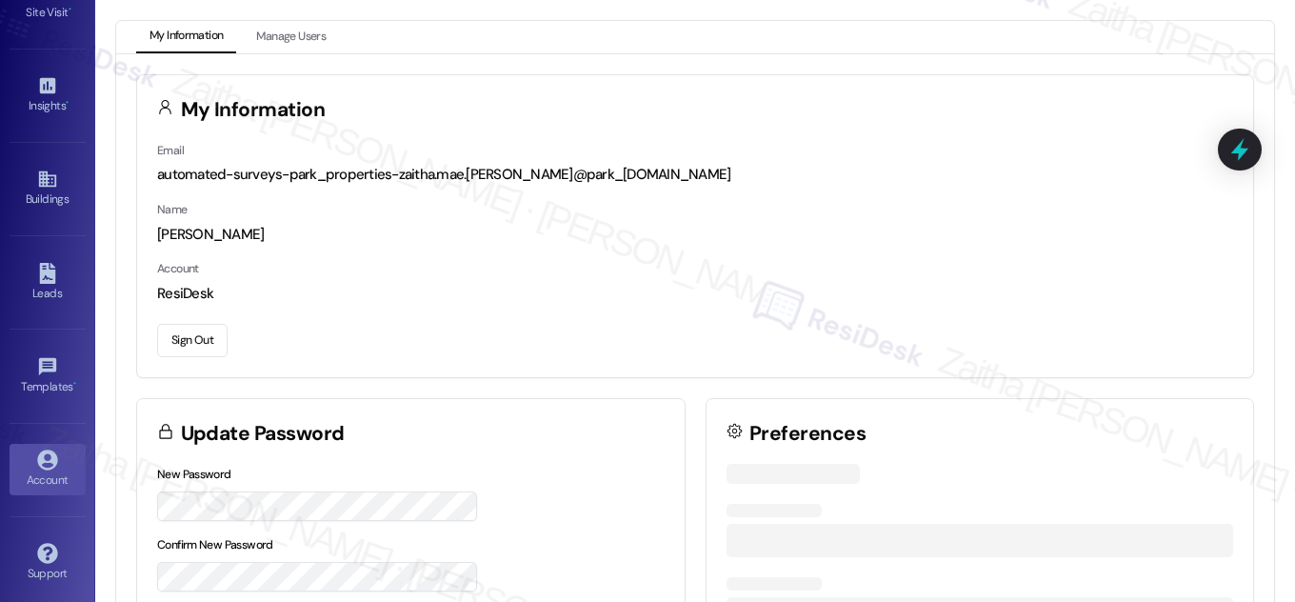
click at [194, 339] on button "Sign Out" at bounding box center [192, 340] width 70 height 33
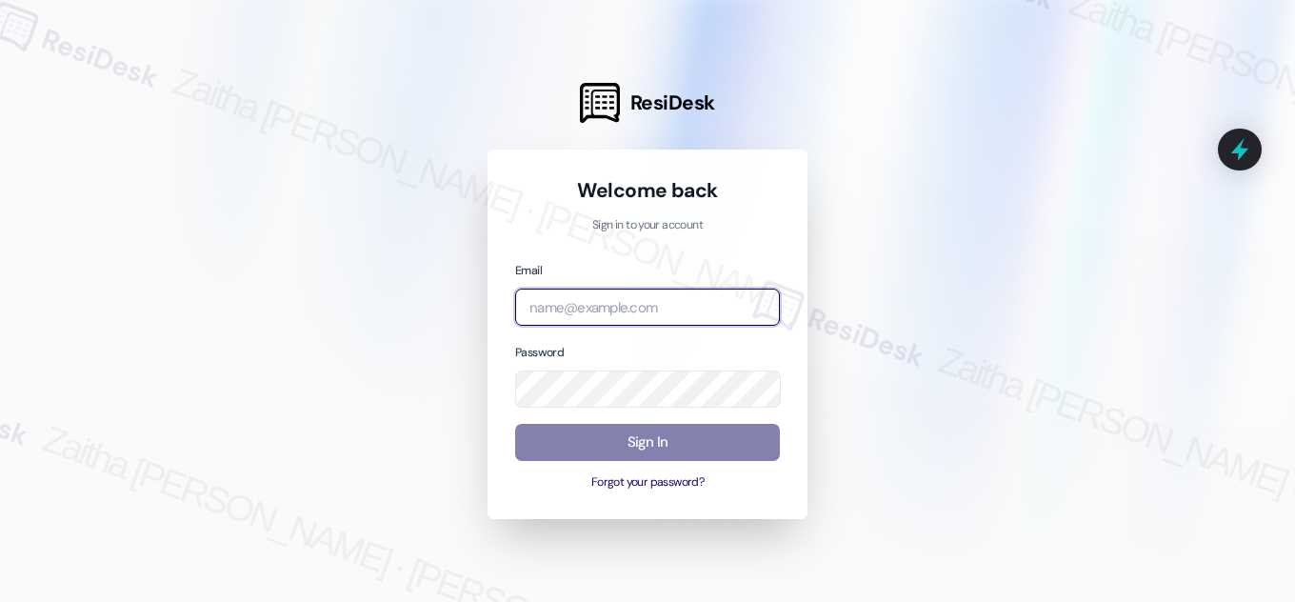
click at [635, 307] on input "email" at bounding box center [647, 307] width 265 height 37
type input "automated-surveys-grant_main-zaitha.mae.garcia@grant_main.com"
